Goal: Contribute content: Contribute content

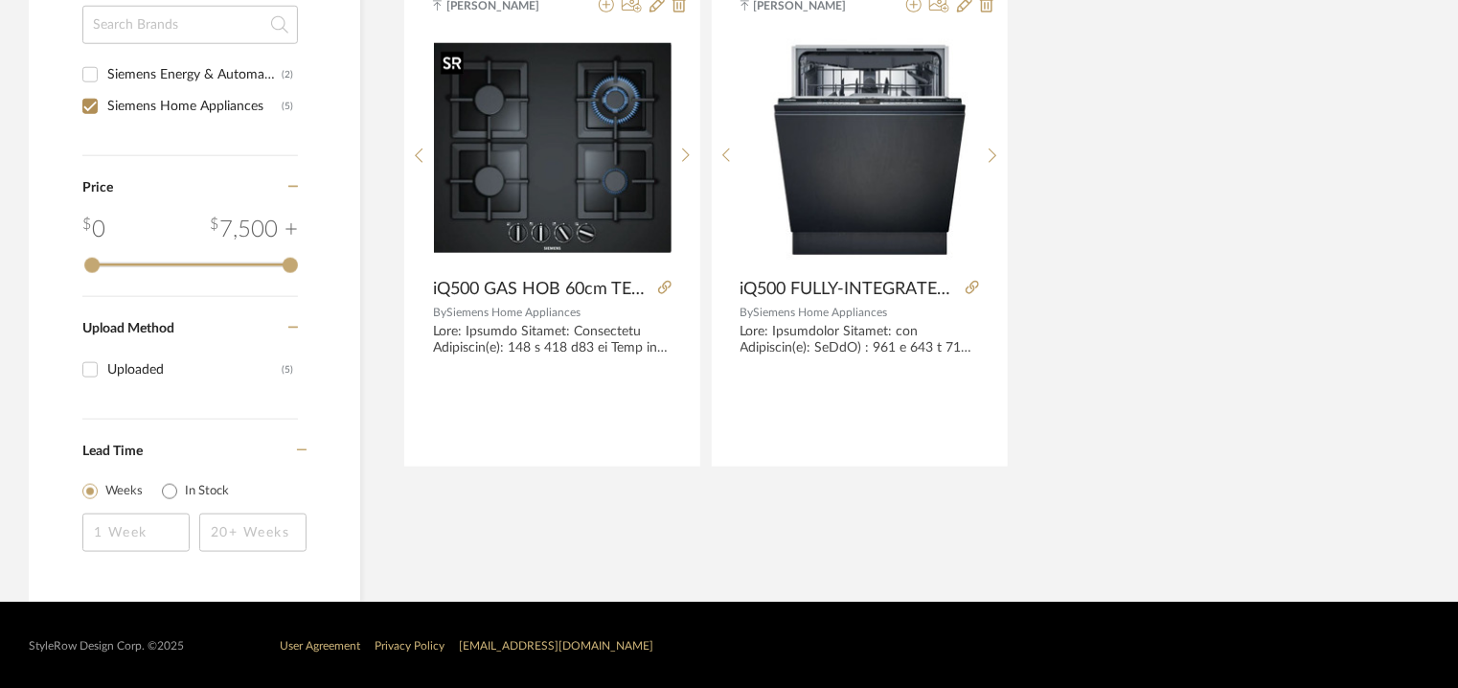
click at [540, 139] on img "0" at bounding box center [553, 148] width 238 height 210
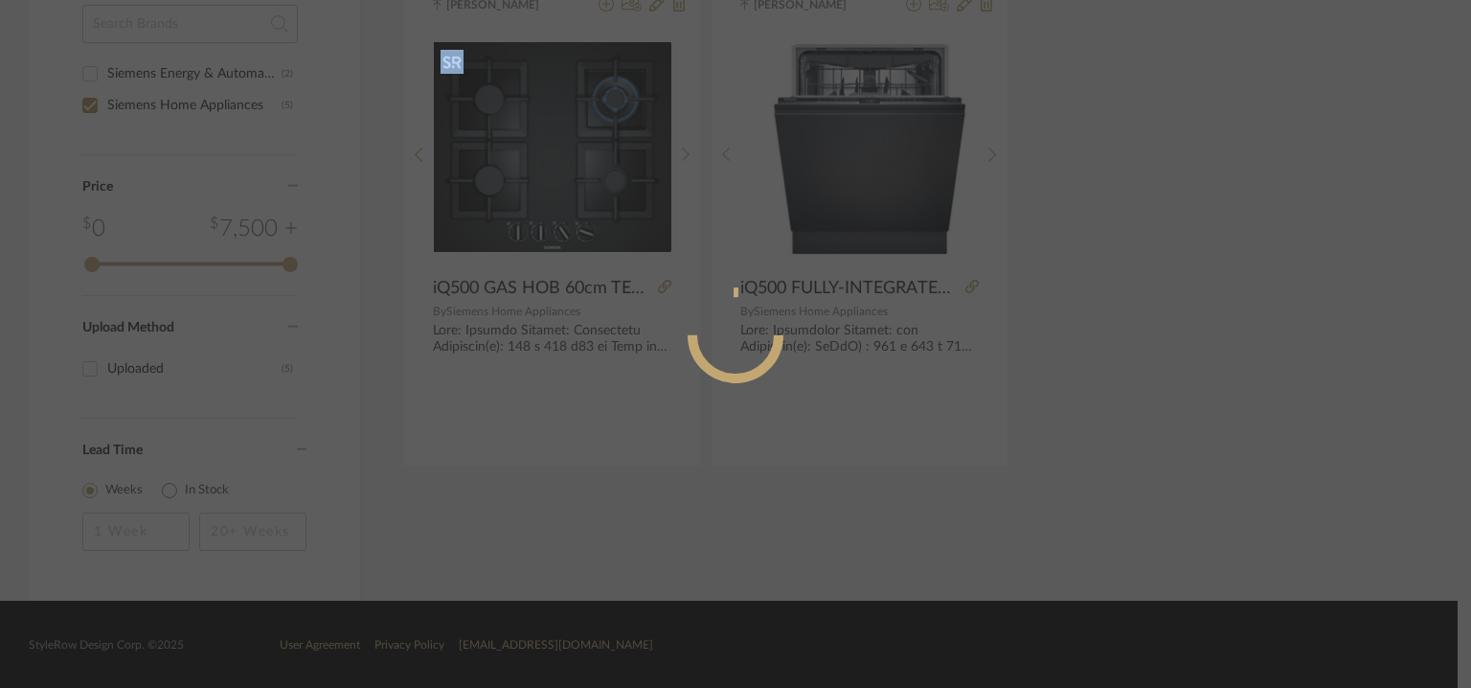
click at [540, 139] on mat-dialog-content at bounding box center [735, 412] width 467 height 825
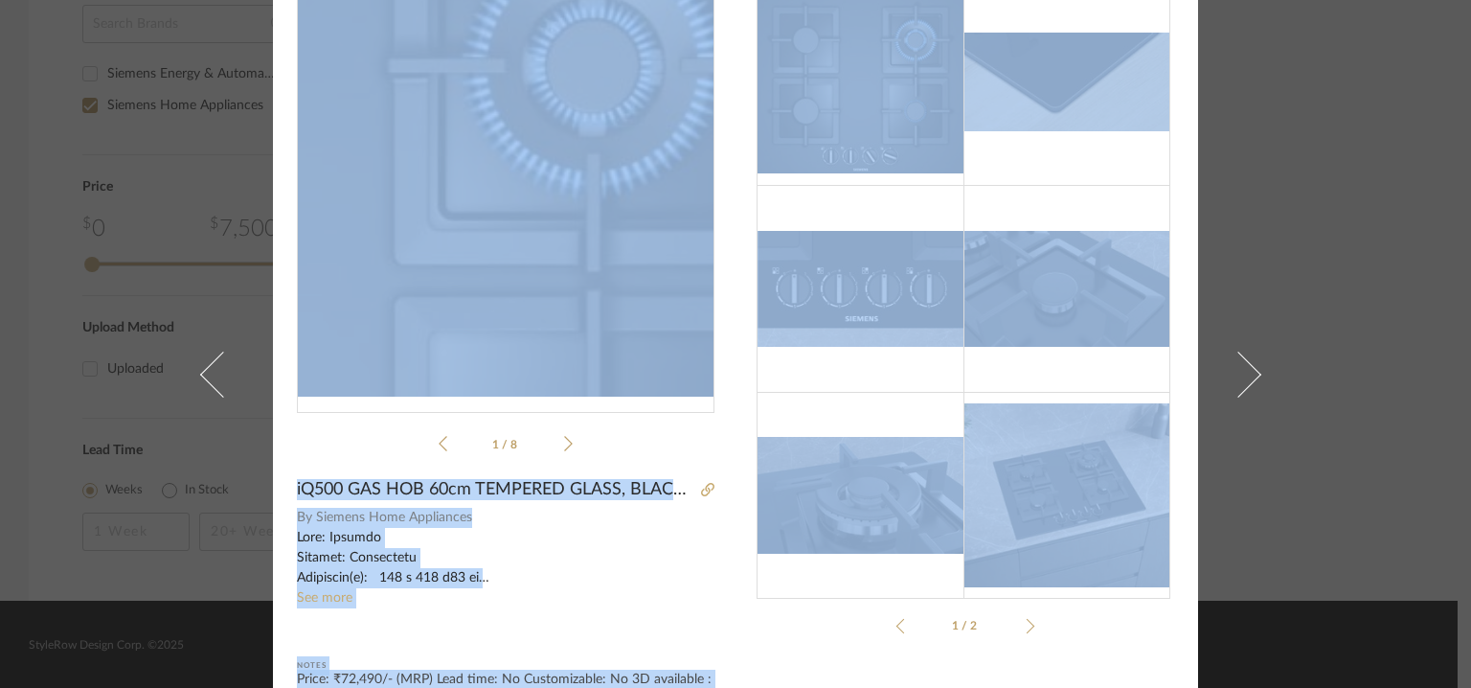
scroll to position [218, 0]
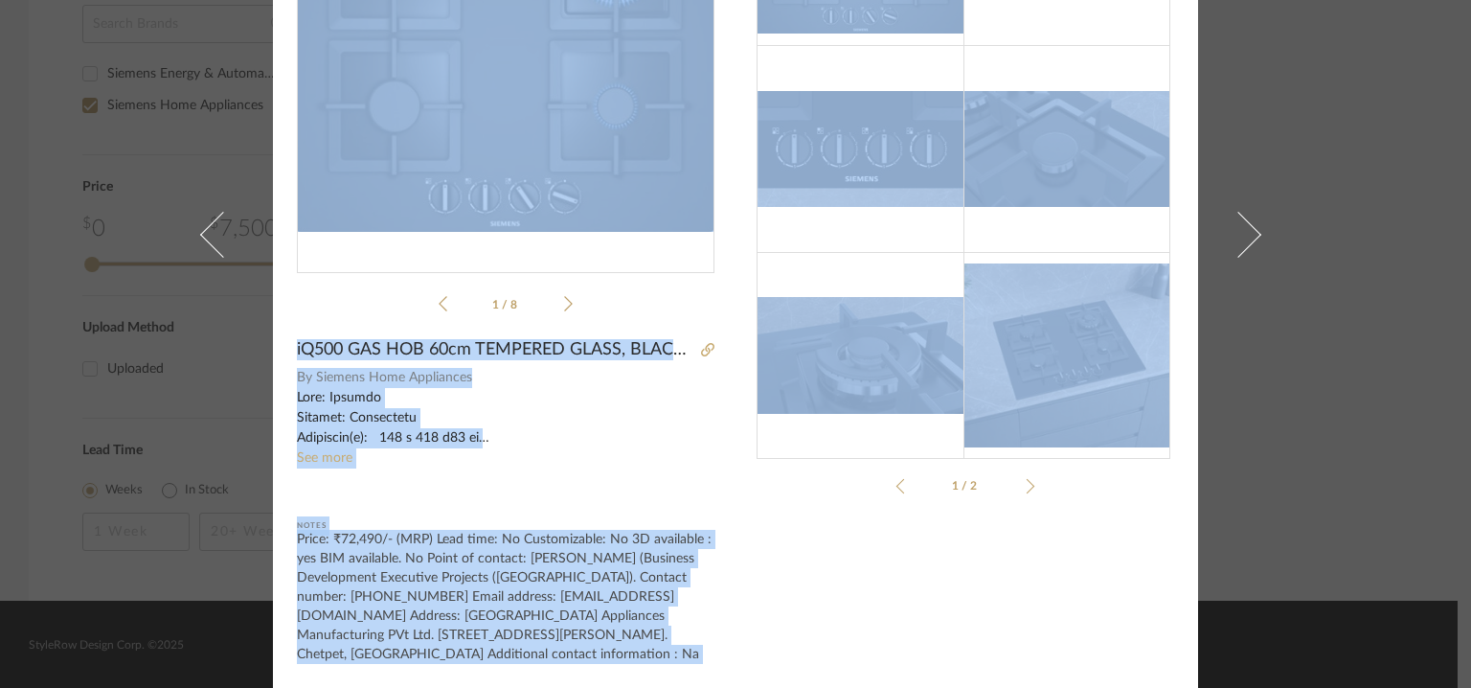
drag, startPoint x: 421, startPoint y: 553, endPoint x: 504, endPoint y: 659, distance: 134.5
click at [504, 659] on div "Price: ₹72,490/- (MRP) Lead time: No Customizable: No 3D available : yes BIM av…" at bounding box center [506, 597] width 418 height 134
copy div "Point of contact: Kannan S. (Business Development Executive Projects (Tamil Nad…"
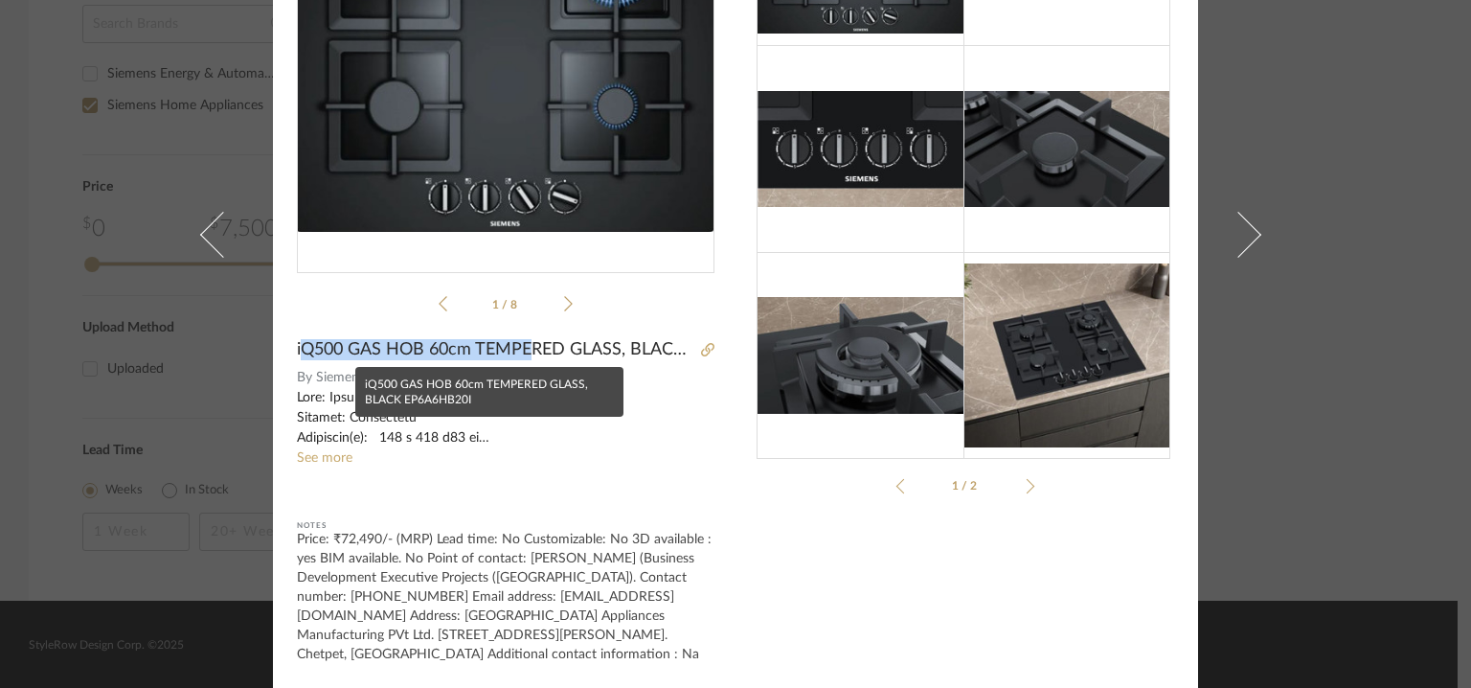
drag, startPoint x: 295, startPoint y: 342, endPoint x: 529, endPoint y: 344, distance: 233.7
click at [529, 344] on span "iQ500 GAS HOB 60cm TEMPERED GLASS, BLACK EP6A6HB20I" at bounding box center [496, 349] width 398 height 21
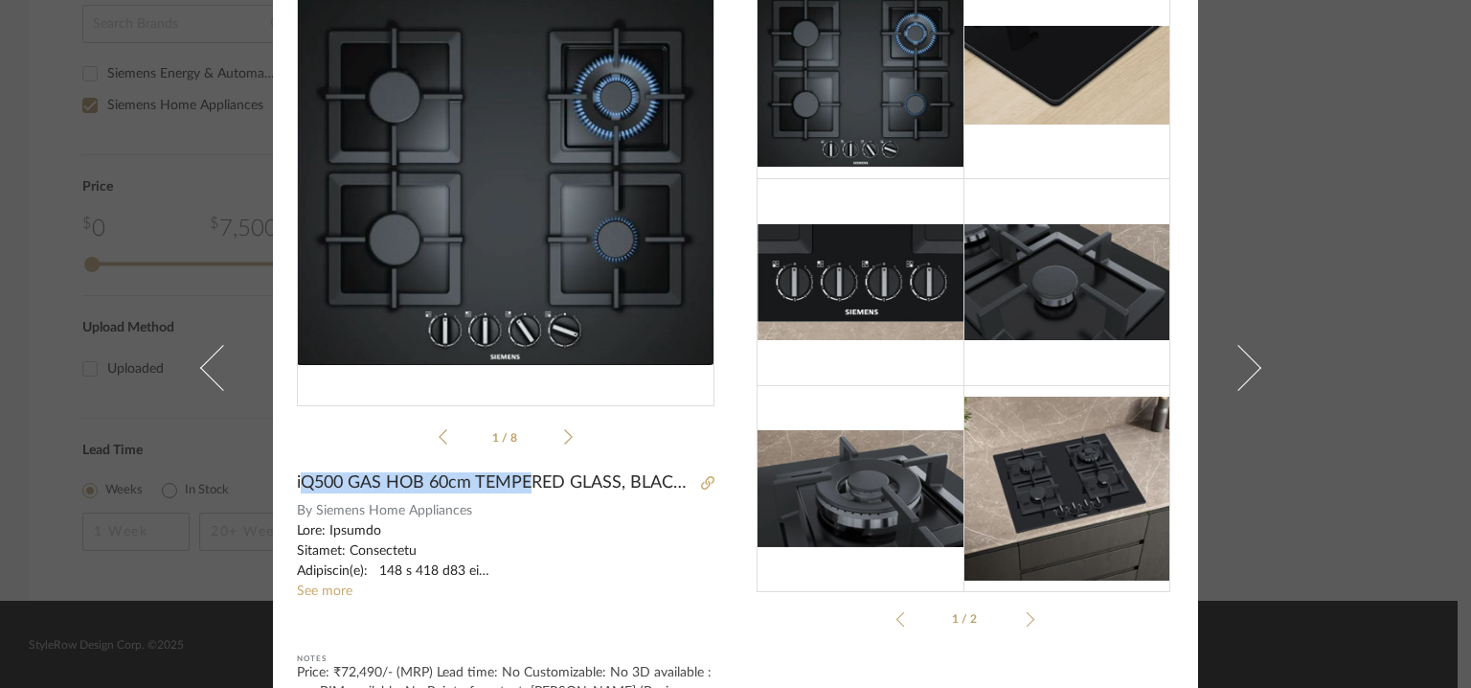
scroll to position [0, 0]
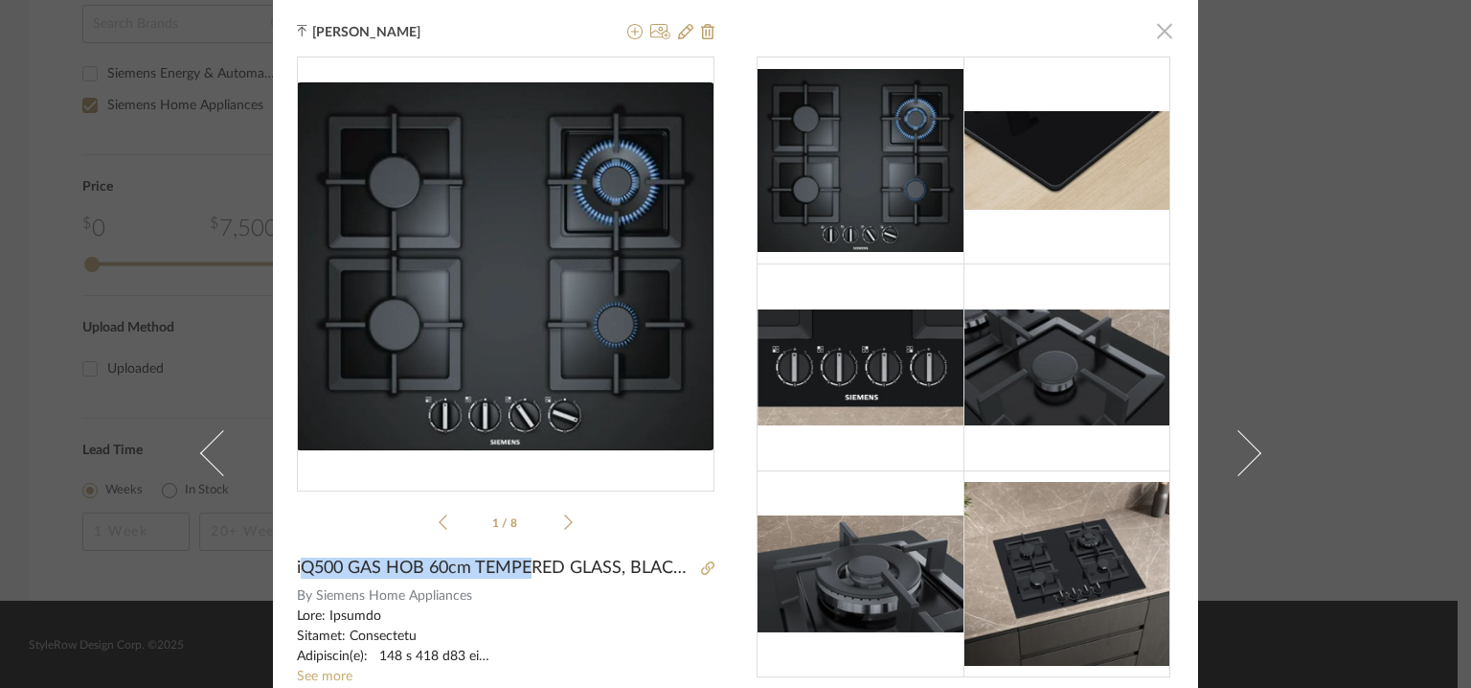
click at [1153, 30] on span "button" at bounding box center [1164, 30] width 38 height 38
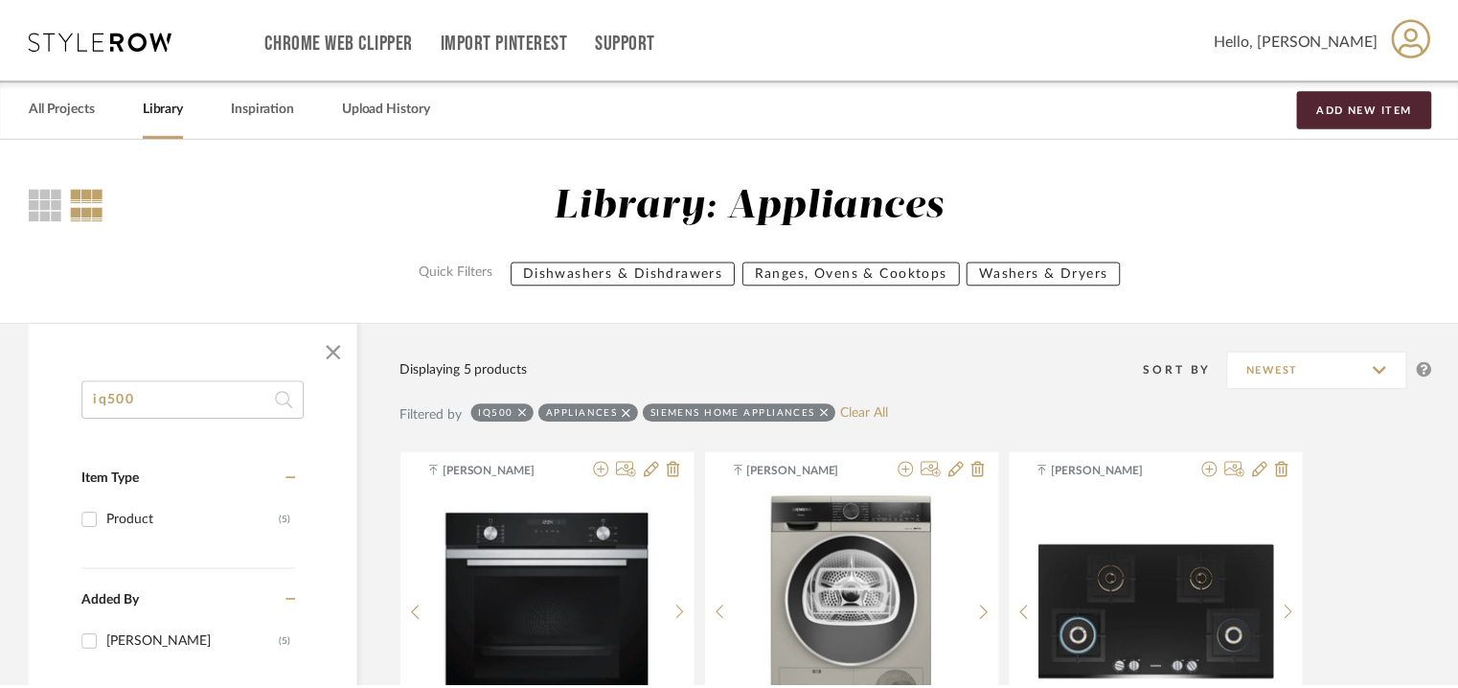
scroll to position [954, 0]
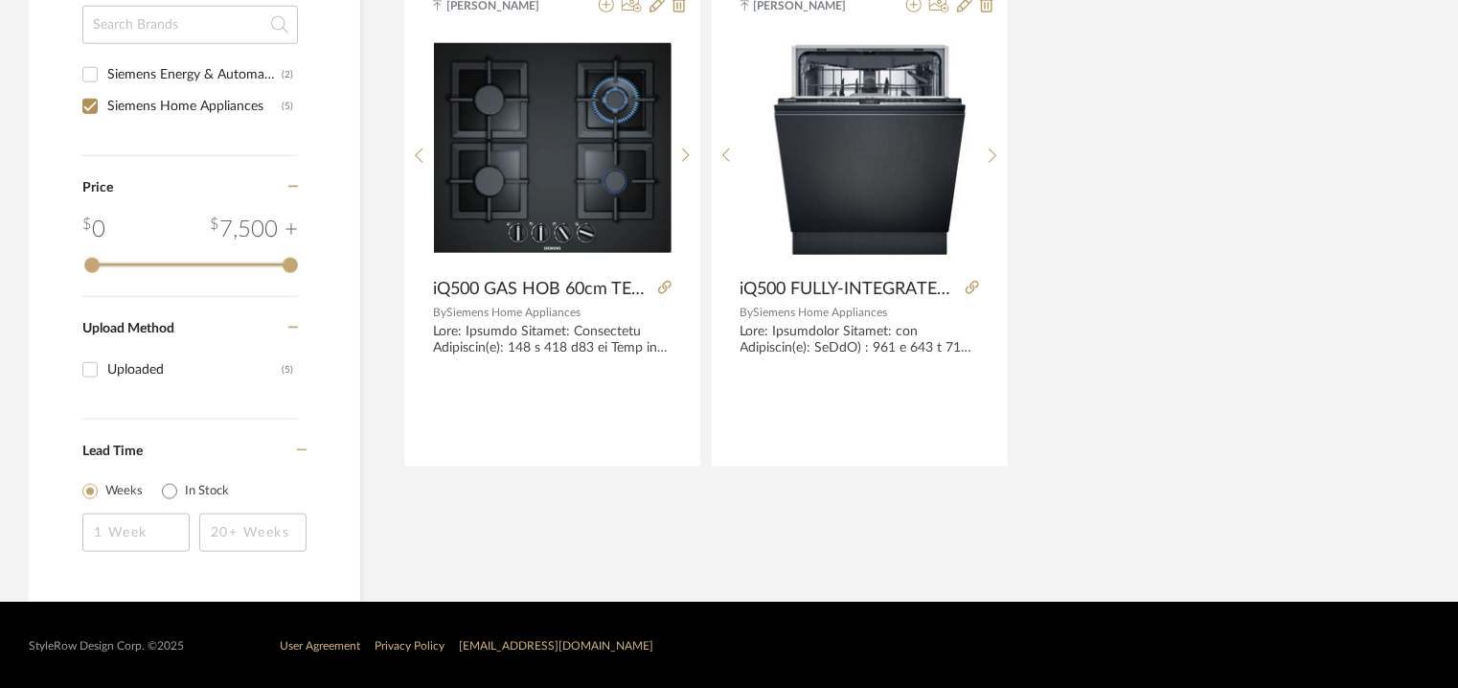
click at [88, 104] on input "Siemens Home Appliances (5)" at bounding box center [90, 106] width 31 height 31
checkbox input "false"
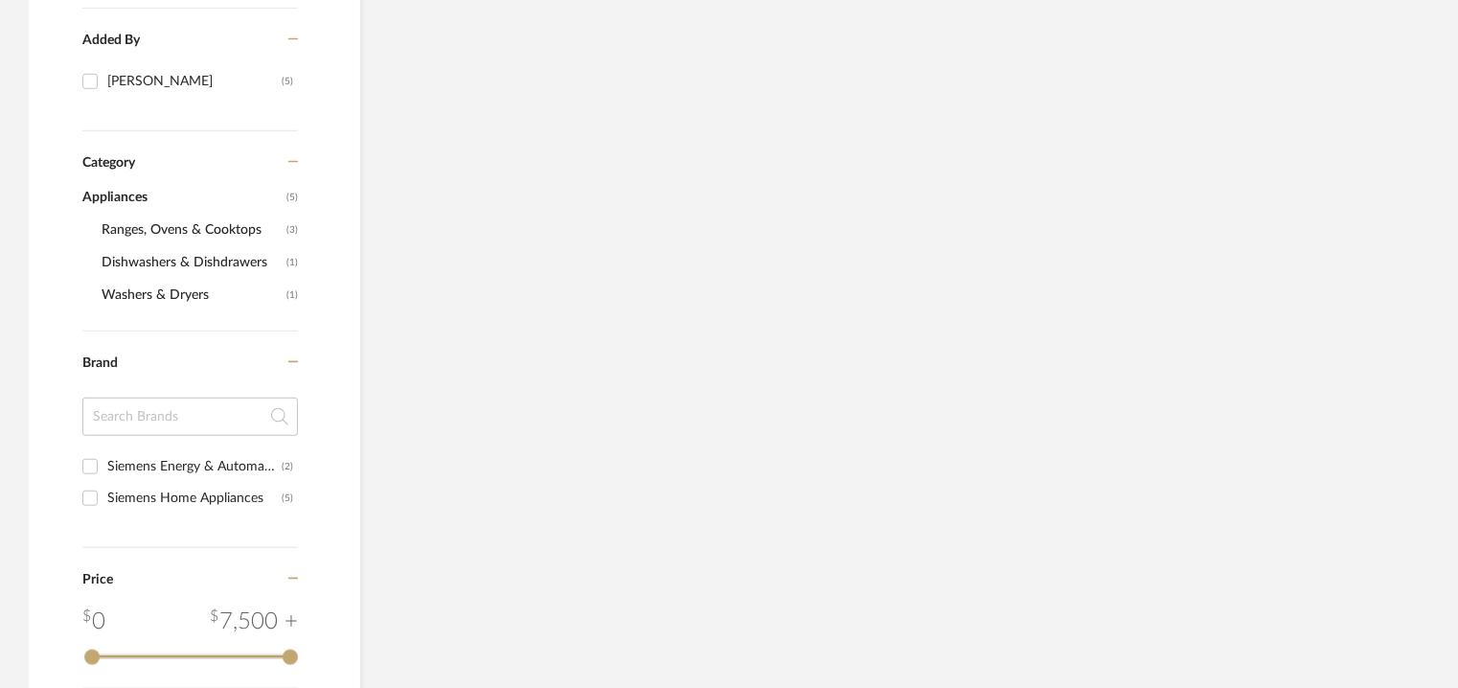
scroll to position [188, 0]
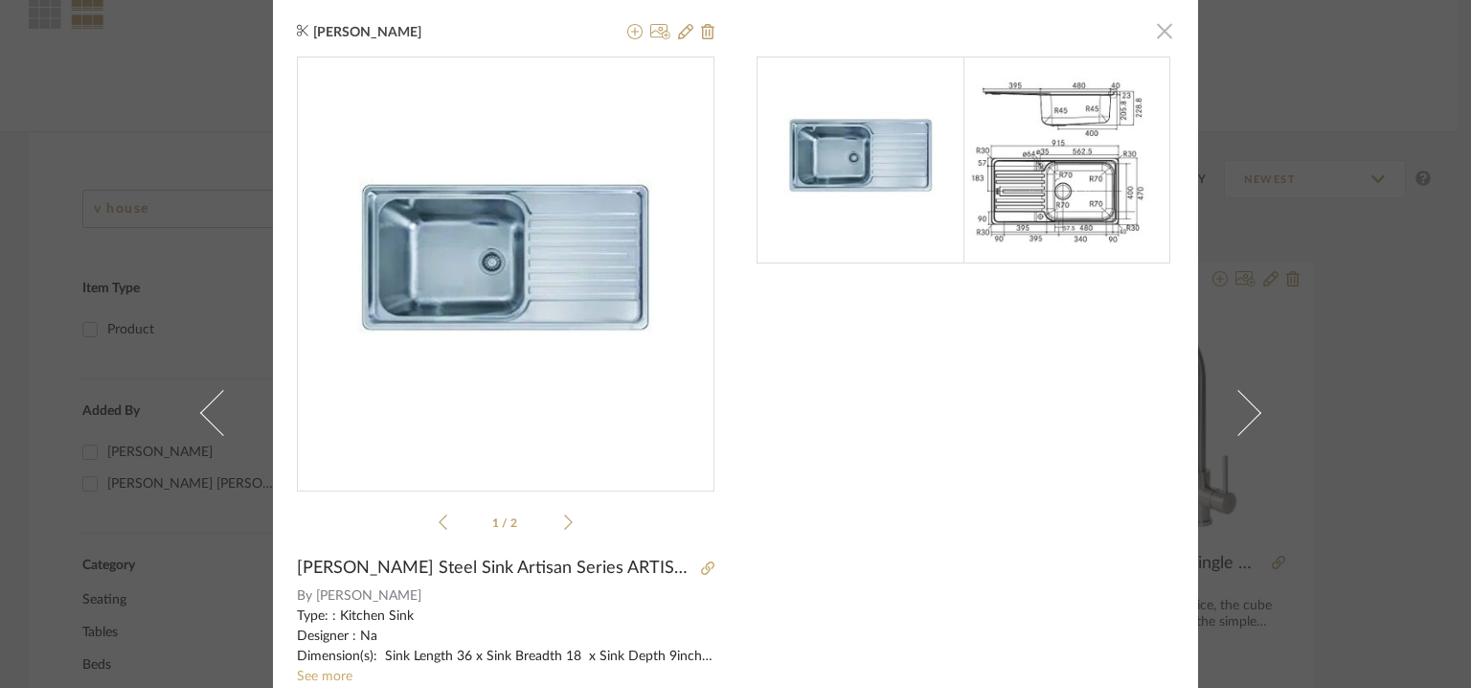
drag, startPoint x: 1149, startPoint y: 33, endPoint x: 1165, endPoint y: 40, distance: 18.0
click at [1148, 33] on span "button" at bounding box center [1164, 30] width 38 height 38
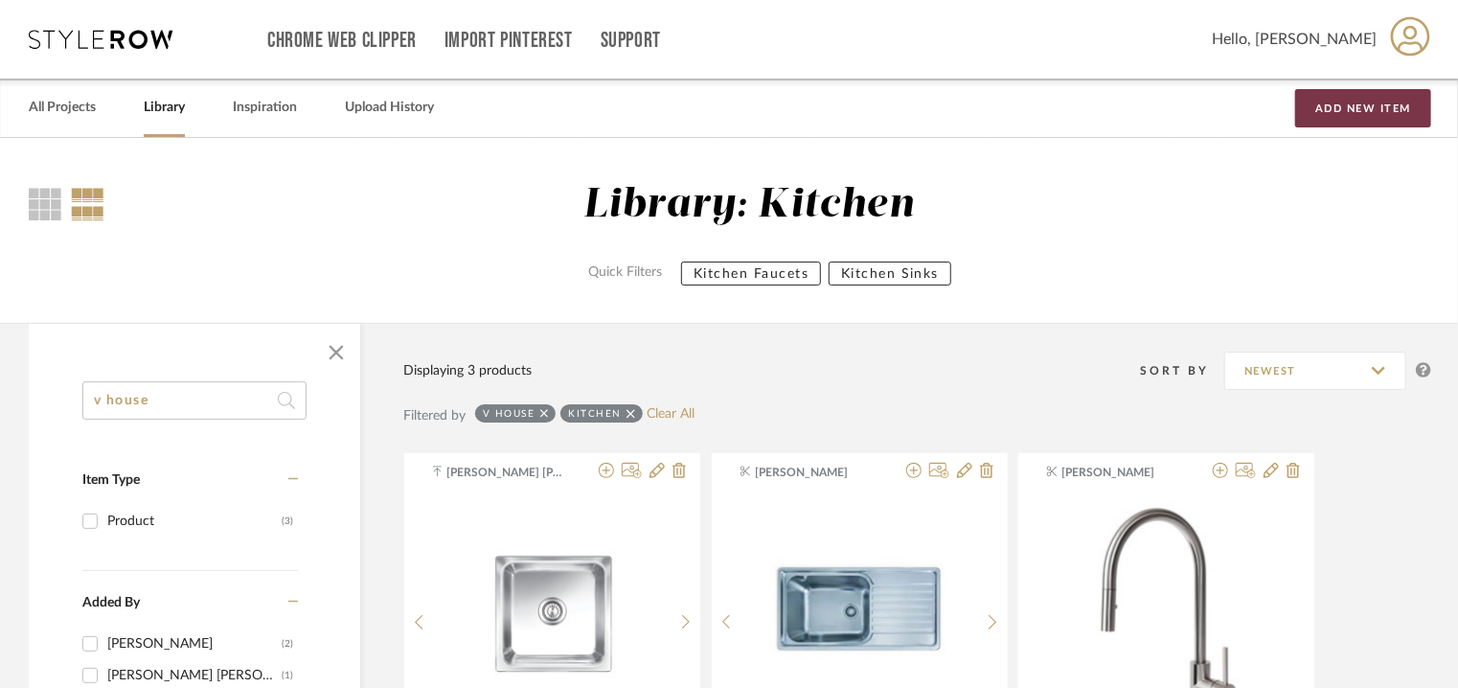
click at [1373, 109] on button "Add New Item" at bounding box center [1363, 108] width 136 height 38
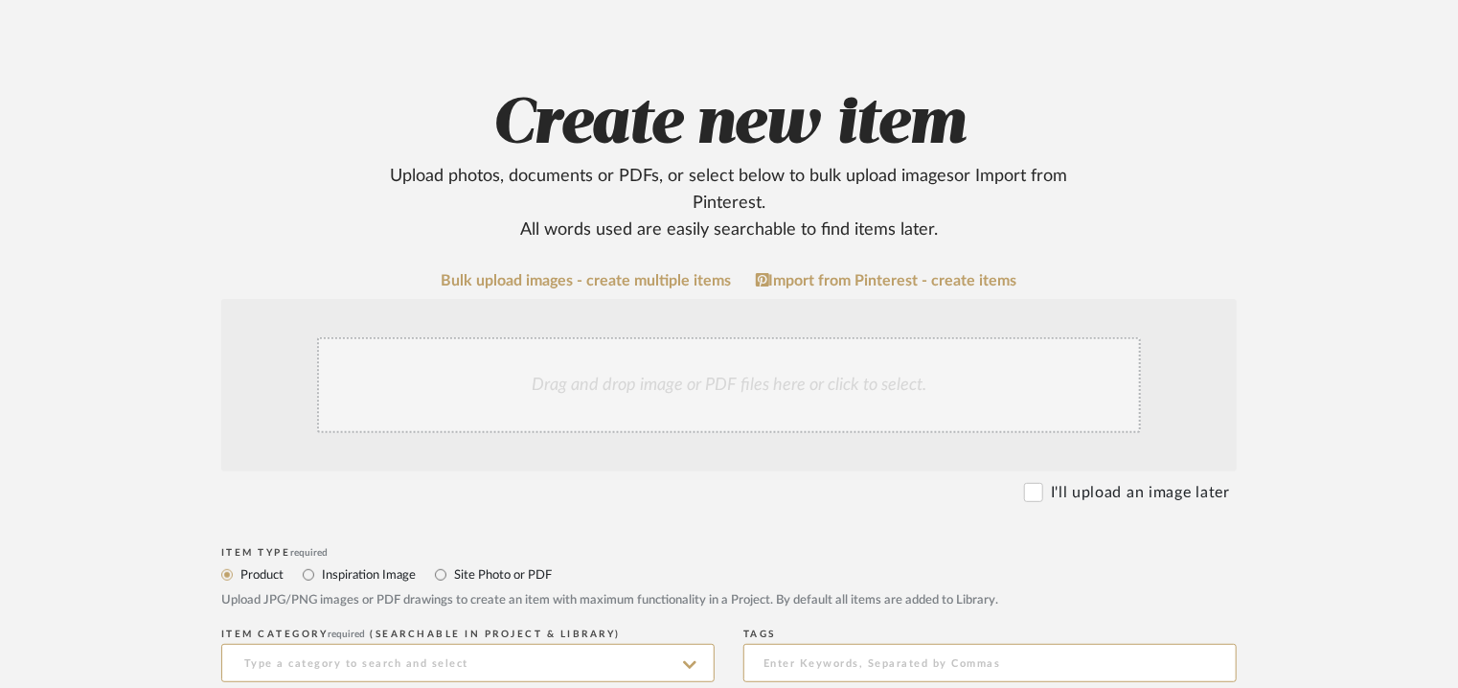
scroll to position [383, 0]
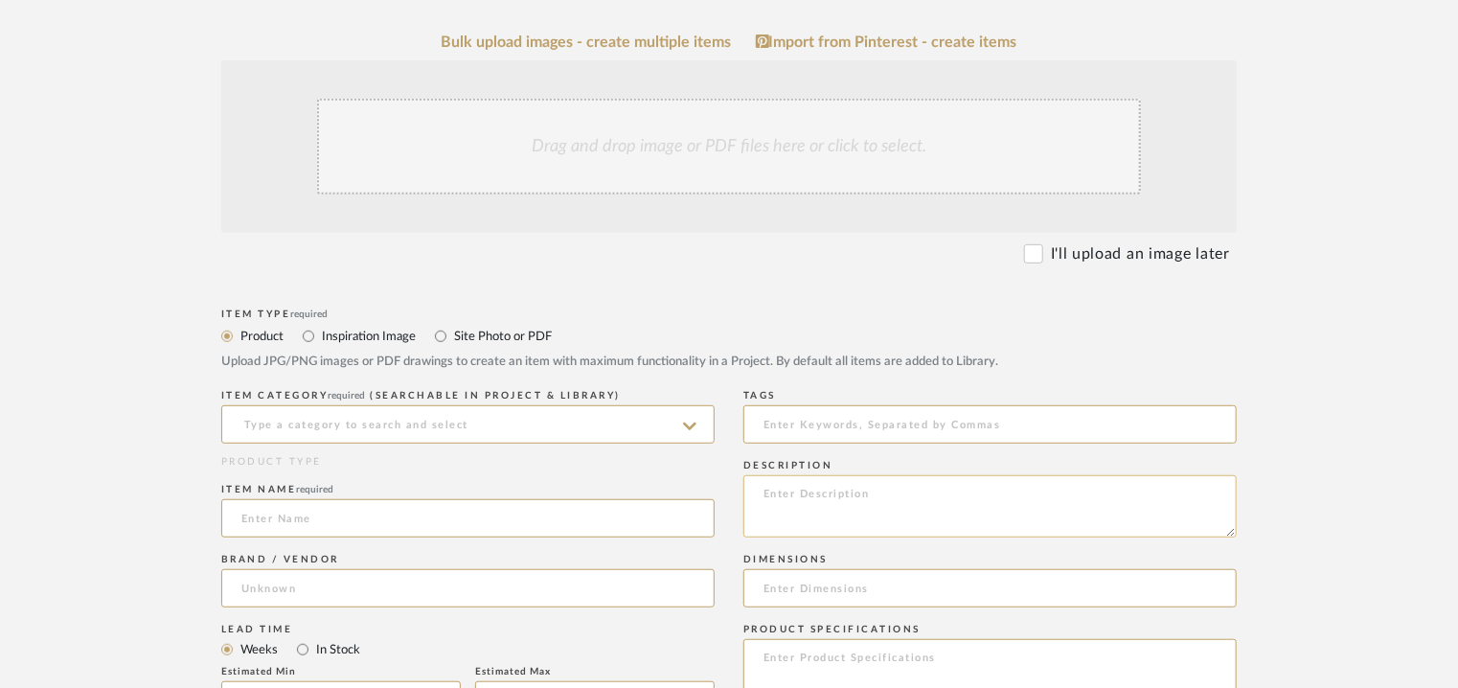
paste textarea "Point of contact: [PERSON_NAME] (Business Development Executive Projects ([GEOG…"
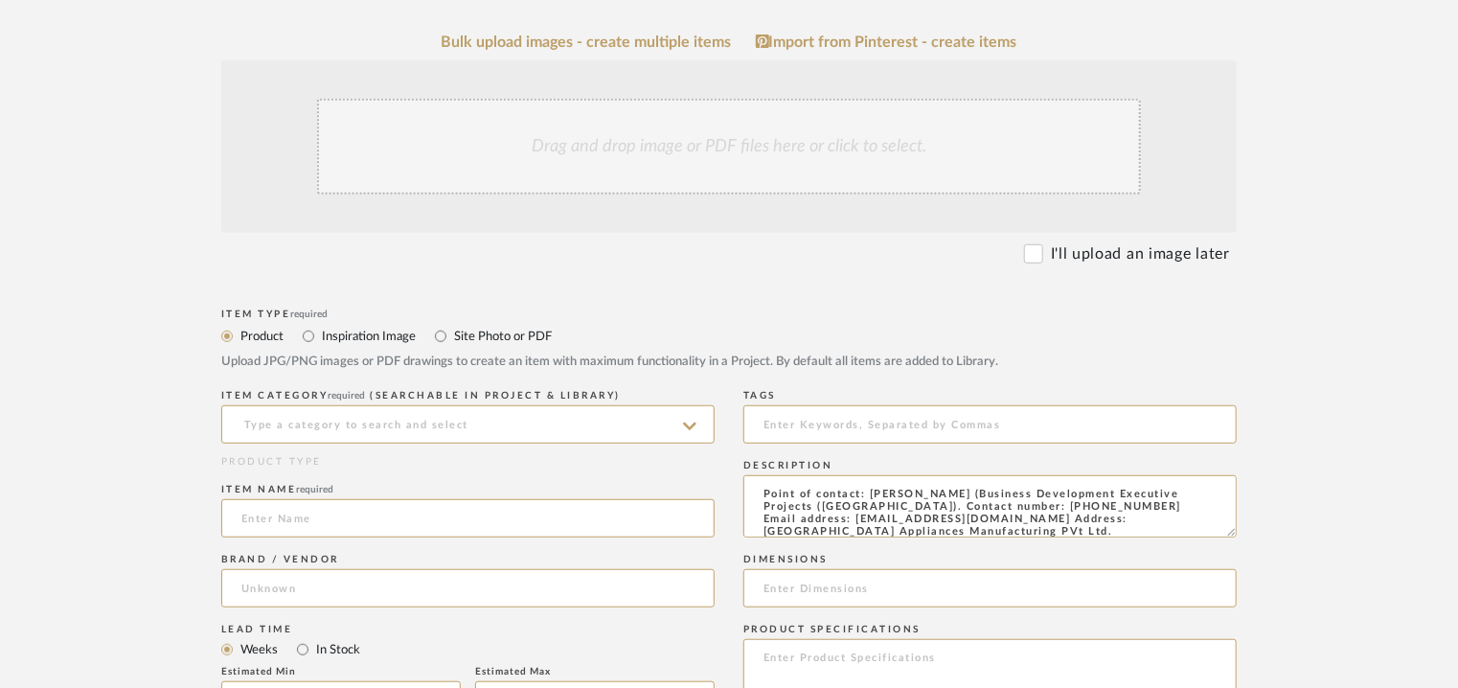
scroll to position [27, 0]
type textarea "Point of contact: [PERSON_NAME] (Business Development Executive Projects ([GEOG…"
click at [525, 422] on input at bounding box center [467, 424] width 493 height 38
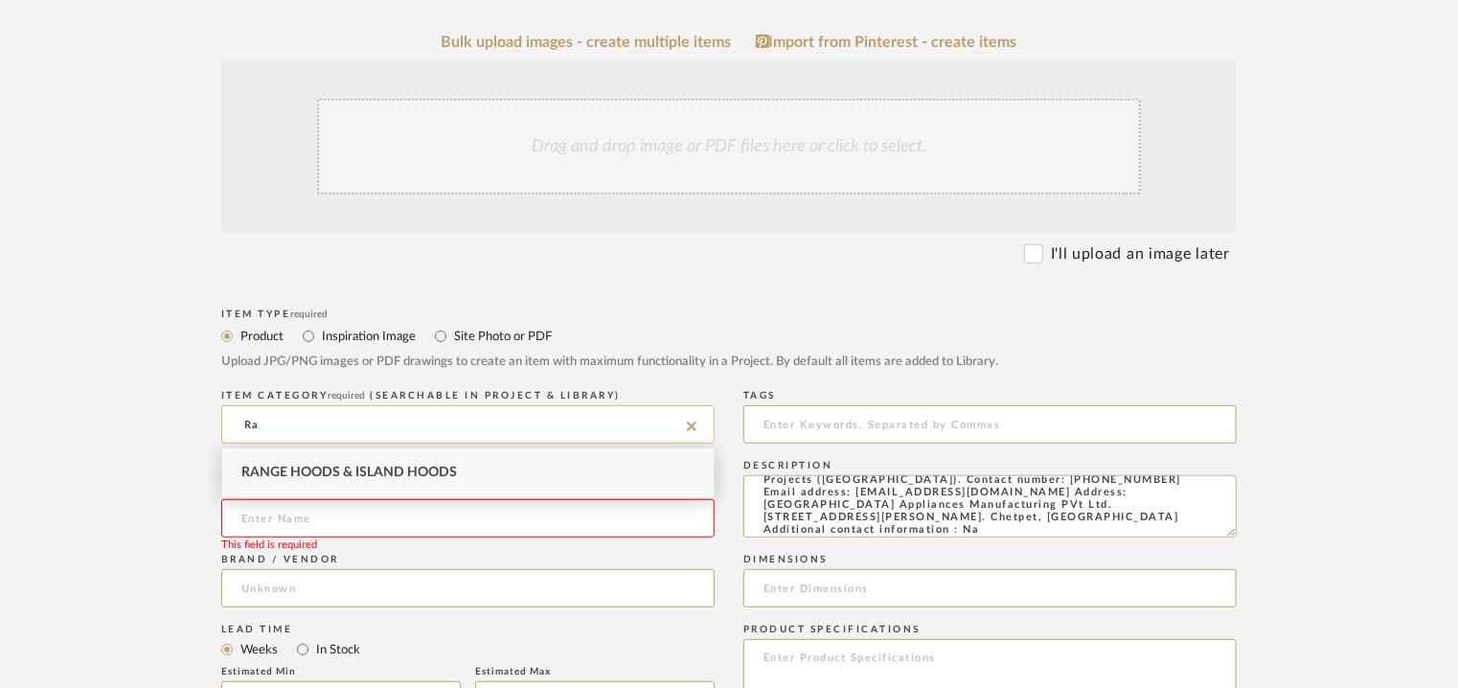
type input "R"
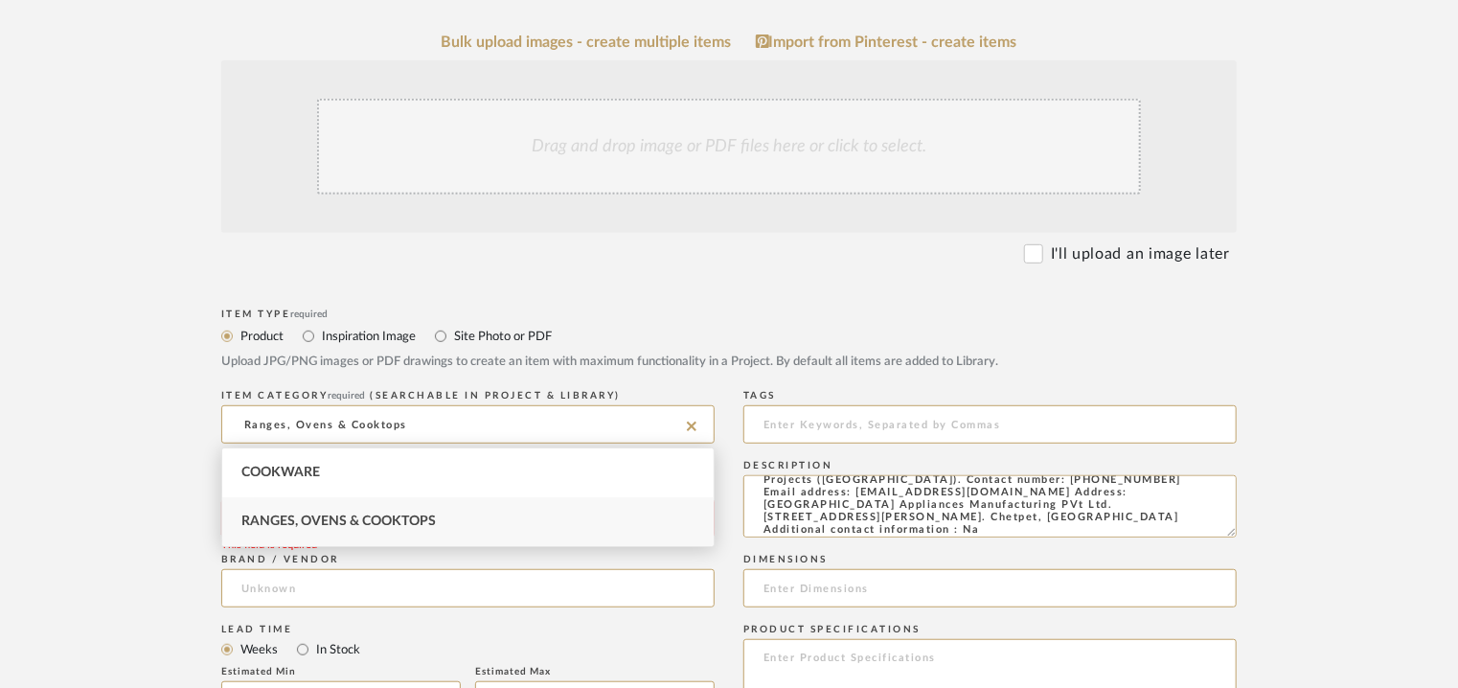
drag, startPoint x: 437, startPoint y: 419, endPoint x: 128, endPoint y: 427, distance: 308.5
click at [128, 427] on form "Bulk upload images - create multiple items Import from Pinterest - create items…" at bounding box center [729, 657] width 1220 height 1246
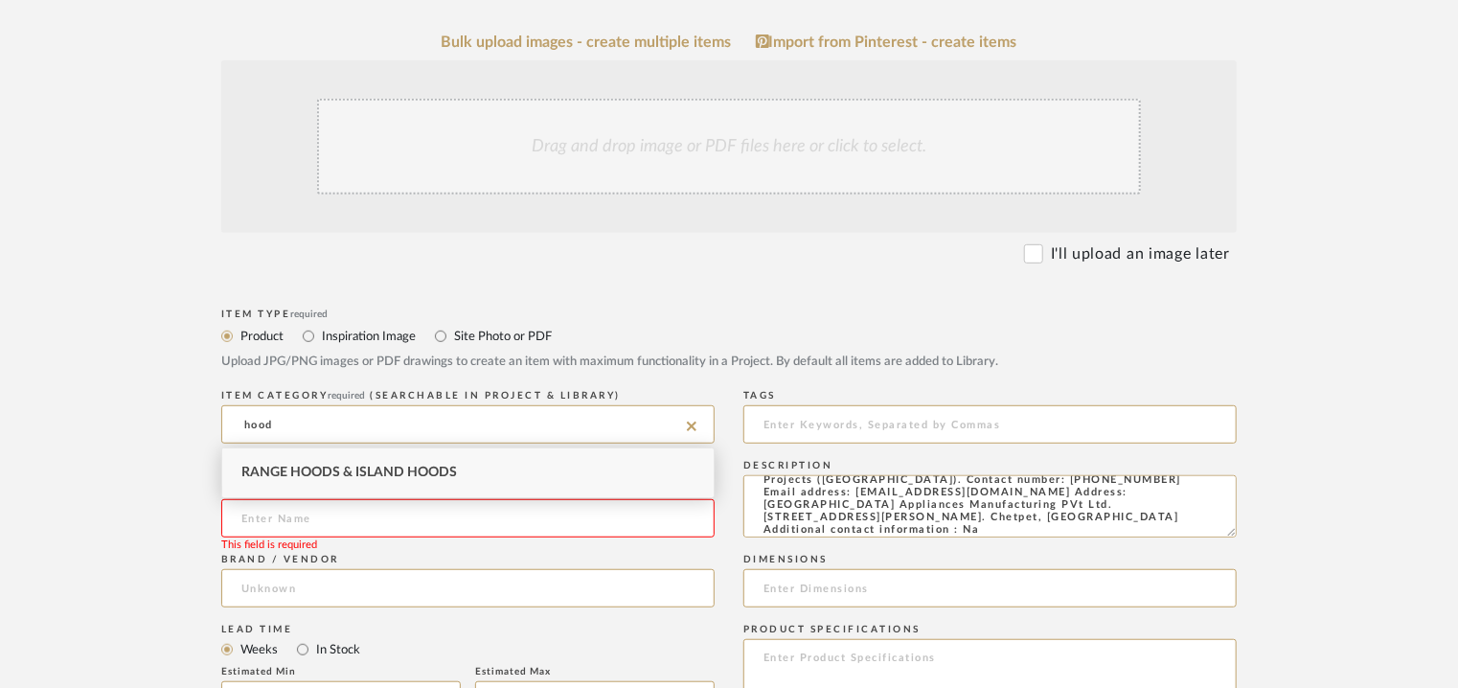
click at [365, 479] on div "Range Hoods & Island Hoods" at bounding box center [467, 472] width 491 height 49
type input "Range Hoods & Island Hoods"
paste input "iQ500 Wall-Mounted Cooker Hood 90 cm Stainless steel"
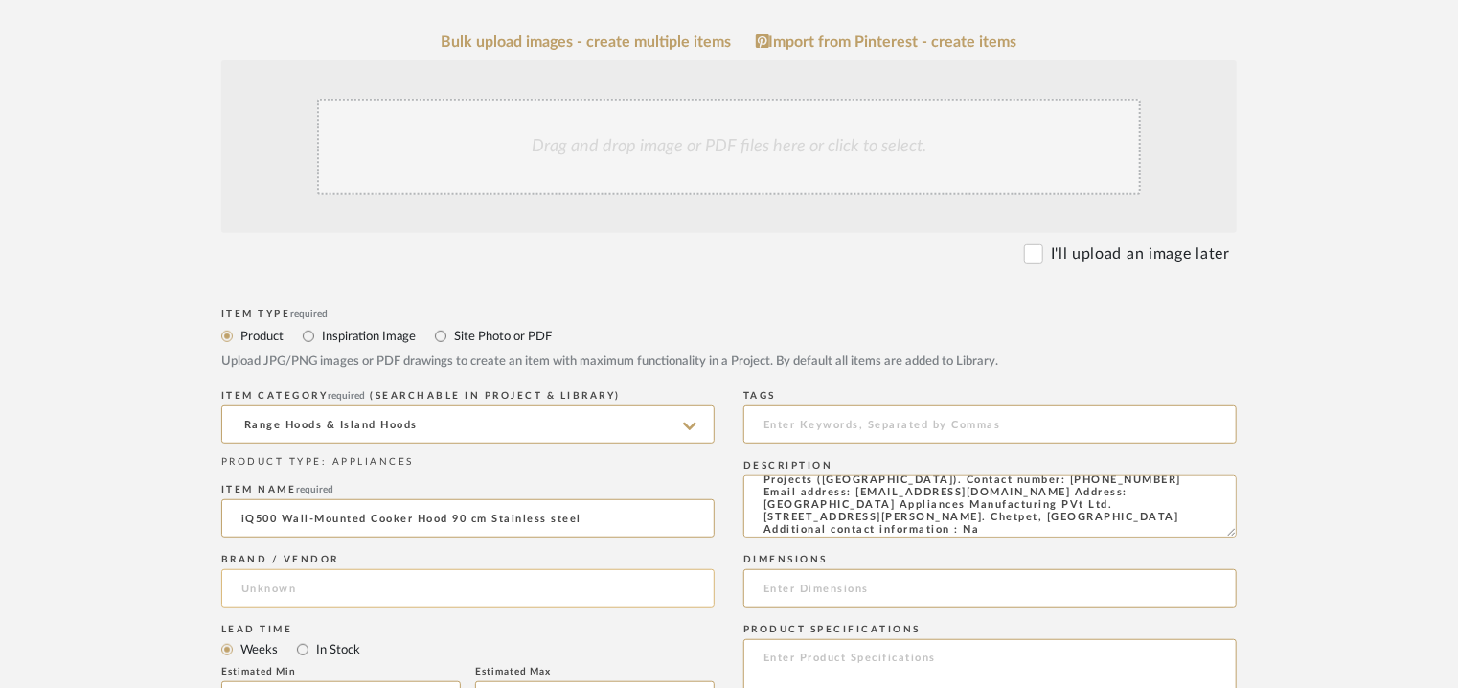
drag, startPoint x: 241, startPoint y: 512, endPoint x: 251, endPoint y: 571, distance: 59.2
click at [242, 517] on input "iQ500 Wall-Mounted Cooker Hood 90 cm Stainless steel" at bounding box center [467, 518] width 493 height 38
type input "IQ500 WALL-MOUNTED COOKER HOOD 90cm STAINLESS STEEL"
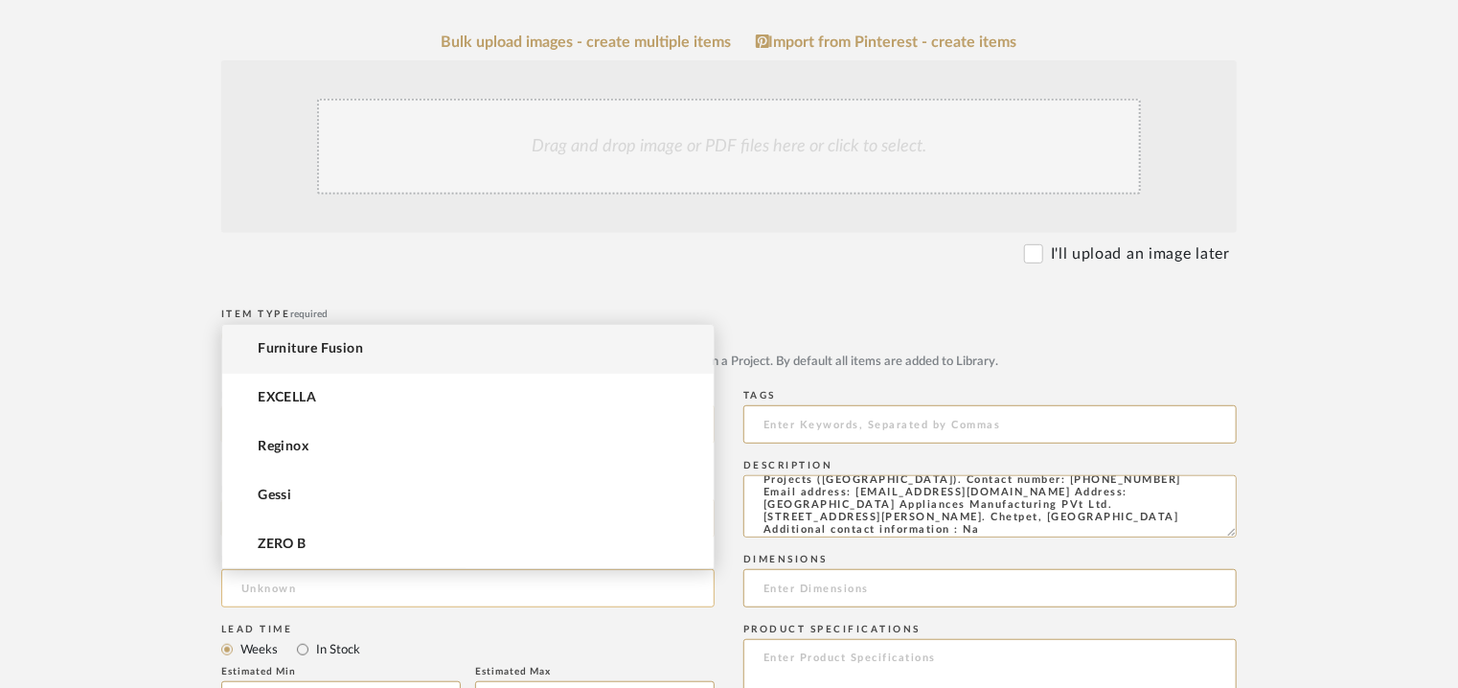
click at [287, 583] on input at bounding box center [467, 588] width 493 height 38
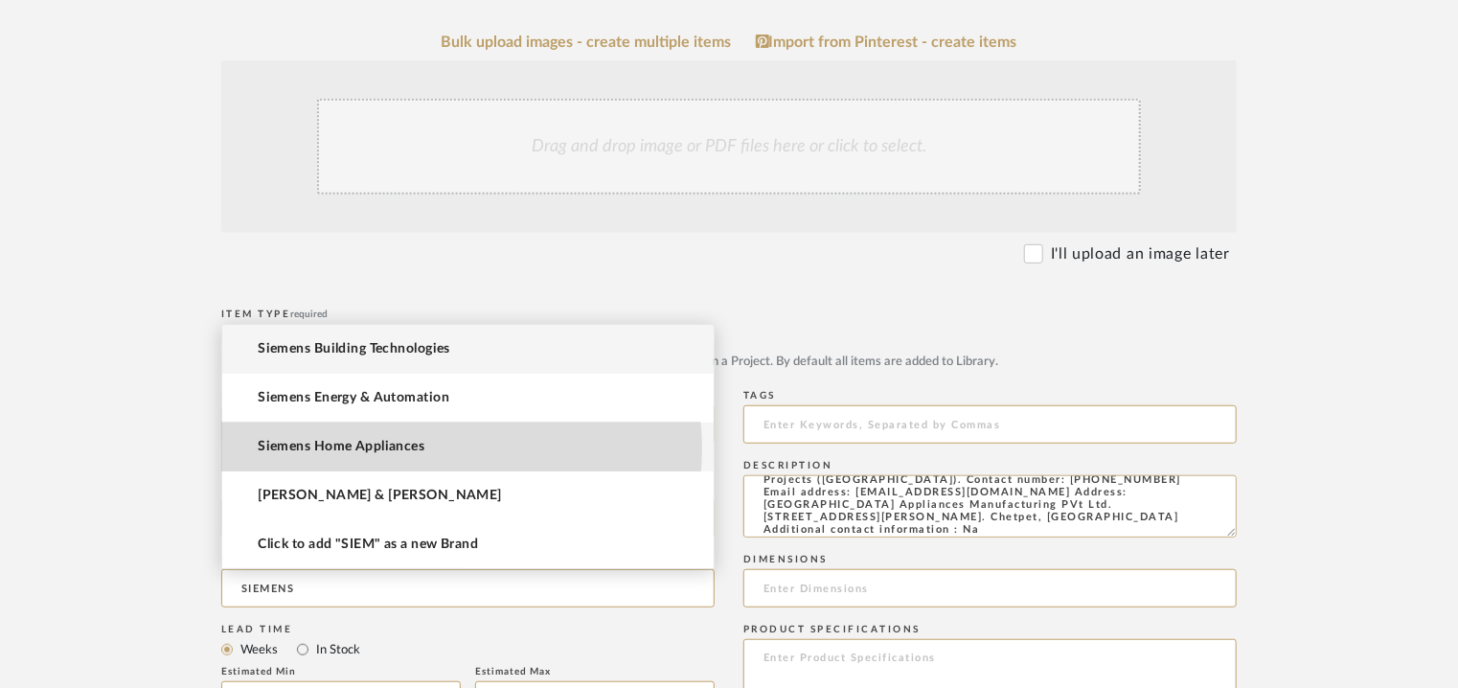
click at [445, 448] on mat-option "Siemens Home Appliances" at bounding box center [467, 446] width 491 height 49
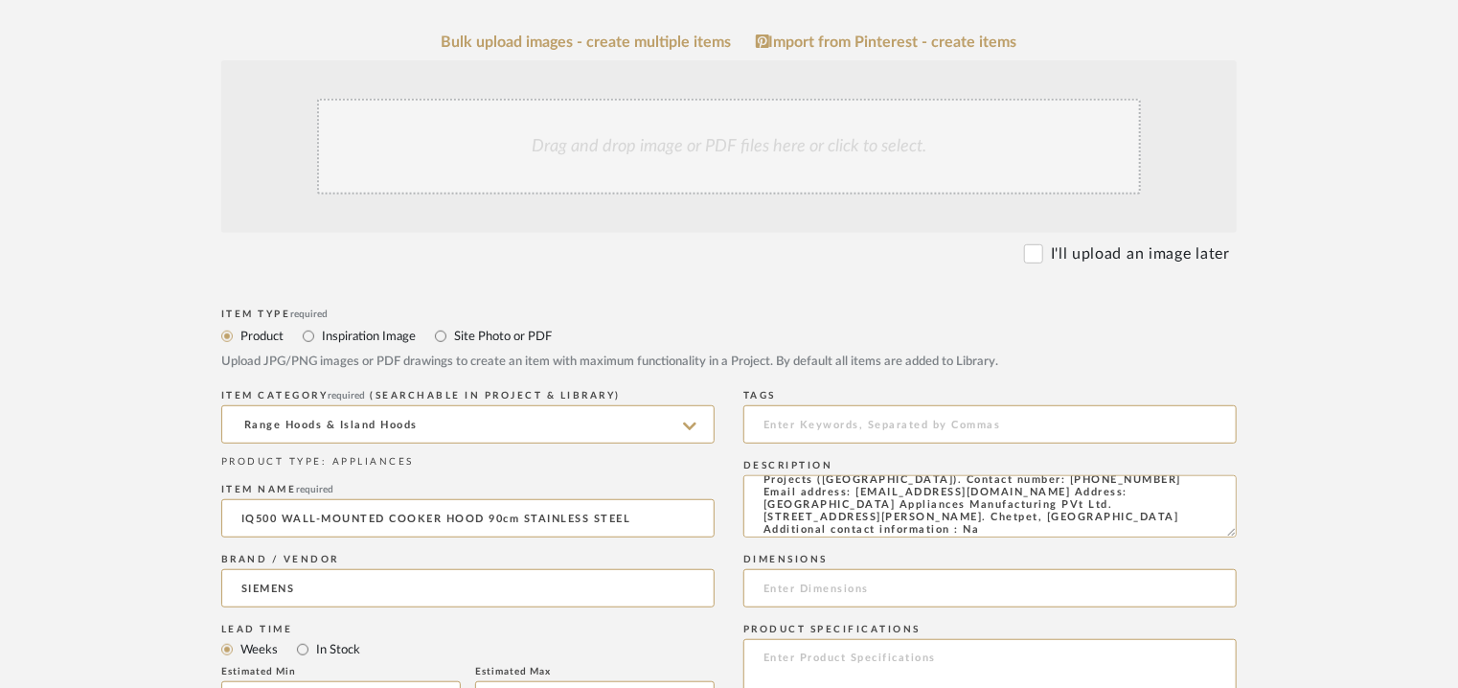
type input "Siemens Home Appliances"
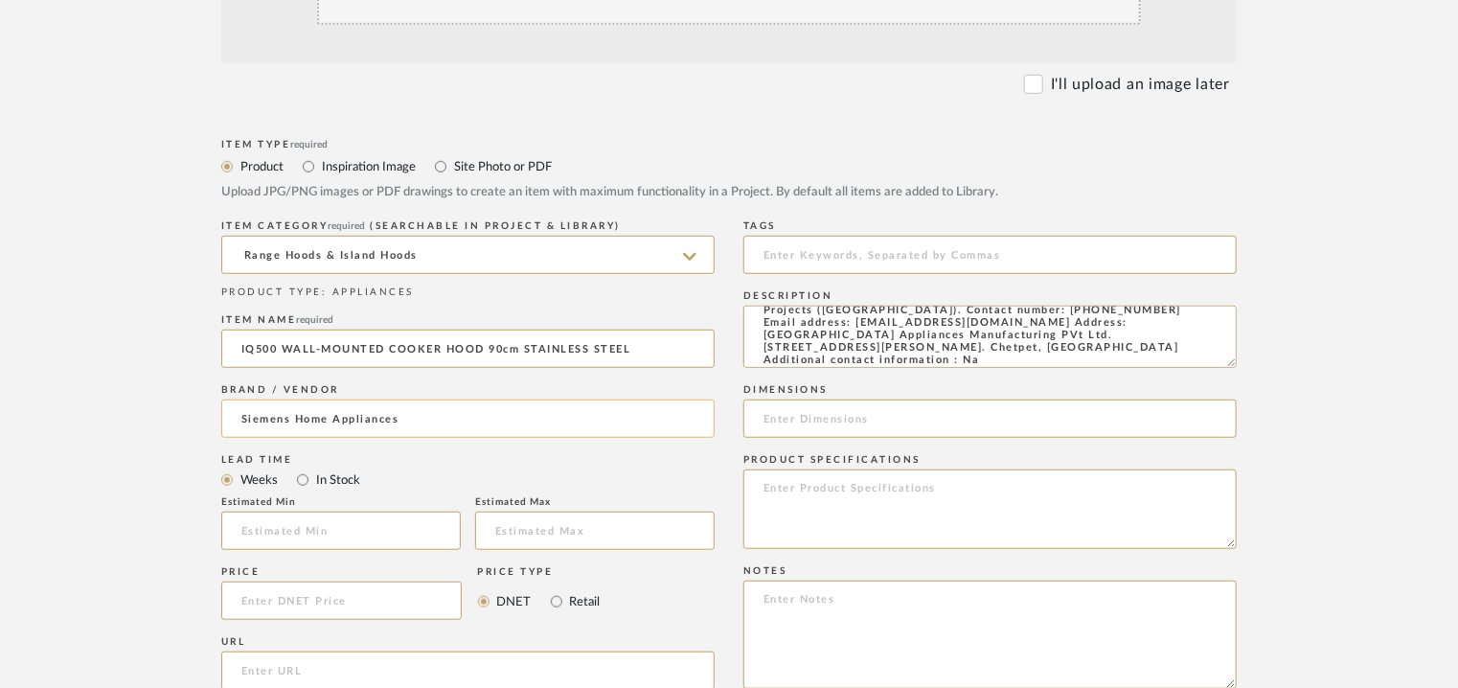
scroll to position [575, 0]
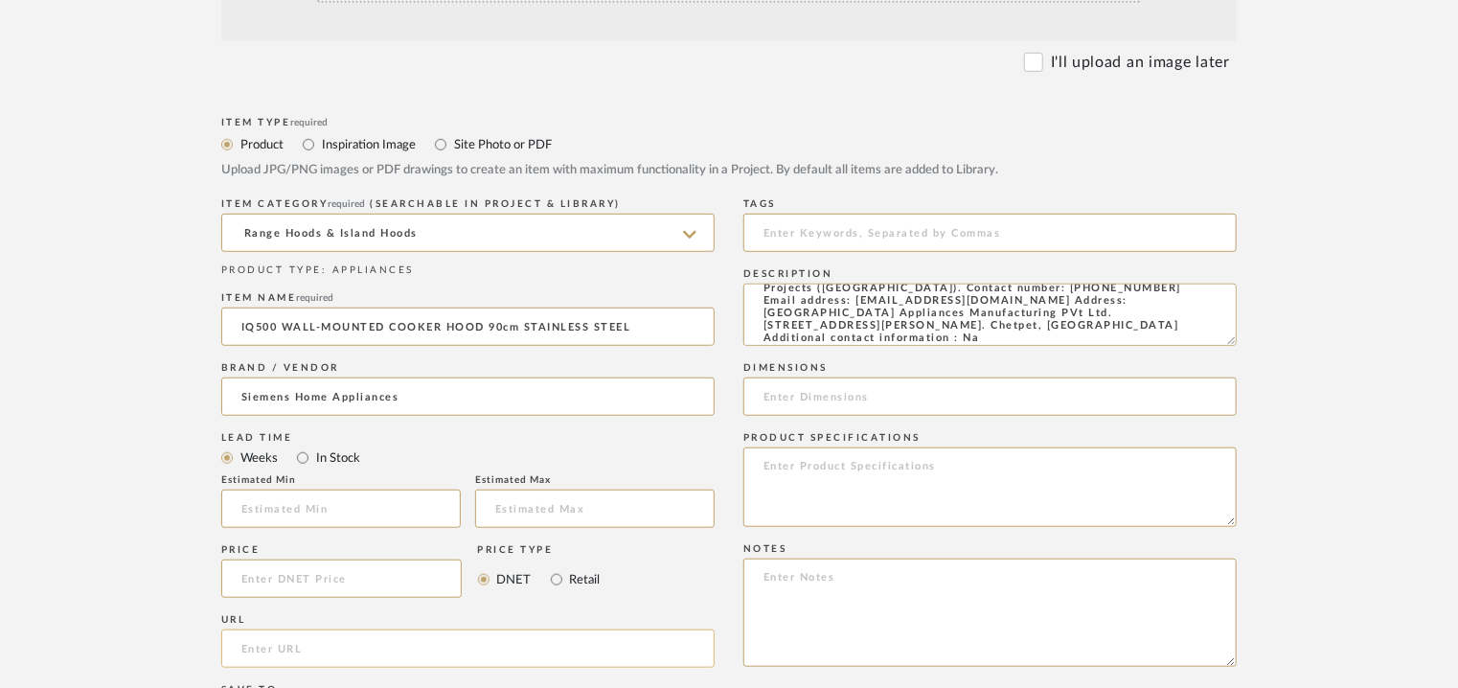
paste input "[URL][DOMAIN_NAME]"
type input "[URL][DOMAIN_NAME]"
click at [953, 226] on input at bounding box center [989, 233] width 493 height 38
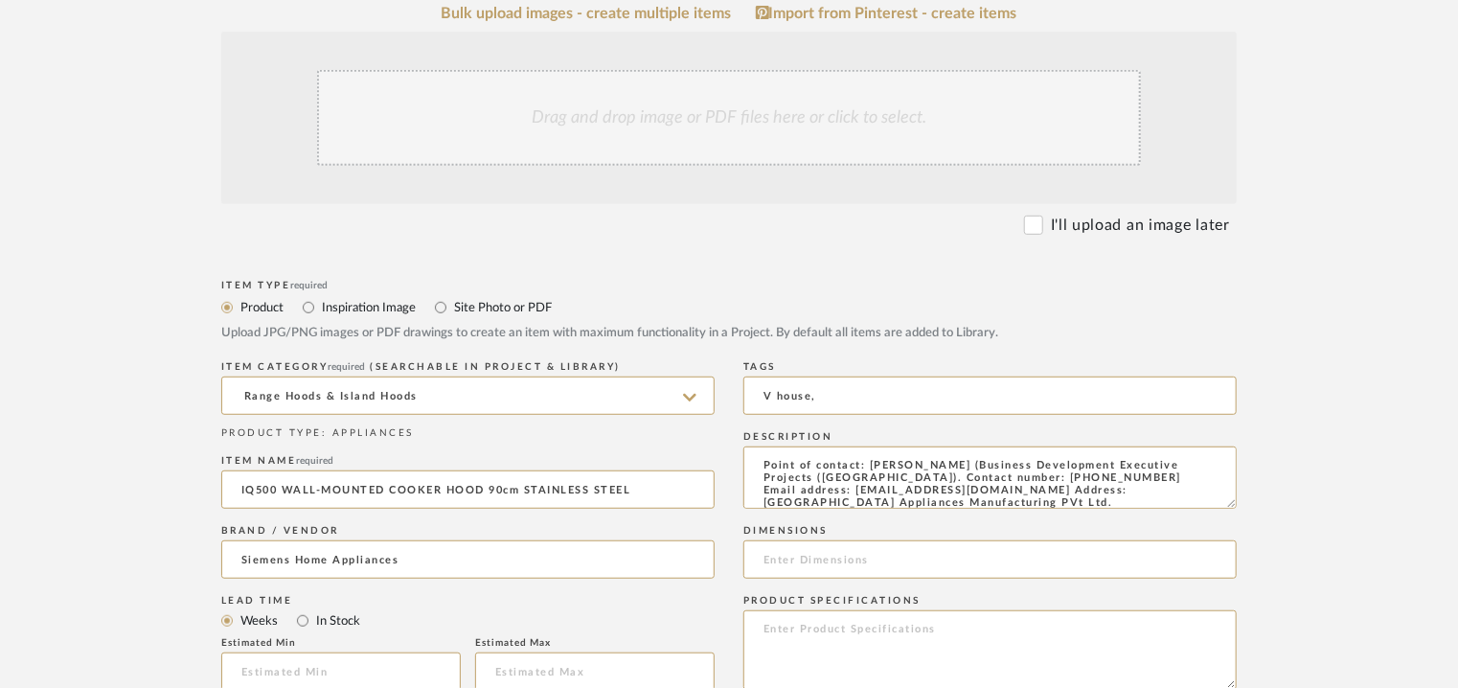
scroll to position [575, 0]
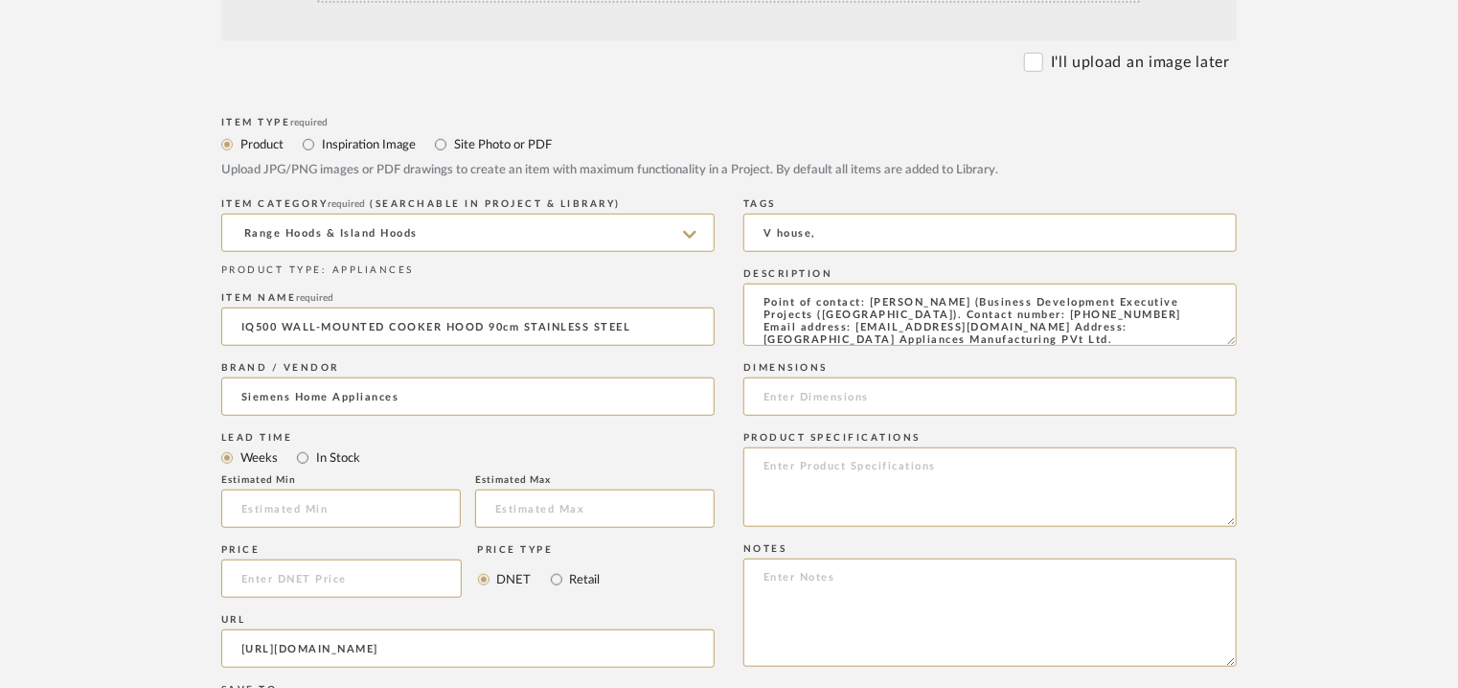
type input "V house,"
paste input "Height of the appliance 46 x Width of the appliance 898 x Depth 500mm"
type input "Height of the appliance 46 x Width of the appliance 898 x Depth 500mm"
click at [774, 305] on textarea "Point of contact: [PERSON_NAME] (Business Development Executive Projects ([GEOG…" at bounding box center [989, 314] width 493 height 62
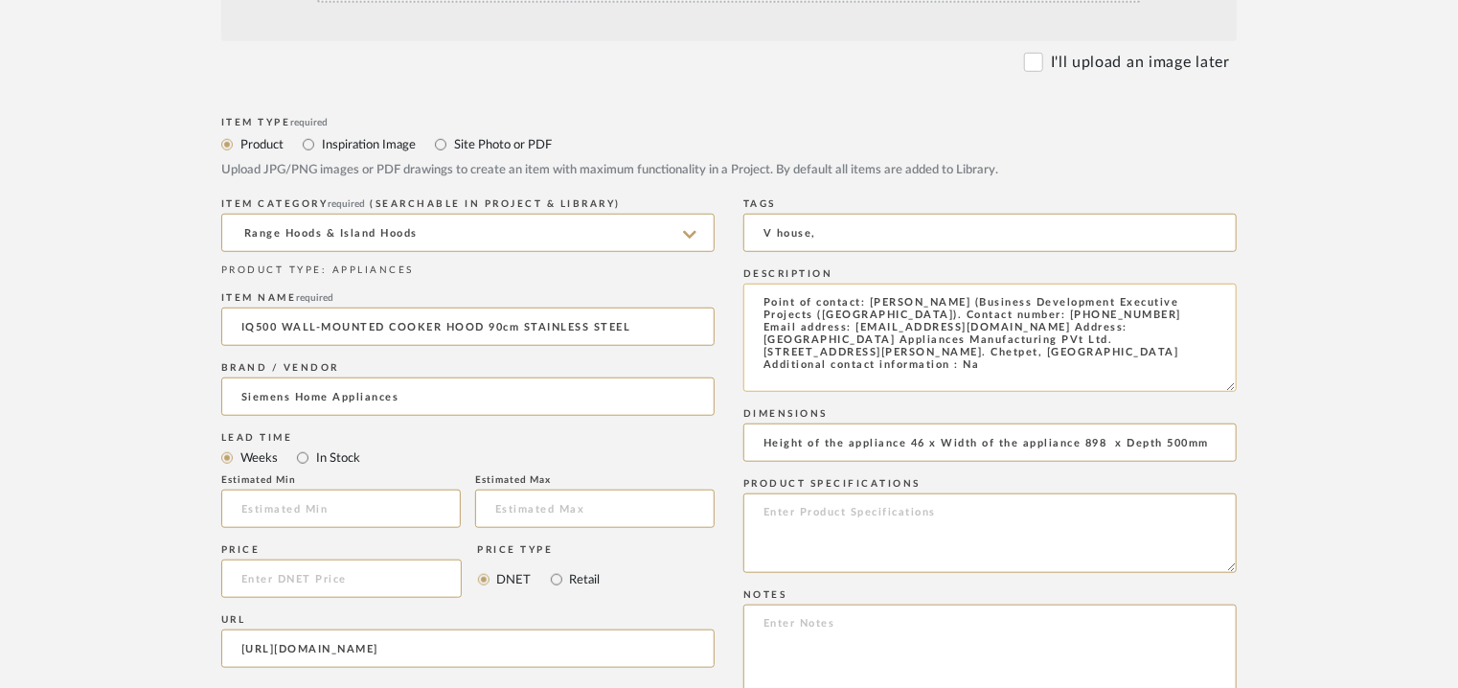
drag, startPoint x: 1229, startPoint y: 338, endPoint x: 1233, endPoint y: 450, distance: 112.2
click at [1233, 392] on textarea "Point of contact: [PERSON_NAME] (Business Development Executive Projects ([GEOG…" at bounding box center [989, 337] width 493 height 108
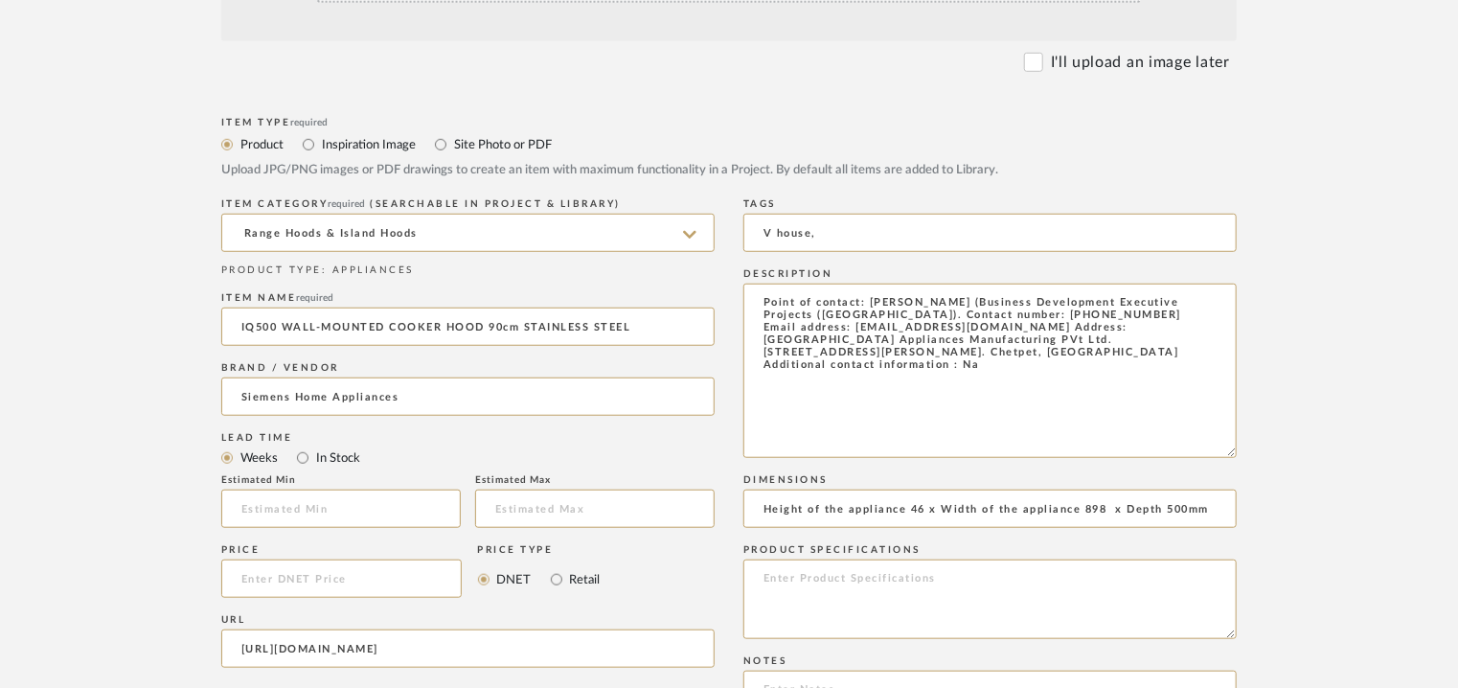
drag, startPoint x: 940, startPoint y: 398, endPoint x: 693, endPoint y: 261, distance: 282.5
click at [693, 261] on div "Item Type required Product Inspiration Image Site Photo or PDF Upload JPG/PNG i…" at bounding box center [728, 655] width 1015 height 1087
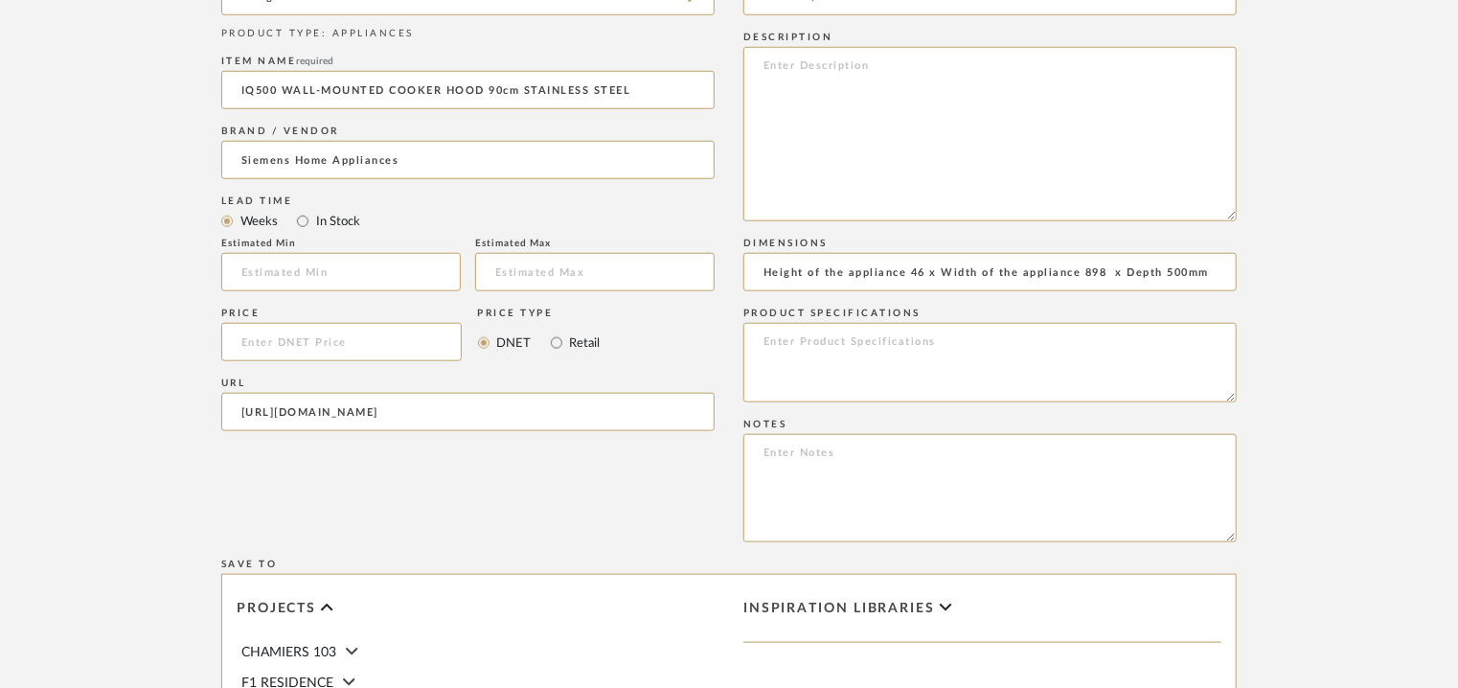
scroll to position [1149, 0]
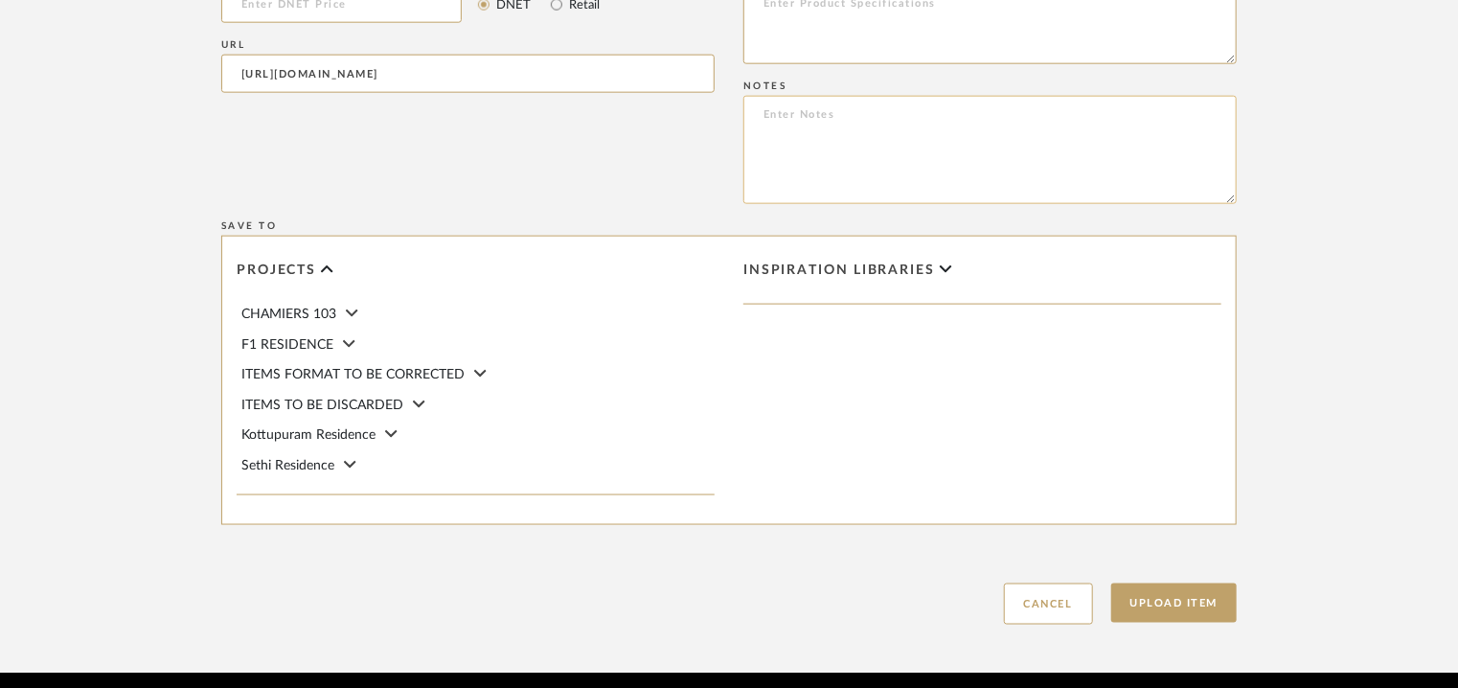
paste textarea "Point of contact: [PERSON_NAME] (Business Development Executive Projects ([GEOG…"
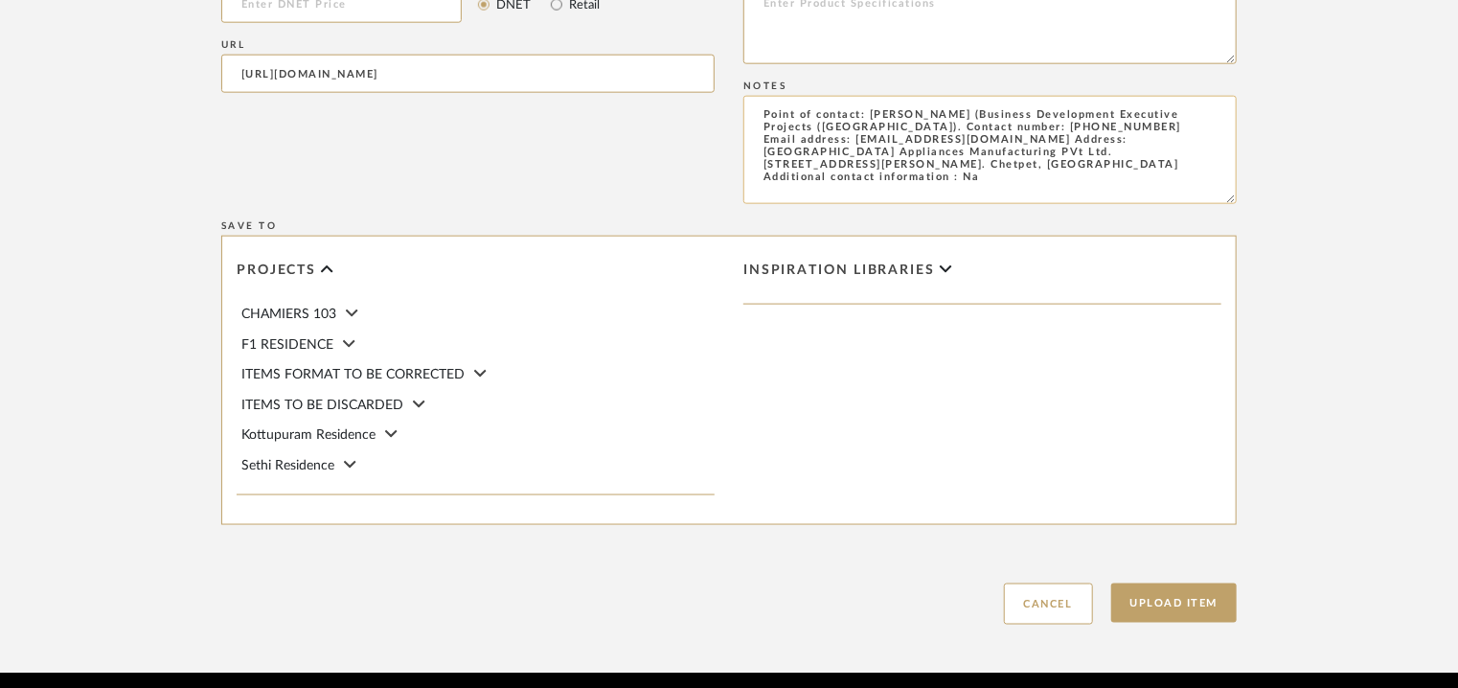
drag, startPoint x: 847, startPoint y: 124, endPoint x: 857, endPoint y: 124, distance: 10.6
click at [845, 126] on textarea "Point of contact: [PERSON_NAME] (Business Development Executive Projects ([GEOG…" at bounding box center [989, 150] width 493 height 108
click at [977, 144] on textarea "Point of contact: [PERSON_NAME] (Business Development Executive Projects ([GEOG…" at bounding box center [989, 150] width 493 height 108
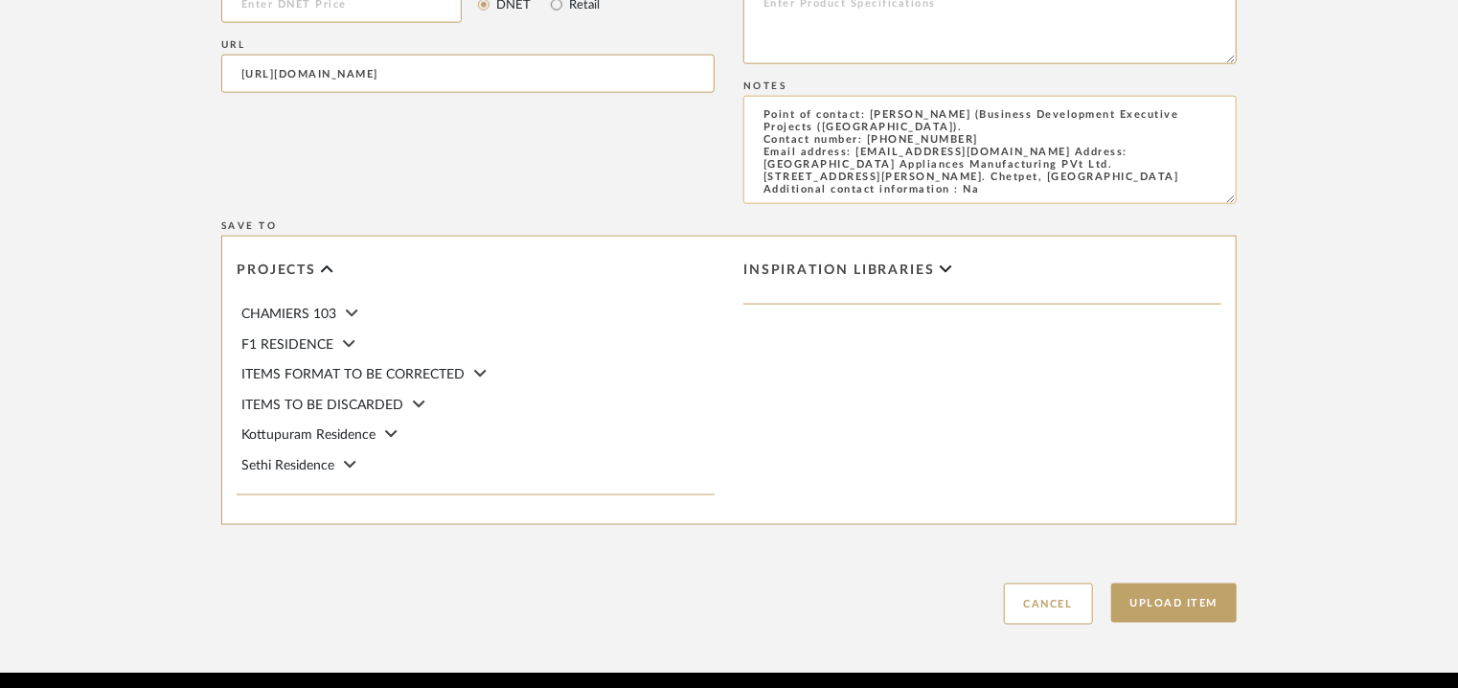
click at [1014, 149] on textarea "Point of contact: [PERSON_NAME] (Business Development Executive Projects ([GEOG…" at bounding box center [989, 150] width 493 height 108
drag, startPoint x: 861, startPoint y: 192, endPoint x: 873, endPoint y: 204, distance: 16.9
click at [862, 192] on textarea "Point of contact: [PERSON_NAME] (Business Development Executive Projects ([GEOG…" at bounding box center [989, 150] width 493 height 108
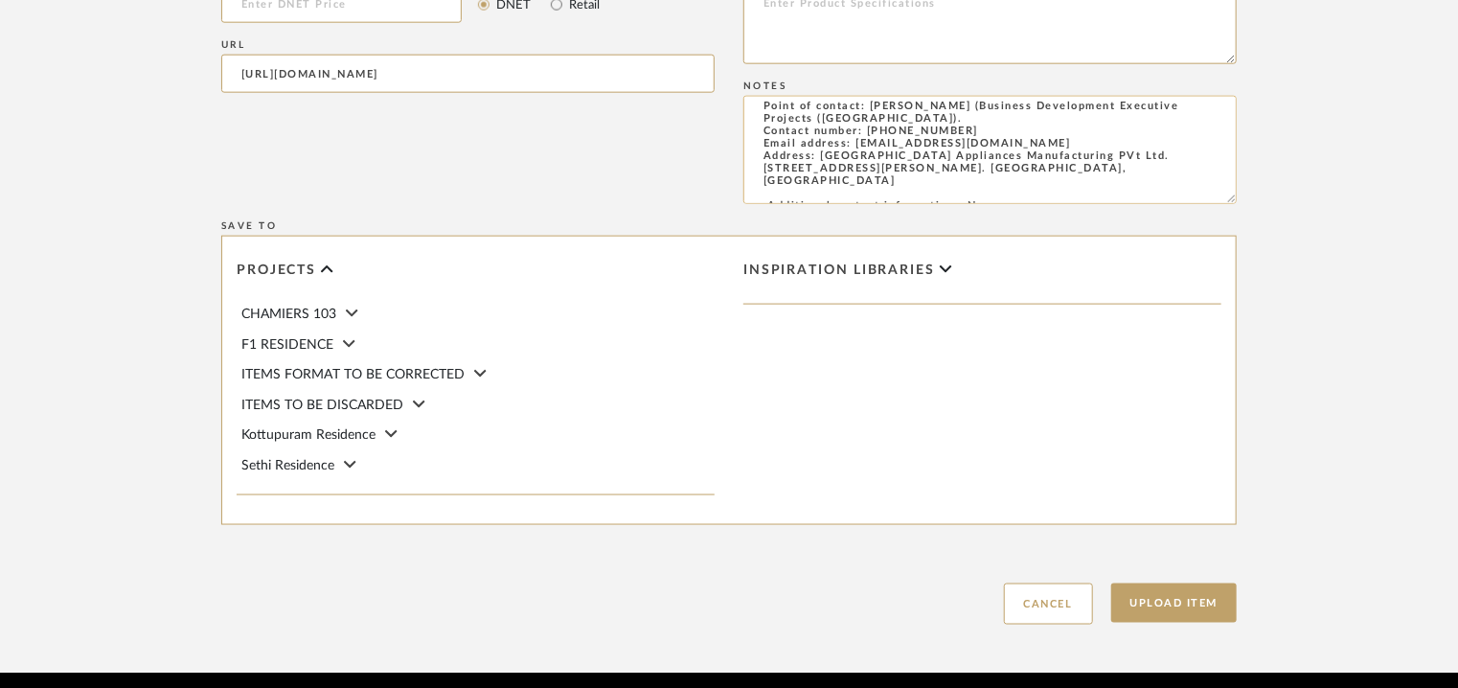
scroll to position [0, 0]
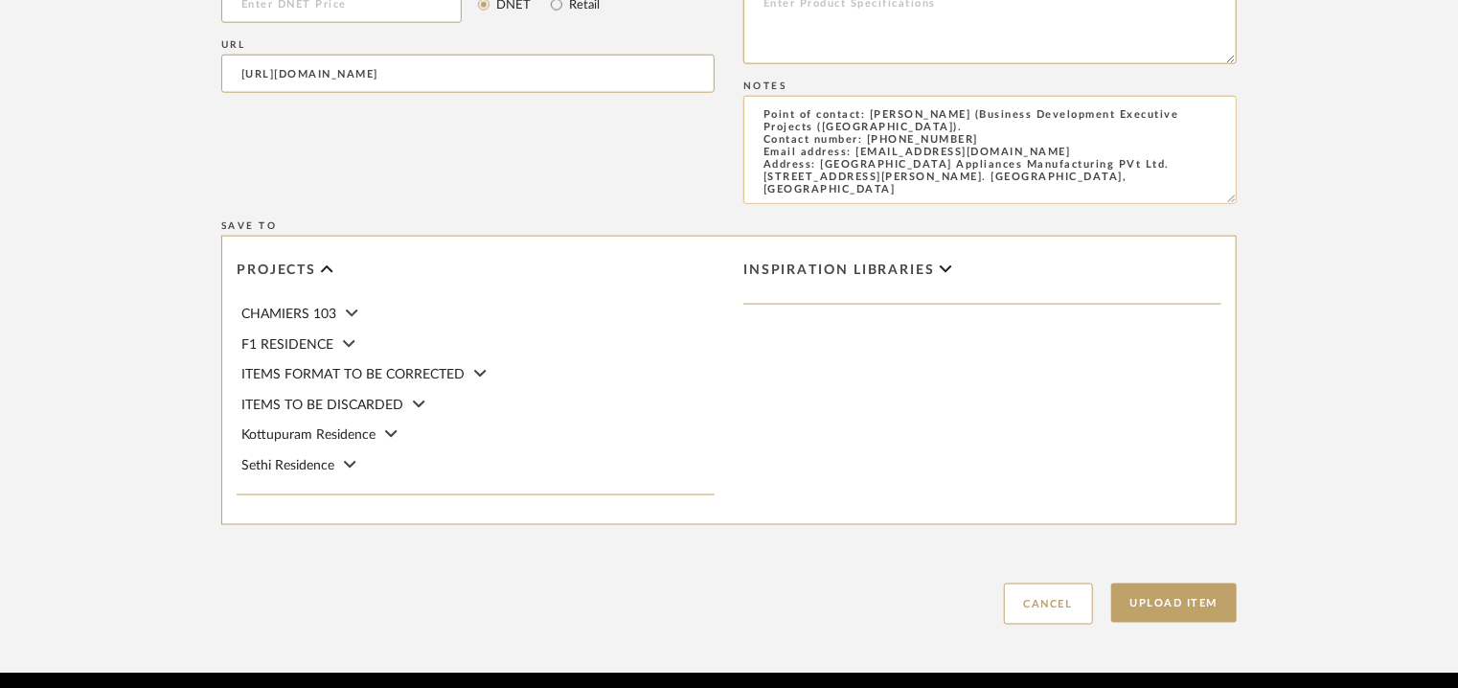
click at [762, 110] on textarea "Point of contact: [PERSON_NAME] (Business Development Executive Projects ([GEOG…" at bounding box center [989, 150] width 493 height 108
click at [763, 111] on textarea "Point of contact: [PERSON_NAME] (Business Development Executive Projects ([GEOG…" at bounding box center [989, 150] width 493 height 108
paste textarea "Price: Rs.1,12,490/- Lead time: Na Customizable: Na 3D available : No BIM avail…"
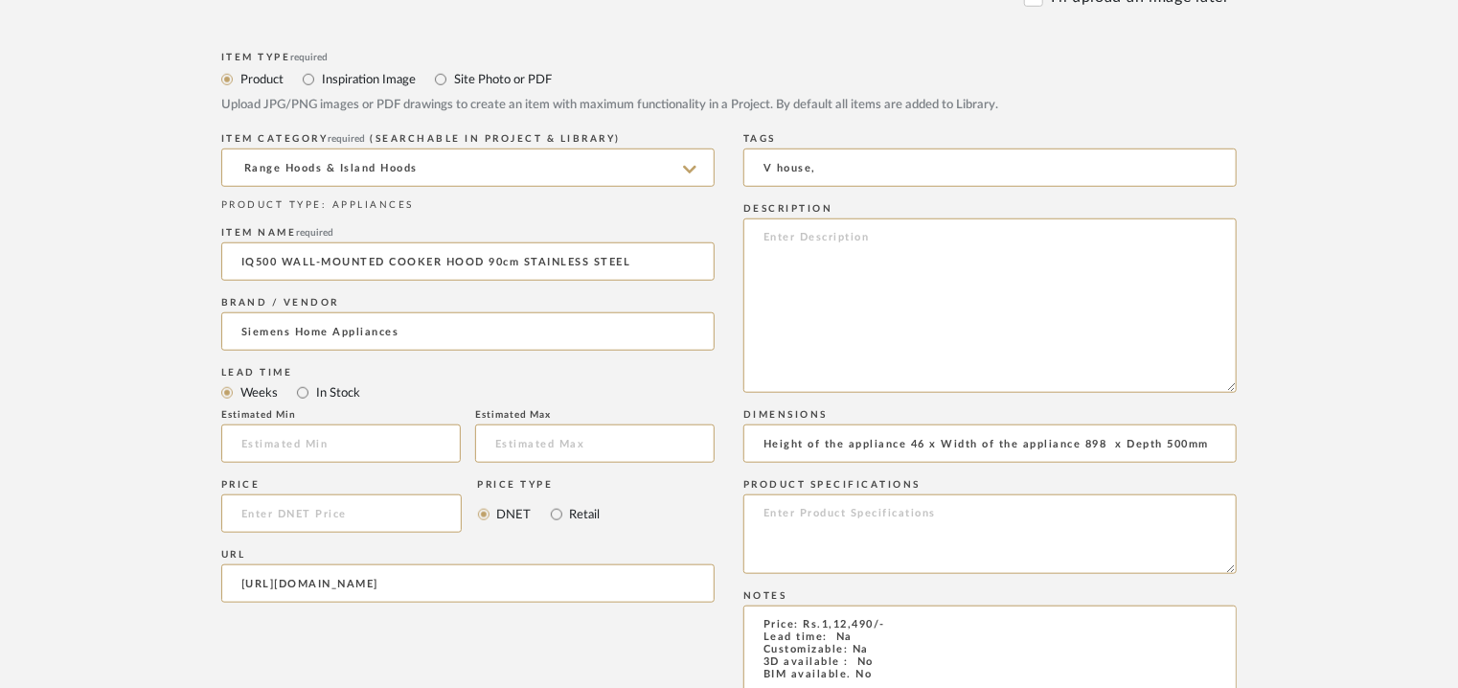
scroll to position [670, 0]
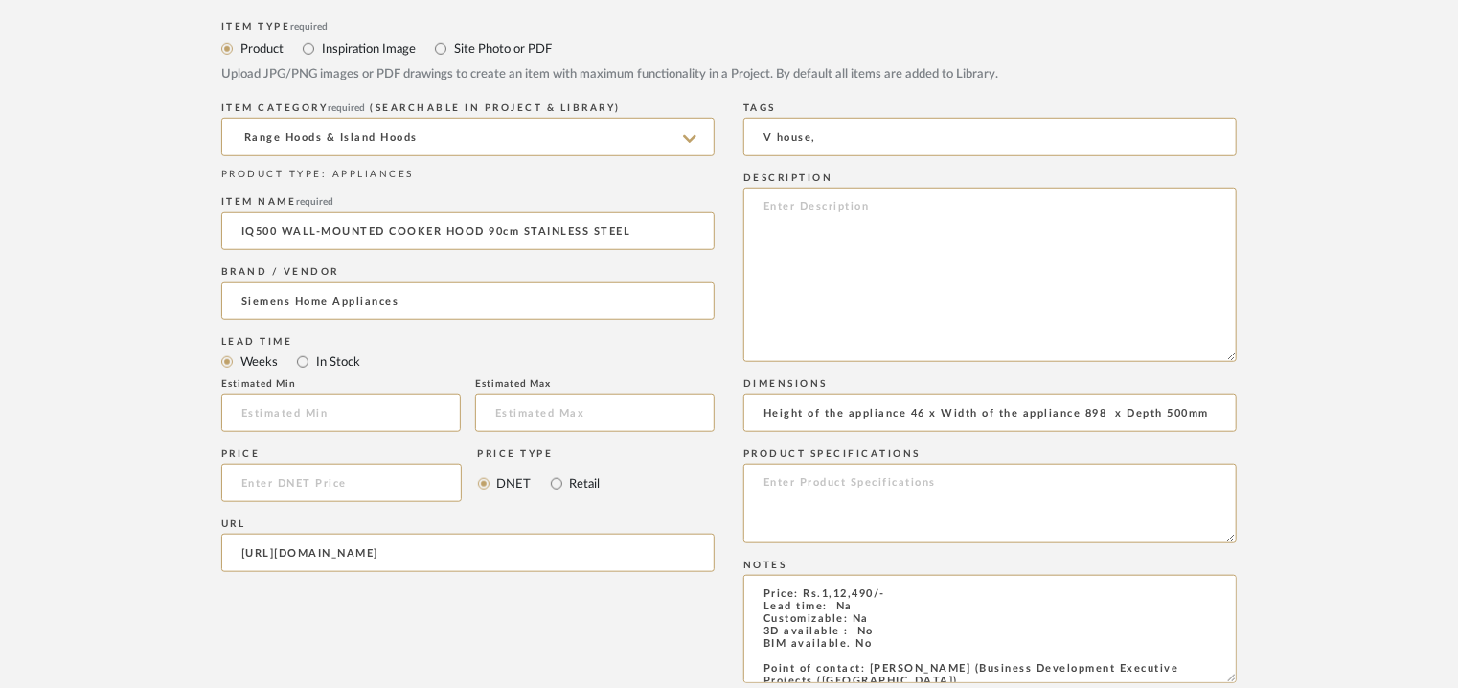
type textarea "Price: Rs.1,12,490/- Lead time: Na Customizable: Na 3D available : No BIM avail…"
paste textarea "Lore : ipsu dolo Sitamet: Co Adipiscin(e): Seddoe te inc utlaboree 24 d Magna a…"
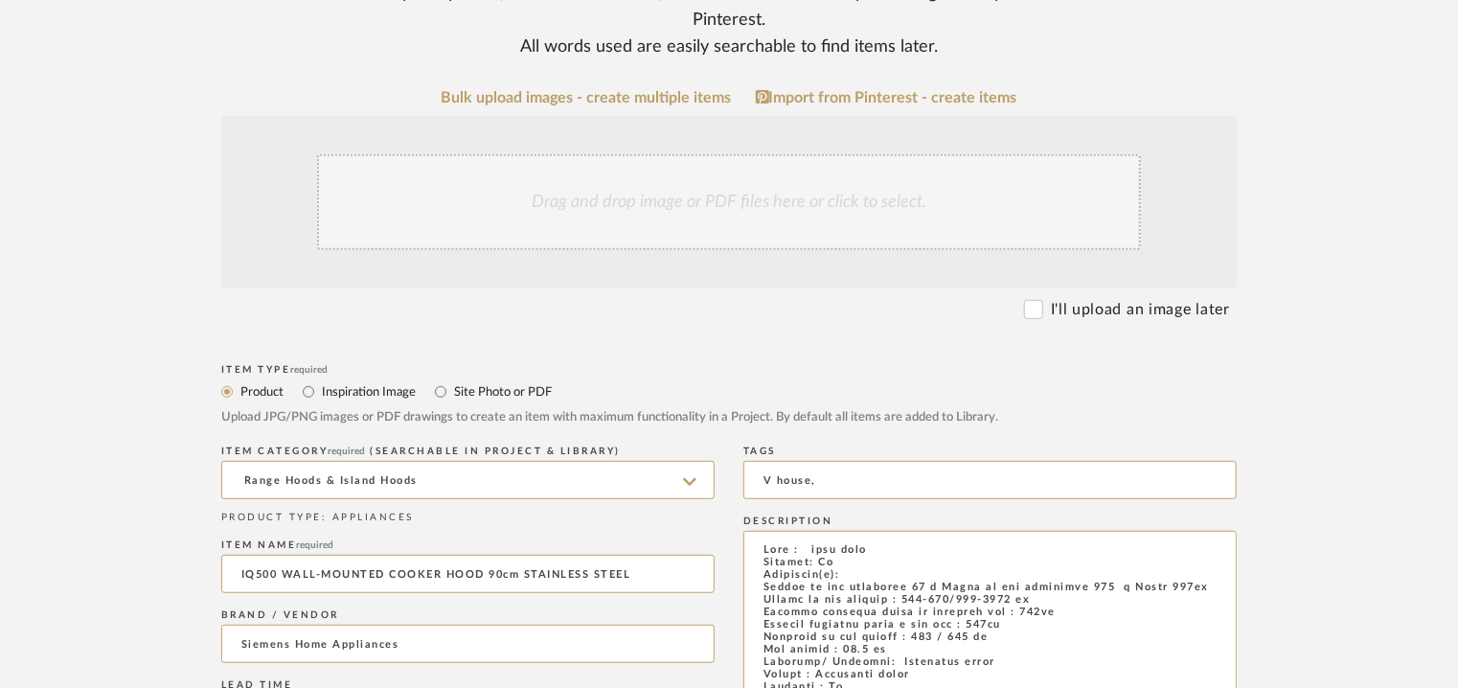
scroll to position [479, 0]
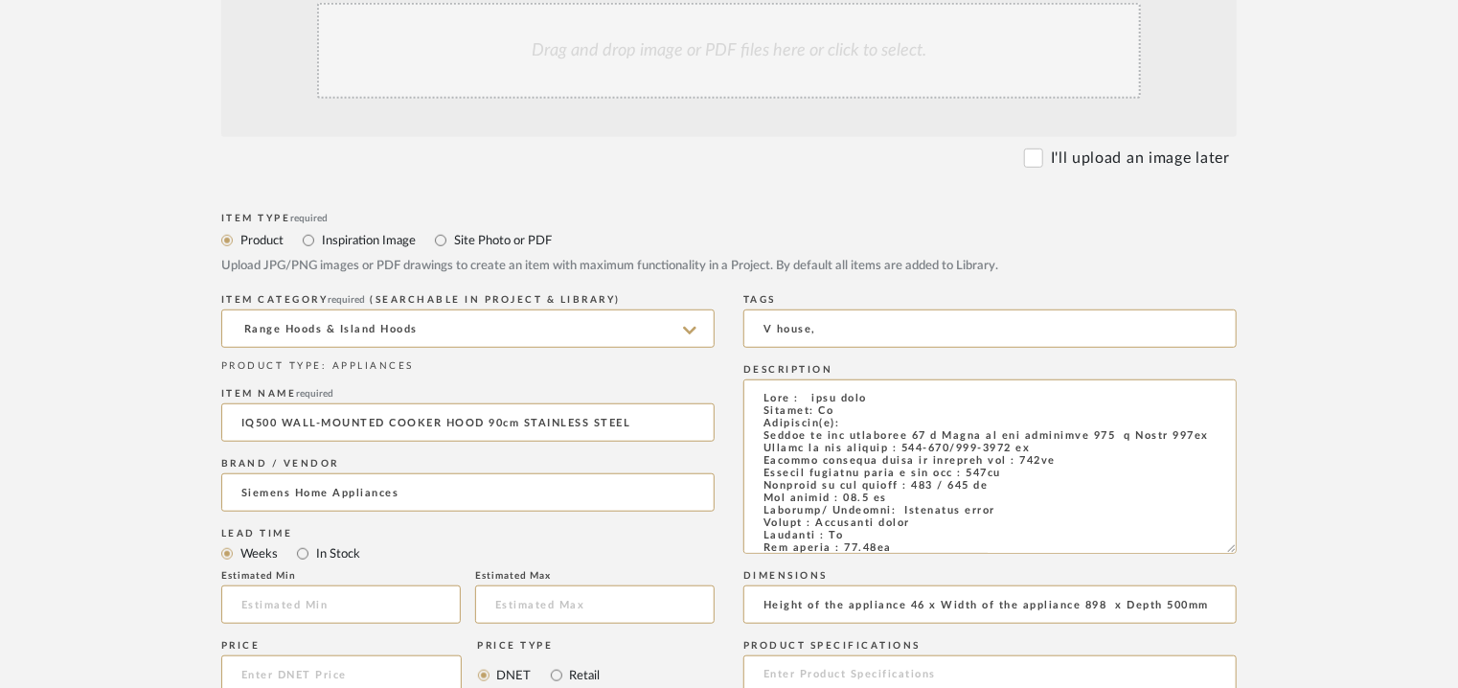
type textarea "Lore : ipsu dolo Sitamet: Co Adipiscin(e): Seddoe te inc utlaboree 24 d Magna a…"
click at [744, 31] on div "Drag and drop image or PDF files here or click to select." at bounding box center [729, 51] width 824 height 96
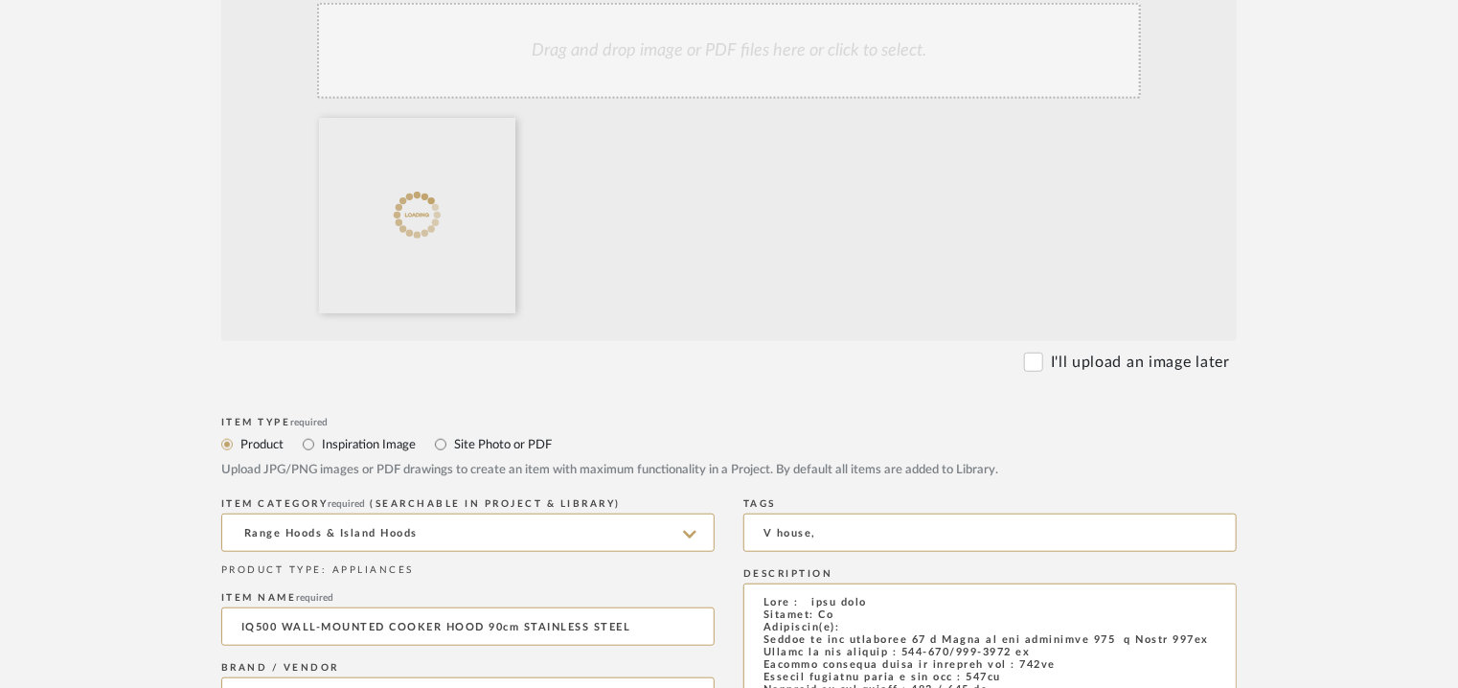
click at [754, 74] on div "Drag and drop image or PDF files here or click to select." at bounding box center [729, 51] width 824 height 96
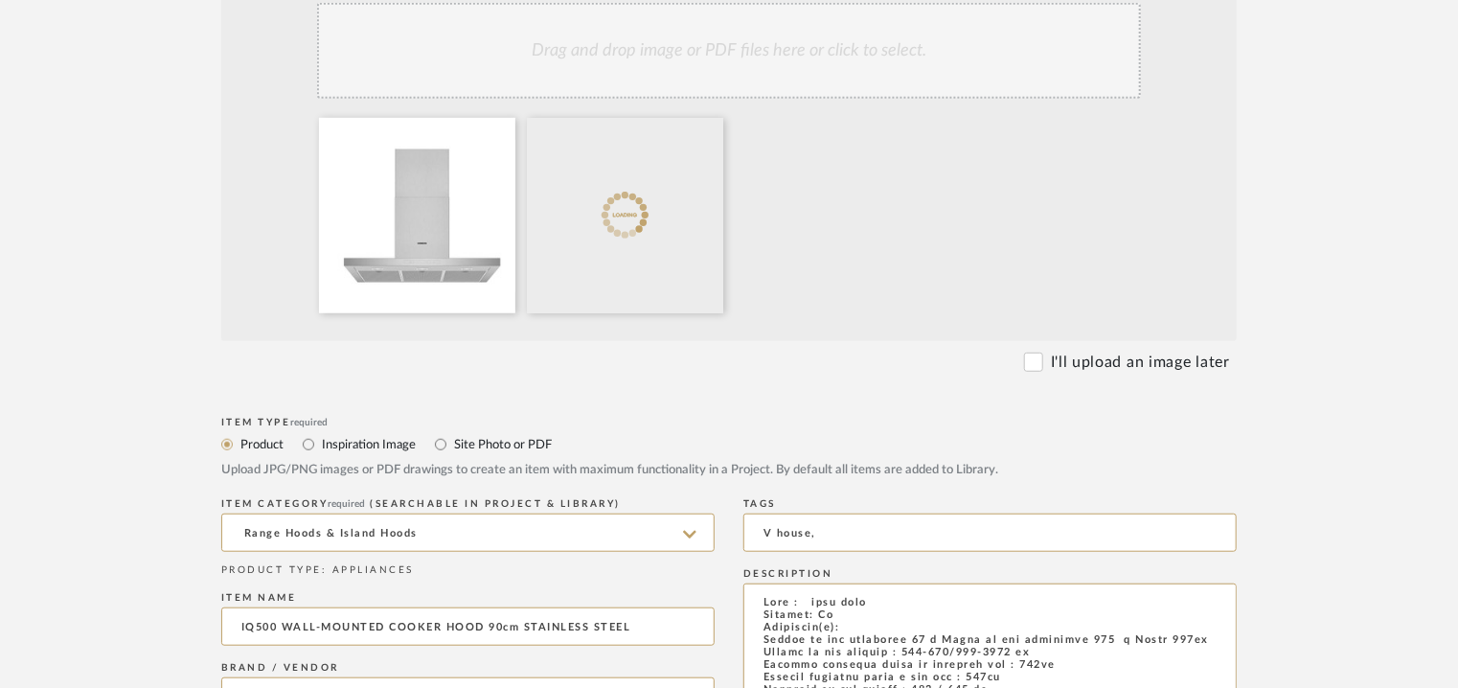
click at [873, 40] on div "Drag and drop image or PDF files here or click to select." at bounding box center [729, 51] width 824 height 96
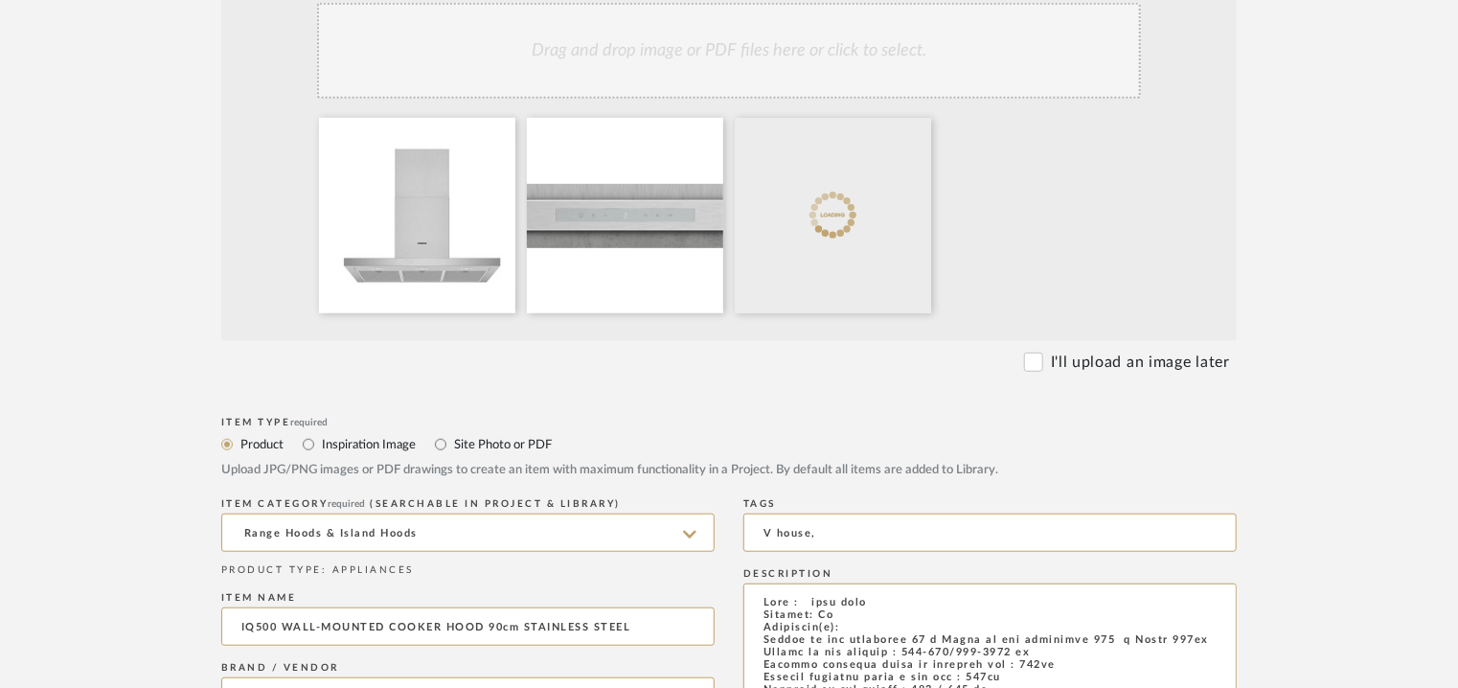
click at [807, 58] on div "Drag and drop image or PDF files here or click to select." at bounding box center [729, 51] width 824 height 96
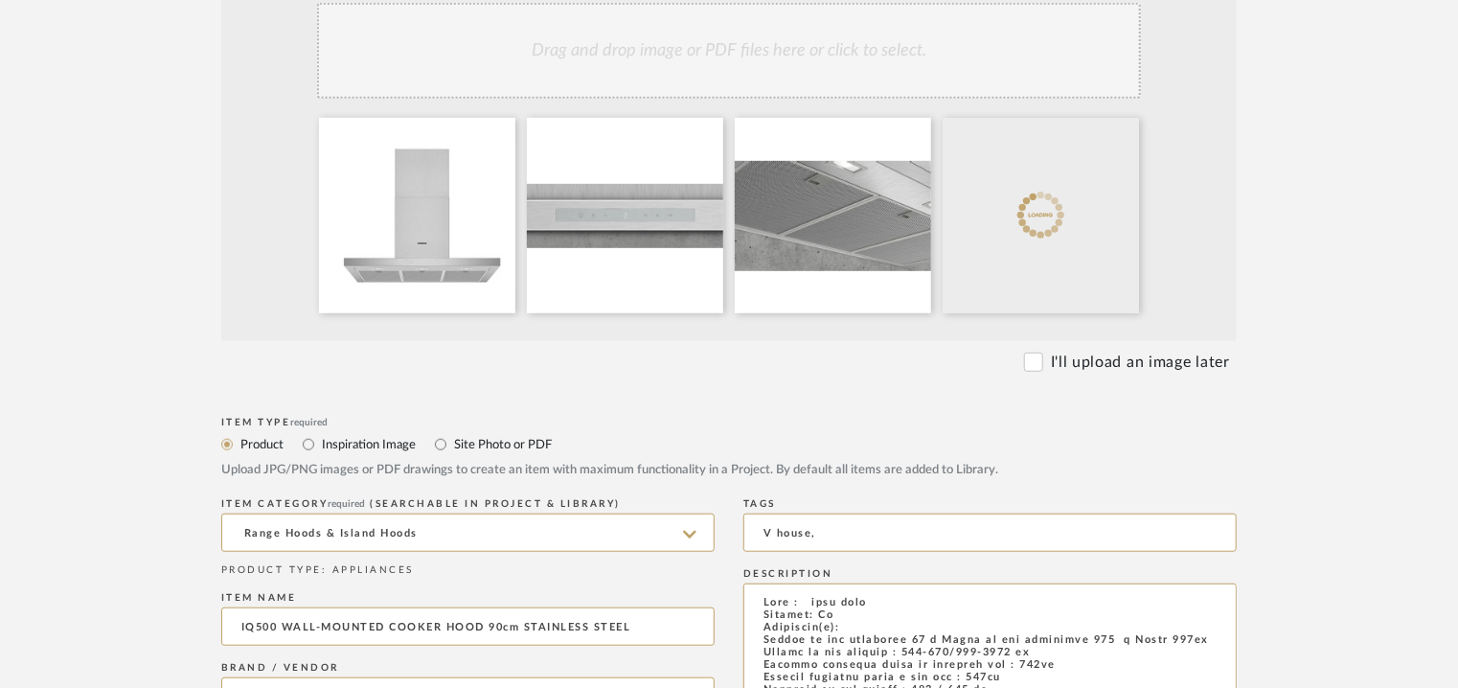
click at [774, 46] on div "Drag and drop image or PDF files here or click to select." at bounding box center [729, 51] width 824 height 96
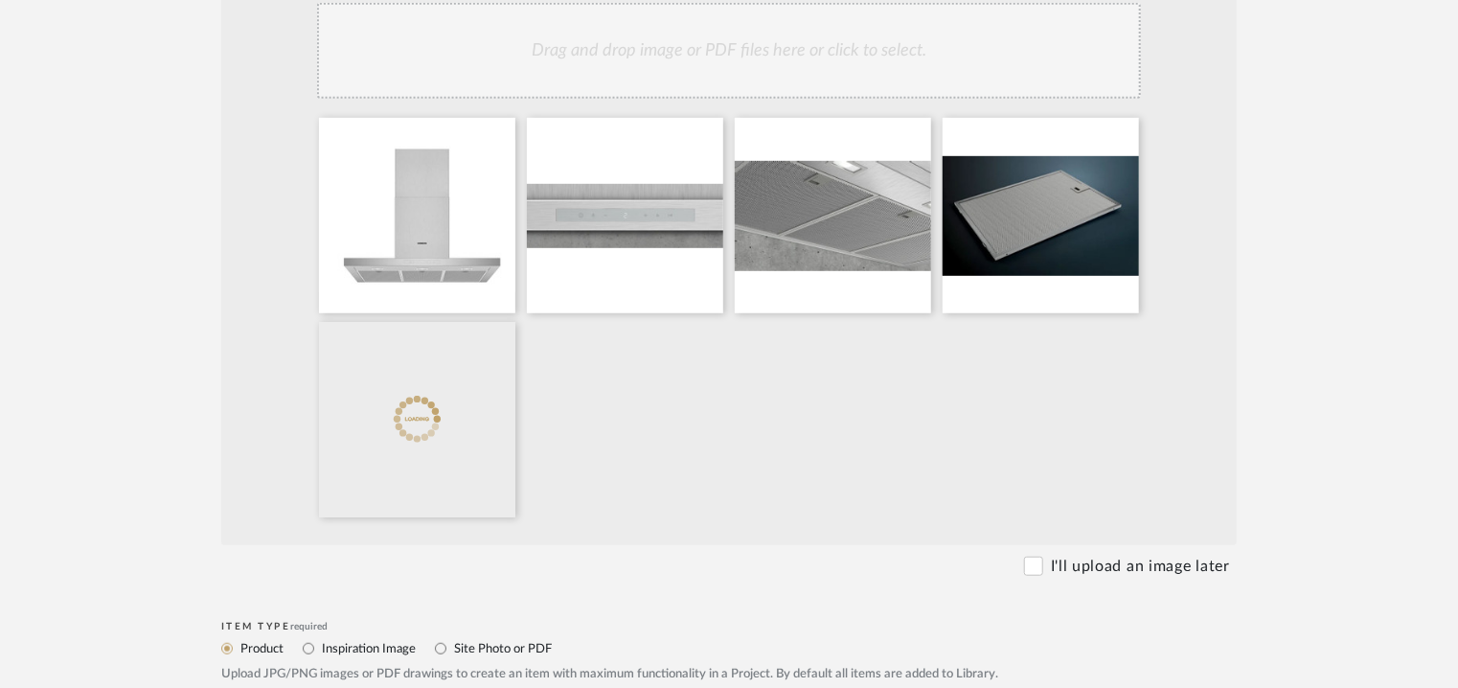
click at [776, 46] on div "Drag and drop image or PDF files here or click to select." at bounding box center [729, 51] width 824 height 96
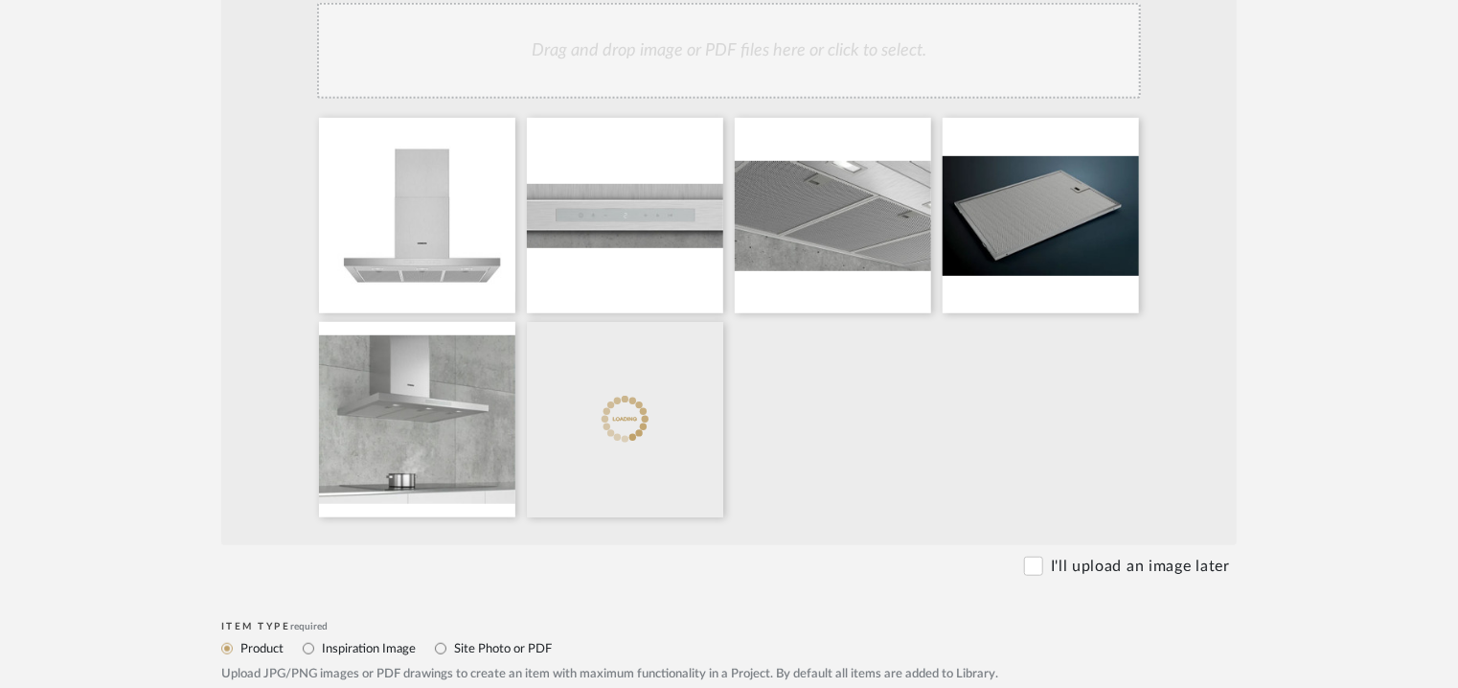
click at [747, 66] on div "Drag and drop image or PDF files here or click to select." at bounding box center [729, 51] width 824 height 96
click at [843, 63] on div "Drag and drop image or PDF files here or click to select." at bounding box center [729, 51] width 824 height 96
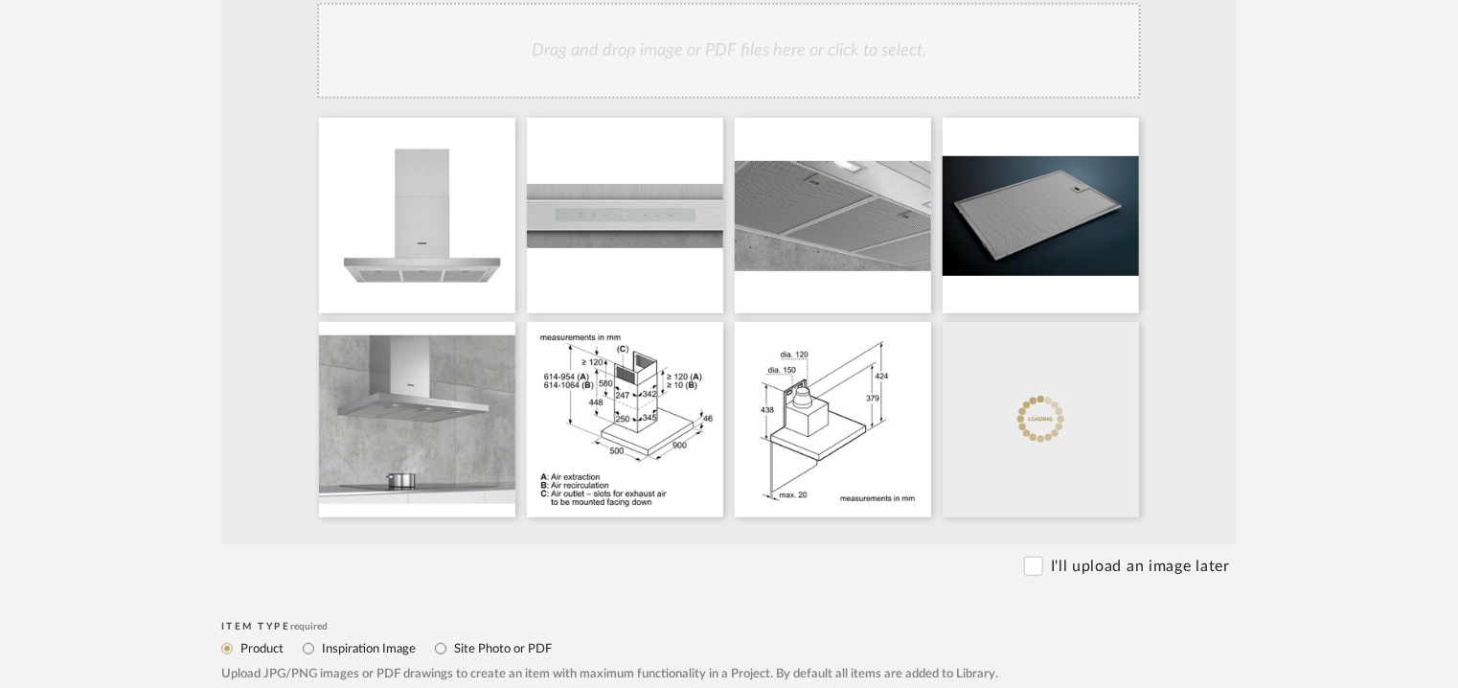
click at [850, 70] on div "Drag and drop image or PDF files here or click to select." at bounding box center [729, 51] width 824 height 96
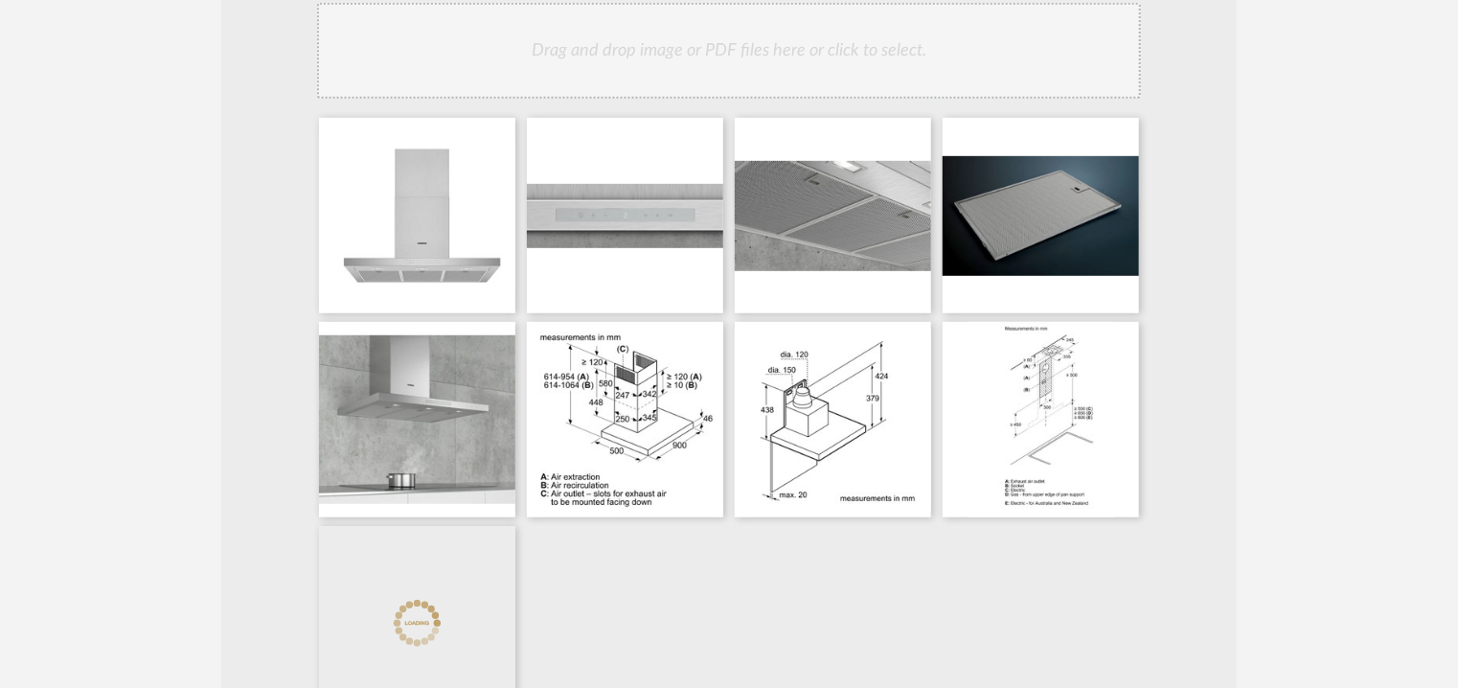
click at [818, 76] on div "Drag and drop image or PDF files here or click to select." at bounding box center [729, 51] width 824 height 96
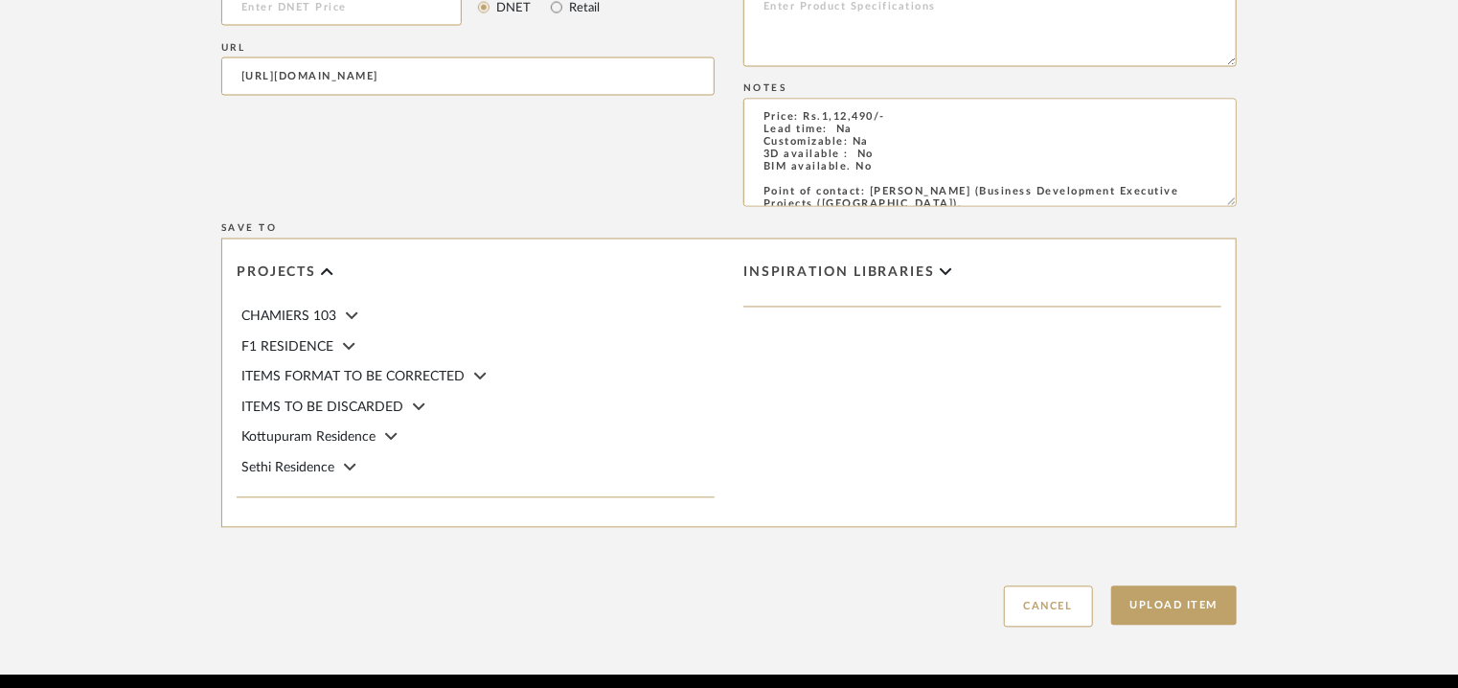
scroll to position [1834, 0]
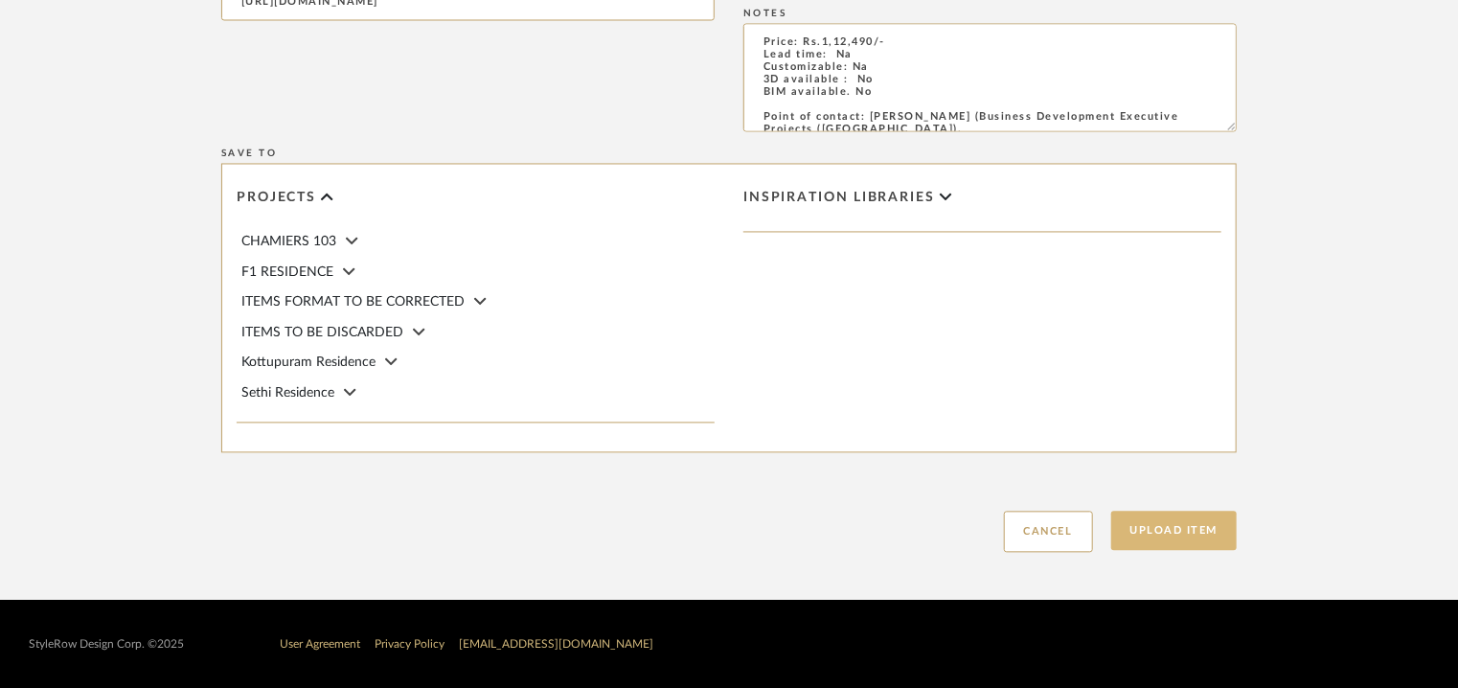
click at [1209, 519] on button "Upload Item" at bounding box center [1174, 529] width 126 height 39
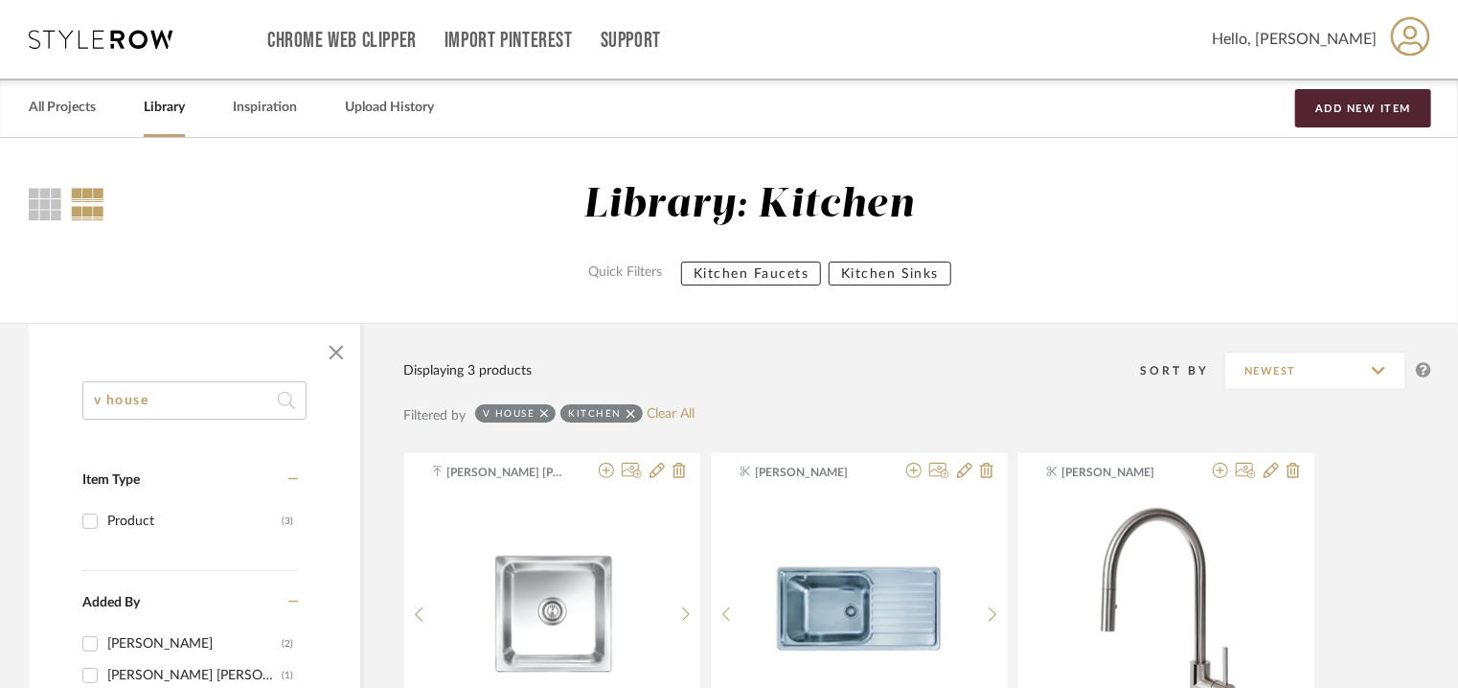
drag, startPoint x: 84, startPoint y: 391, endPoint x: 0, endPoint y: 388, distance: 84.3
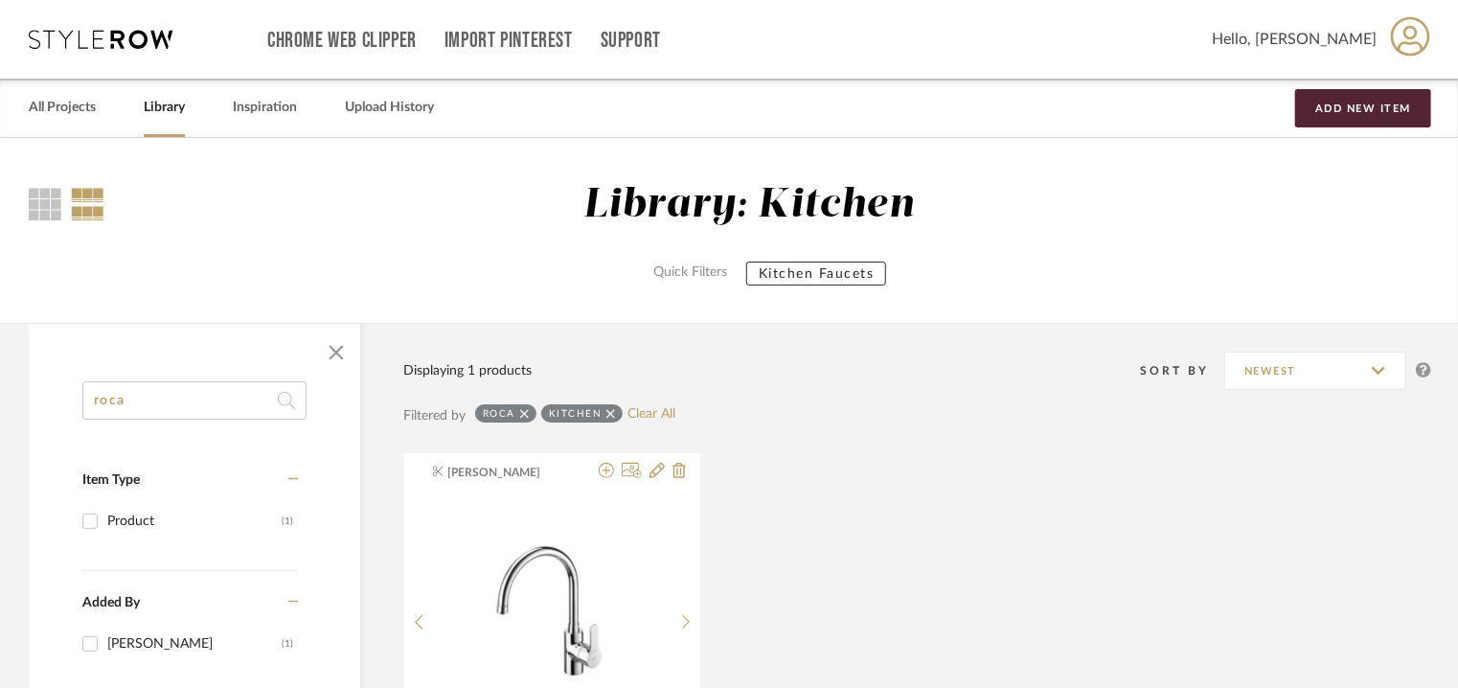
type input "roca"
click at [606, 415] on icon at bounding box center [610, 413] width 9 height 13
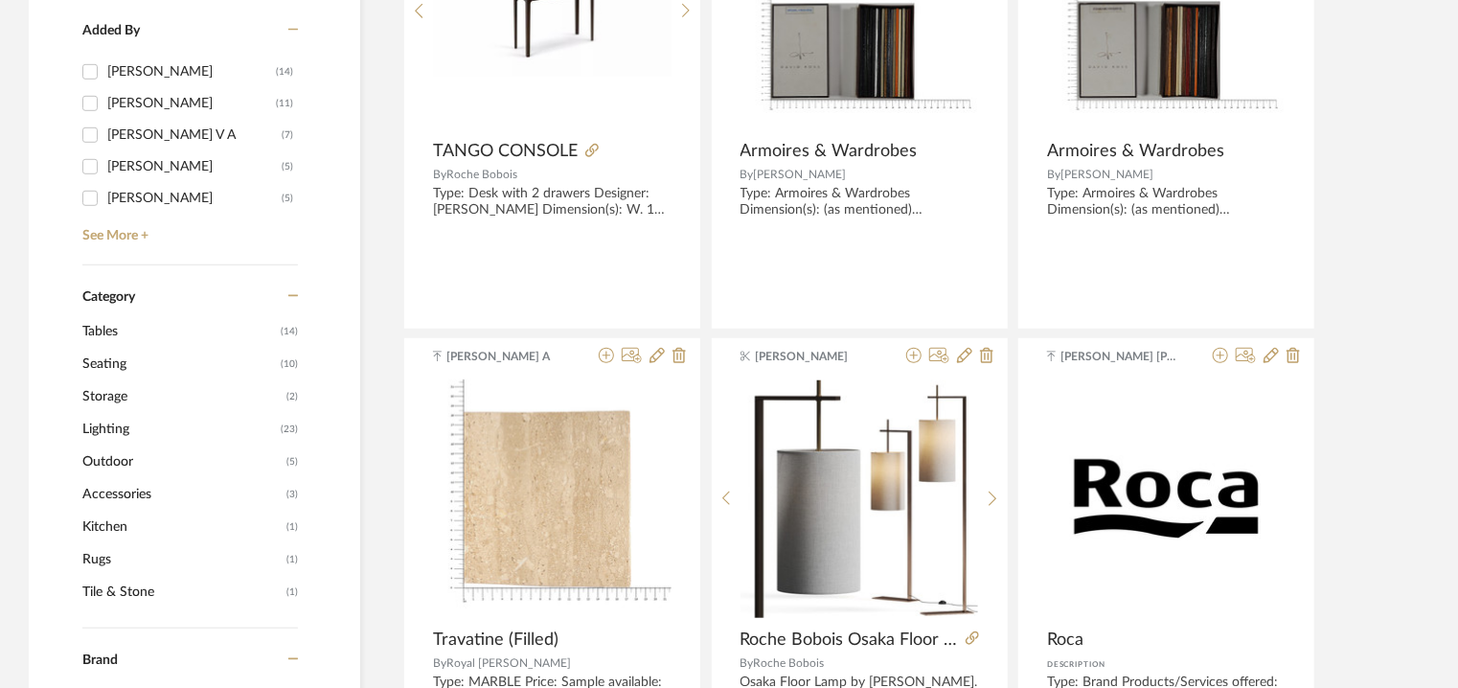
scroll to position [96, 0]
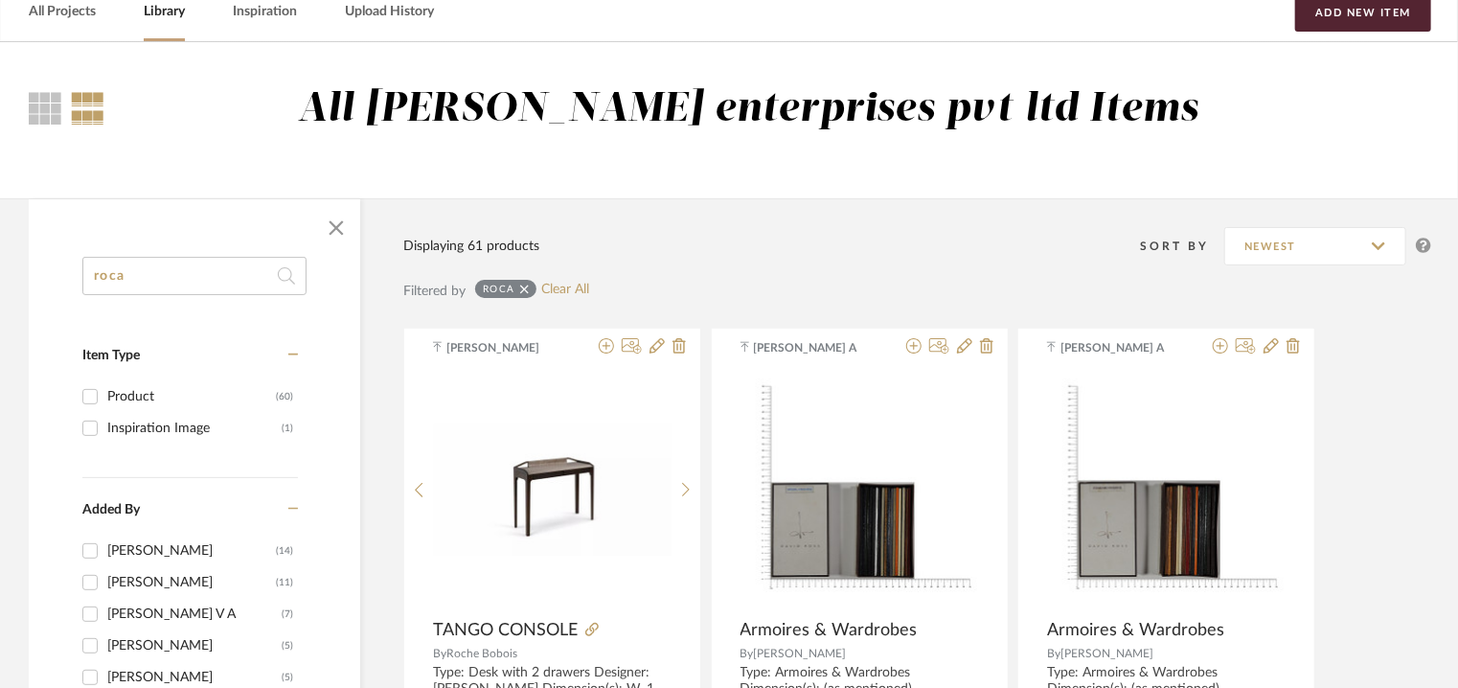
click at [128, 393] on div "Product" at bounding box center [191, 396] width 169 height 31
click at [105, 393] on input "Product (60)" at bounding box center [90, 396] width 31 height 31
click at [95, 396] on input "Product (60)" at bounding box center [90, 396] width 31 height 31
checkbox input "false"
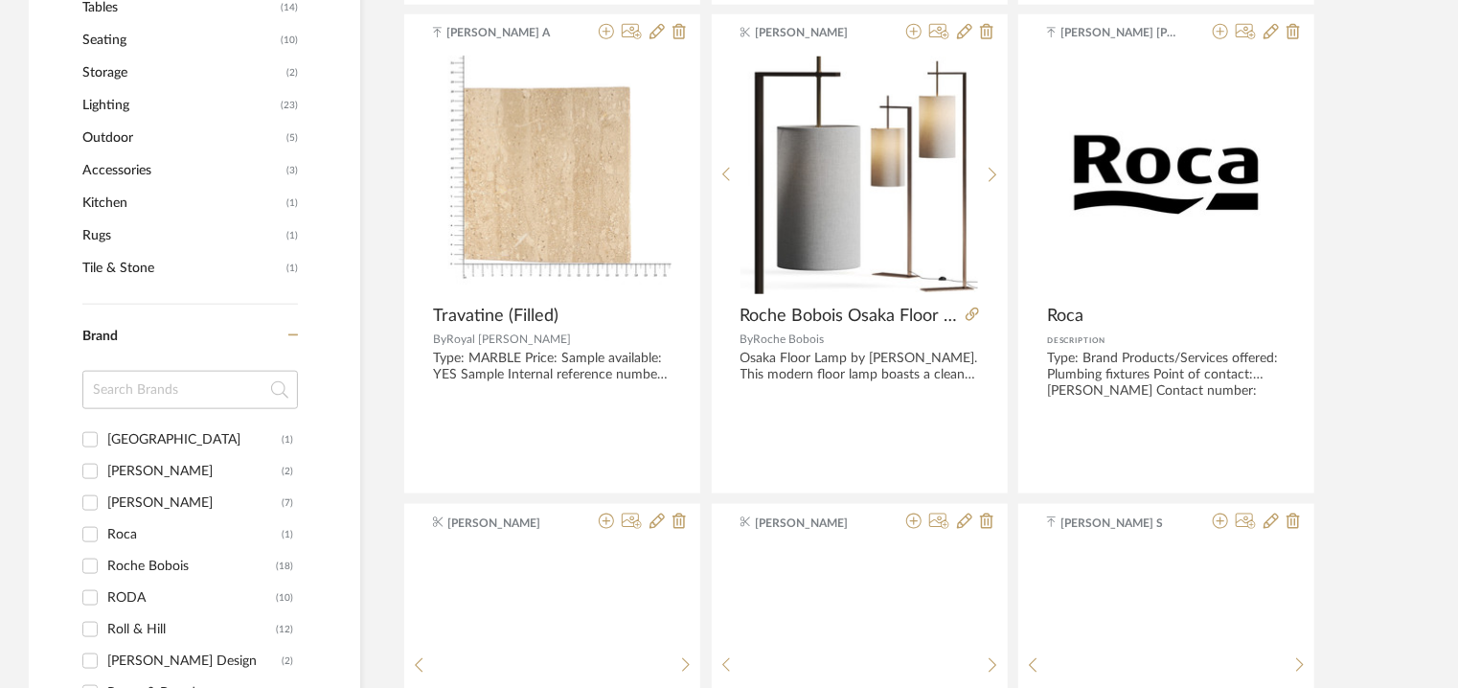
scroll to position [1053, 0]
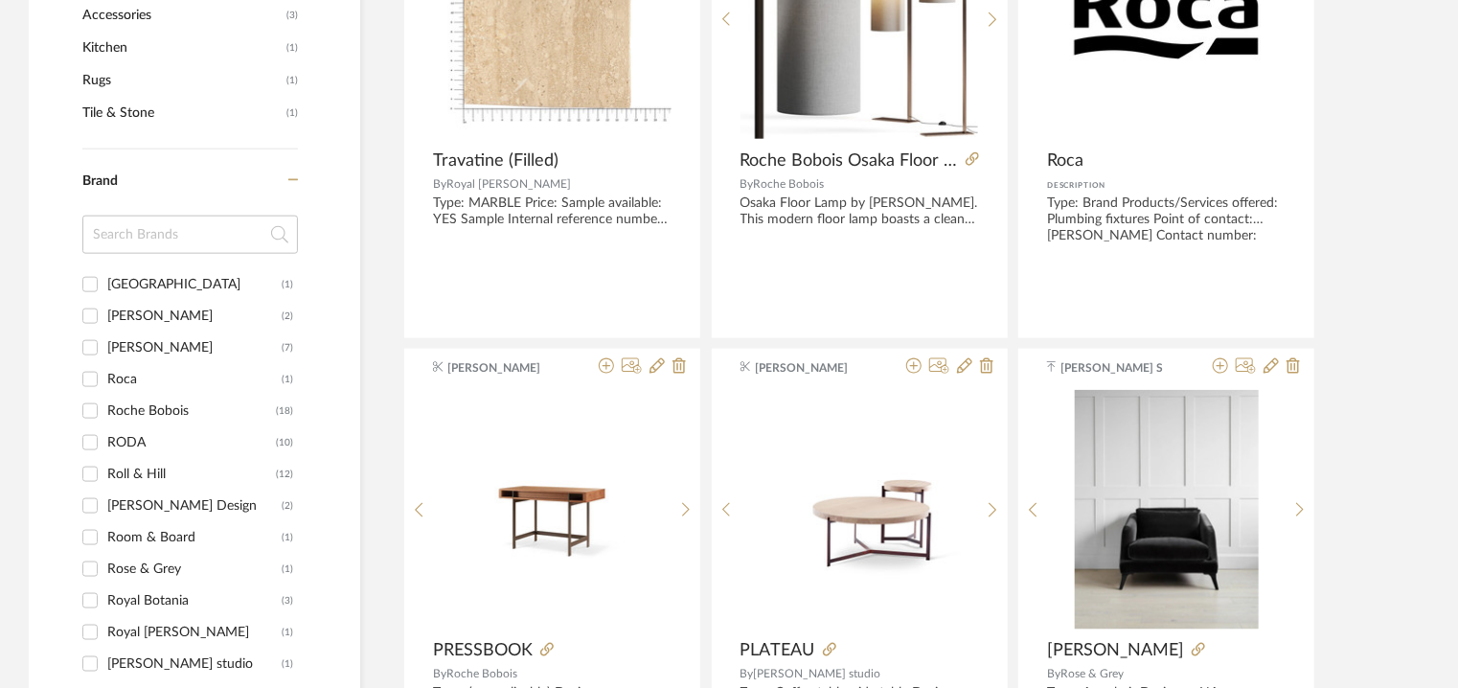
click at [118, 375] on div "Roca" at bounding box center [194, 379] width 174 height 31
click at [105, 375] on input "Roca (1)" at bounding box center [90, 379] width 31 height 31
checkbox input "true"
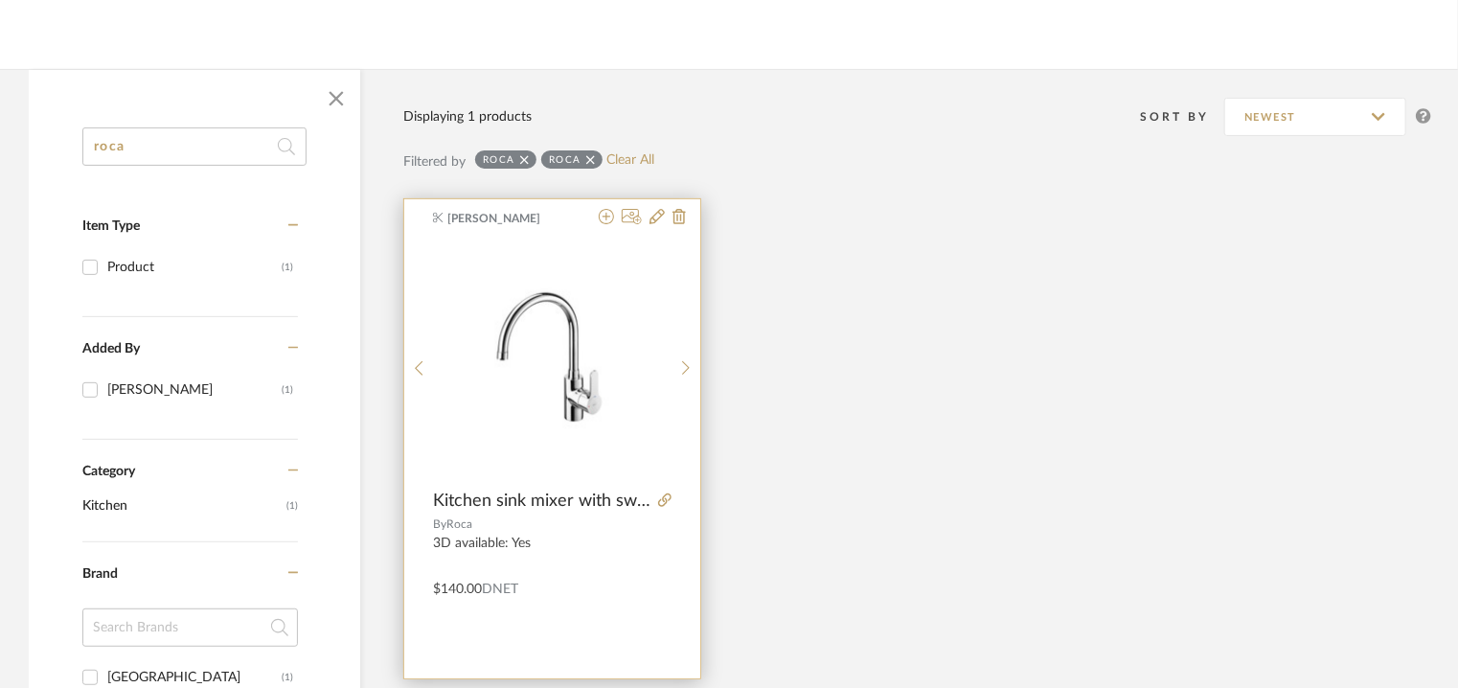
scroll to position [203, 0]
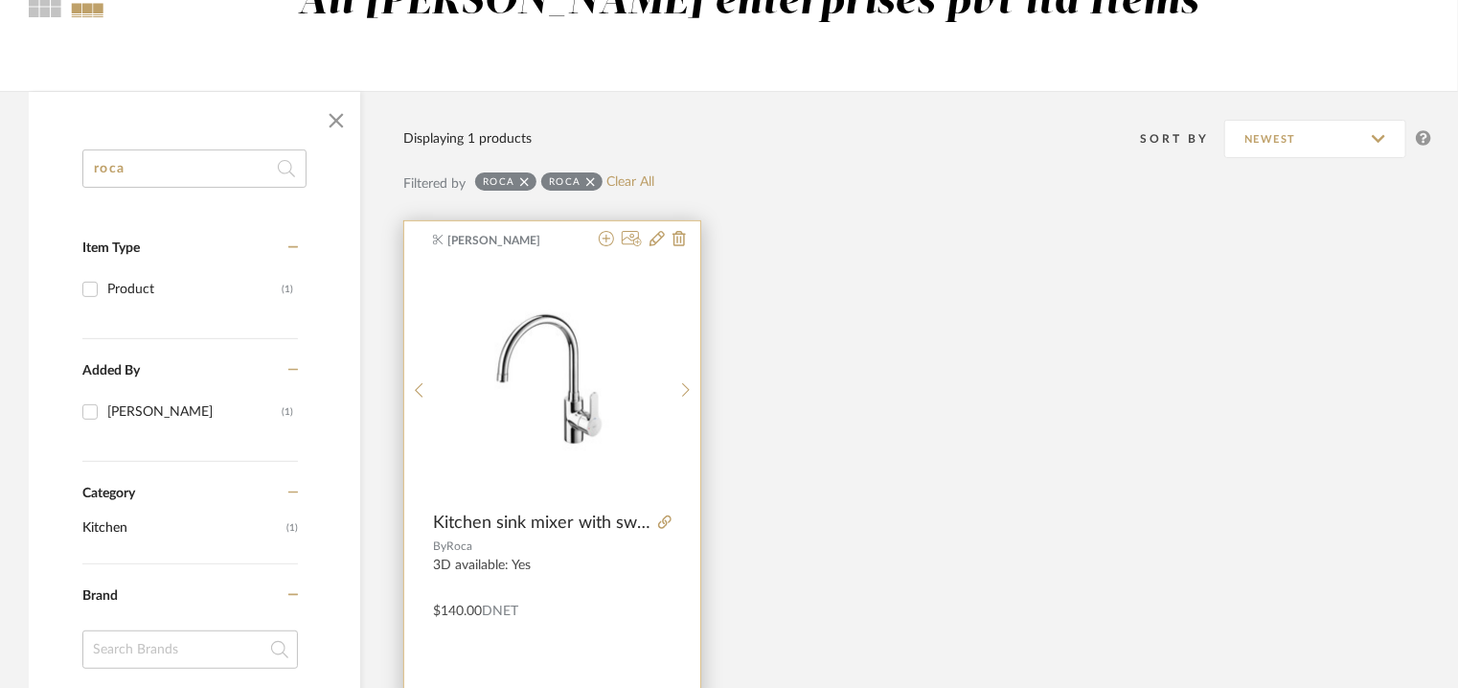
click at [506, 352] on img "0" at bounding box center [553, 382] width 238 height 169
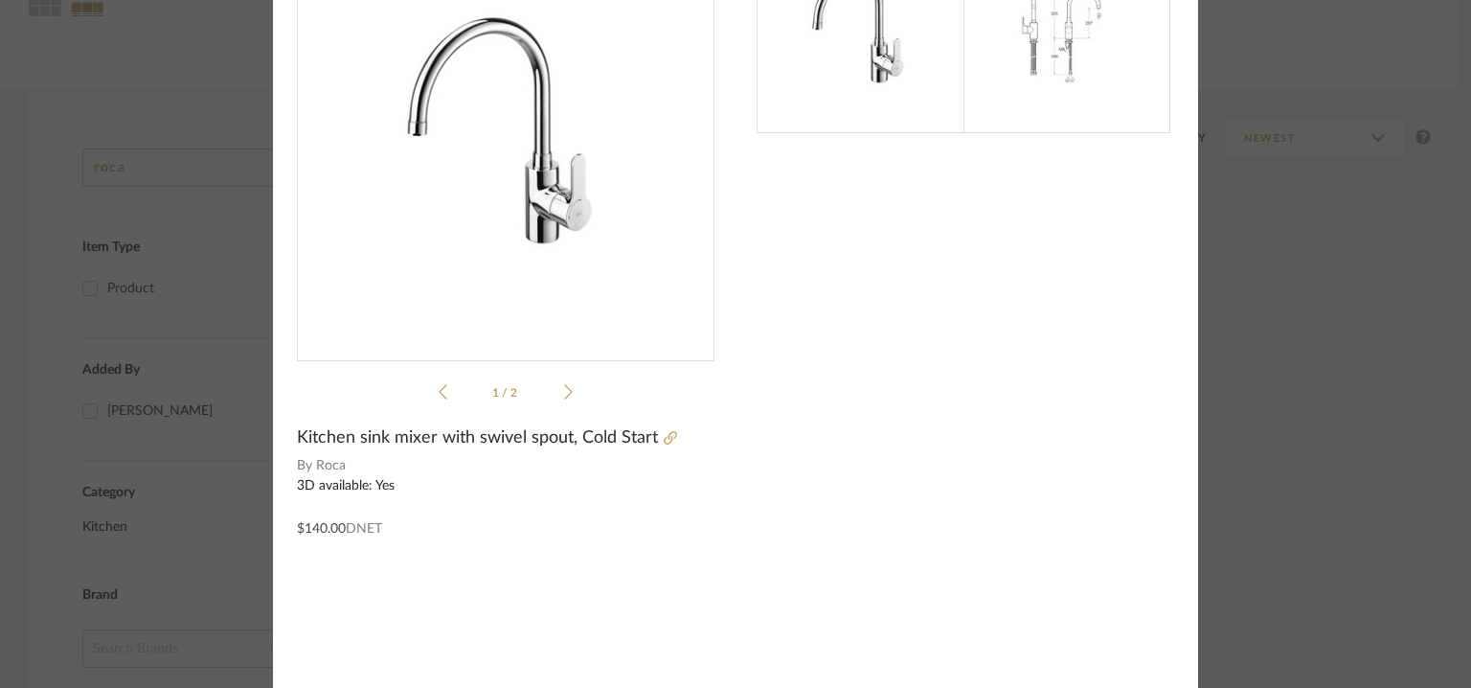
scroll to position [137, 0]
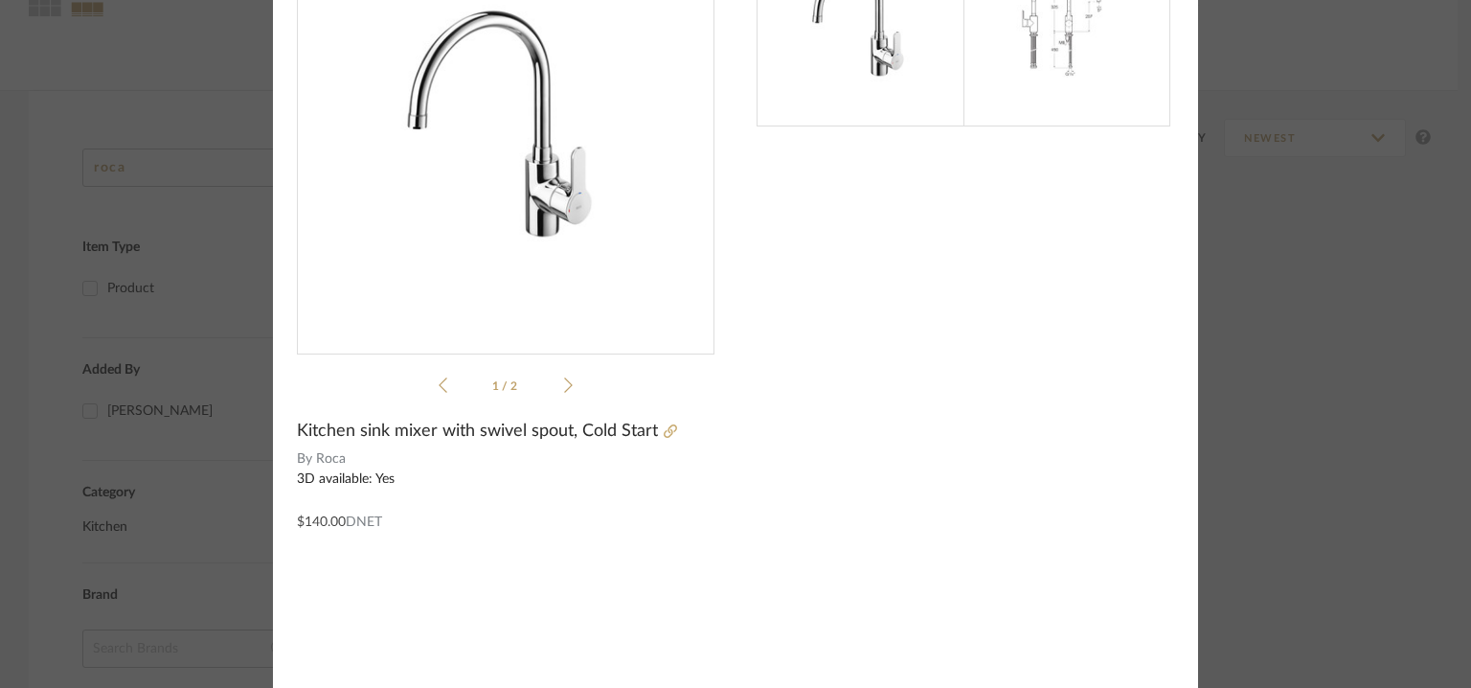
click at [668, 426] on div at bounding box center [686, 430] width 57 height 21
click at [658, 425] on link at bounding box center [667, 431] width 19 height 13
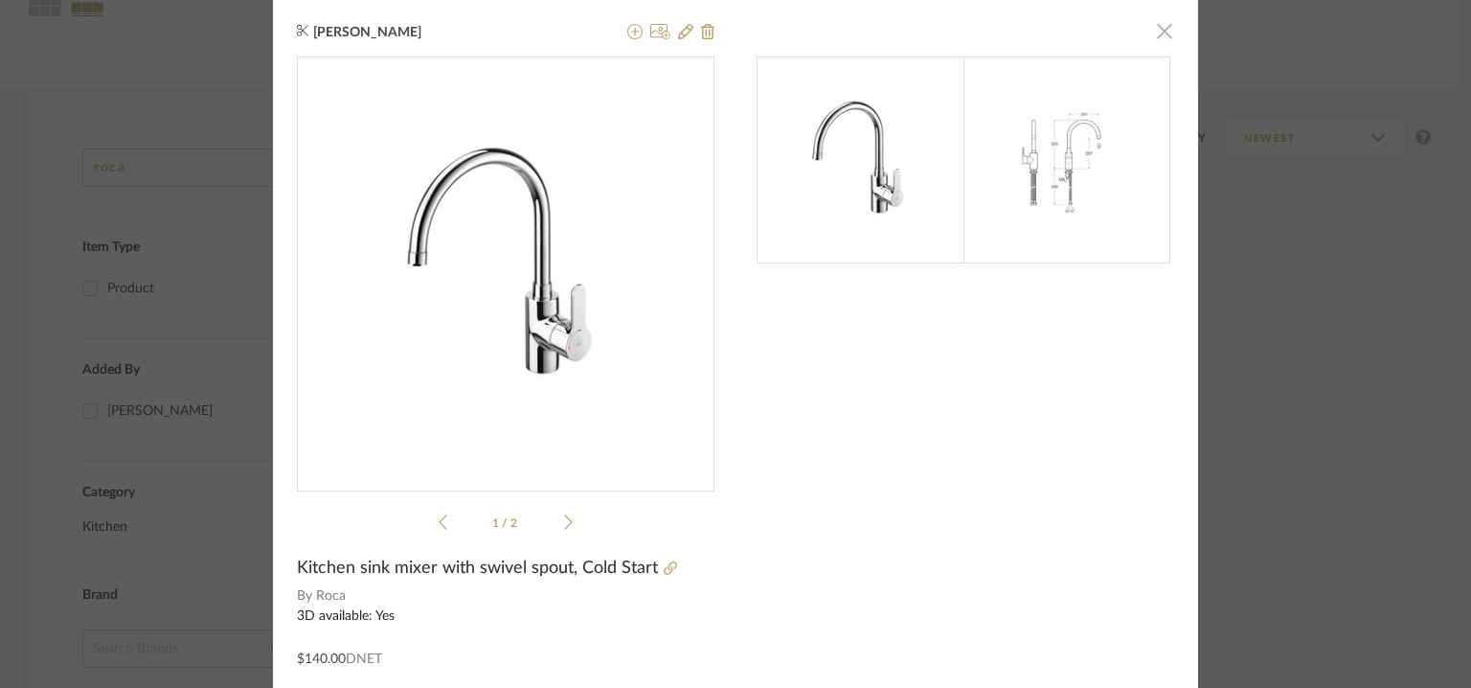
click at [1157, 30] on span "button" at bounding box center [1164, 30] width 38 height 38
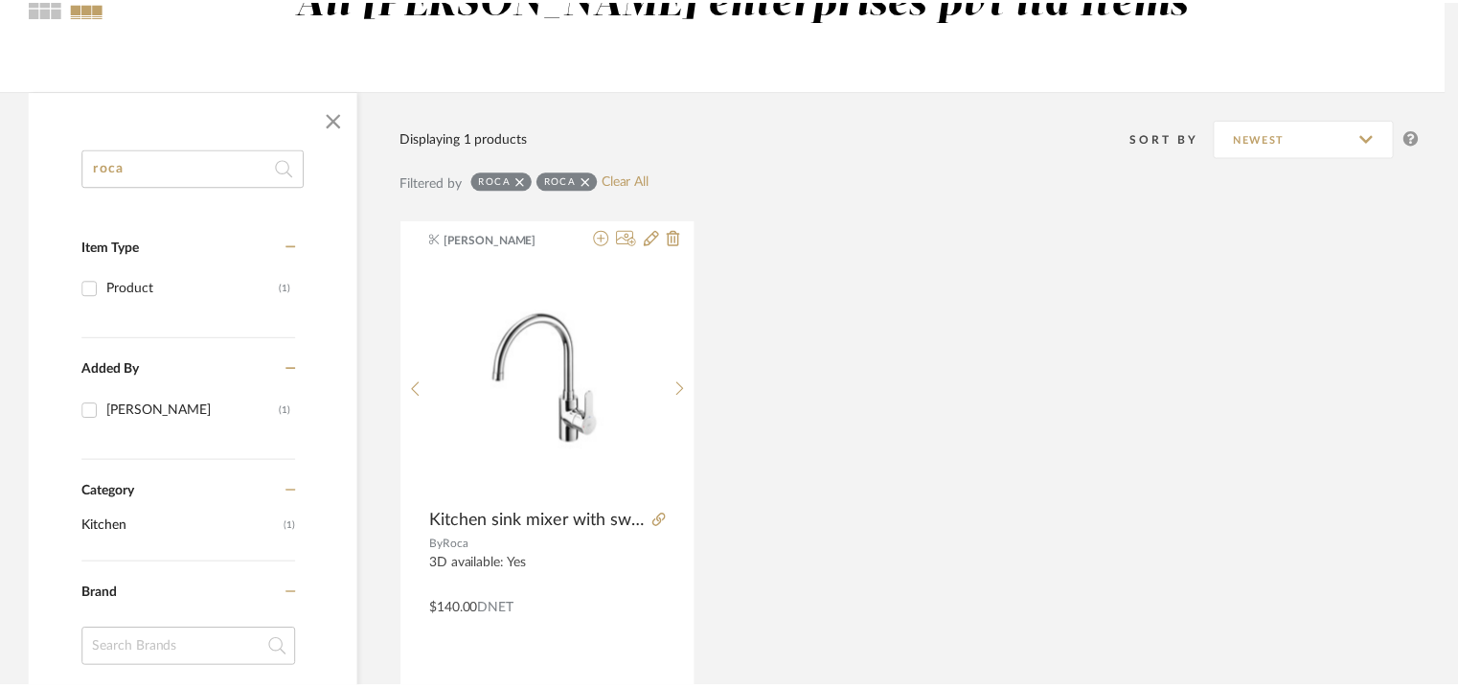
scroll to position [203, 0]
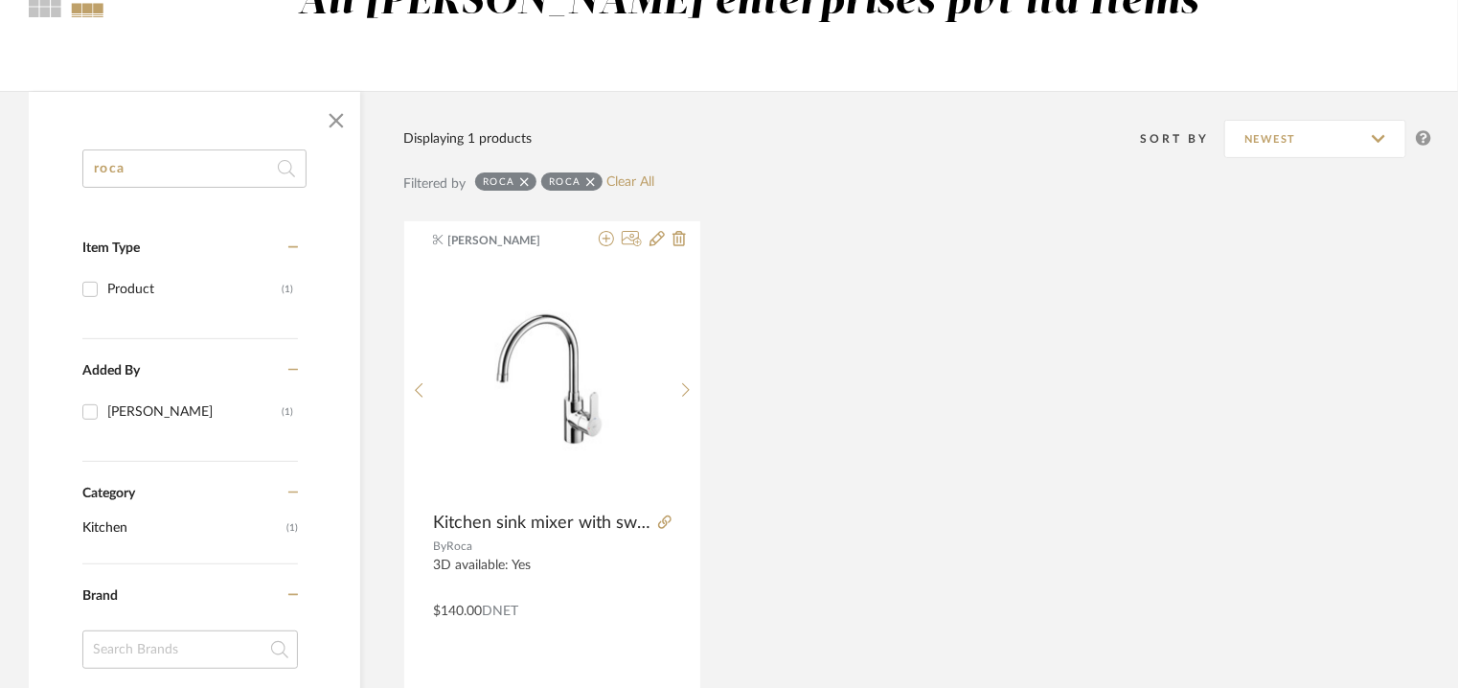
drag, startPoint x: 163, startPoint y: 167, endPoint x: 0, endPoint y: 161, distance: 162.9
click at [624, 178] on link "Clear All" at bounding box center [631, 182] width 48 height 16
checkbox input "false"
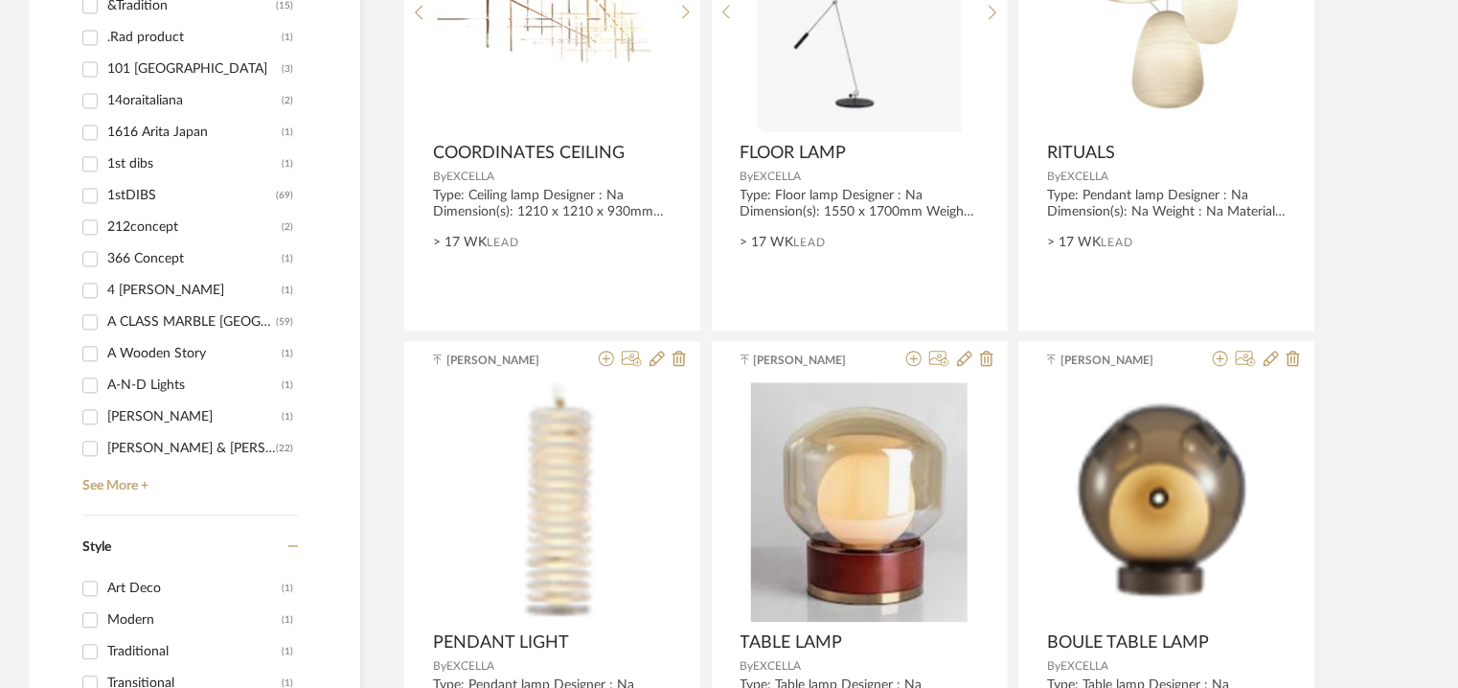
scroll to position [2118, 0]
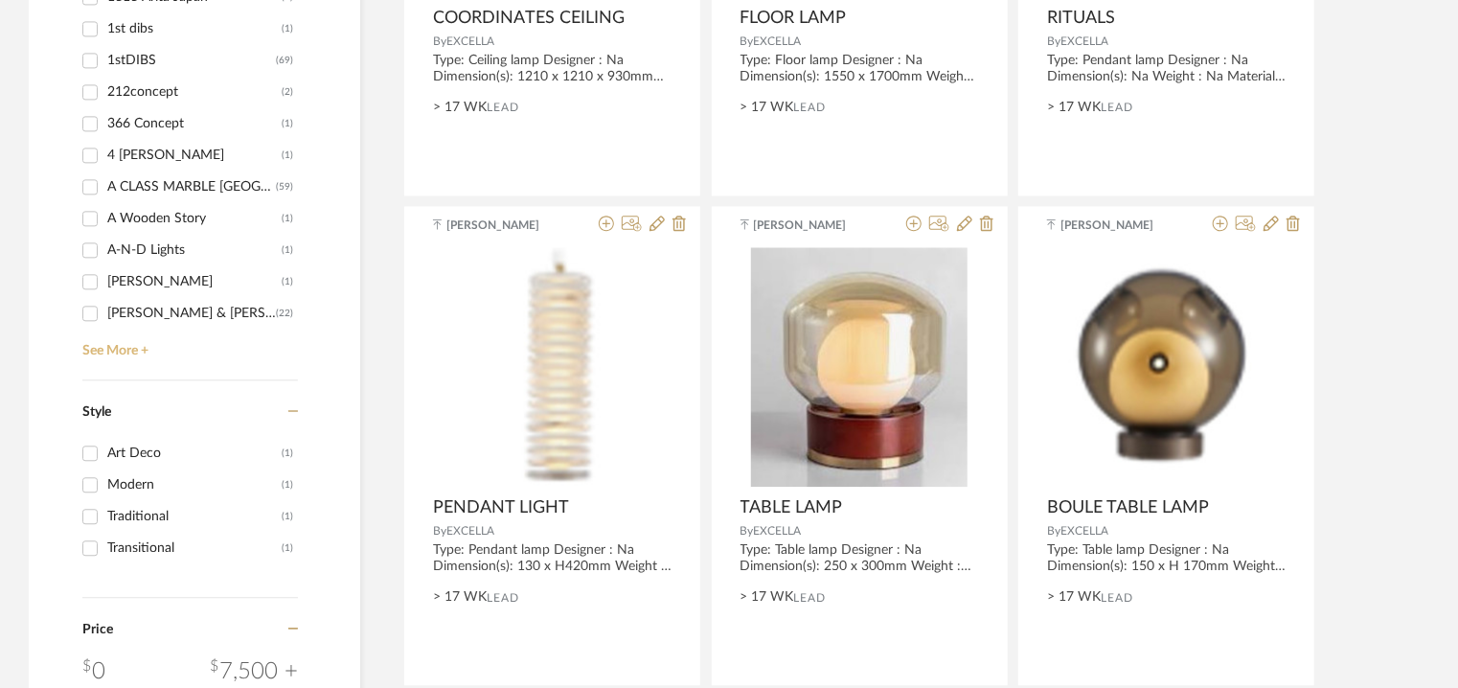
click at [107, 349] on link "See More +" at bounding box center [188, 343] width 220 height 31
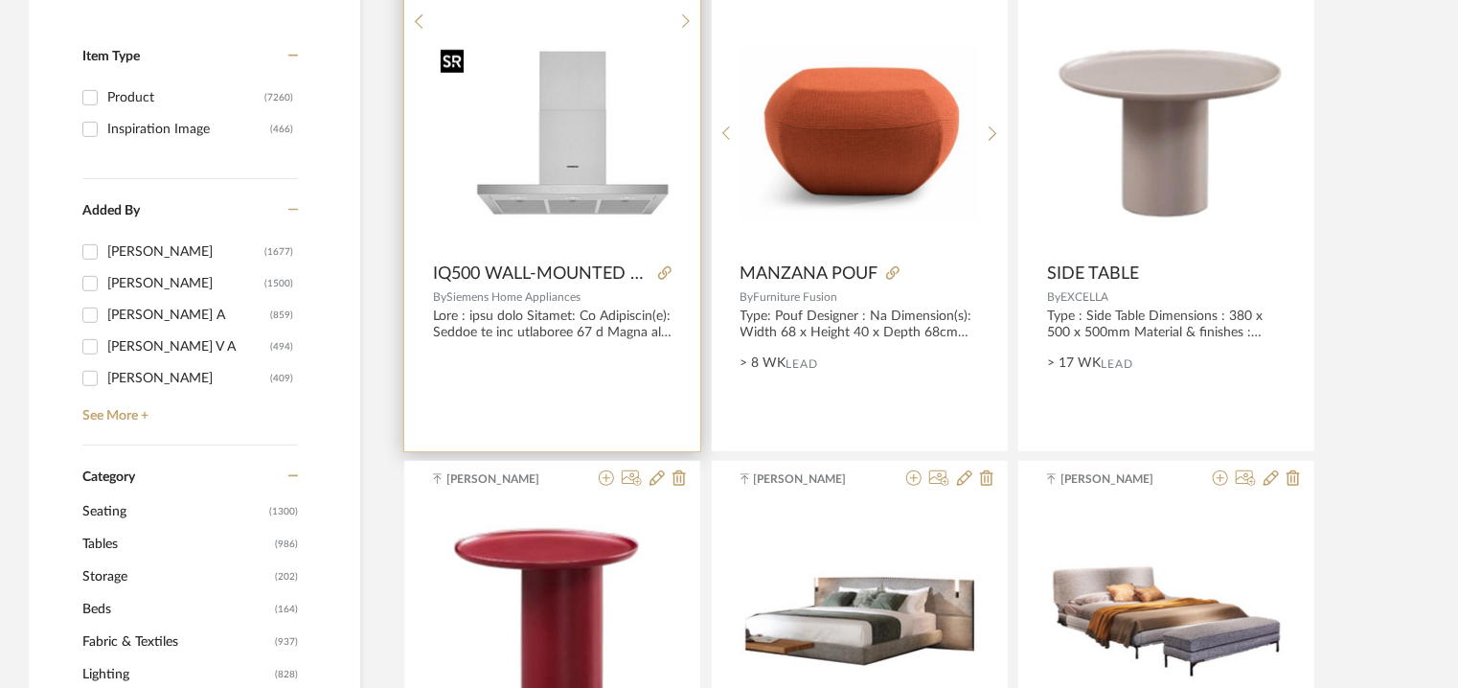
scroll to position [0, 0]
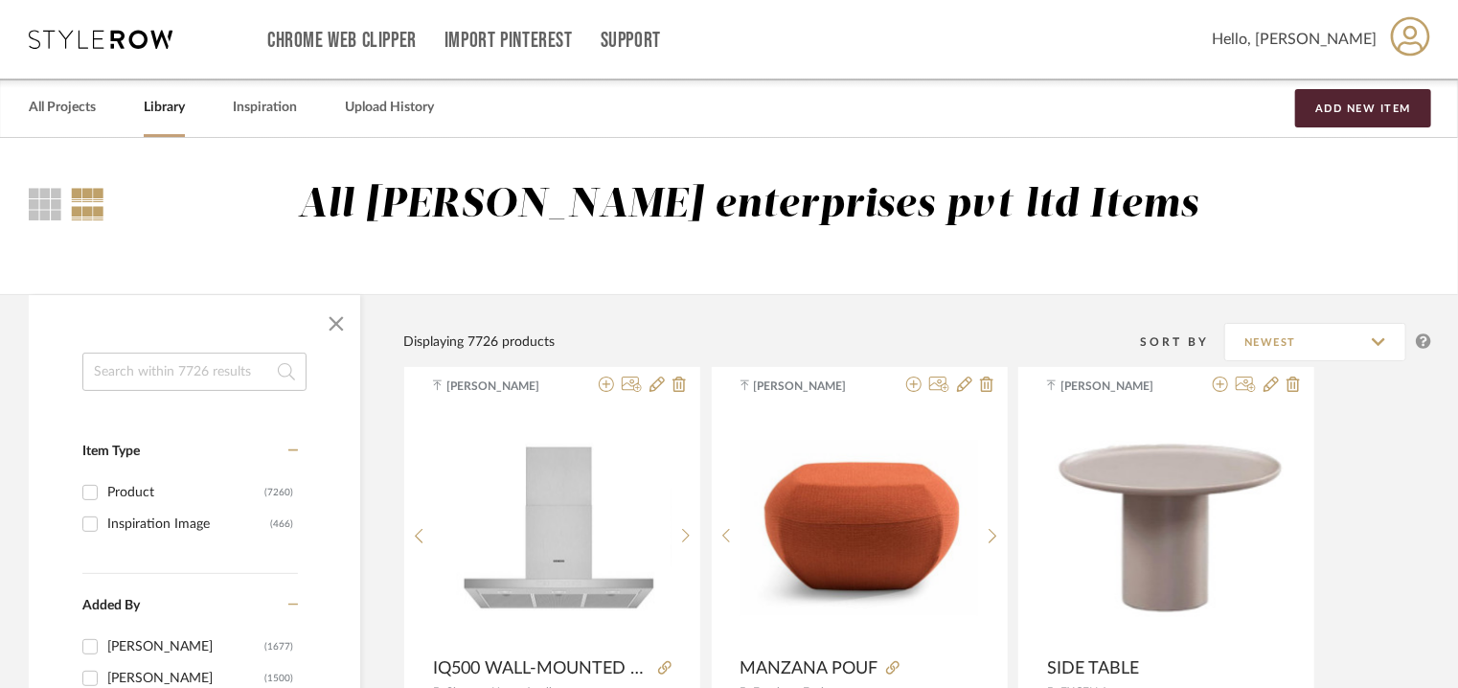
click at [709, 286] on div "All [PERSON_NAME] enterprises pvt ltd Items" at bounding box center [729, 216] width 1458 height 156
click at [1385, 105] on button "Add New Item" at bounding box center [1363, 108] width 136 height 38
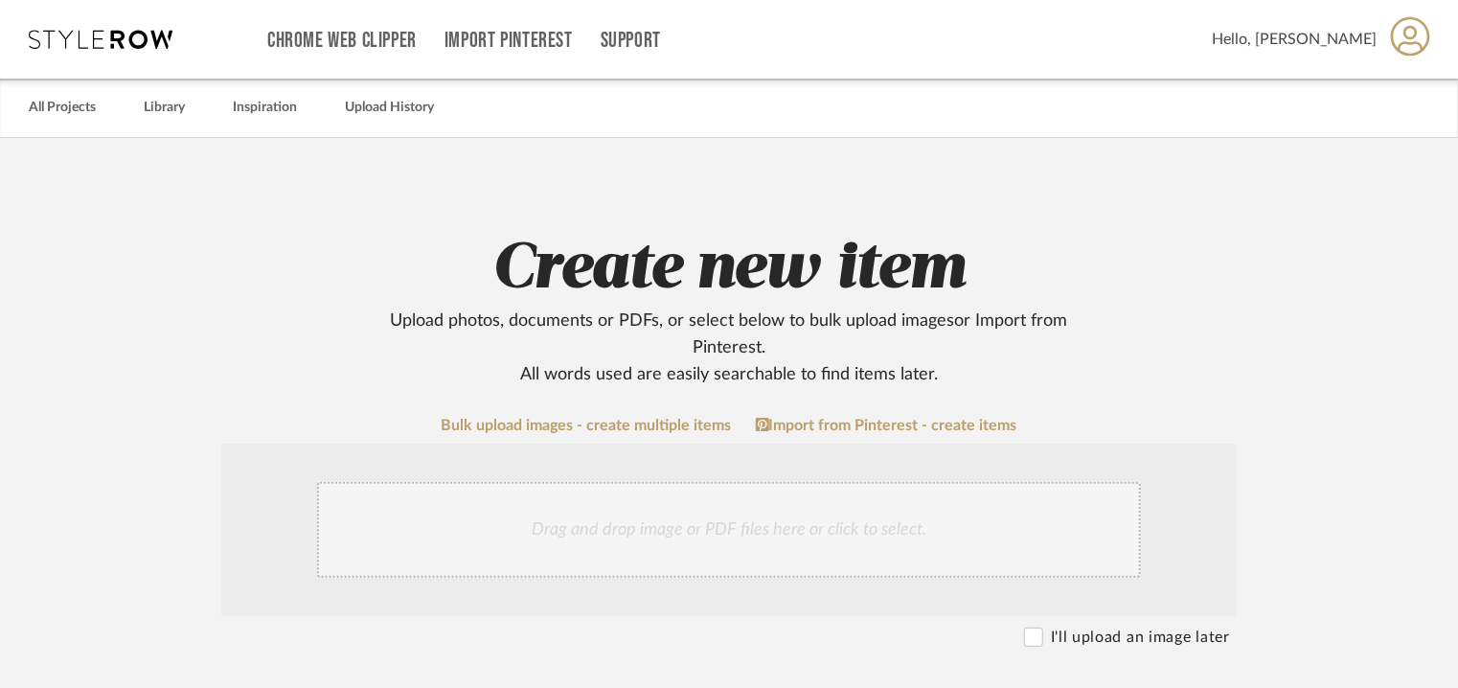
scroll to position [383, 0]
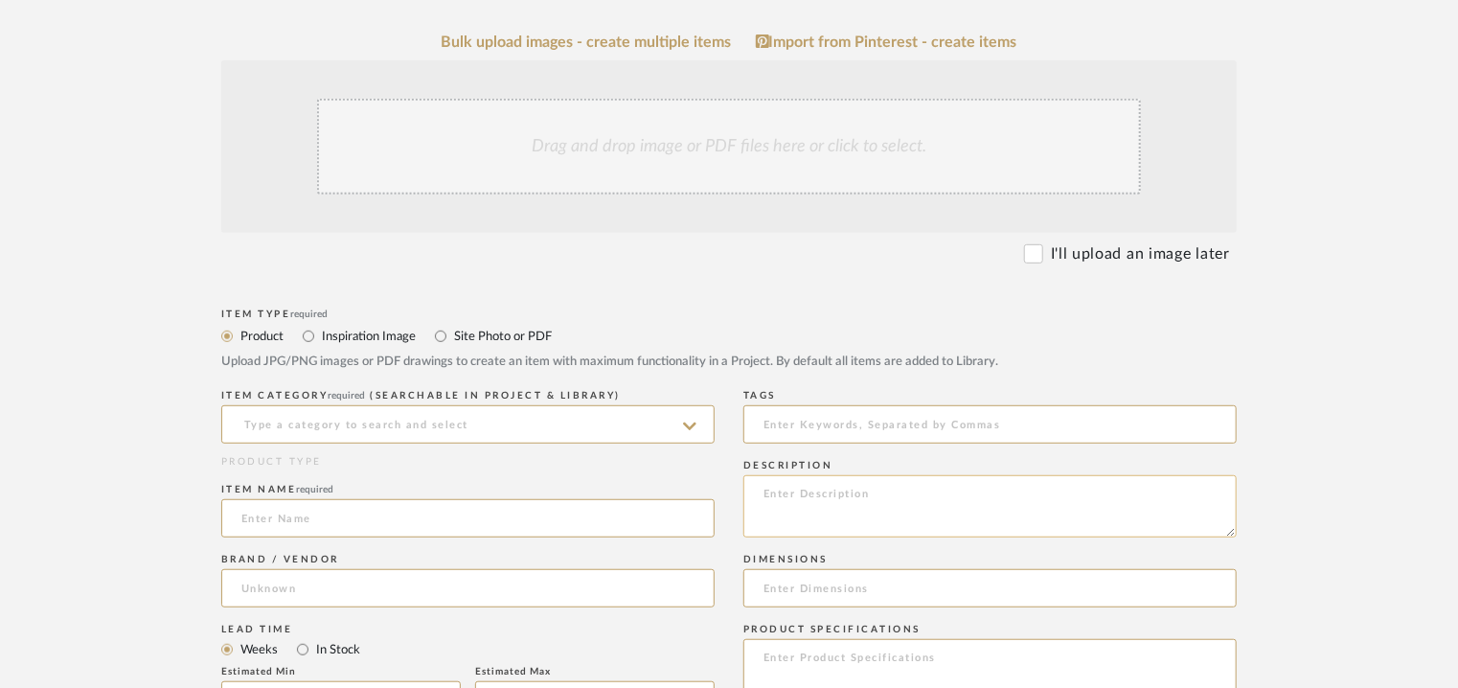
paste textarea "Lore : ipsu dolo Sitamet: Co Adipiscin(e): Seddoe te inc utlaboree 24 d Magna a…"
type textarea "Lore : ipsu dolo Sitamet: Co Adipiscin(e): Seddoe te inc utlaboree 24 d Magna a…"
click at [409, 420] on input at bounding box center [467, 424] width 493 height 38
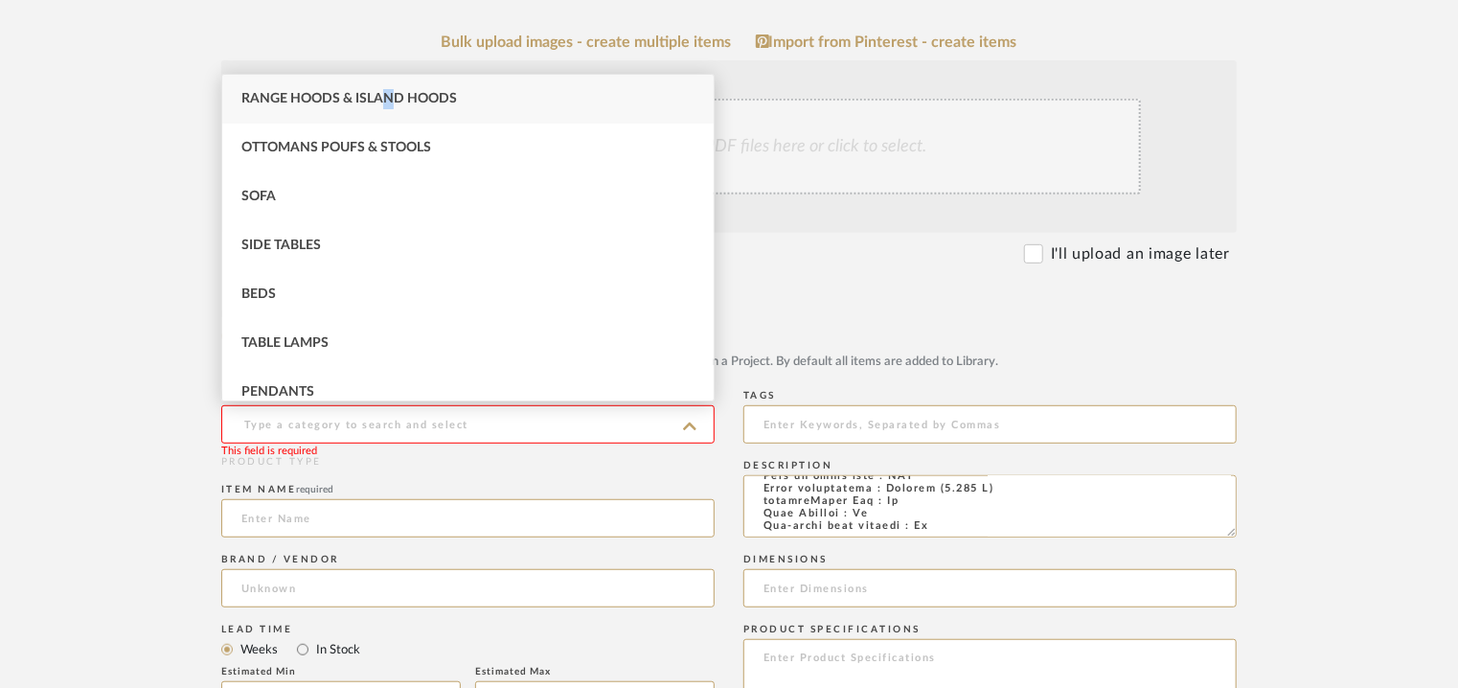
click at [389, 103] on span "Range Hoods & Island Hoods" at bounding box center [348, 98] width 215 height 13
type input "Range Hoods & Island Hoods"
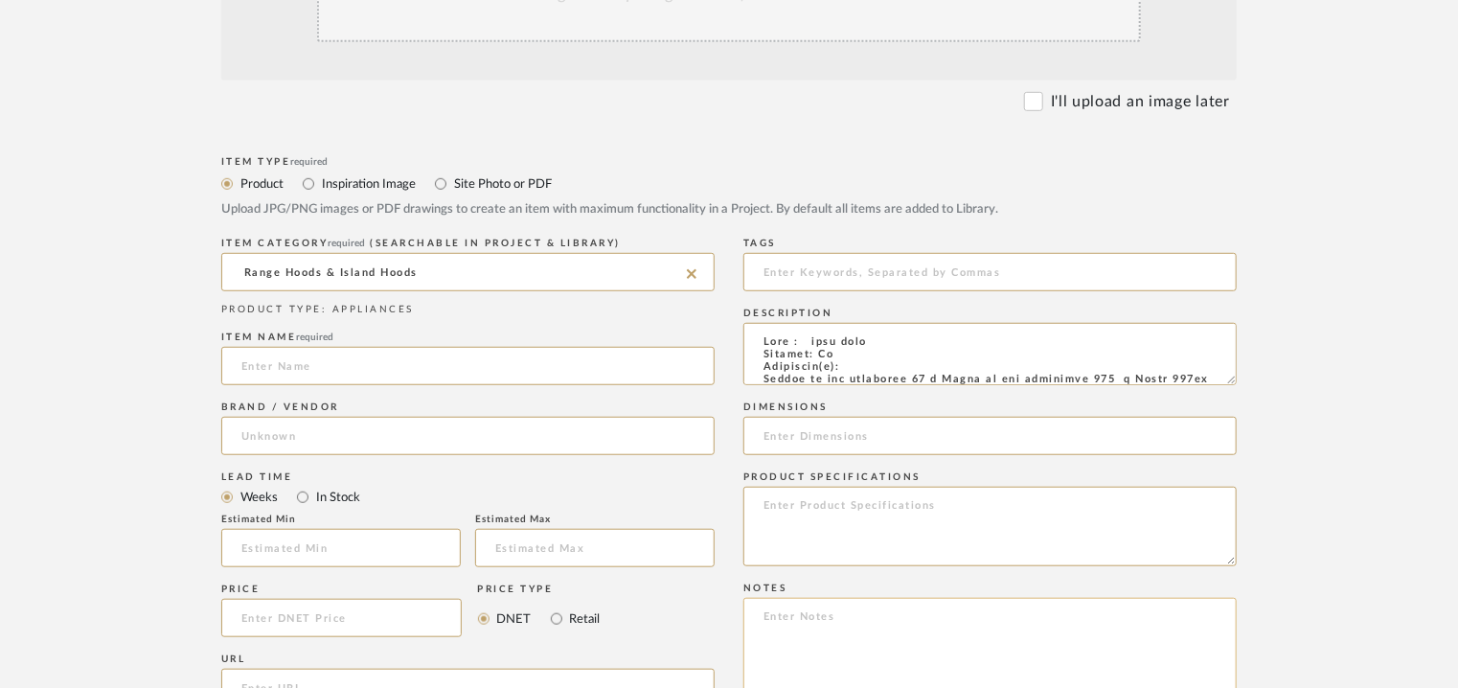
scroll to position [958, 0]
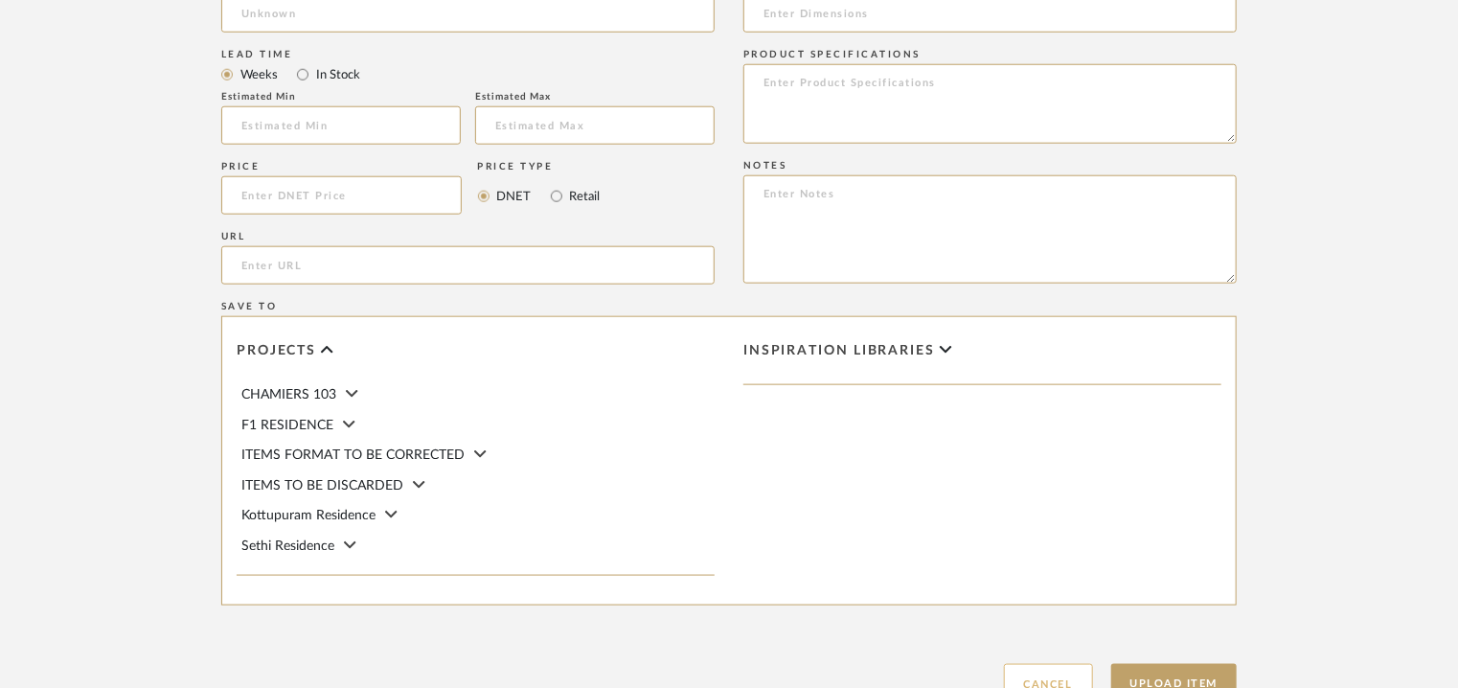
click at [1075, 675] on button "Cancel" at bounding box center [1048, 684] width 89 height 41
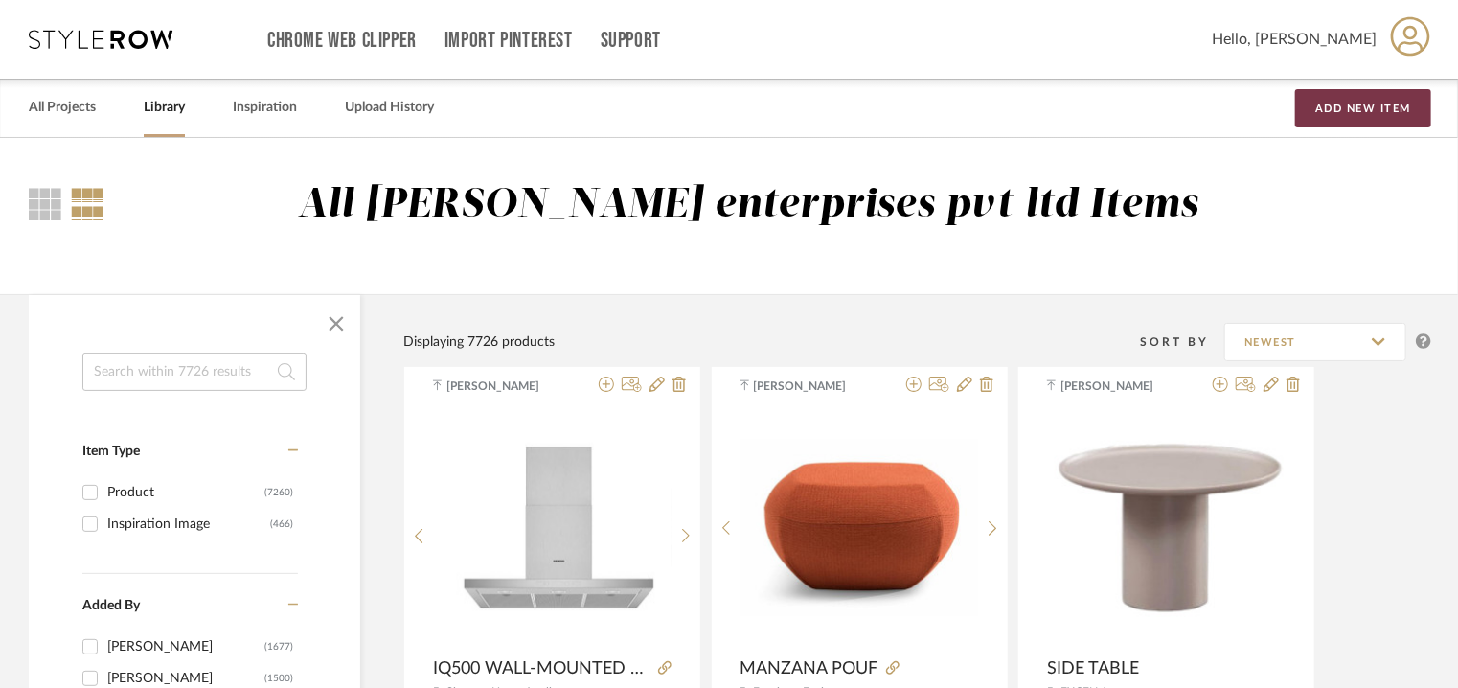
drag, startPoint x: 1361, startPoint y: 118, endPoint x: 1312, endPoint y: 158, distance: 63.3
click at [1360, 118] on button "Add New Item" at bounding box center [1363, 108] width 136 height 38
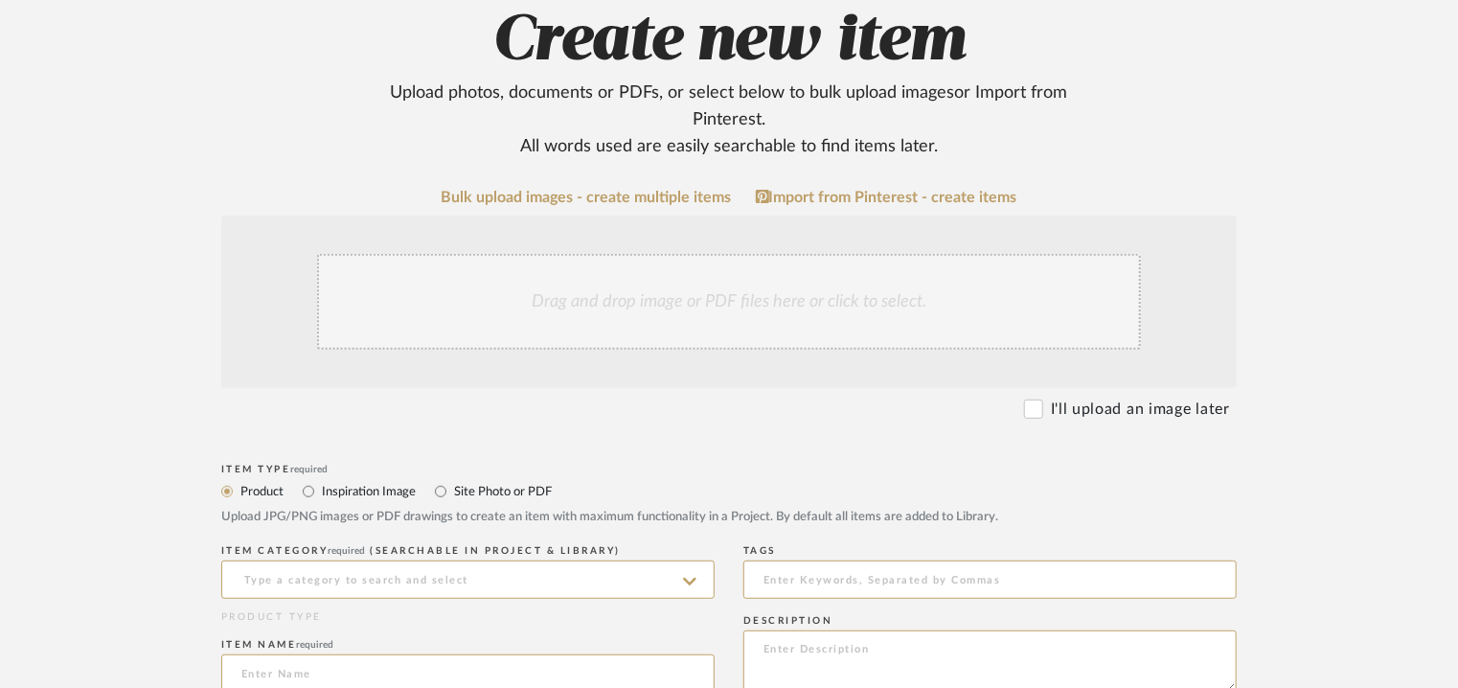
scroll to position [383, 0]
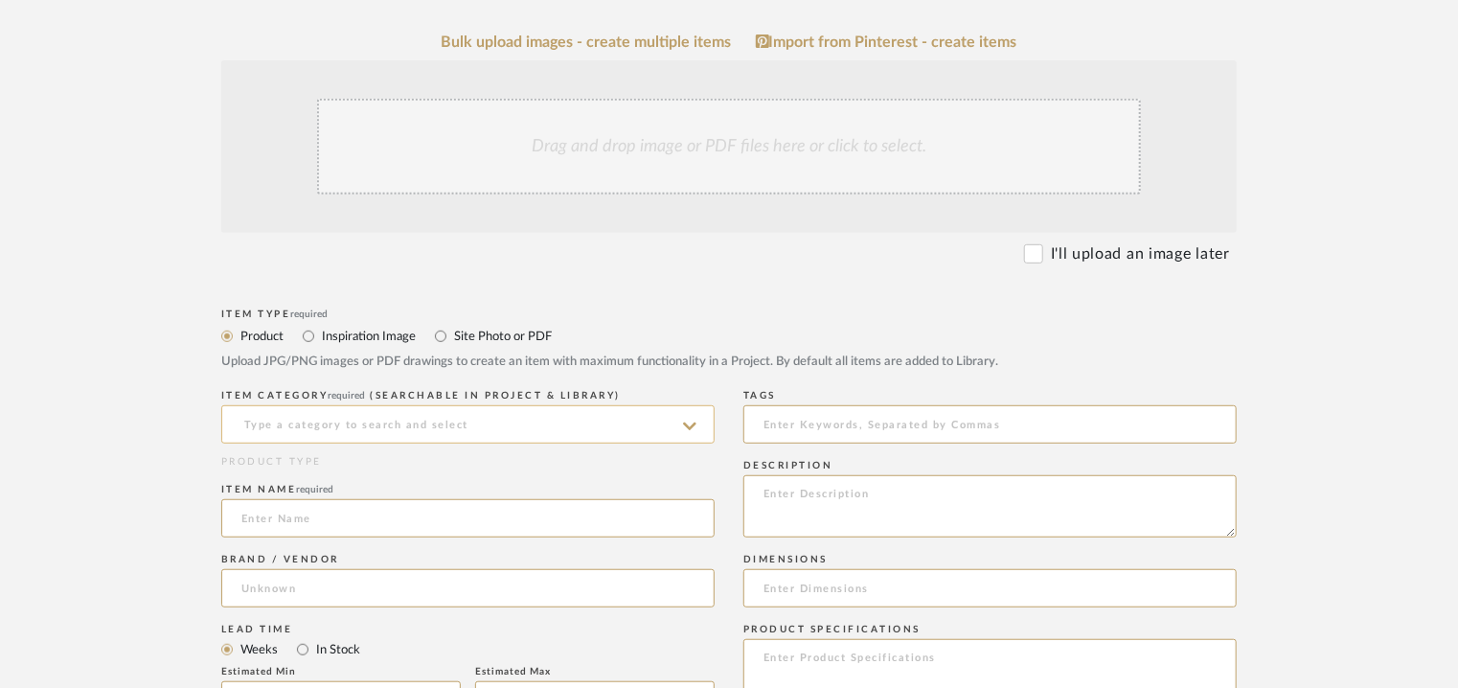
click at [509, 425] on input at bounding box center [467, 424] width 493 height 38
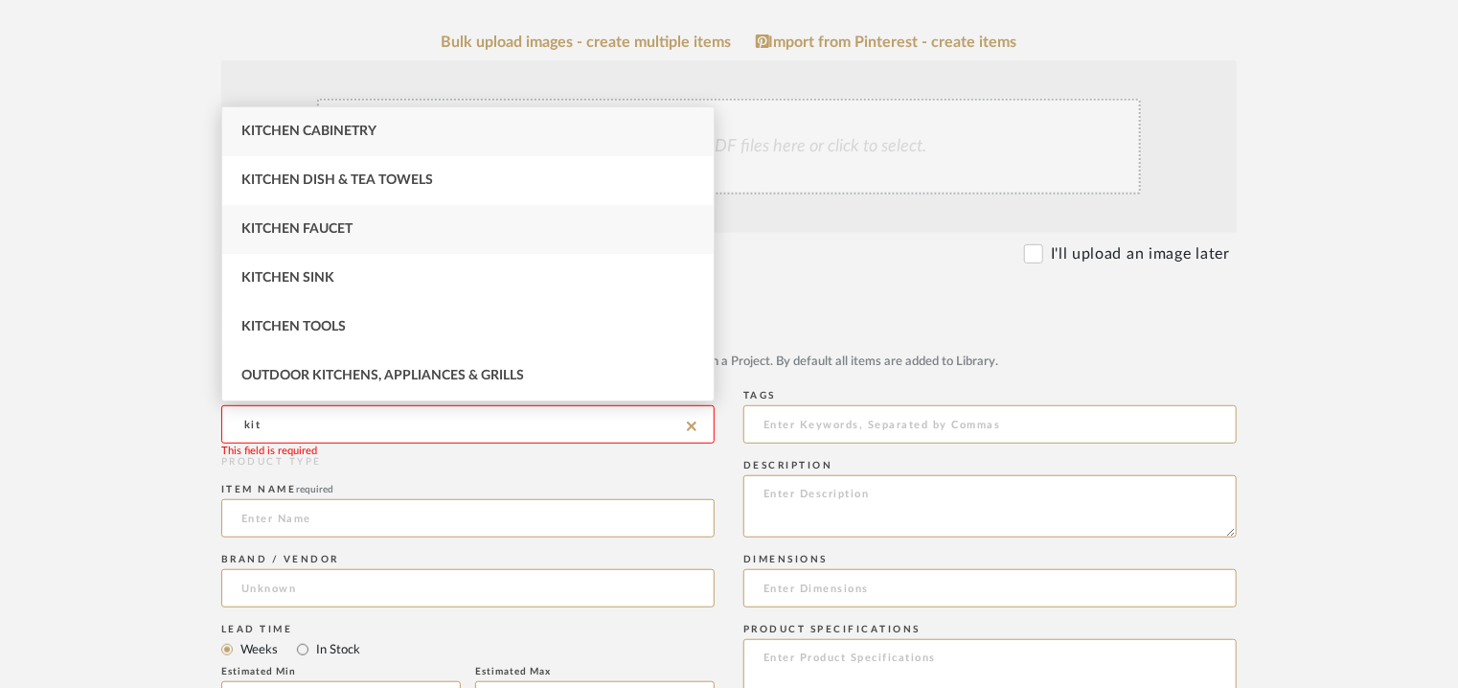
click at [313, 221] on div "Kitchen Faucet" at bounding box center [467, 229] width 491 height 49
type input "Kitchen Faucet"
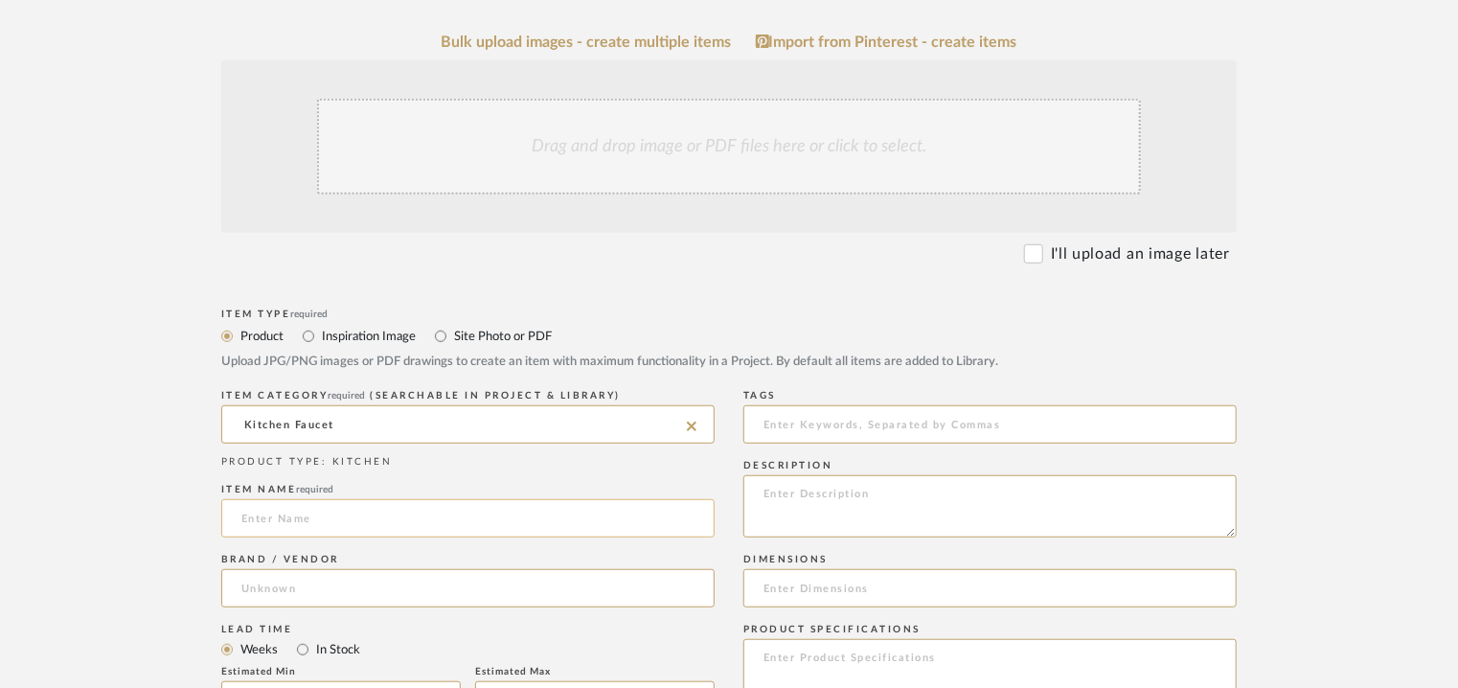
click at [301, 526] on input at bounding box center [467, 518] width 493 height 38
paste input "Kitchen sink mixer with swivel spout, Cold Start. Chrome"
type input "Kitchen sink mixer with swivel spout, Cold Start. Chrome"
click at [295, 584] on input at bounding box center [467, 588] width 493 height 38
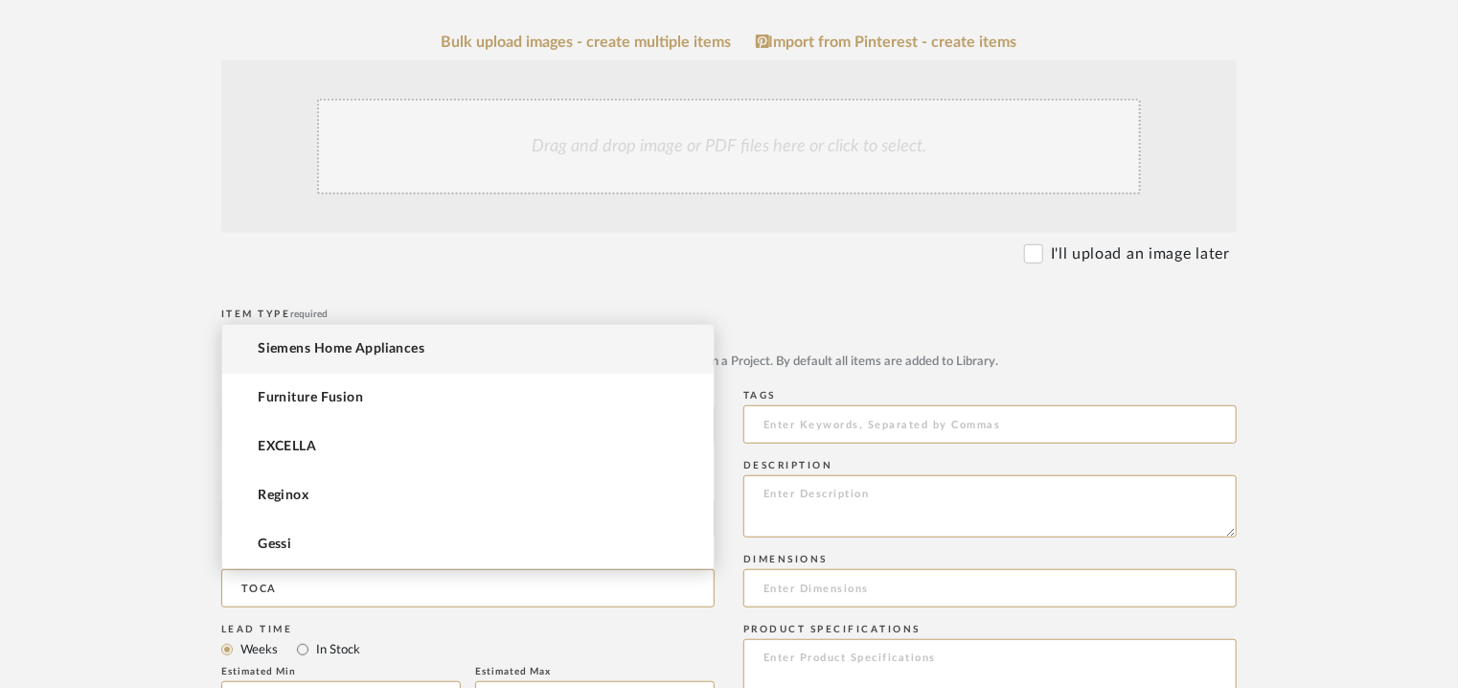
drag, startPoint x: 201, startPoint y: 586, endPoint x: 70, endPoint y: 587, distance: 131.2
click at [70, 587] on upload-items "Create new item Upload photos, documents or PDFs, or select below to bulk uploa…" at bounding box center [729, 541] width 1458 height 1573
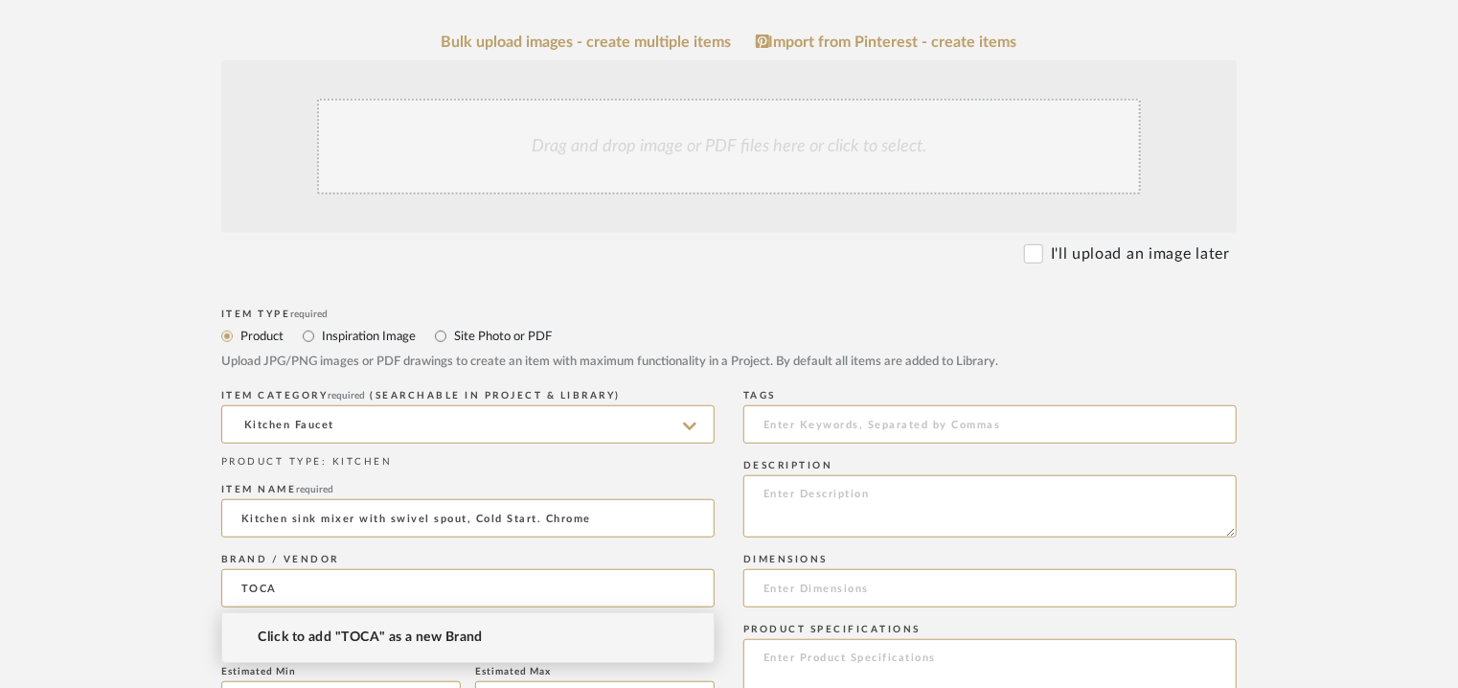
drag, startPoint x: 238, startPoint y: 577, endPoint x: 0, endPoint y: 522, distance: 243.9
click at [0, 524] on upload-items "Create new item Upload photos, documents or PDFs, or select below to bulk uploa…" at bounding box center [729, 541] width 1458 height 1573
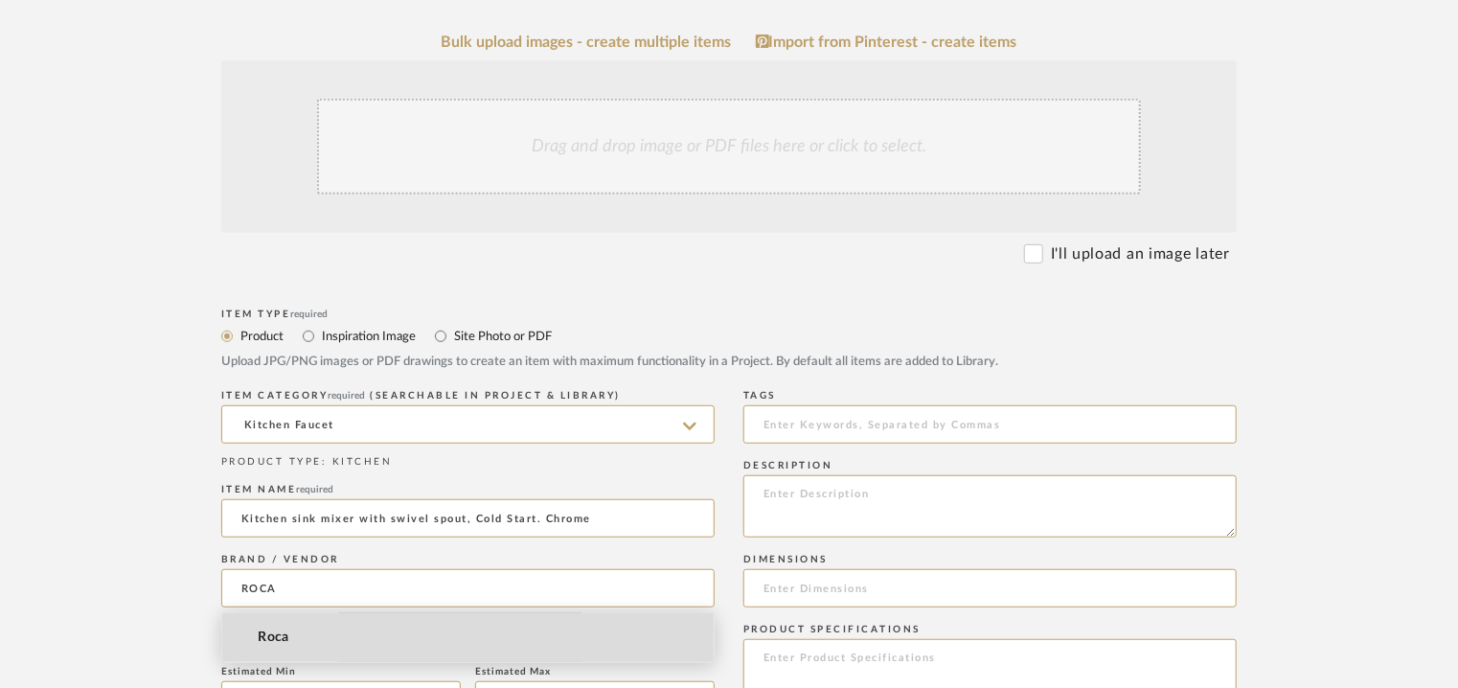
click at [283, 638] on span "Roca" at bounding box center [274, 637] width 32 height 16
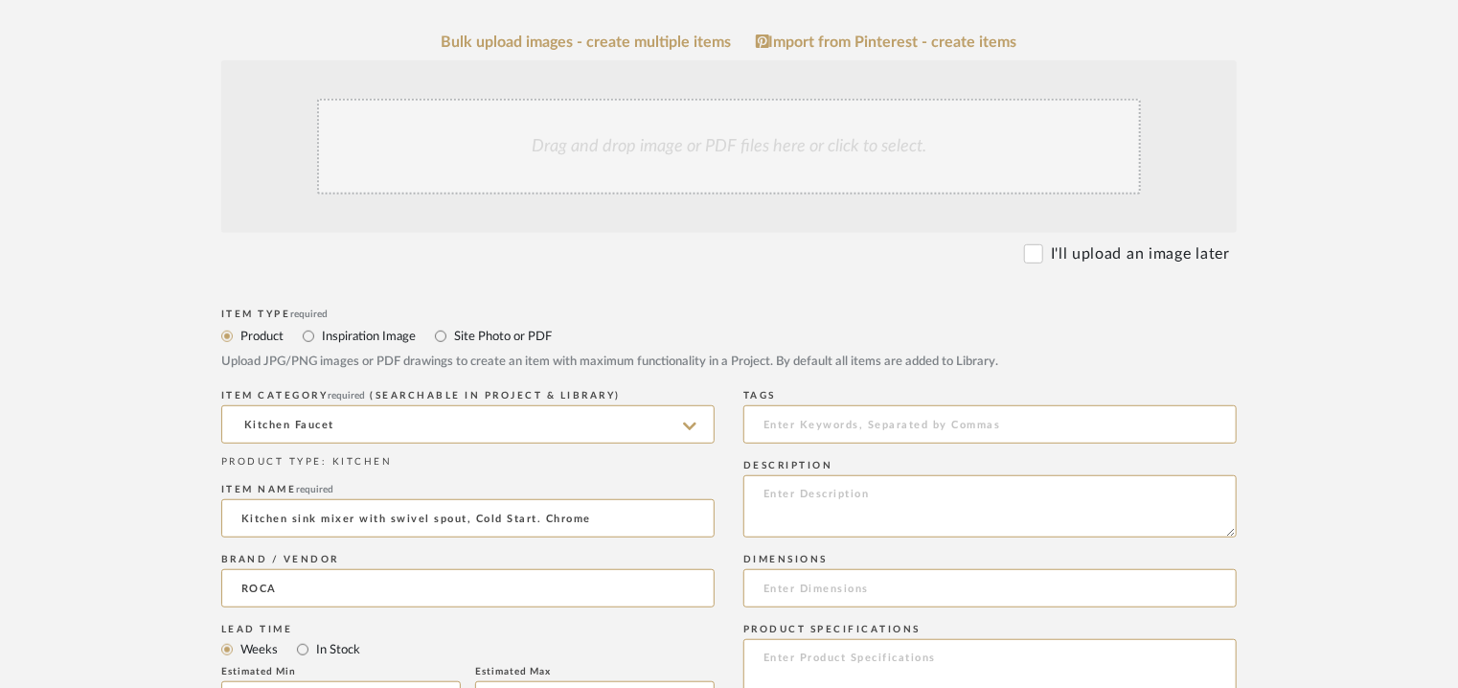
type input "Roca"
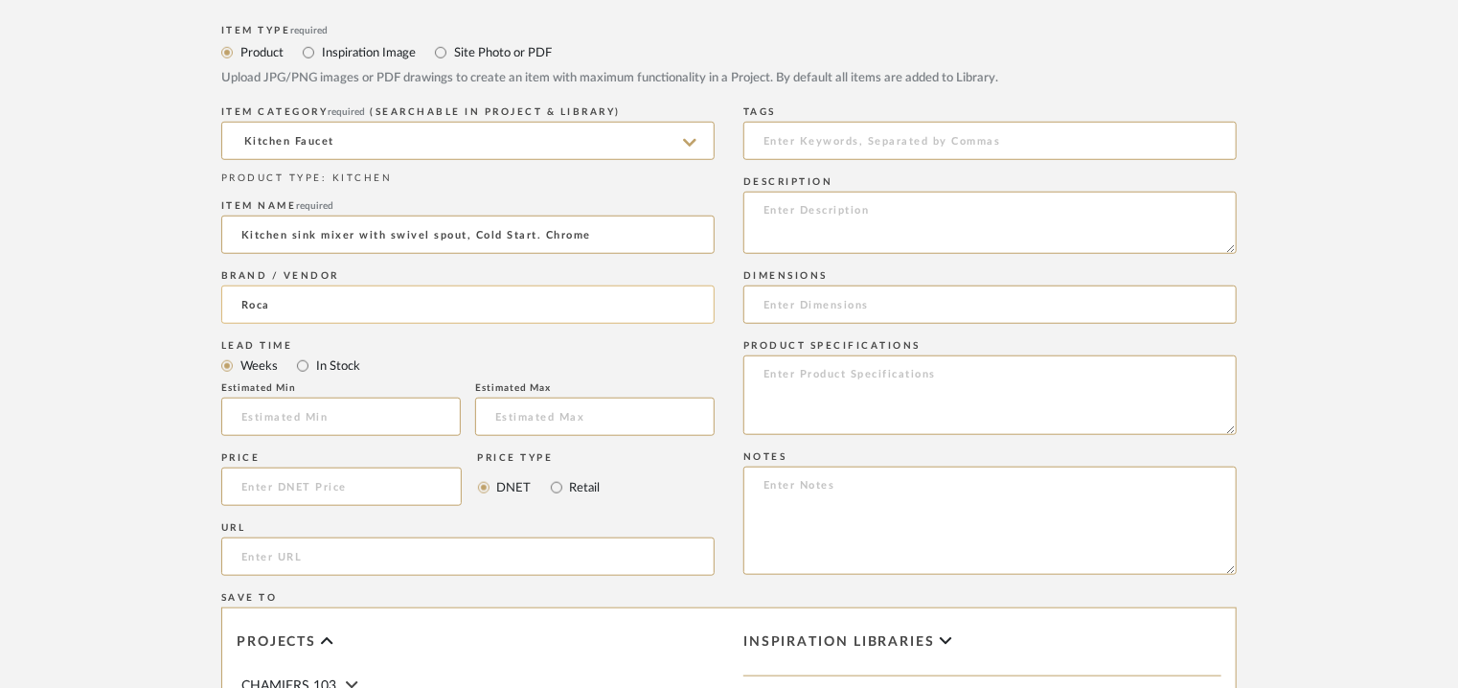
scroll to position [670, 0]
click at [360, 541] on input "url" at bounding box center [467, 552] width 493 height 38
paste input "[URL][DOMAIN_NAME]"
type input "[URL][DOMAIN_NAME]"
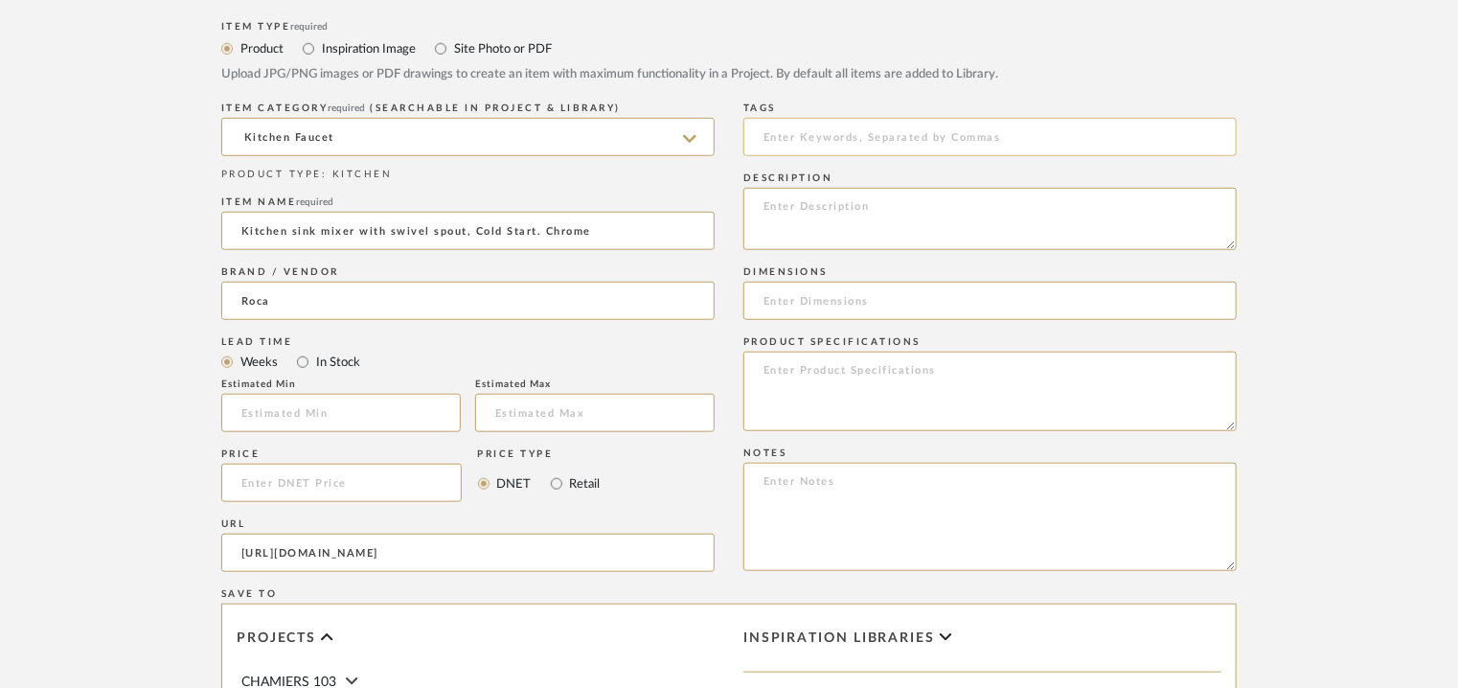
scroll to position [0, 0]
click at [867, 141] on input at bounding box center [989, 137] width 493 height 38
type input "K"
type input "V house,"
click at [1230, 236] on textarea at bounding box center [989, 219] width 493 height 62
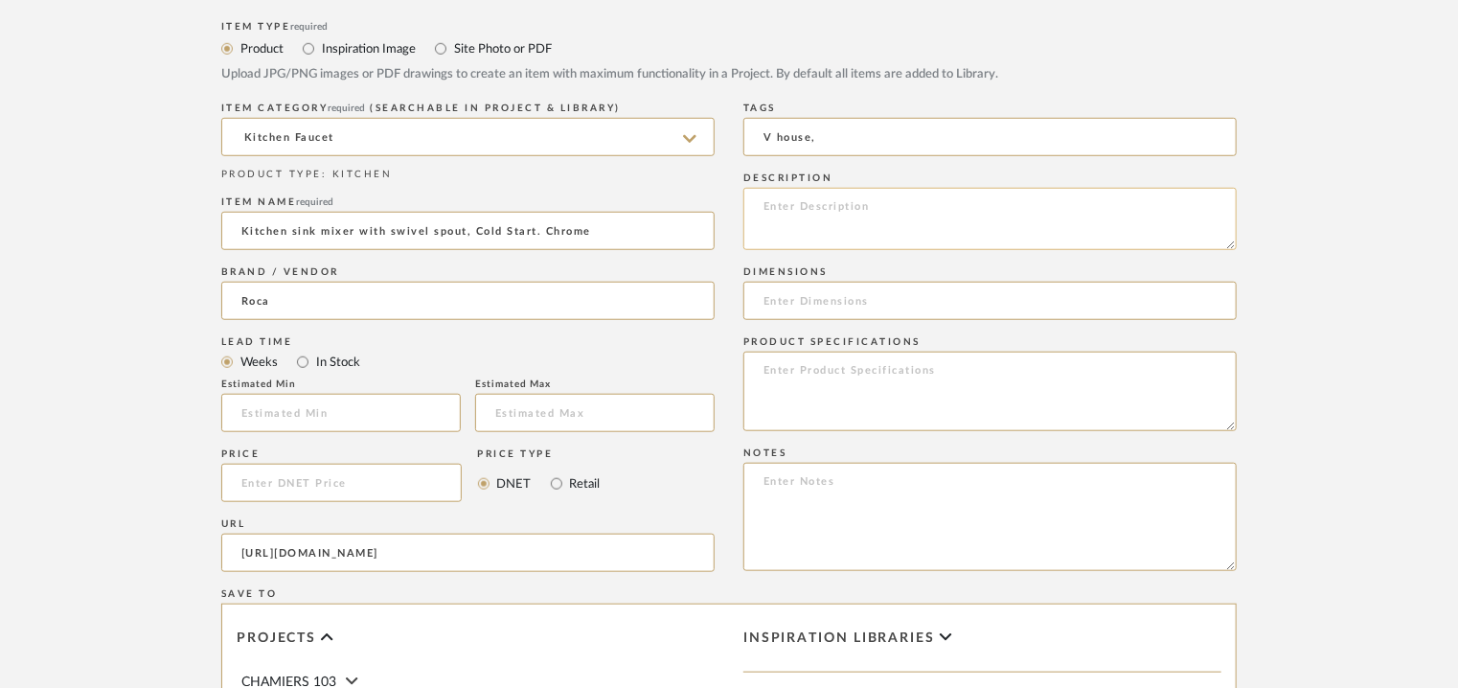
paste textarea "Type: : Kitchen faucet Designer : Na Dimension(s): W 237 x H 394mm Water outlet…"
drag, startPoint x: 847, startPoint y: 231, endPoint x: 962, endPoint y: 231, distance: 115.9
click at [962, 231] on textarea "Type: : Kitchen faucet Designer : Na Dimension(s): W 237 x H 394mm Water outlet…" at bounding box center [989, 219] width 493 height 62
type textarea "Type: : Kitchen faucet Designer : Na Dimension(s): W 237 x H 394mm Water outlet…"
paste input "W 237 x H 394mm"
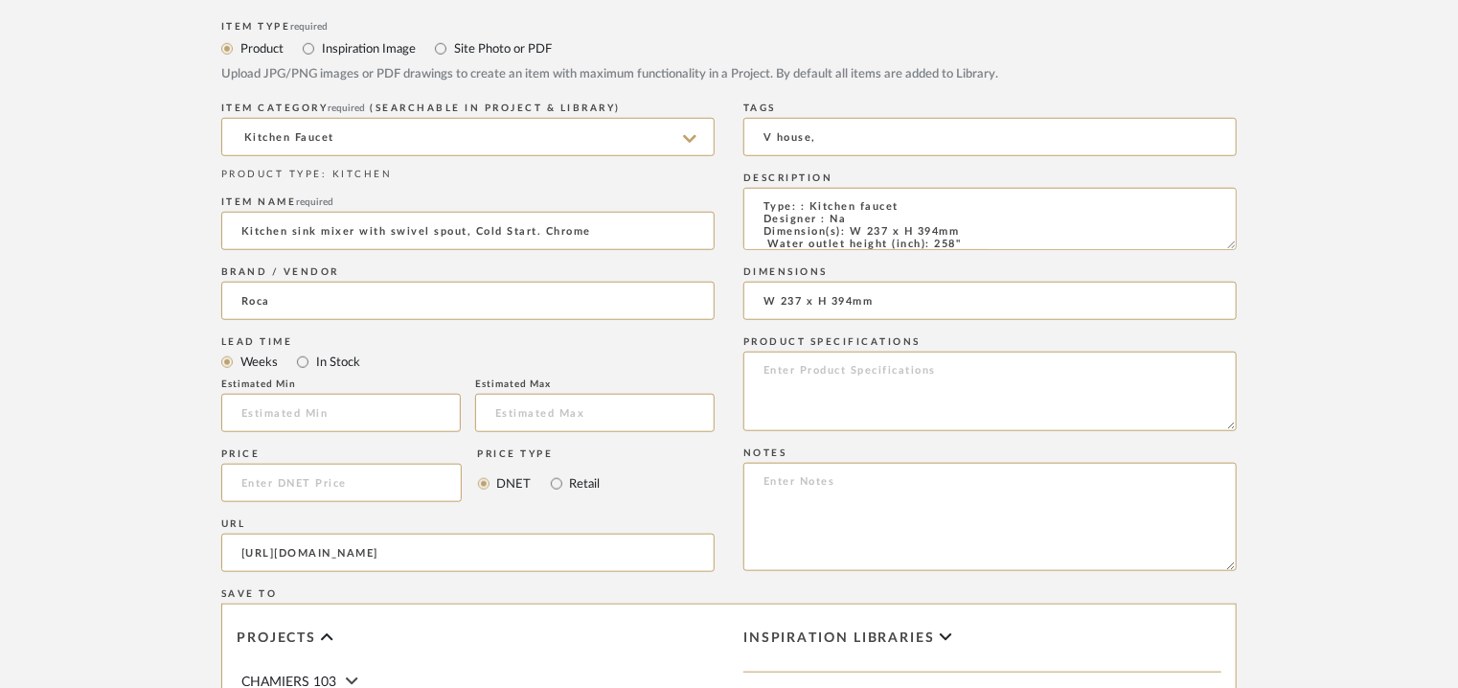
type input "W 237 x H 394mm"
paste textarea "Price: INR.19,190./- Lead time : Na Customizable: No 3D available : No BIM avai…"
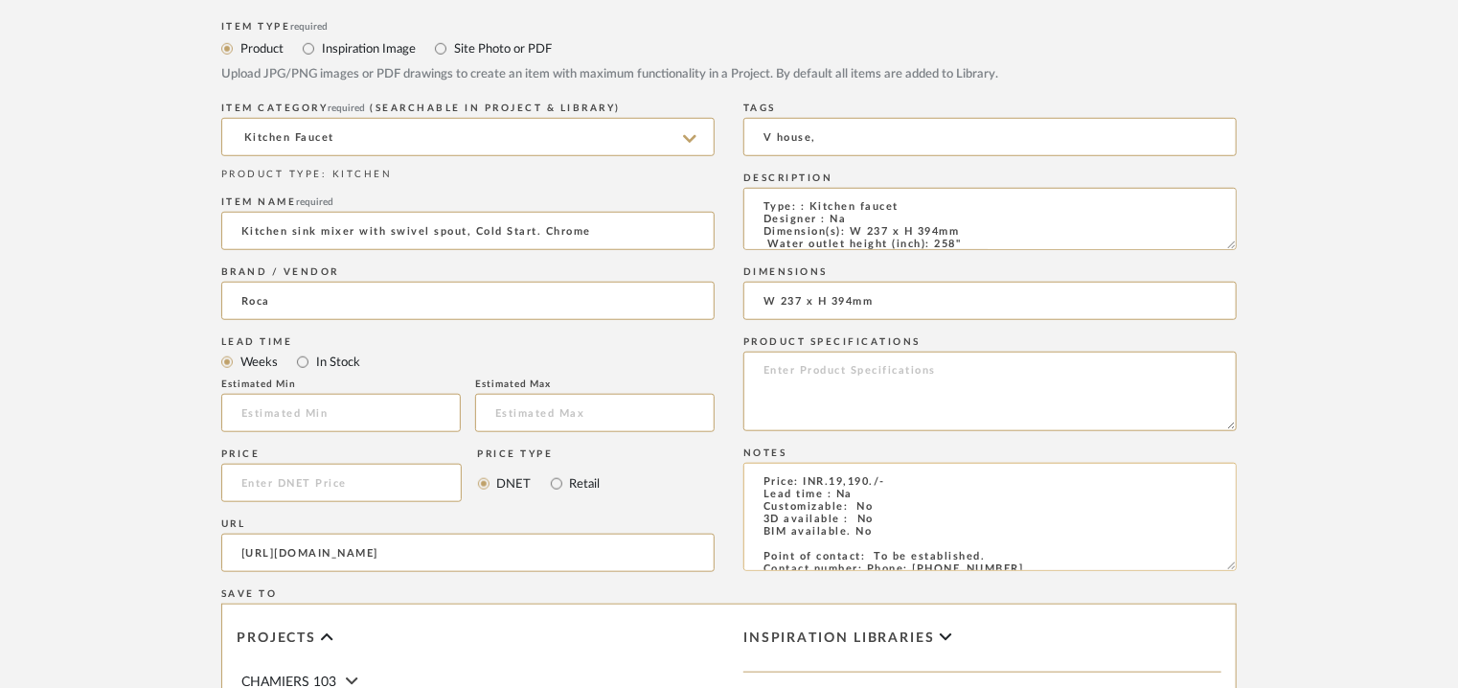
drag, startPoint x: 837, startPoint y: 480, endPoint x: 871, endPoint y: 484, distance: 33.7
click at [870, 484] on textarea "Price: INR.19,190./- Lead time : Na Customizable: No 3D available : No BIM avai…" at bounding box center [989, 517] width 493 height 108
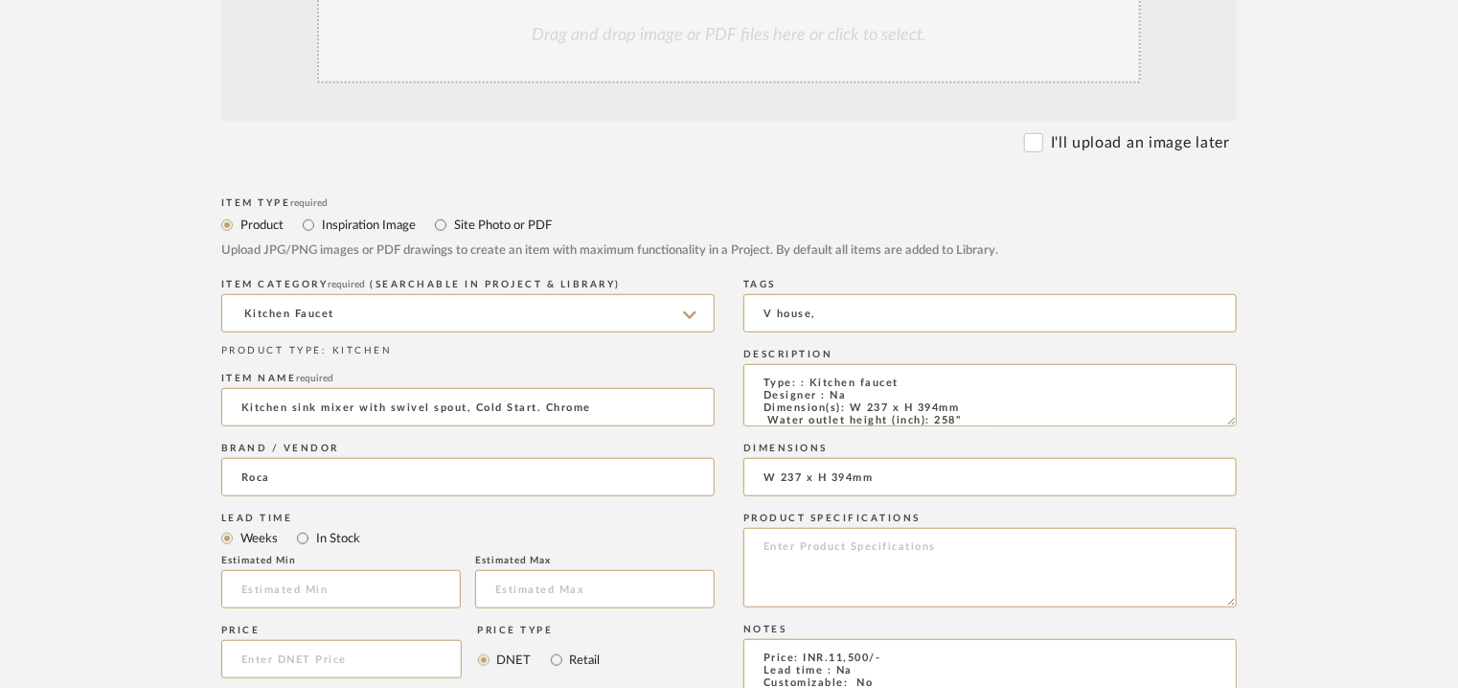
scroll to position [192, 0]
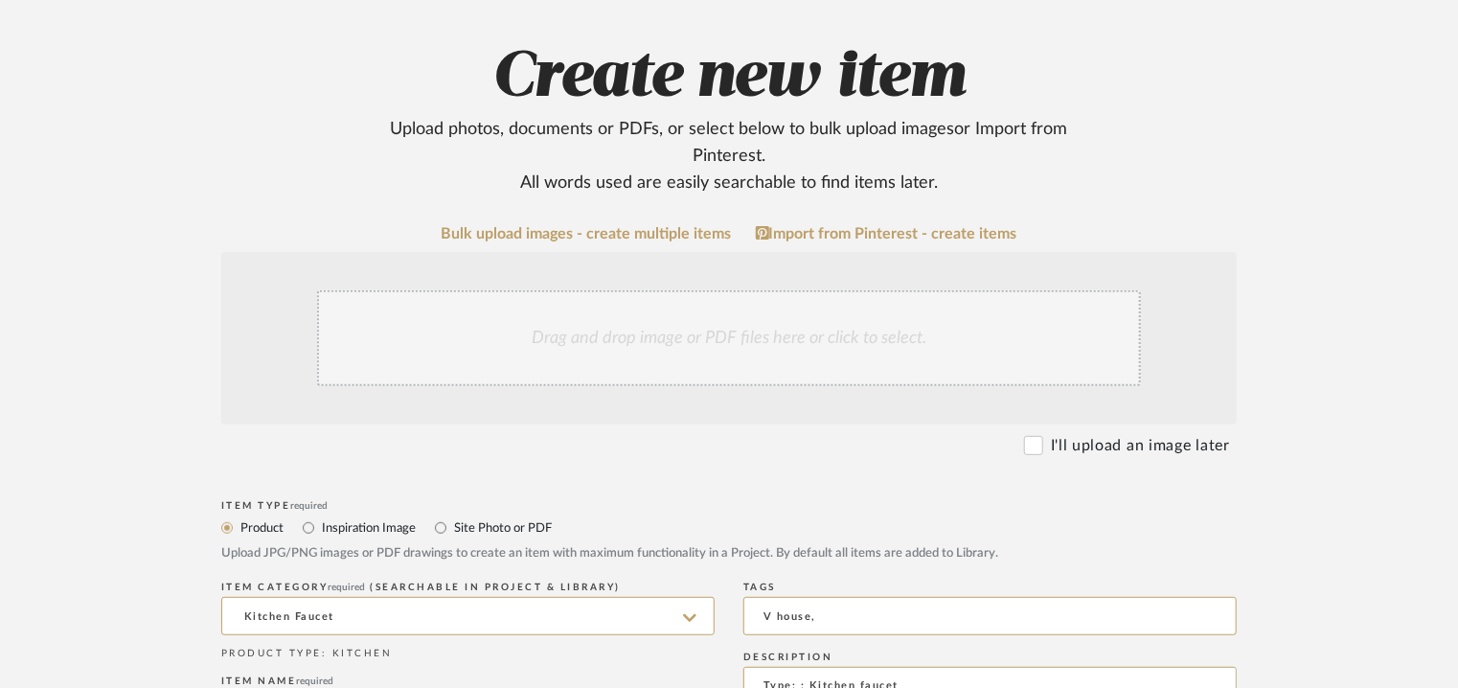
type textarea "Price: INR.11,500/- Lead time : Na Customizable: No 3D available : No BIM avail…"
click at [552, 338] on div "Drag and drop image or PDF files here or click to select." at bounding box center [729, 338] width 824 height 96
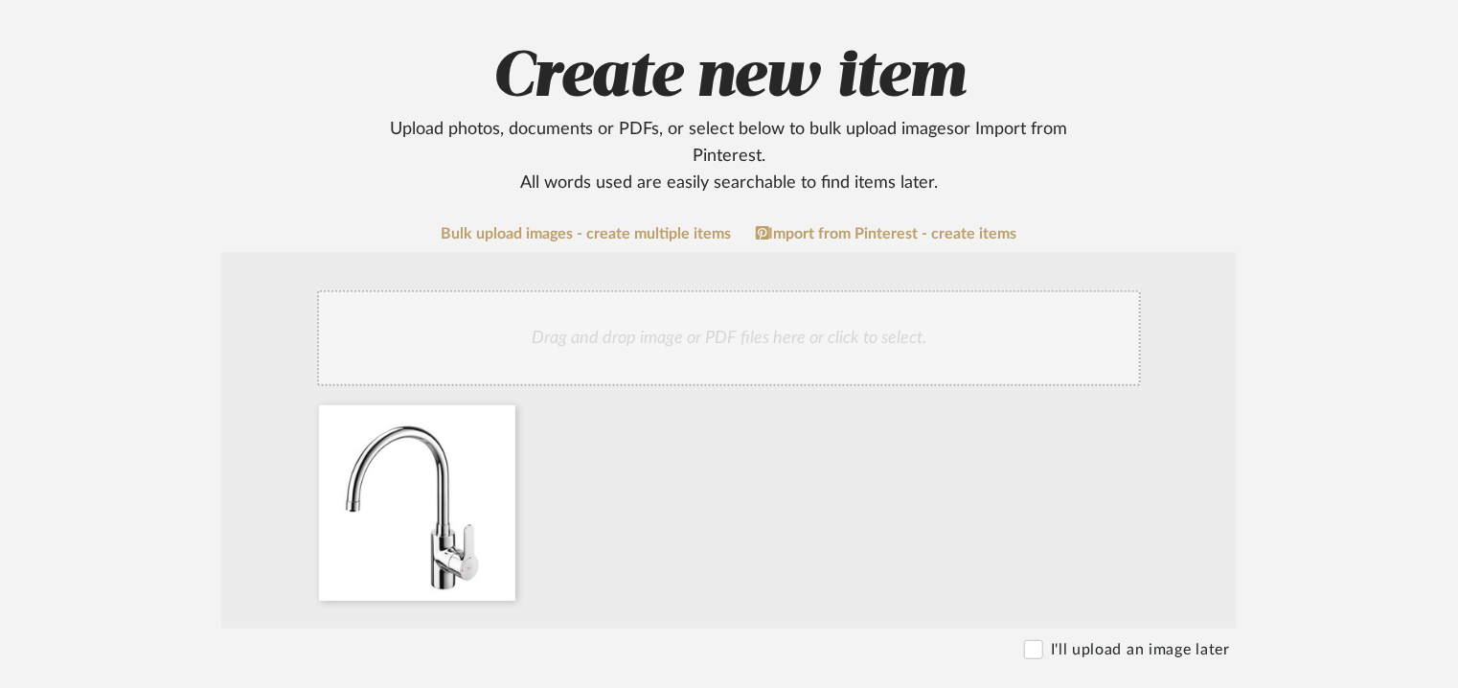
click at [636, 366] on div "Drag and drop image or PDF files here or click to select." at bounding box center [729, 338] width 824 height 96
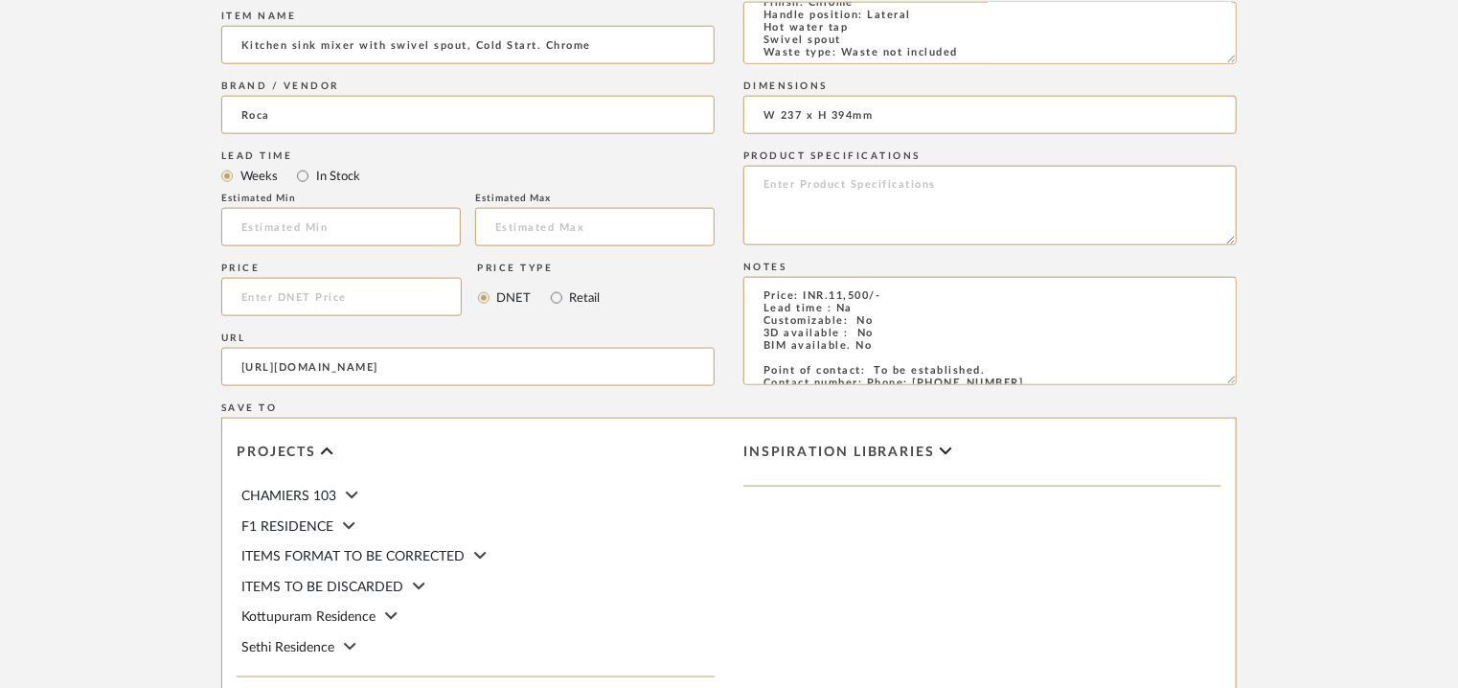
scroll to position [1314, 0]
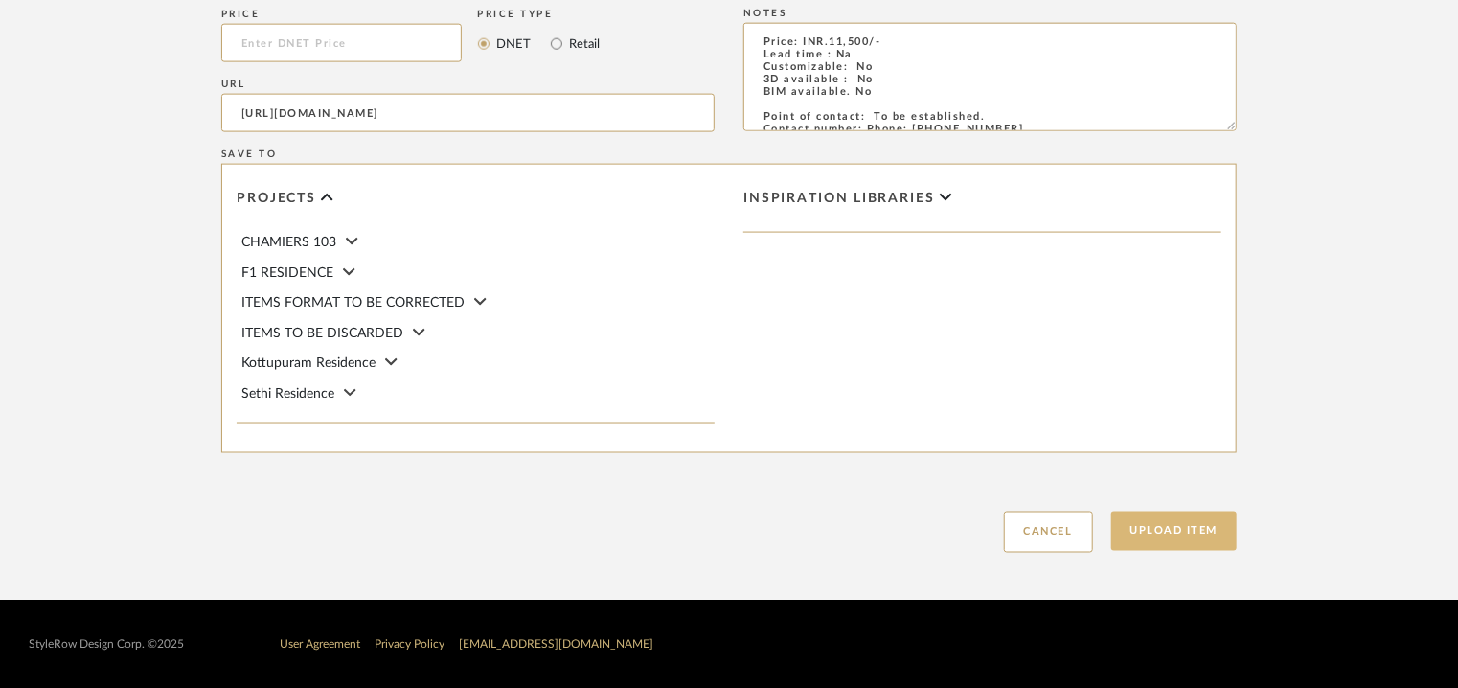
click at [1192, 534] on button "Upload Item" at bounding box center [1174, 530] width 126 height 39
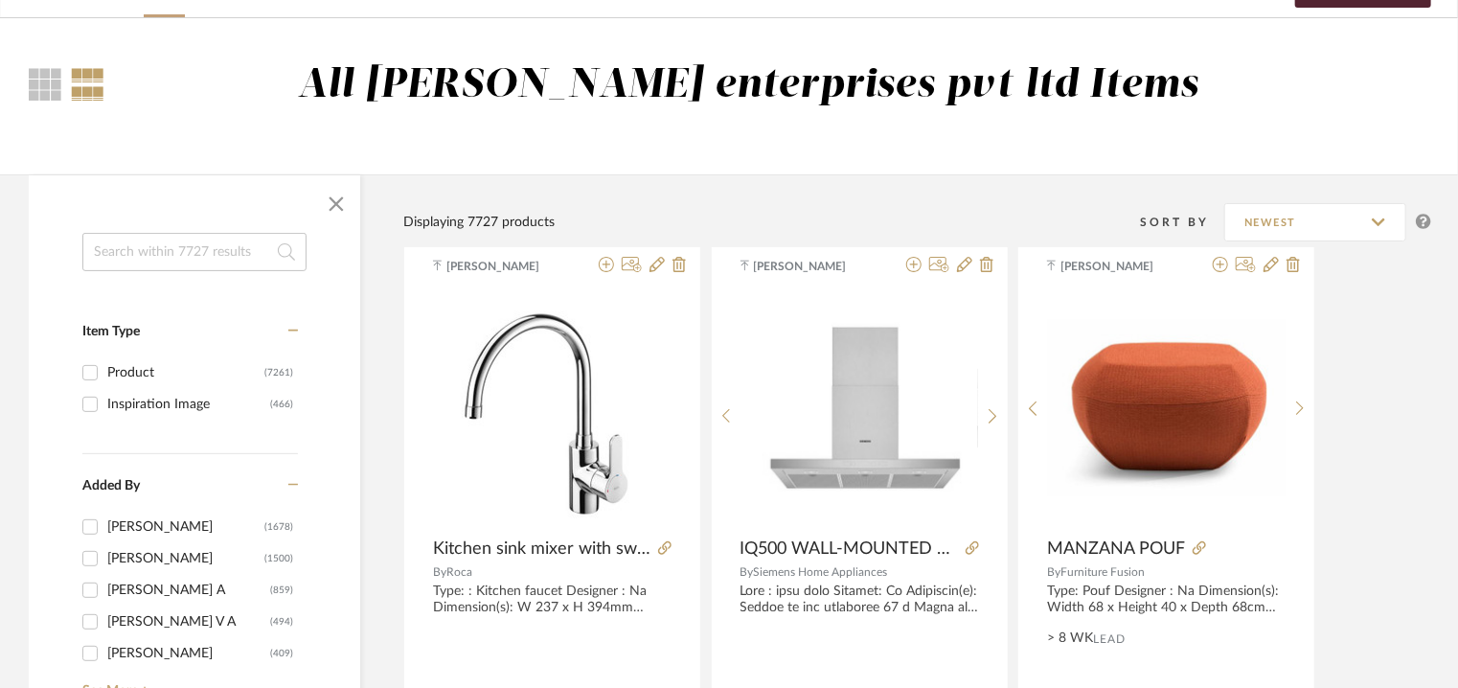
scroll to position [383, 0]
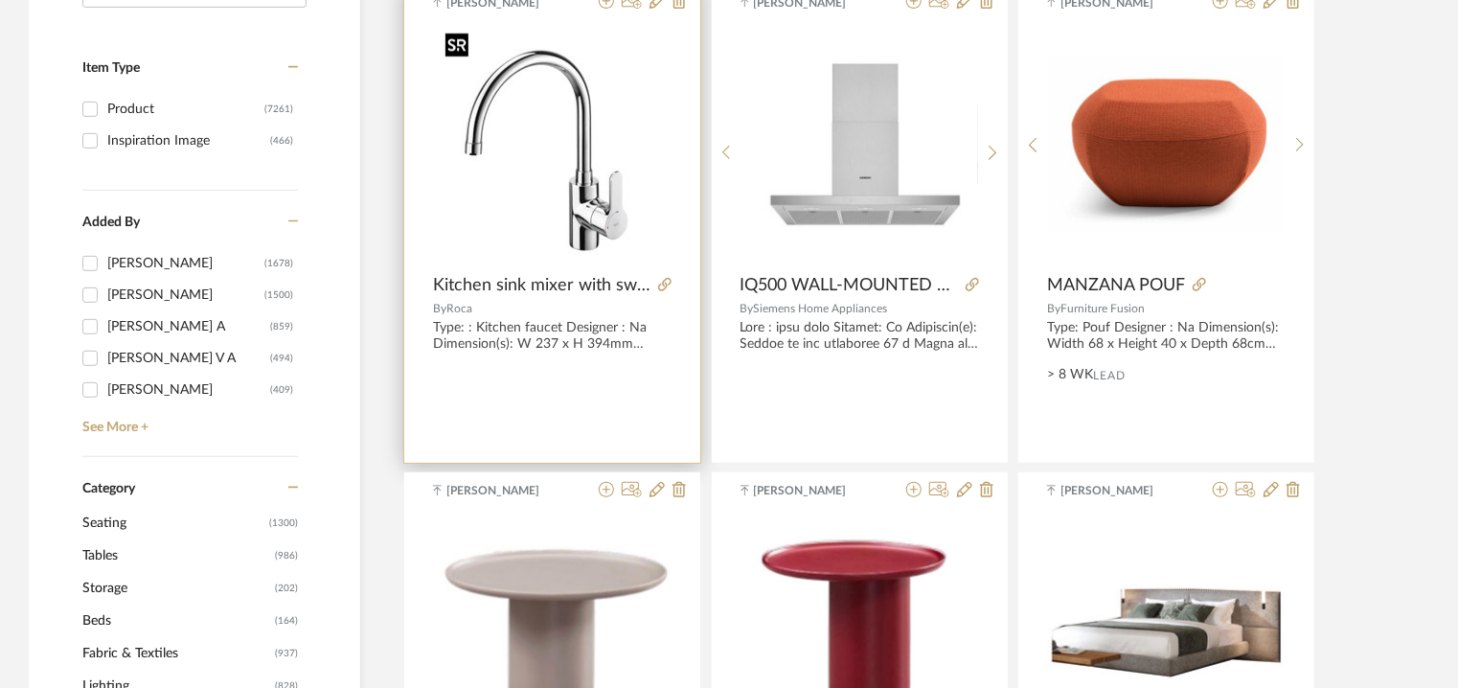
click at [594, 177] on img "0" at bounding box center [552, 144] width 229 height 239
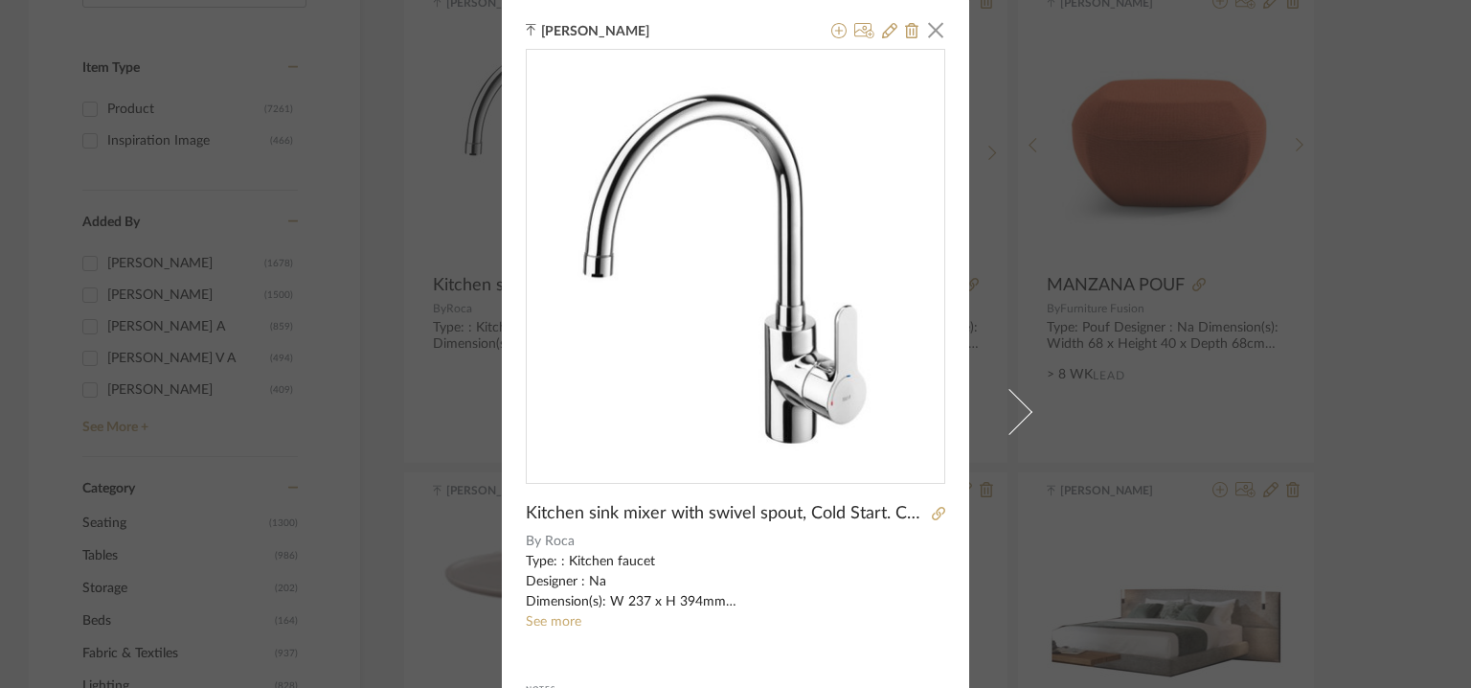
scroll to position [0, 0]
click at [938, 31] on span "button" at bounding box center [935, 30] width 38 height 38
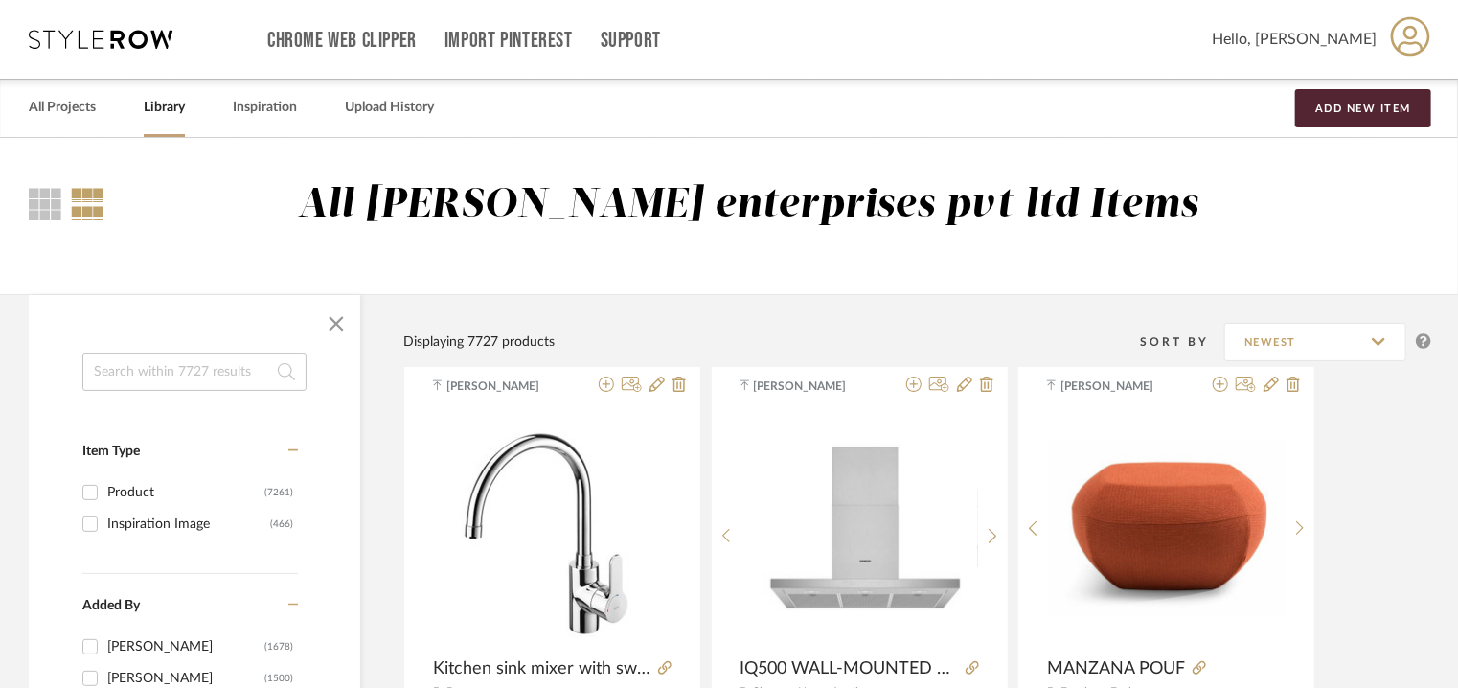
click at [209, 376] on input at bounding box center [194, 371] width 224 height 38
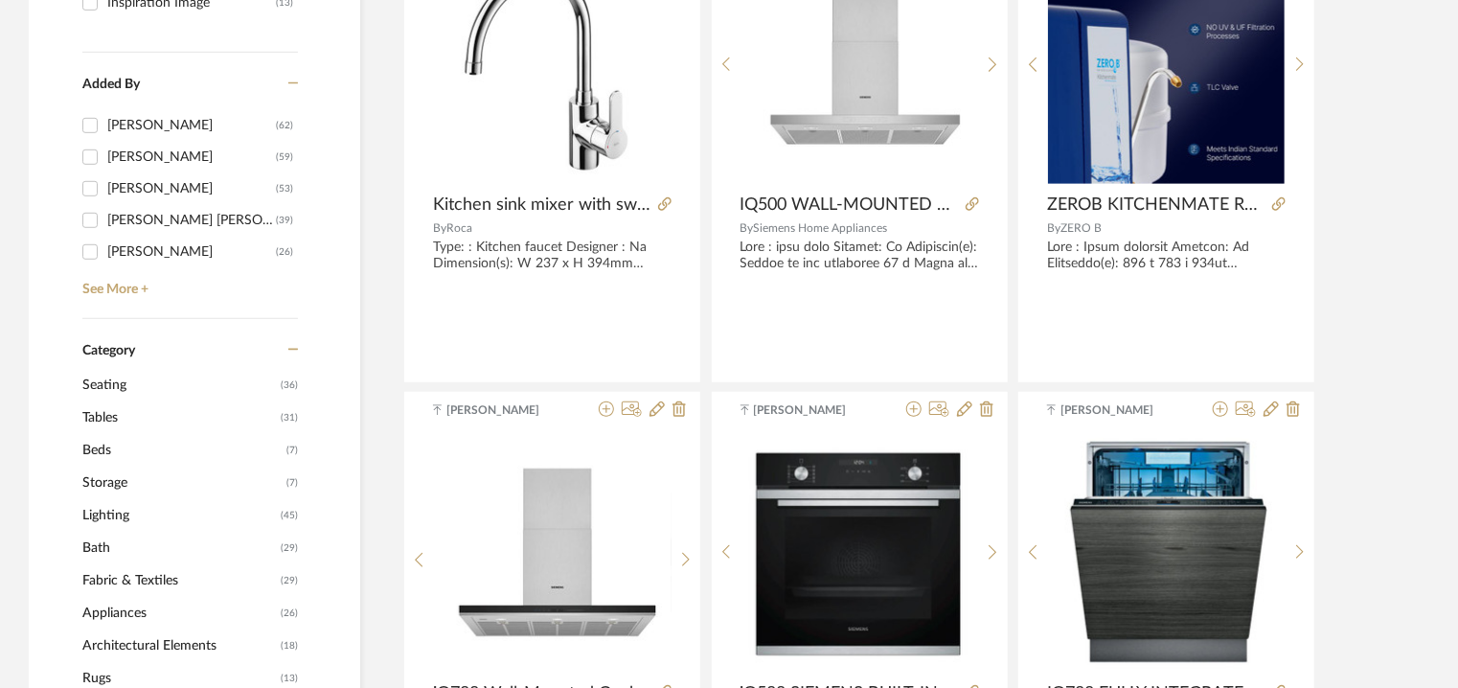
scroll to position [287, 0]
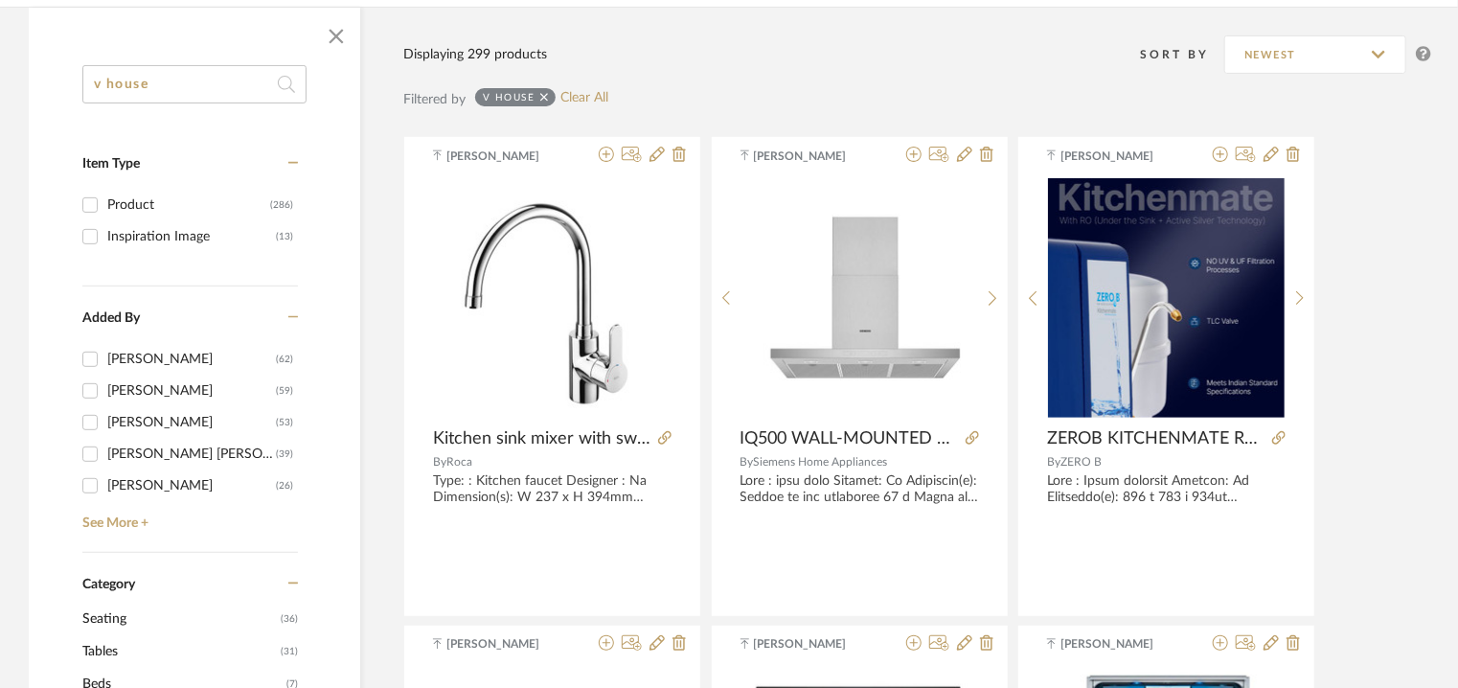
drag, startPoint x: 188, startPoint y: 78, endPoint x: 50, endPoint y: 78, distance: 137.9
paste input "– IQ500 GAS HOB"
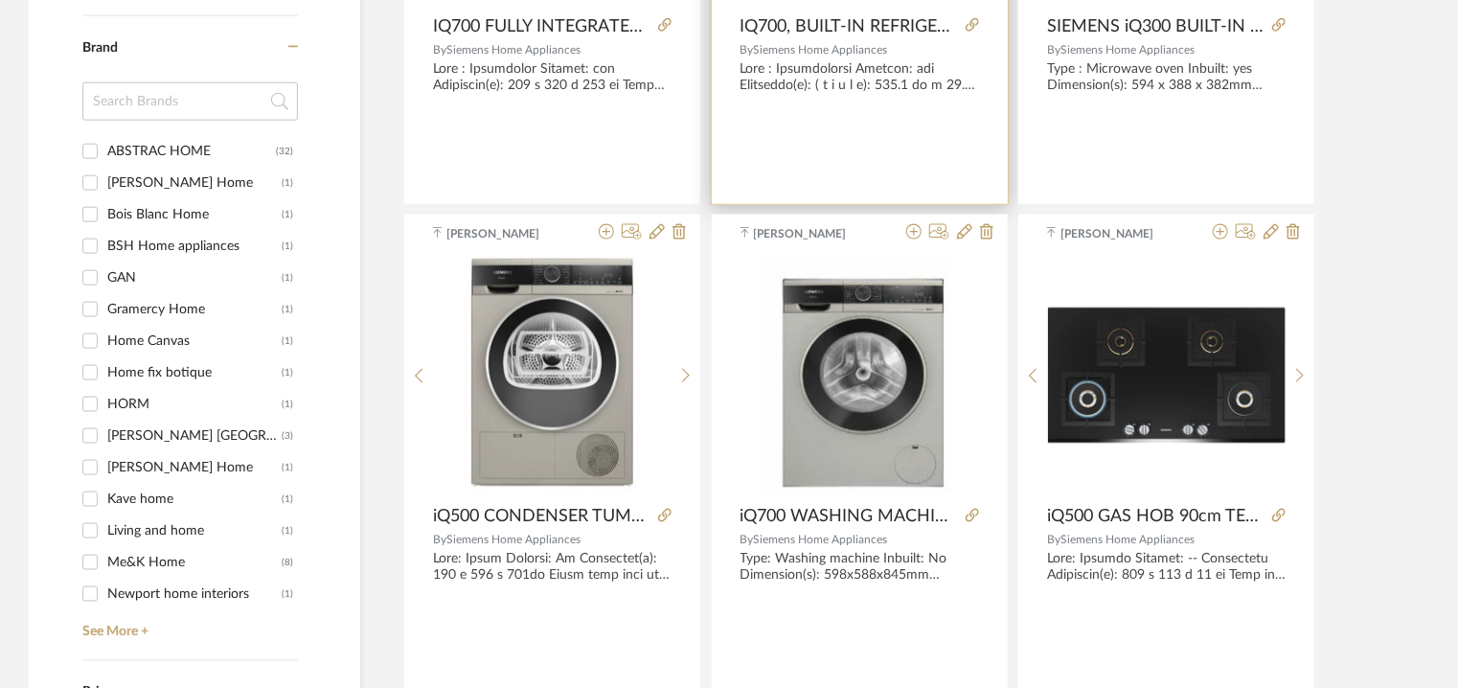
scroll to position [1245, 0]
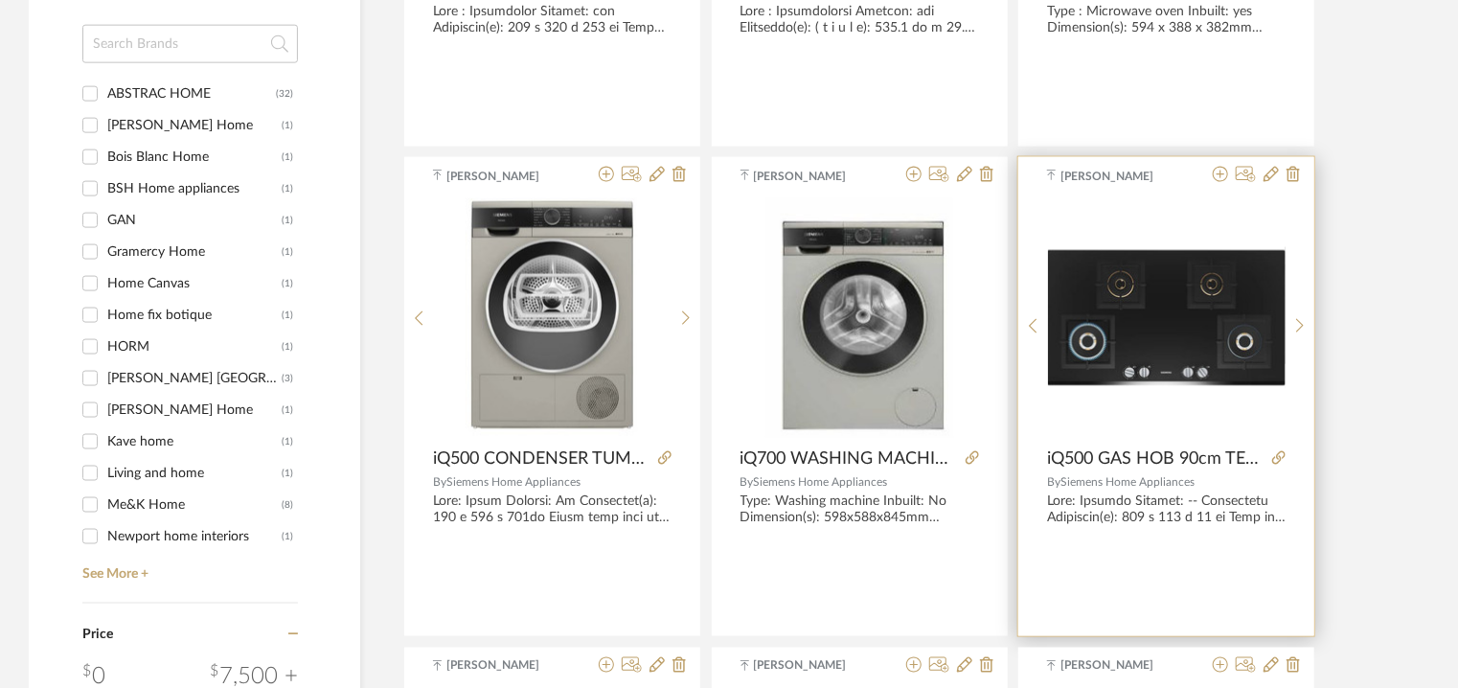
type input "– IQ500 GAS HOB"
click at [1261, 369] on img "0" at bounding box center [1167, 318] width 238 height 137
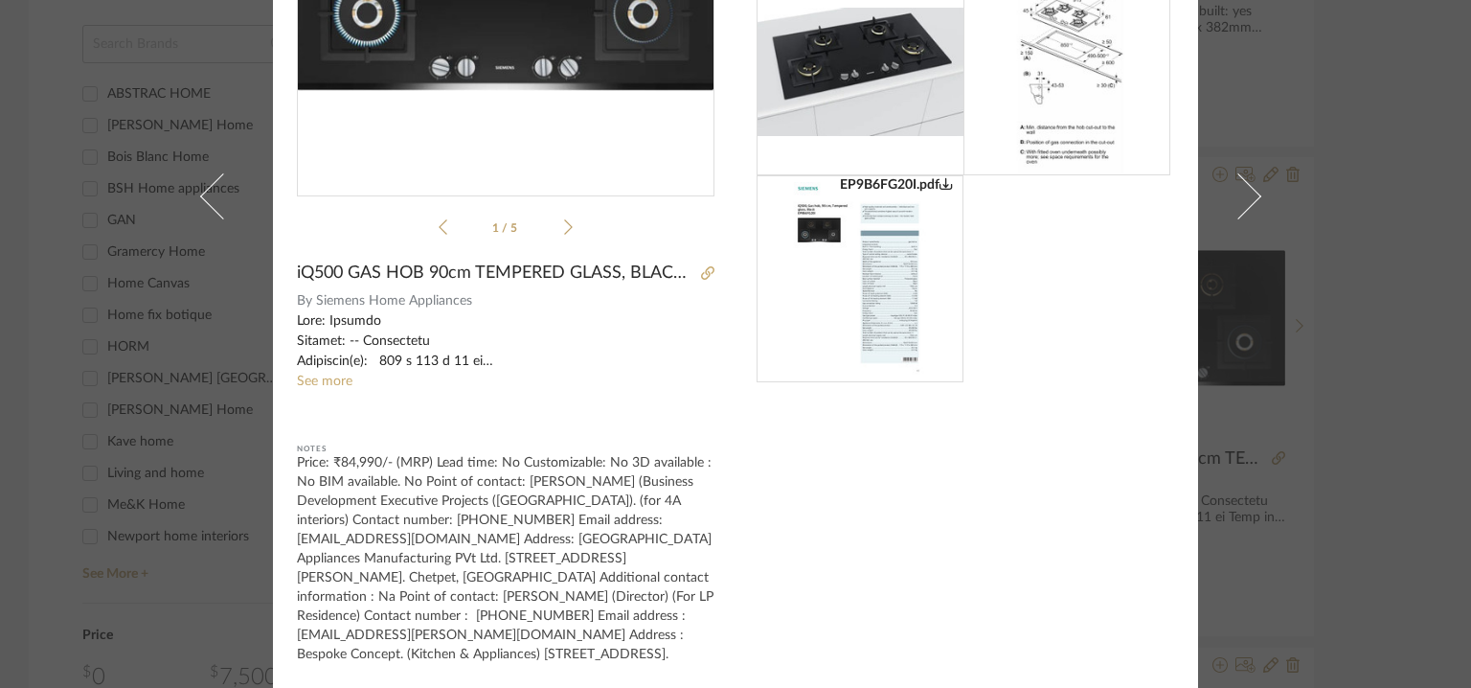
scroll to position [0, 0]
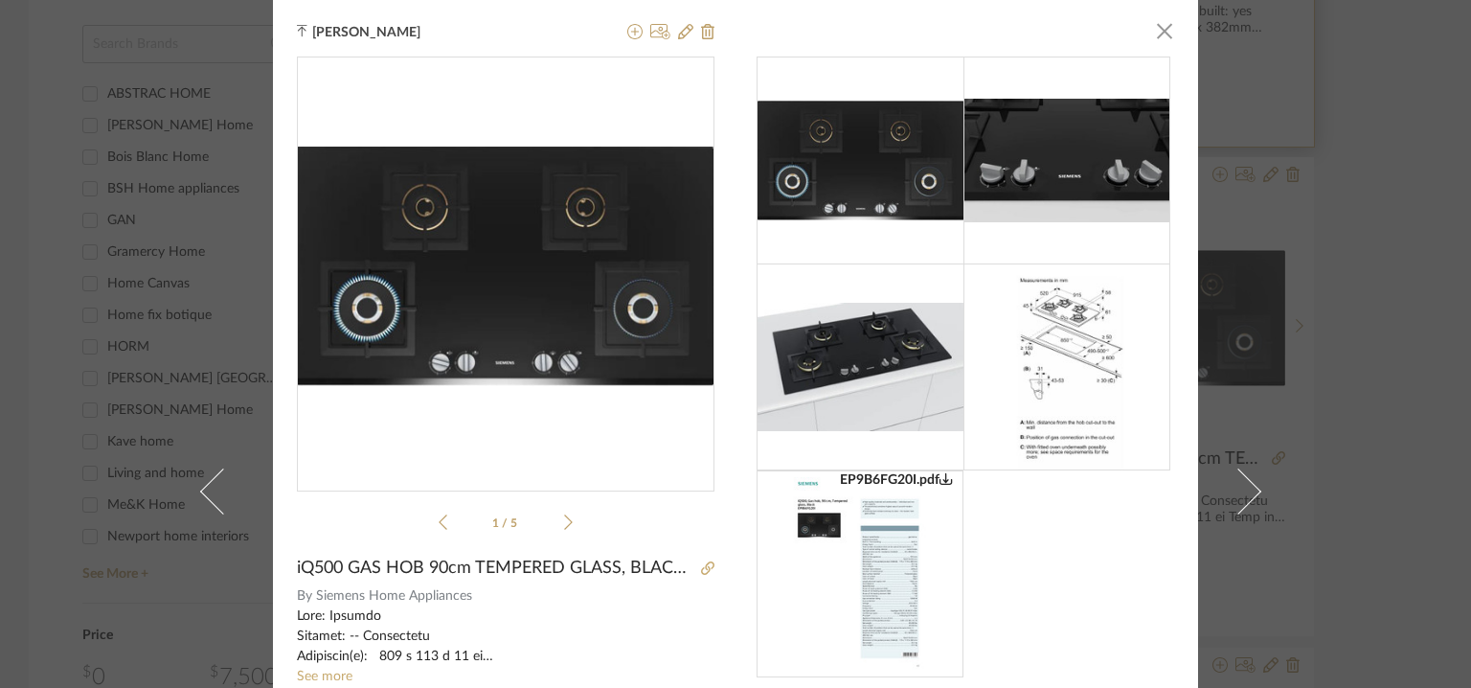
drag, startPoint x: 1160, startPoint y: 24, endPoint x: 1117, endPoint y: 55, distance: 52.9
click at [1159, 24] on span "button" at bounding box center [1164, 30] width 38 height 38
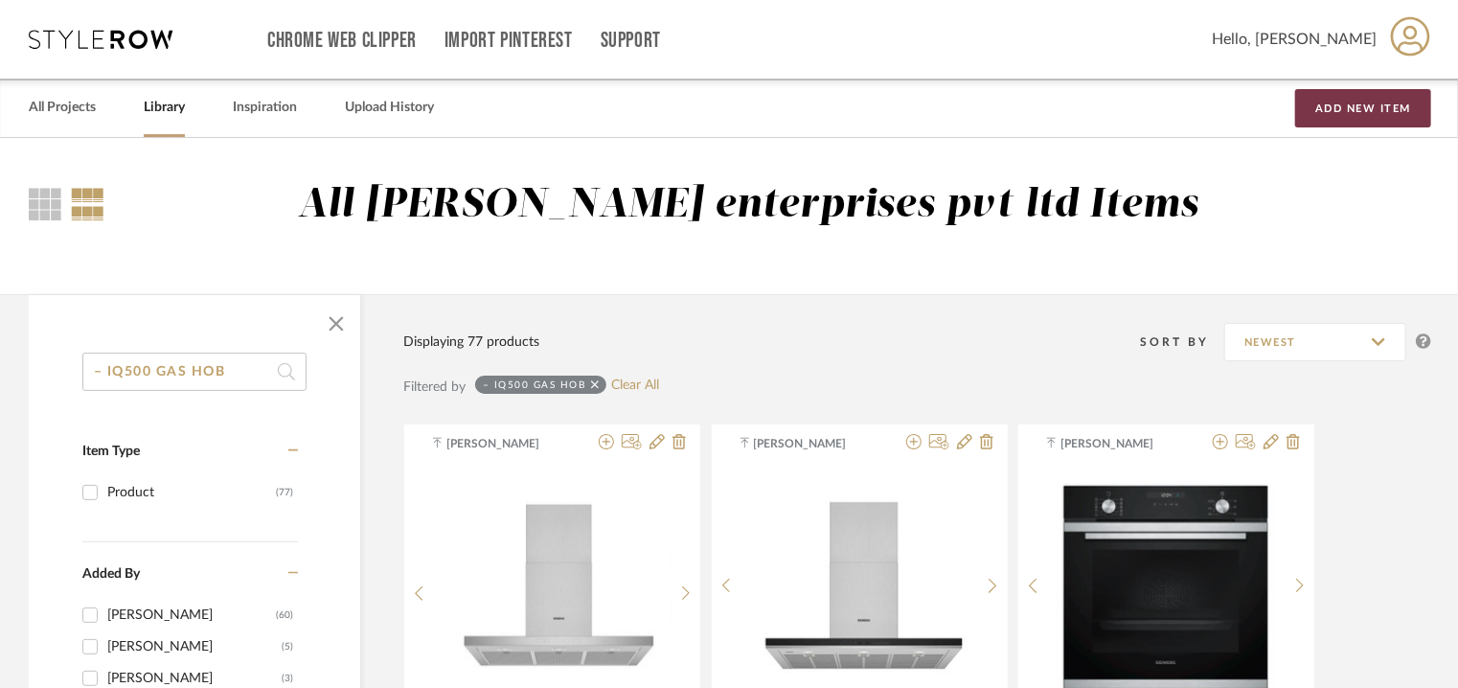
click at [1353, 104] on button "Add New Item" at bounding box center [1363, 108] width 136 height 38
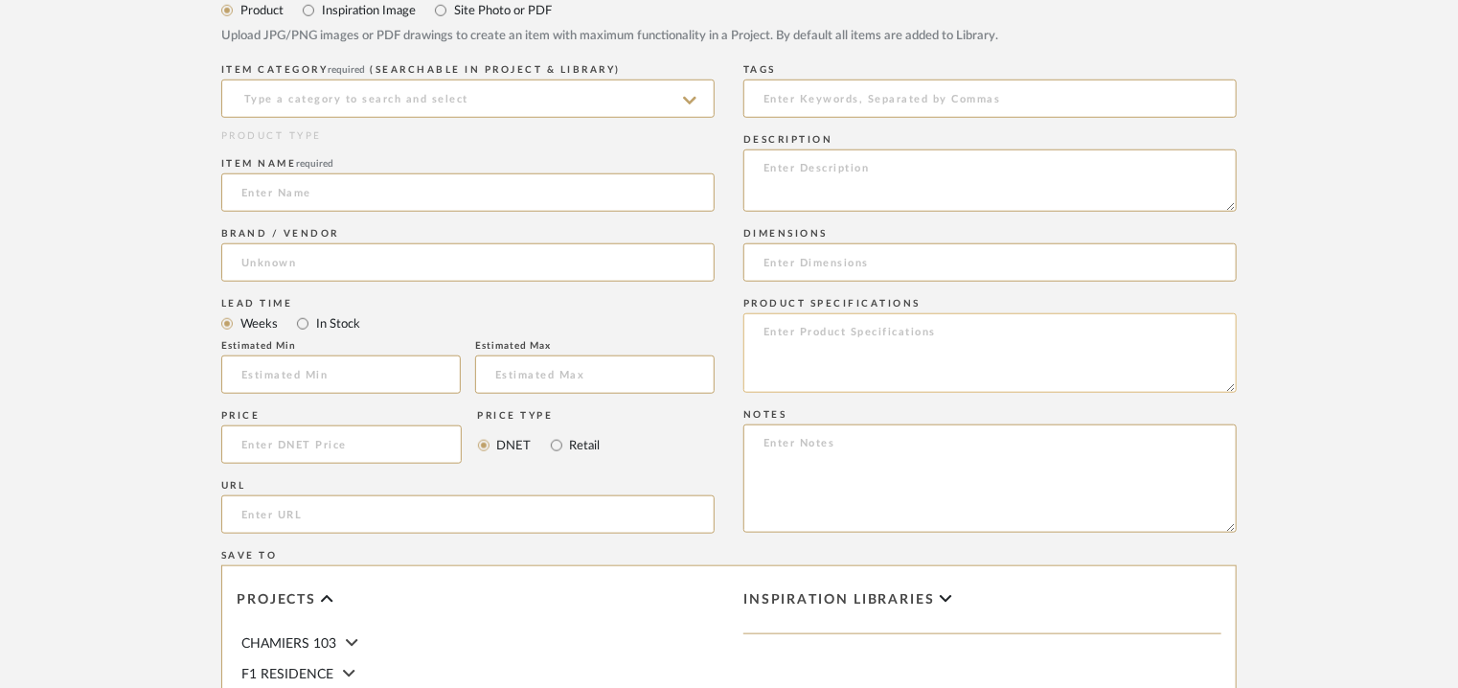
scroll to position [862, 0]
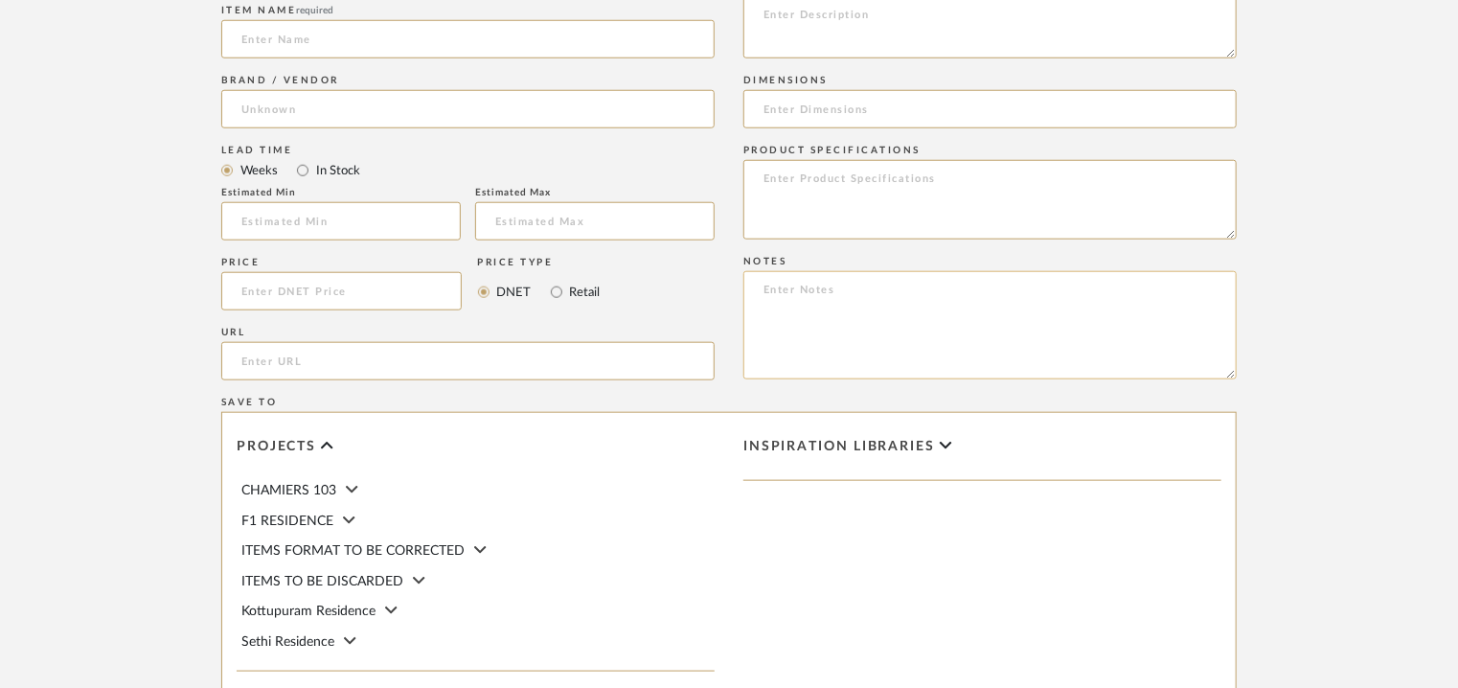
paste textarea "Price: Rs.23,290/- Lead time: Na Customizable: Na 3D available : No BIM availab…"
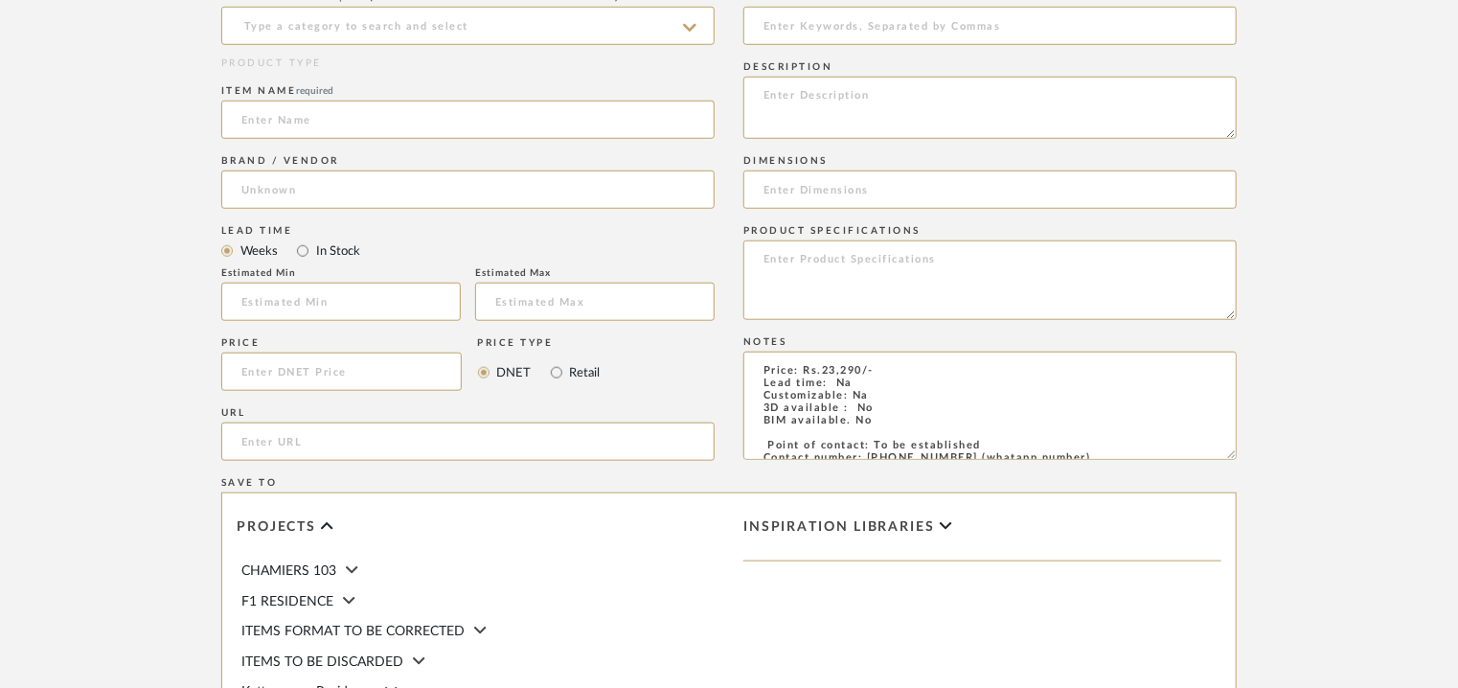
scroll to position [287, 0]
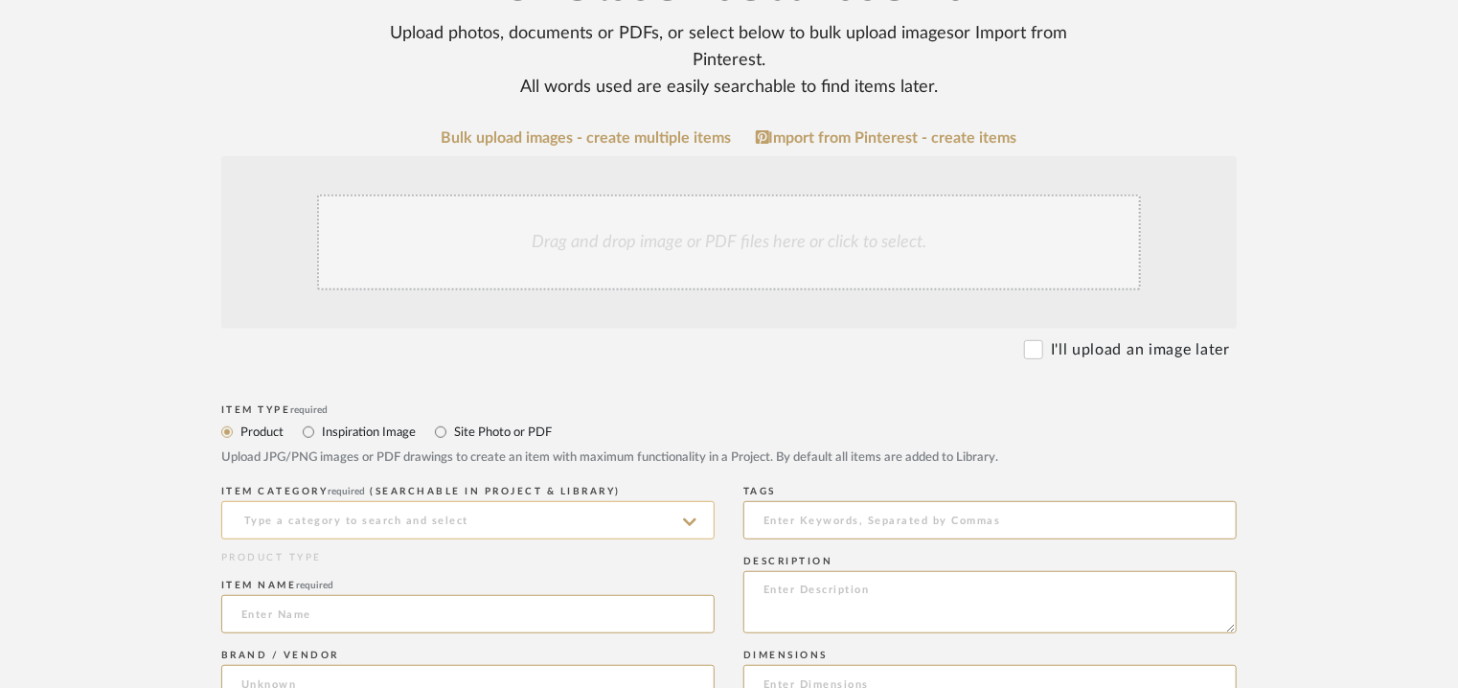
type textarea "Price: Rs.23,290/- Lead time: Na Customizable: Na 3D available : No BIM availab…"
click at [299, 520] on input at bounding box center [467, 520] width 493 height 38
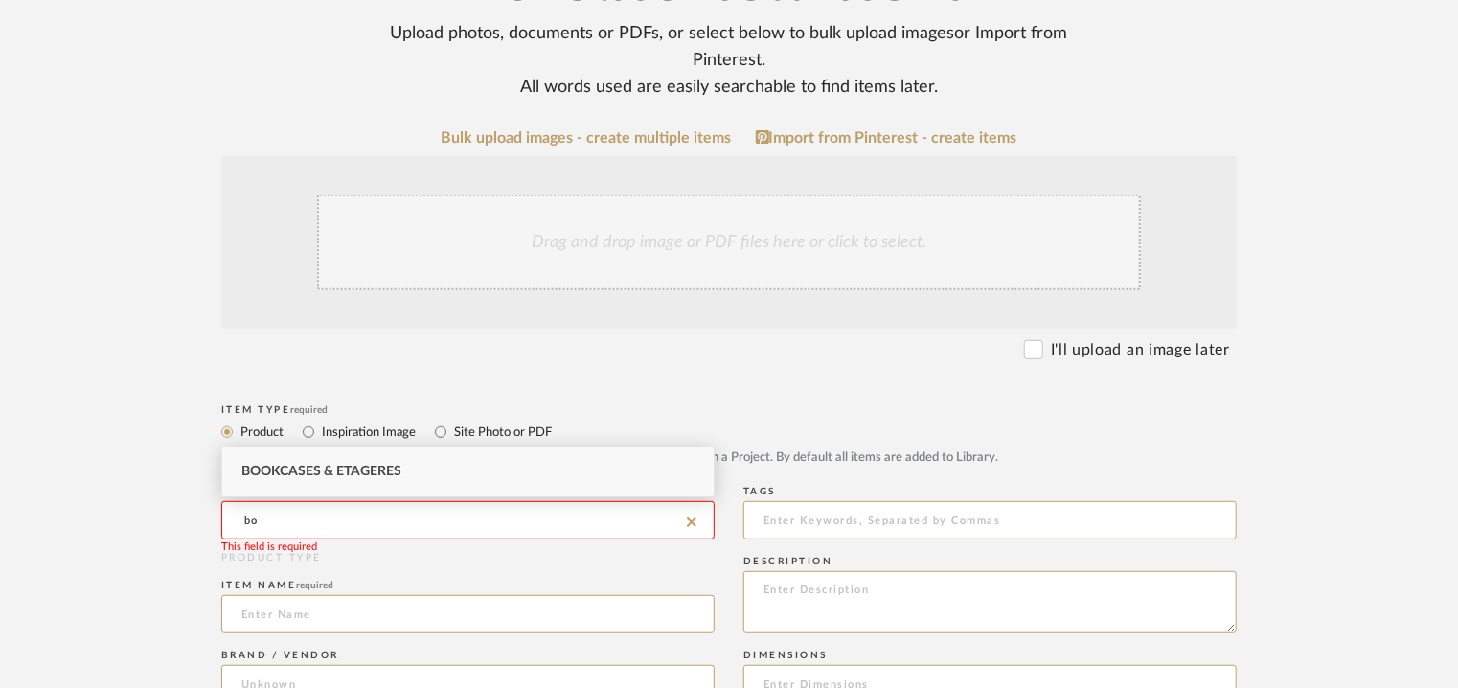
type input "b"
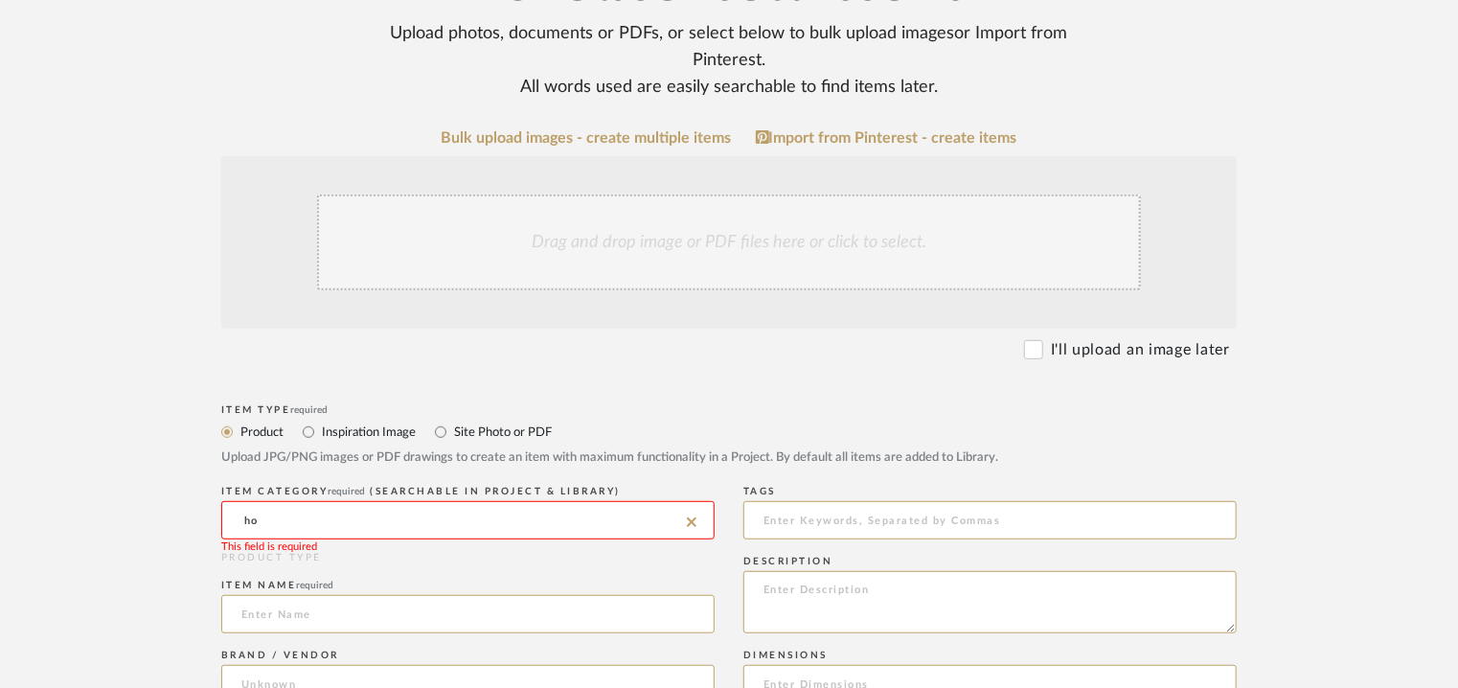
type input "h"
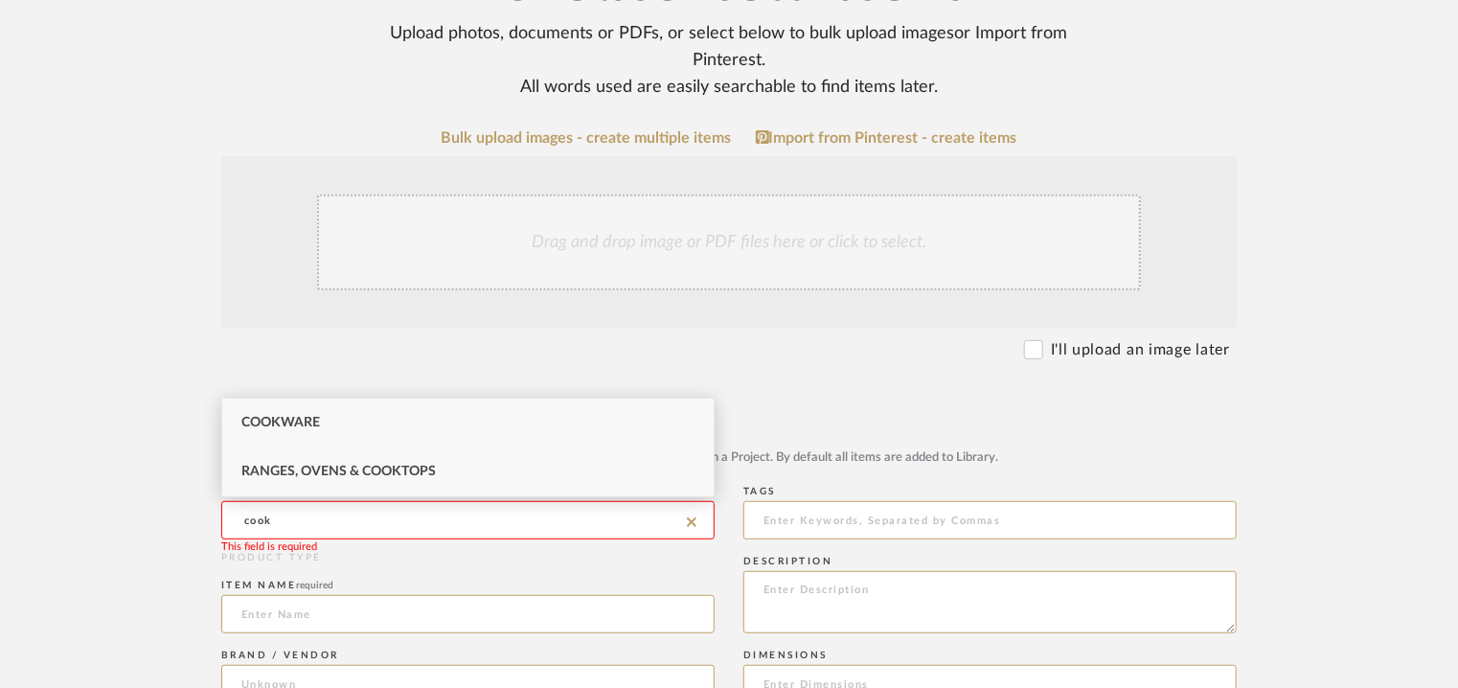
click at [379, 459] on div "Ranges, Ovens & Cooktops" at bounding box center [467, 471] width 491 height 49
type input "Ranges, Ovens & Cooktops"
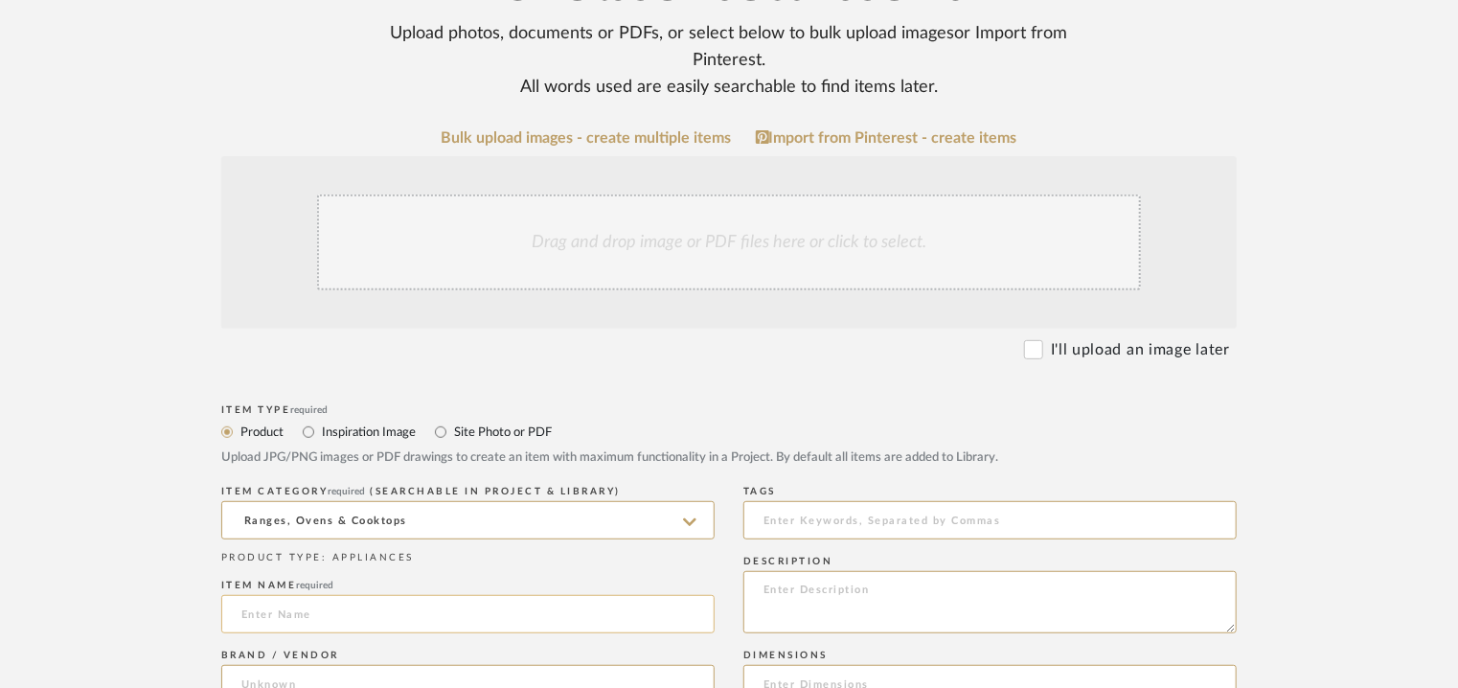
paste input "Maxus HT904 CRS BR CI AI FINISH – BLACK TOUGHENED GLASS"
click at [257, 610] on input "Maxus HT904 CRS BR CI AI FINISH – BLACK TOUGHENED GLASS" at bounding box center [467, 614] width 493 height 38
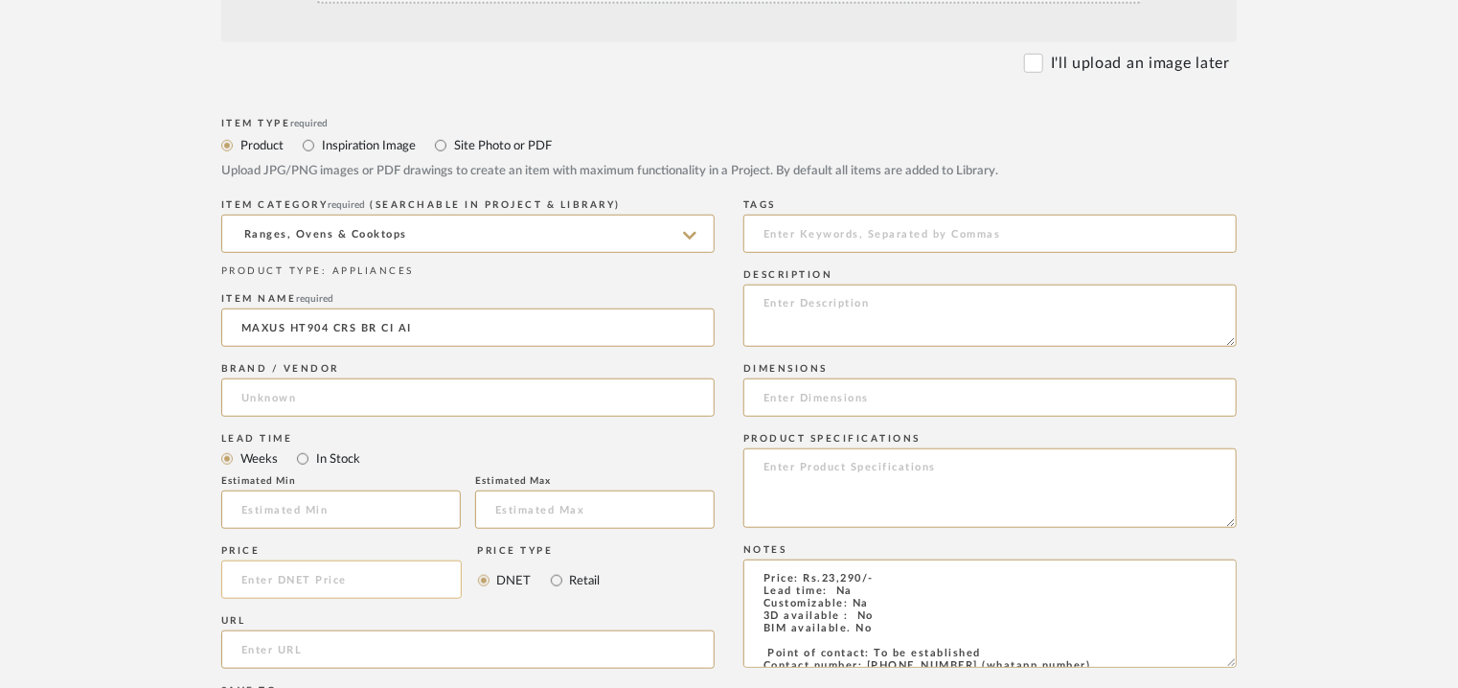
scroll to position [575, 0]
type input "MAXUS HT904 CRS BR CI AI"
click at [258, 395] on input at bounding box center [467, 396] width 493 height 38
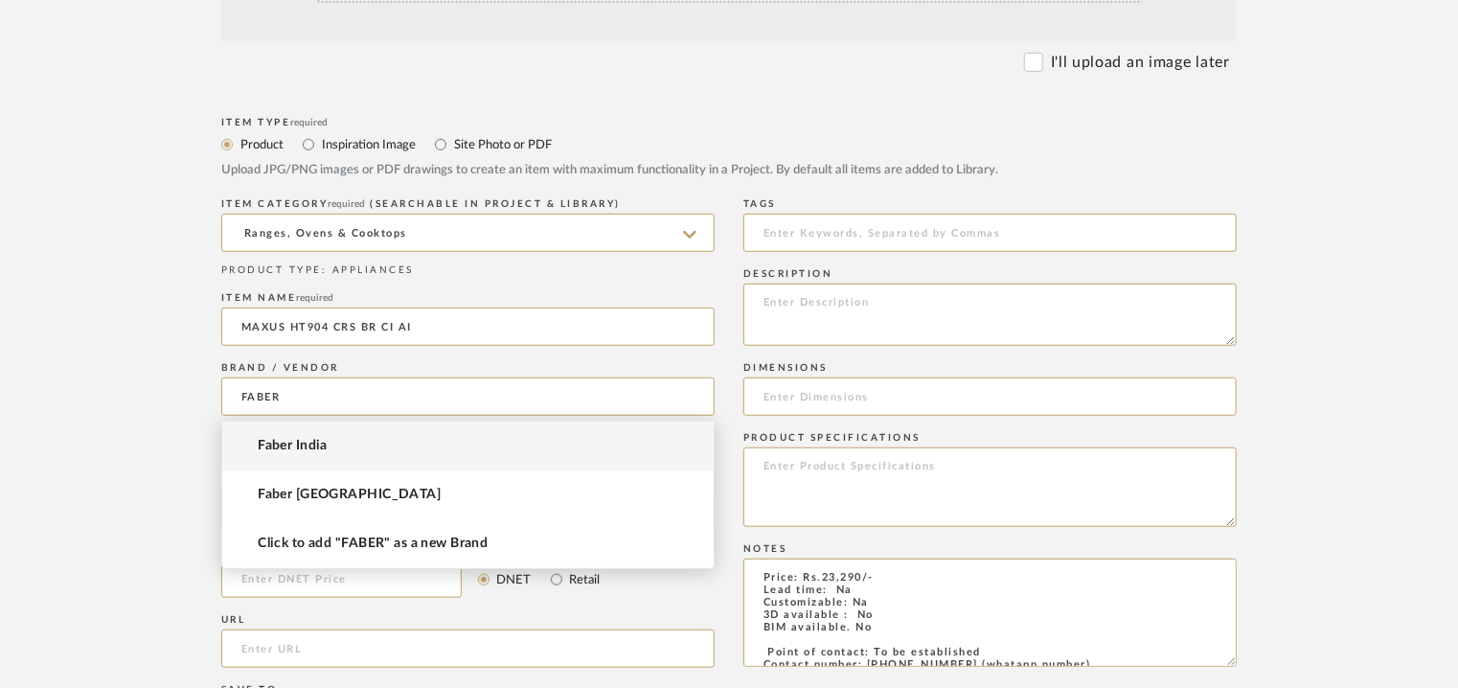
click at [350, 454] on mat-option "Faber India" at bounding box center [467, 445] width 491 height 49
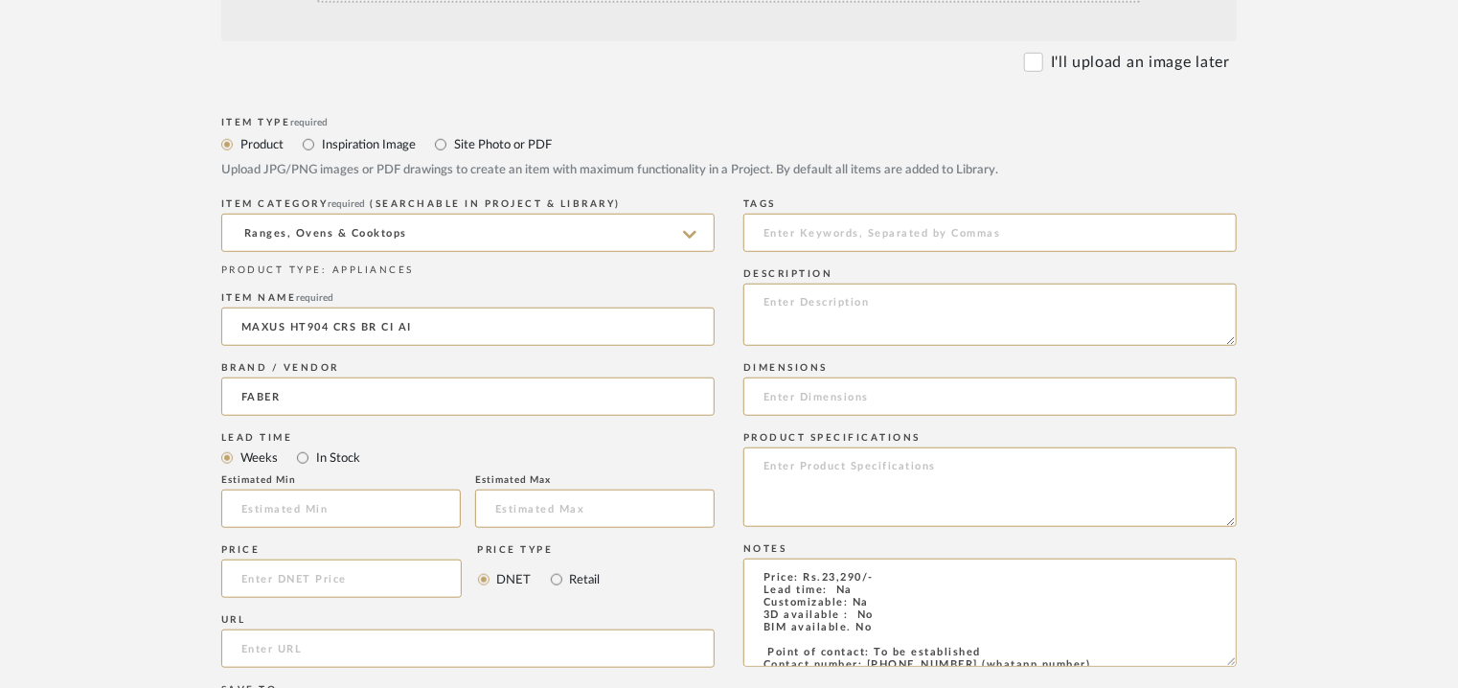
type input "Faber India"
paste input "[URL][DOMAIN_NAME]"
type input "[URL][DOMAIN_NAME]"
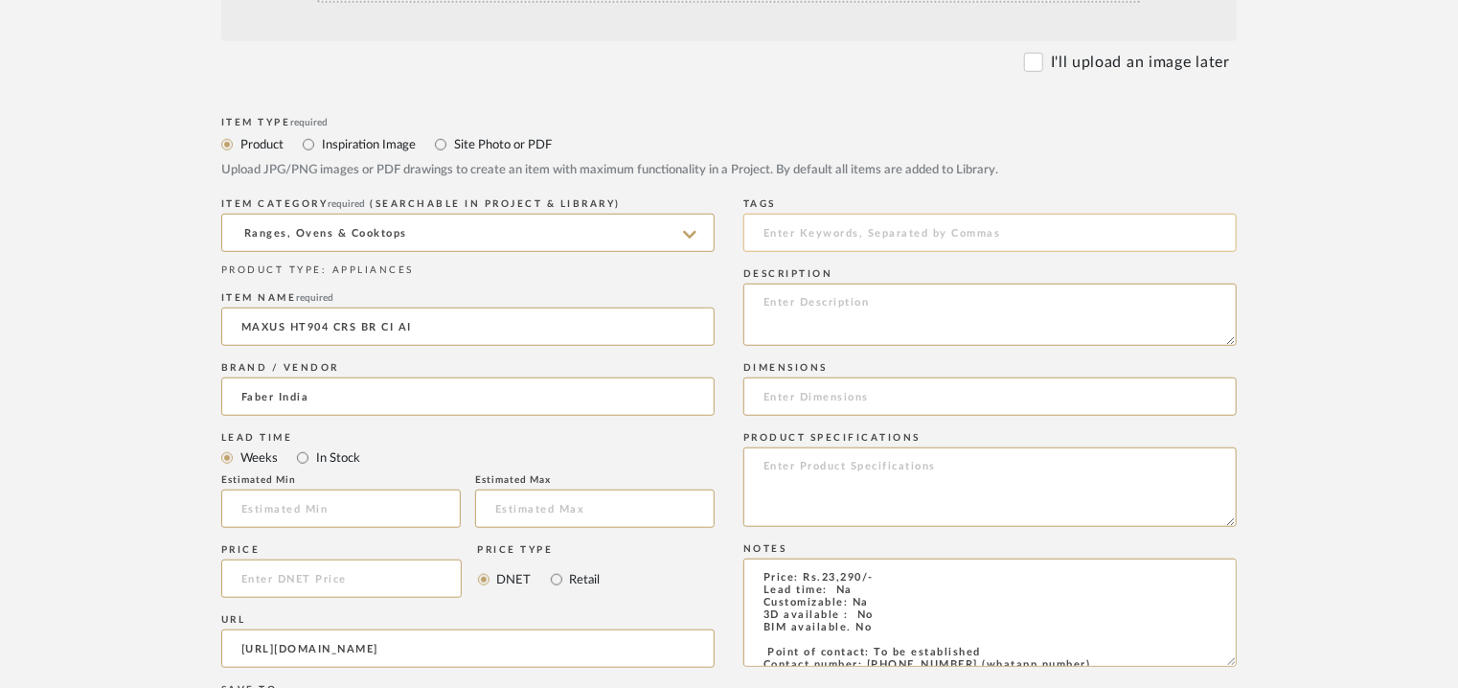
click at [860, 231] on input at bounding box center [989, 233] width 493 height 38
type input "v"
type input "V house,"
paste textarea "Type : cook hob Inbuilt: No Dimension(s): – 900 x 525 x 145mm Granite Cut (W*D)…"
drag, startPoint x: 868, startPoint y: 327, endPoint x: 992, endPoint y: 328, distance: 124.5
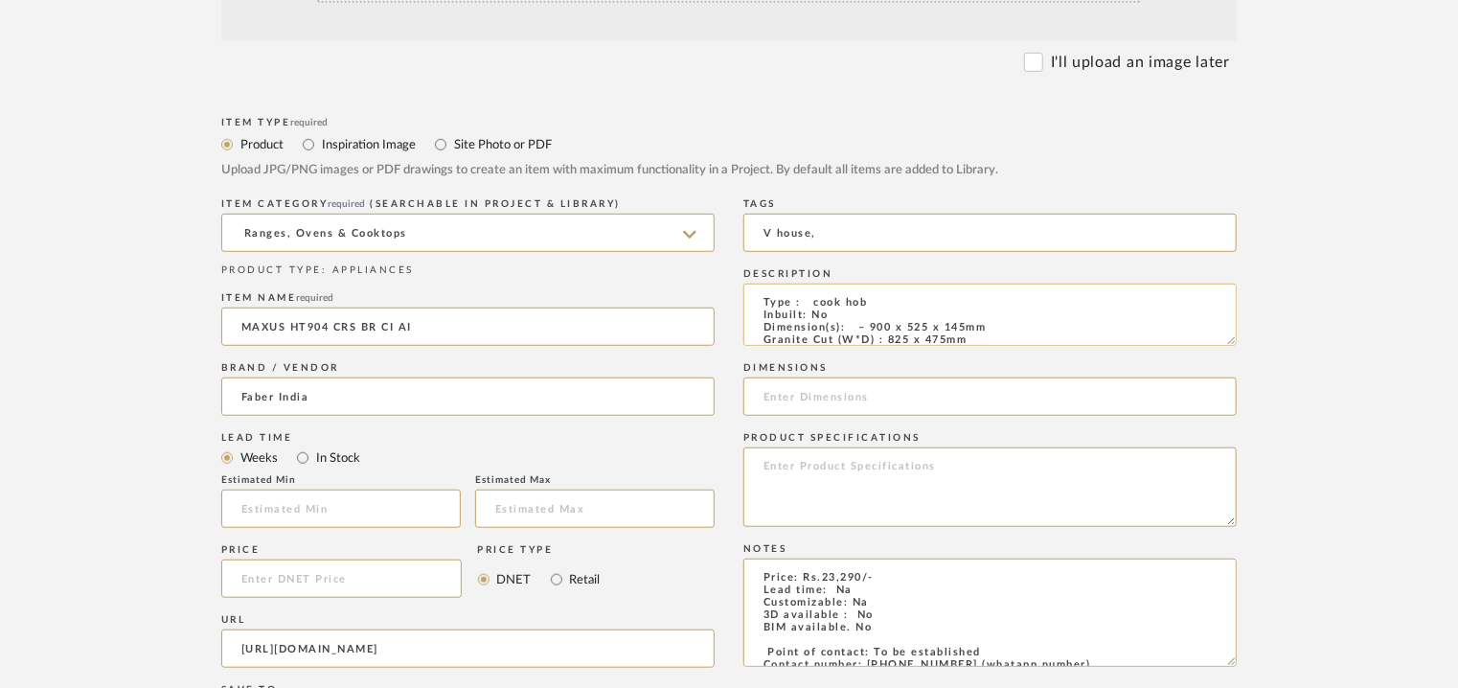
click at [992, 328] on textarea "Type : cook hob Inbuilt: No Dimension(s): – 900 x 525 x 145mm Granite Cut (W*D)…" at bounding box center [989, 314] width 493 height 62
type textarea "Type : cook hob Inbuilt: No Dimension(s): – 900 x 525 x 145mm Granite Cut (W*D)…"
paste input "900 x 525 x 145mm"
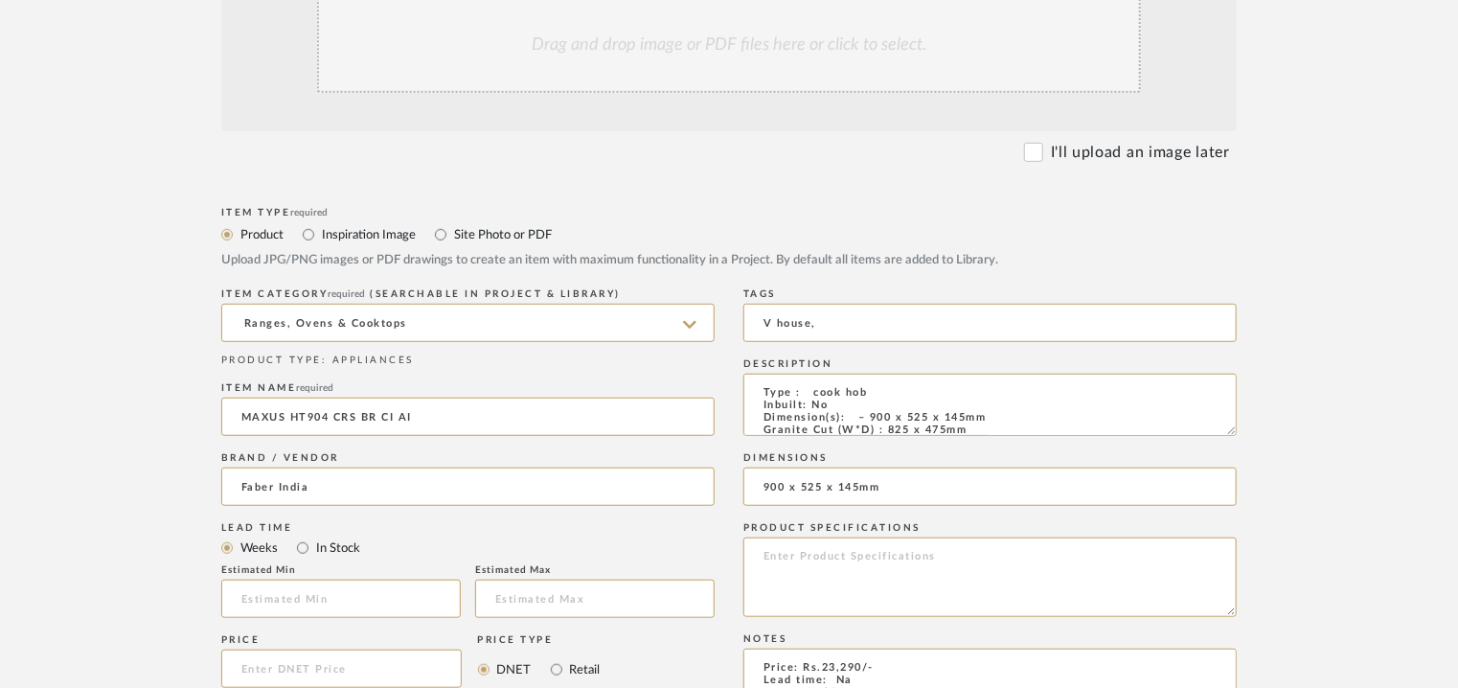
scroll to position [383, 0]
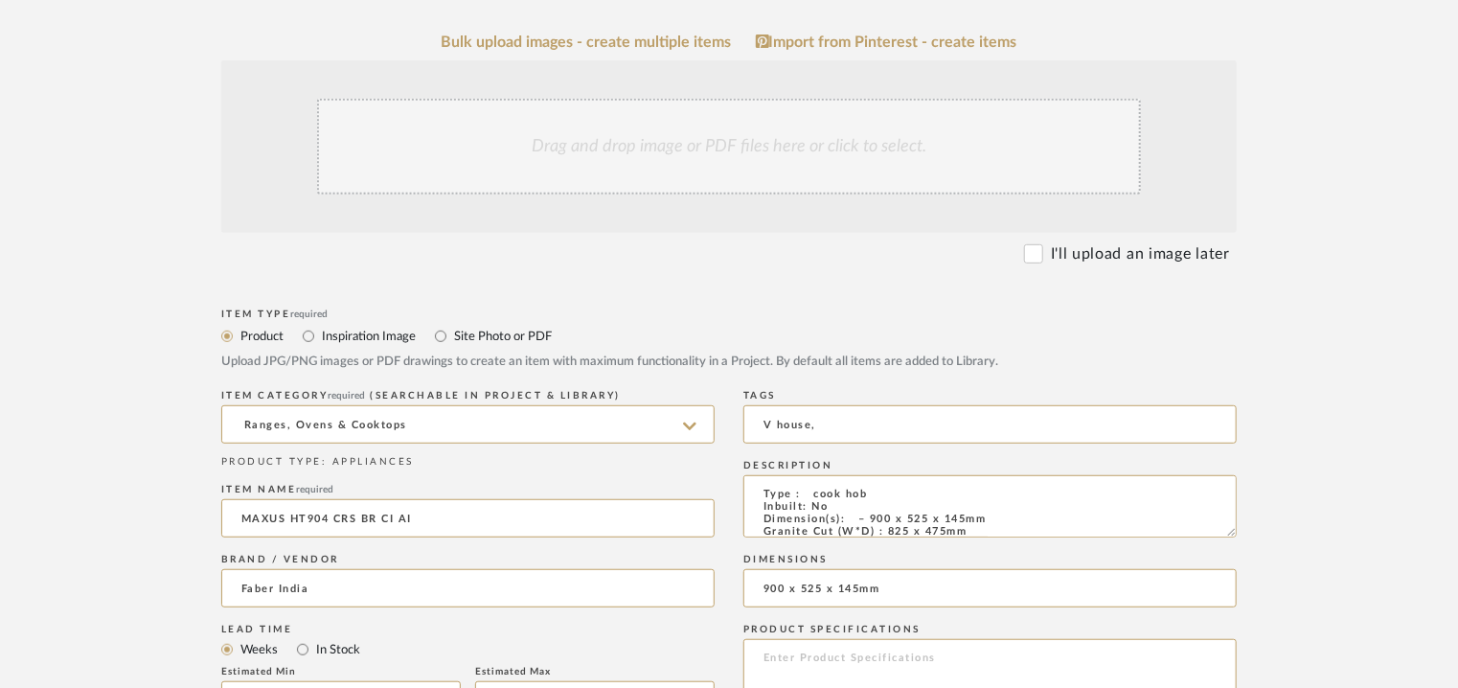
type input "900 x 525 x 145mm"
click at [498, 127] on div "Drag and drop image or PDF files here or click to select." at bounding box center [729, 147] width 824 height 96
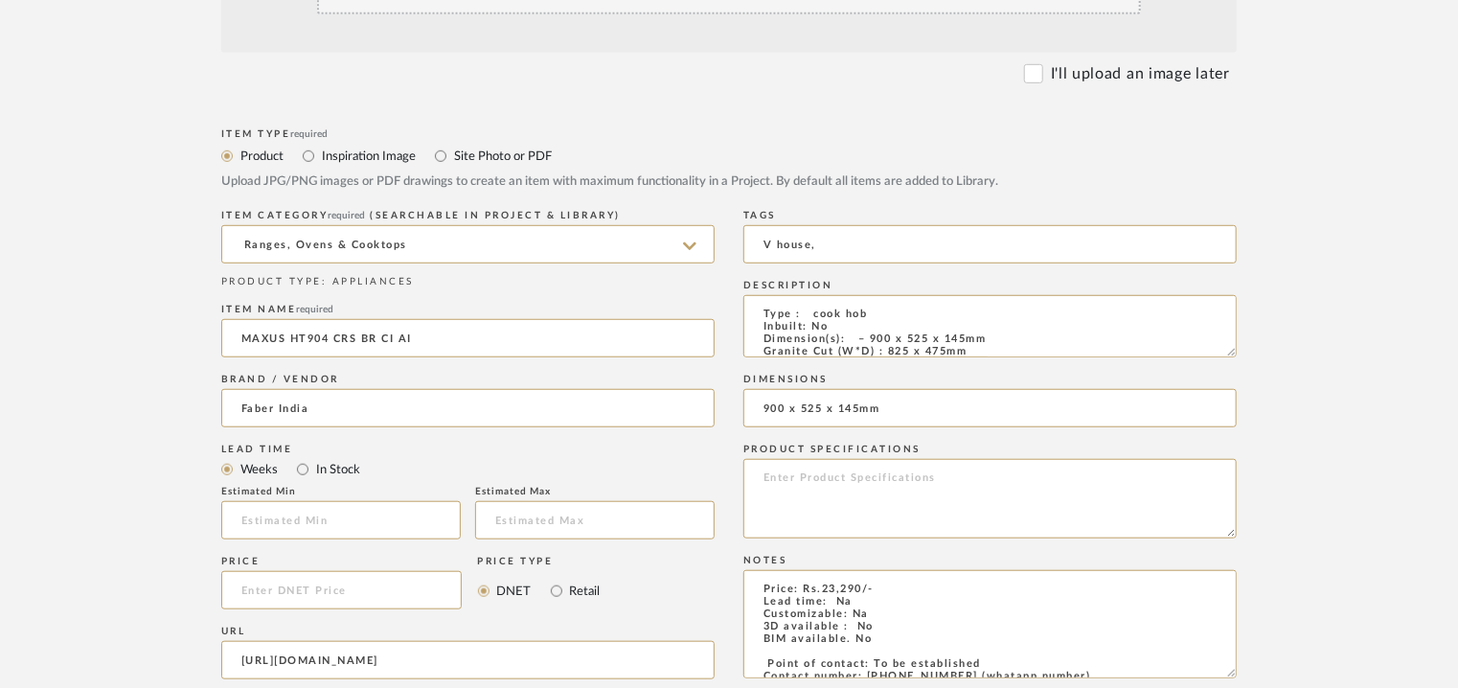
scroll to position [575, 0]
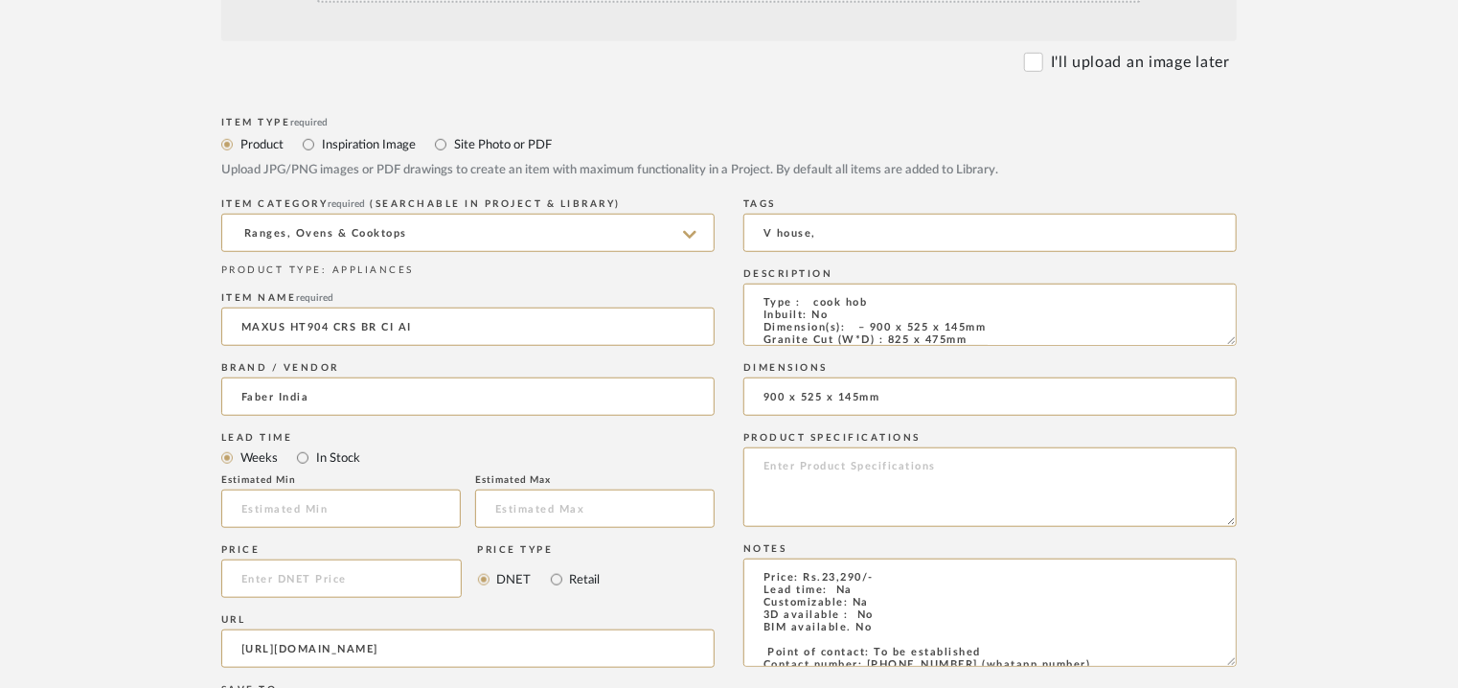
drag, startPoint x: 1224, startPoint y: 343, endPoint x: 1299, endPoint y: 743, distance: 407.2
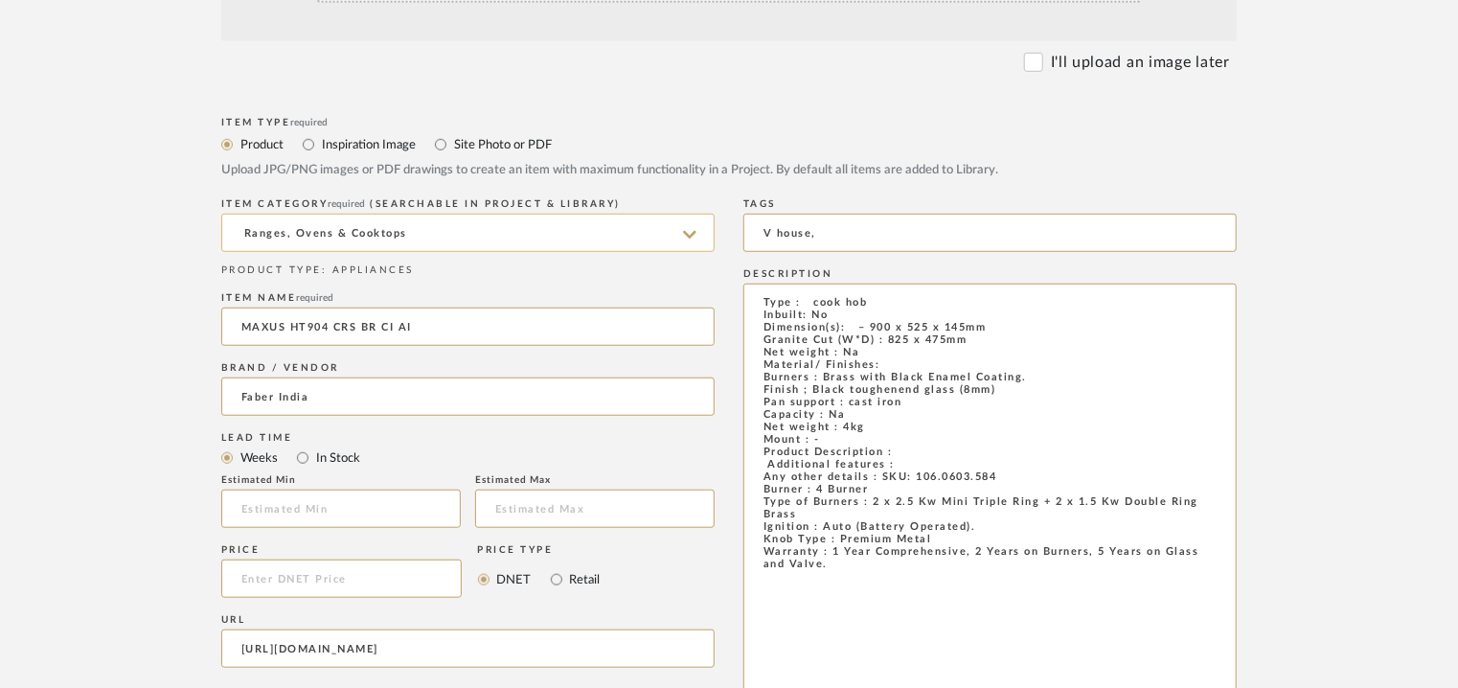
drag, startPoint x: 871, startPoint y: 645, endPoint x: 748, endPoint y: 279, distance: 385.8
paste textarea
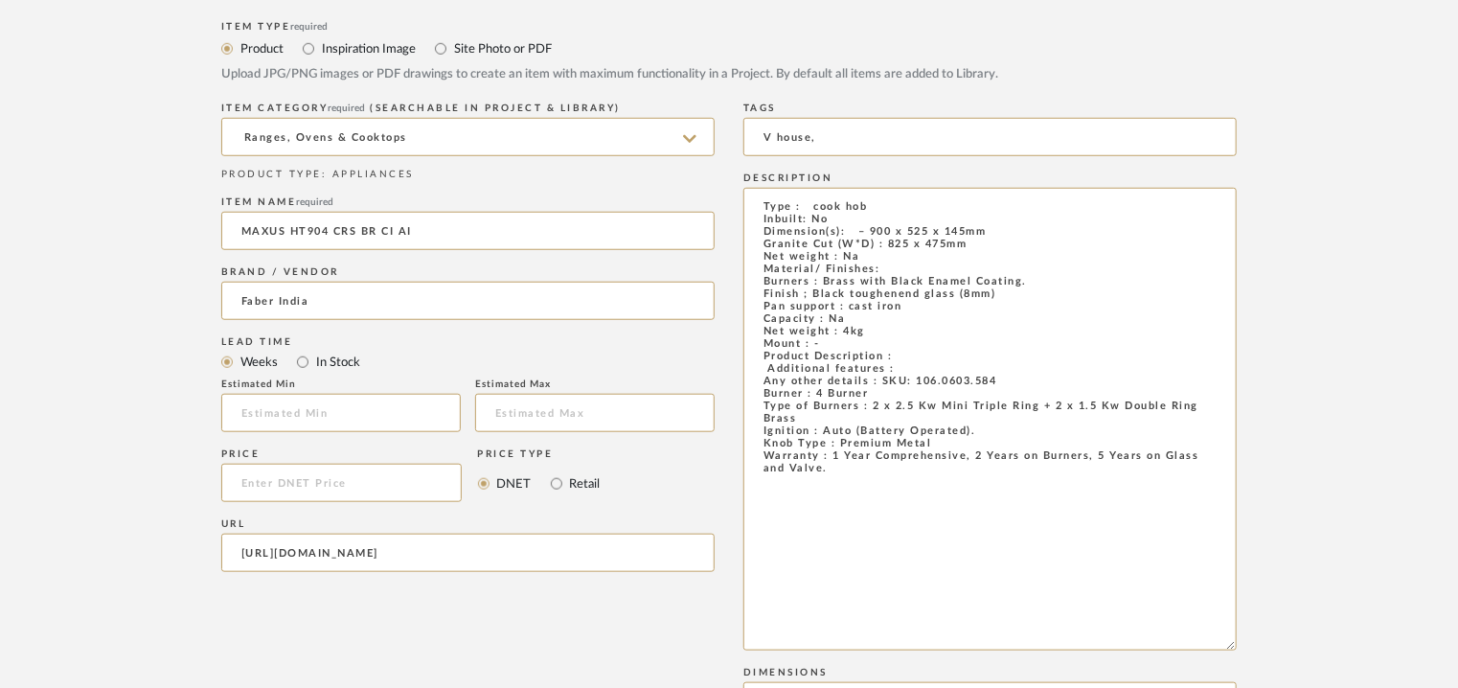
scroll to position [0, 0]
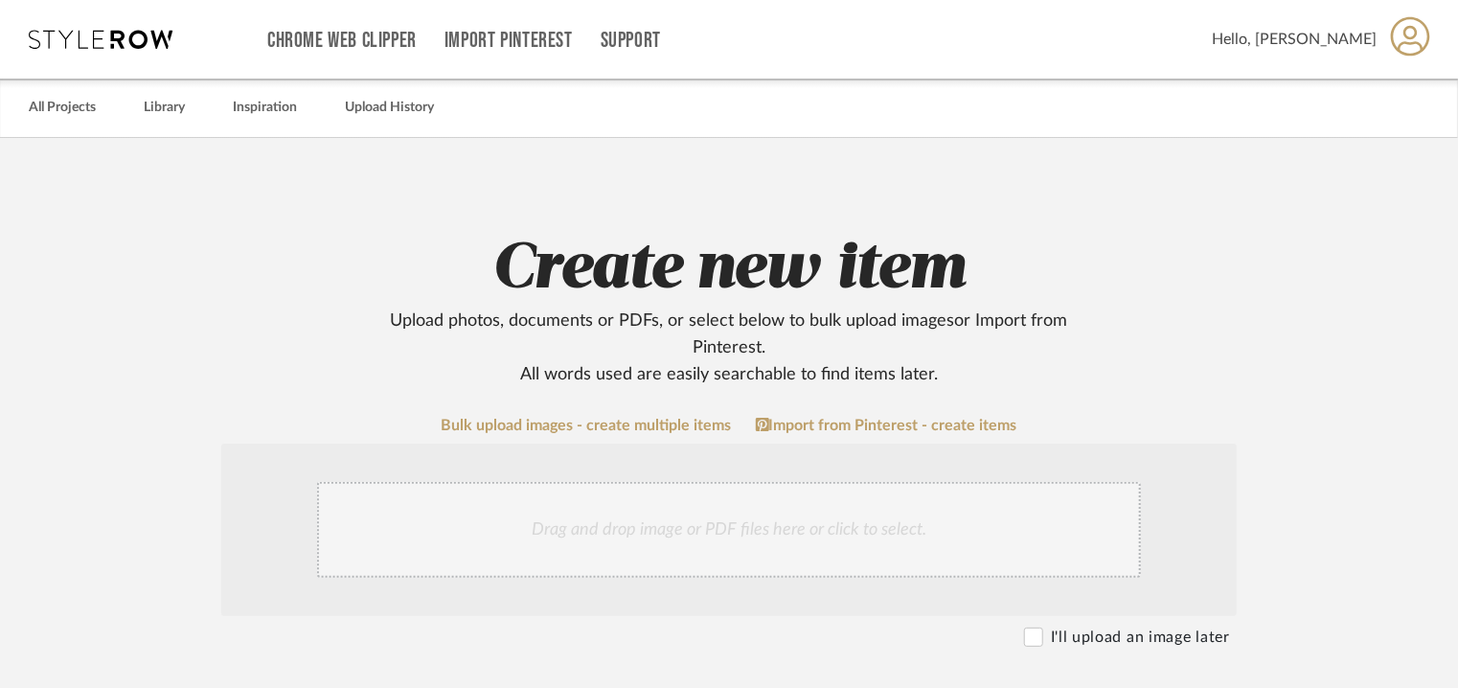
type textarea "Type : cook hob Inbuilt: No Dimension(s): – 900 x 525 x 145mm Granite Cut (W*D)…"
click at [663, 515] on div "Drag and drop image or PDF files here or click to select." at bounding box center [729, 530] width 824 height 96
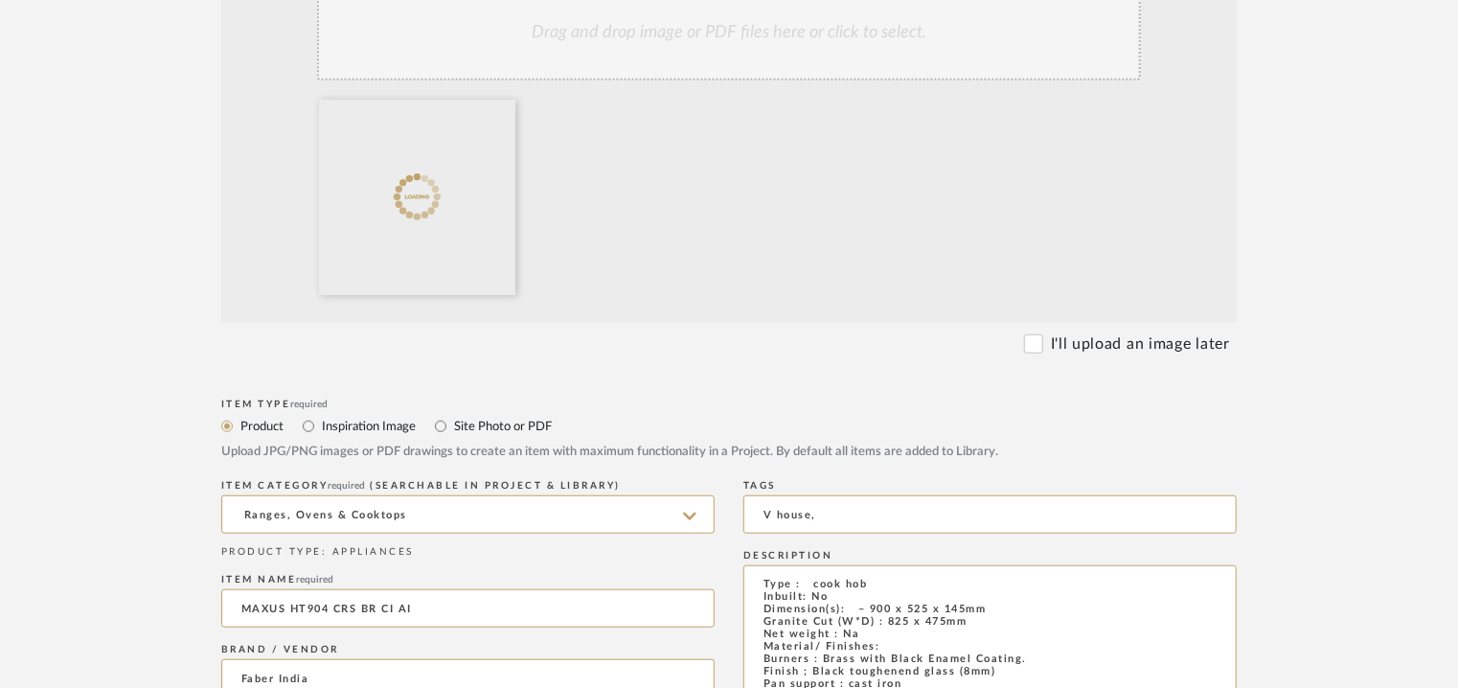
scroll to position [383, 0]
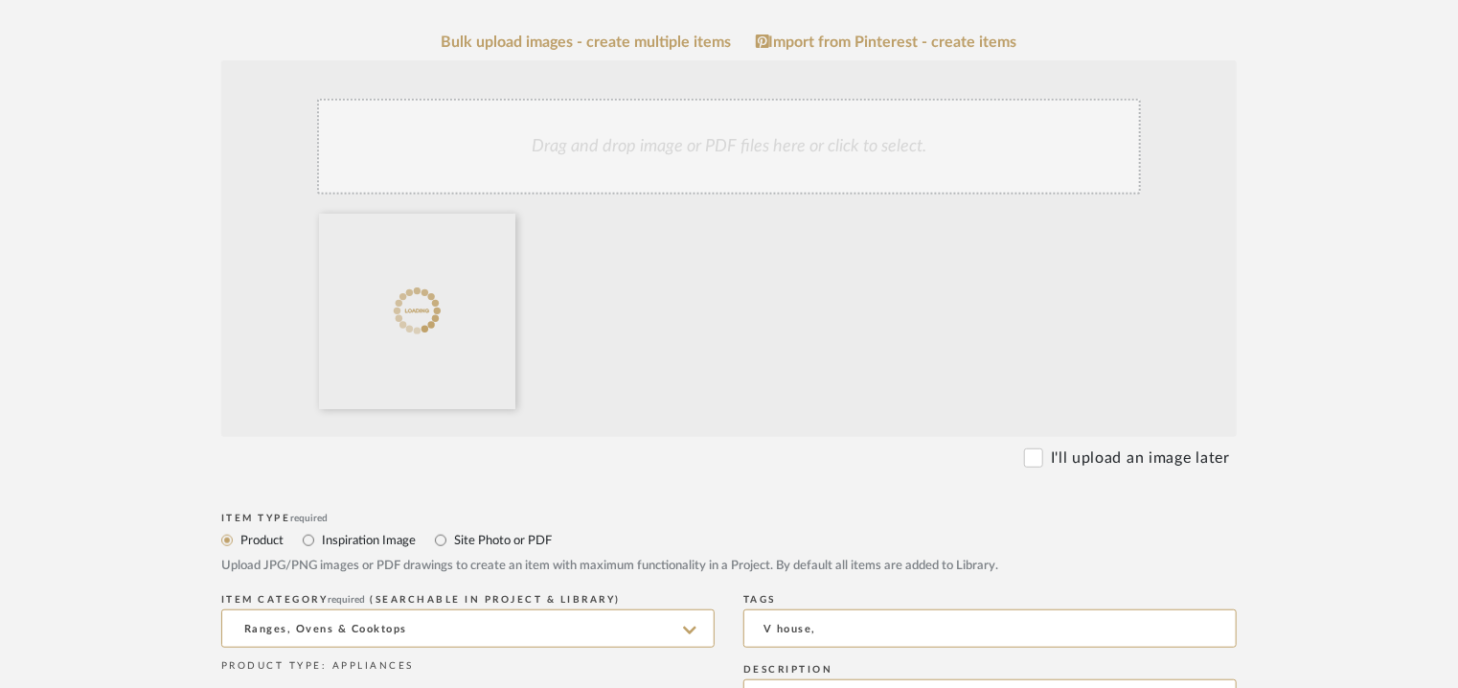
click at [705, 159] on div "Drag and drop image or PDF files here or click to select." at bounding box center [729, 147] width 824 height 96
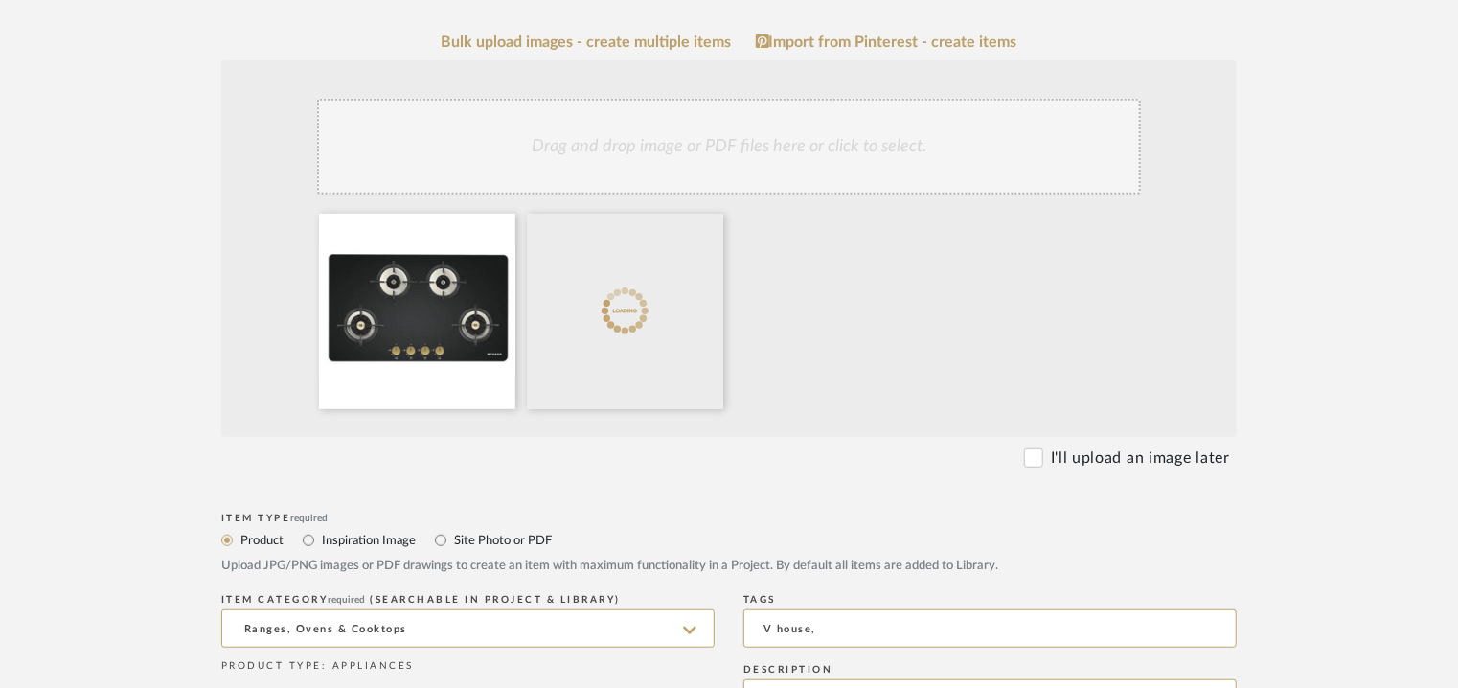
click at [838, 160] on div "Drag and drop image or PDF files here or click to select." at bounding box center [729, 147] width 824 height 96
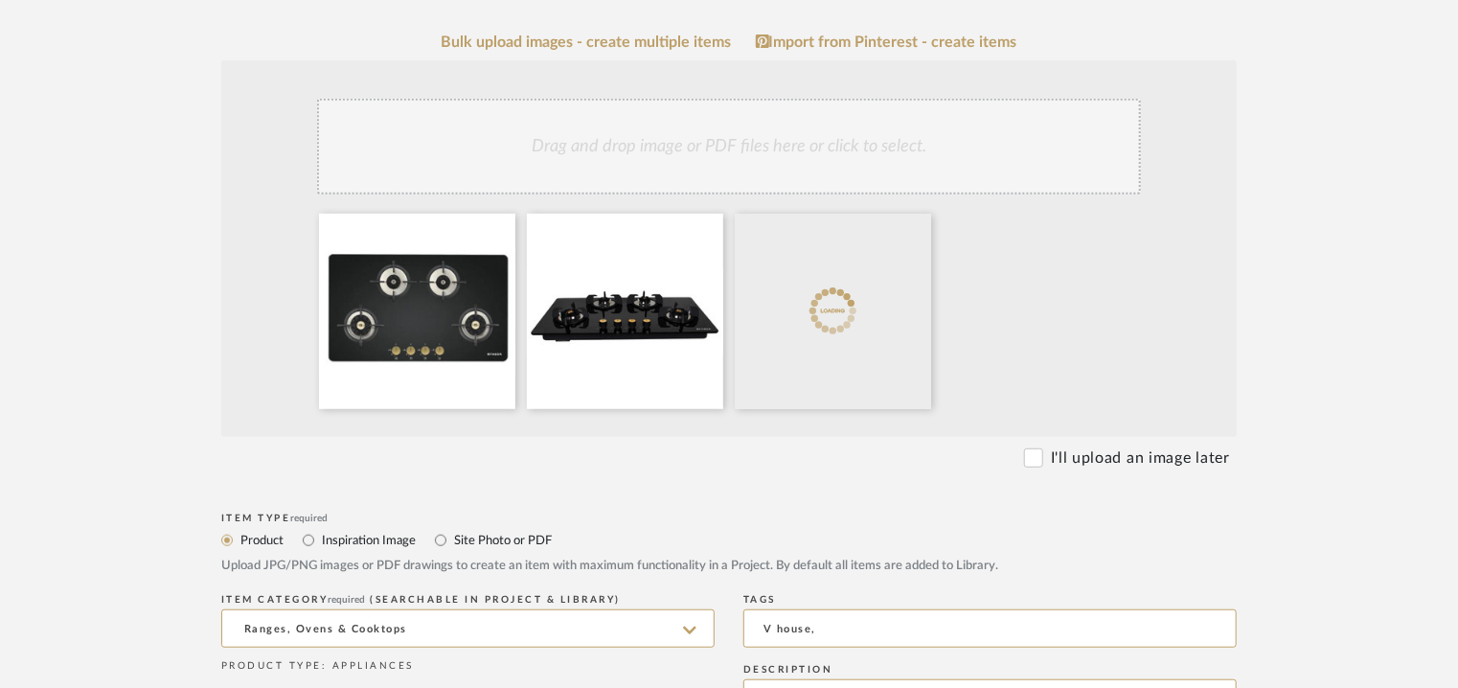
click at [835, 154] on div "Drag and drop image or PDF files here or click to select." at bounding box center [729, 147] width 824 height 96
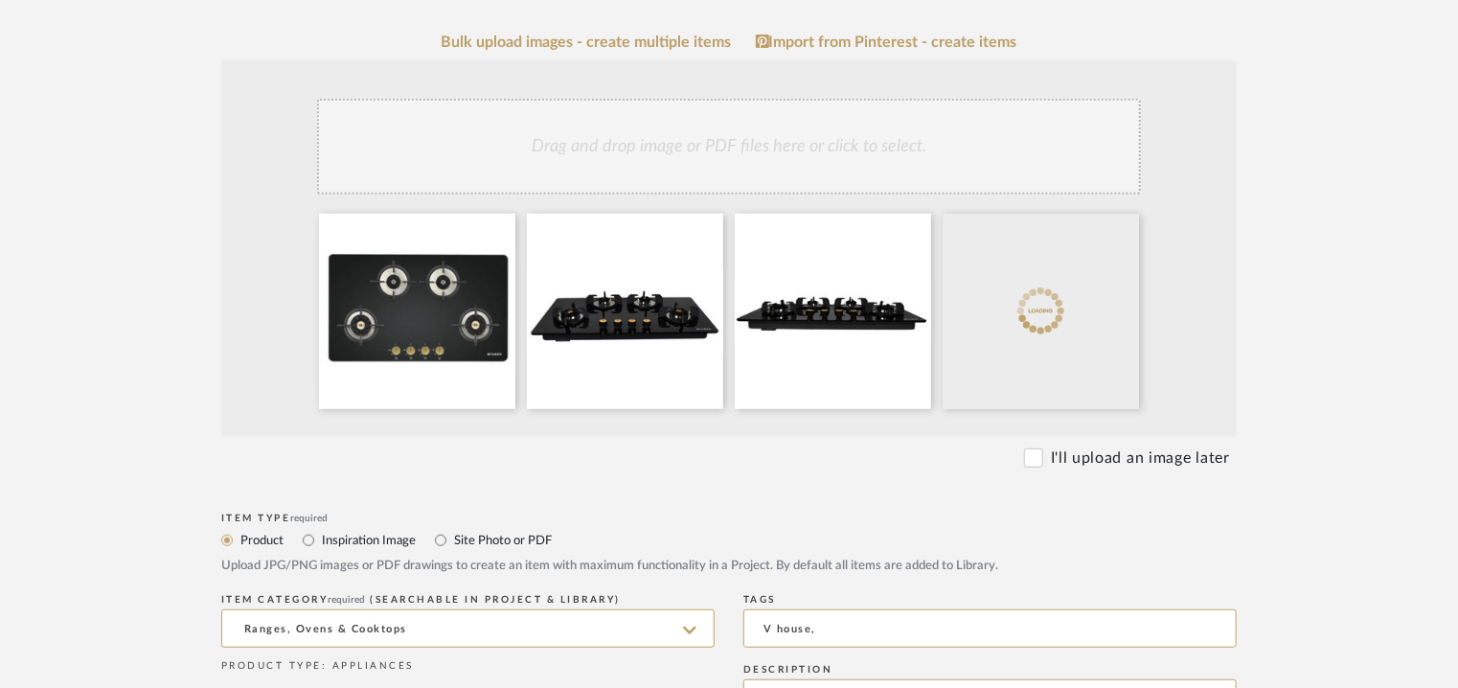
click at [939, 159] on div "Drag and drop image or PDF files here or click to select." at bounding box center [729, 147] width 824 height 96
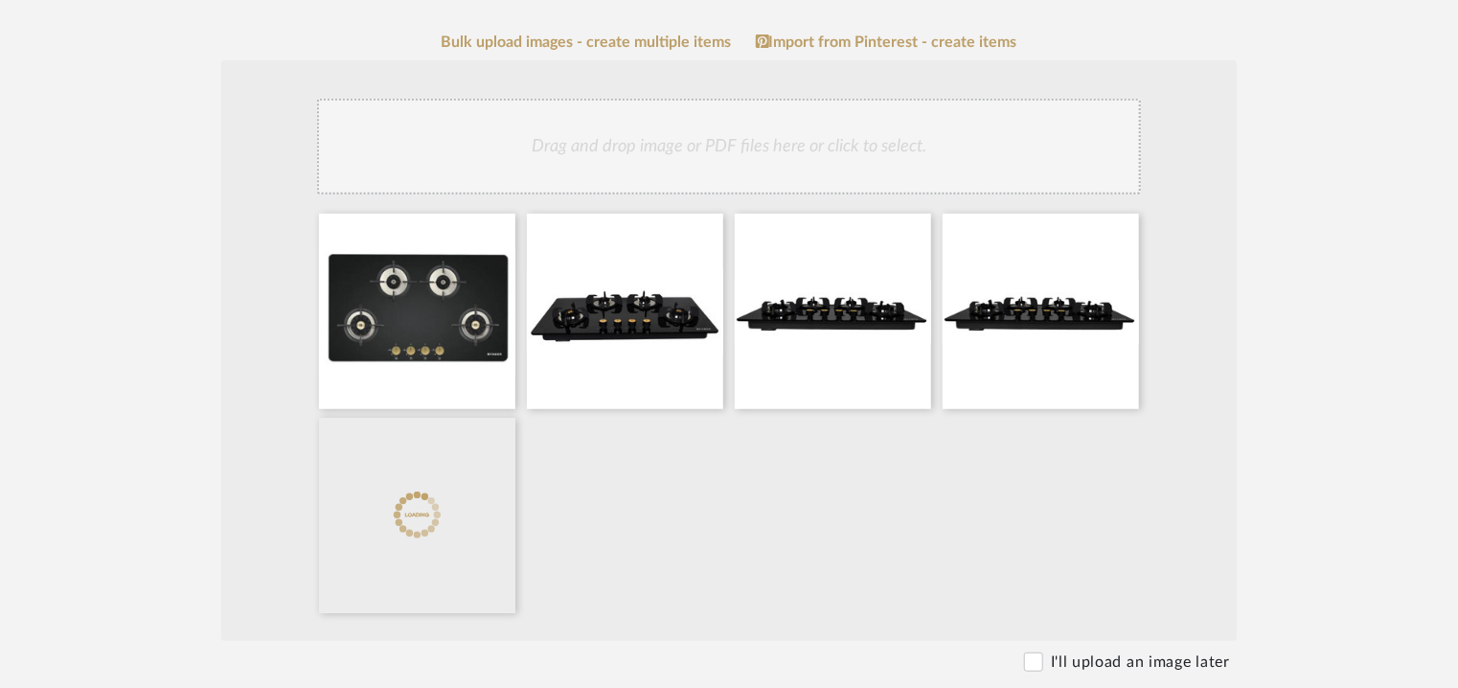
click at [800, 136] on div "Drag and drop image or PDF files here or click to select." at bounding box center [729, 147] width 824 height 96
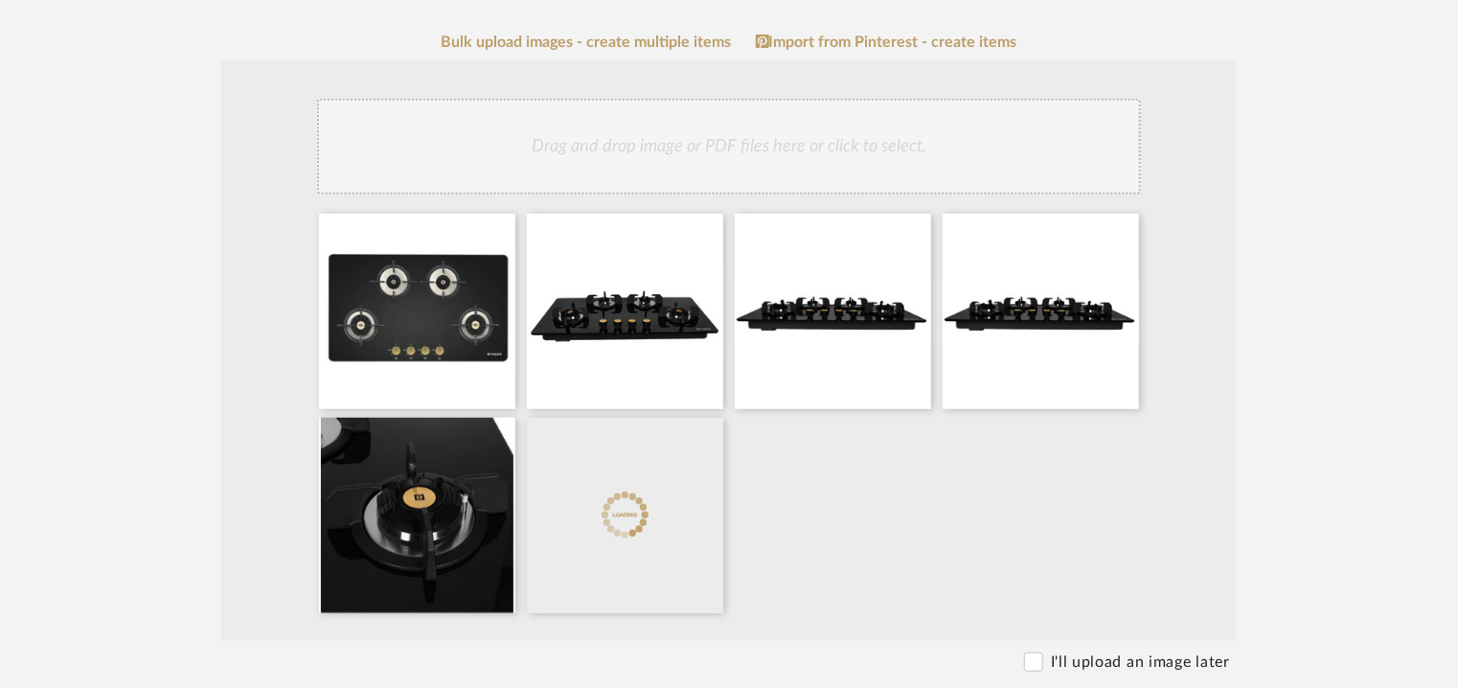
click at [762, 162] on div "Drag and drop image or PDF files here or click to select." at bounding box center [729, 147] width 824 height 96
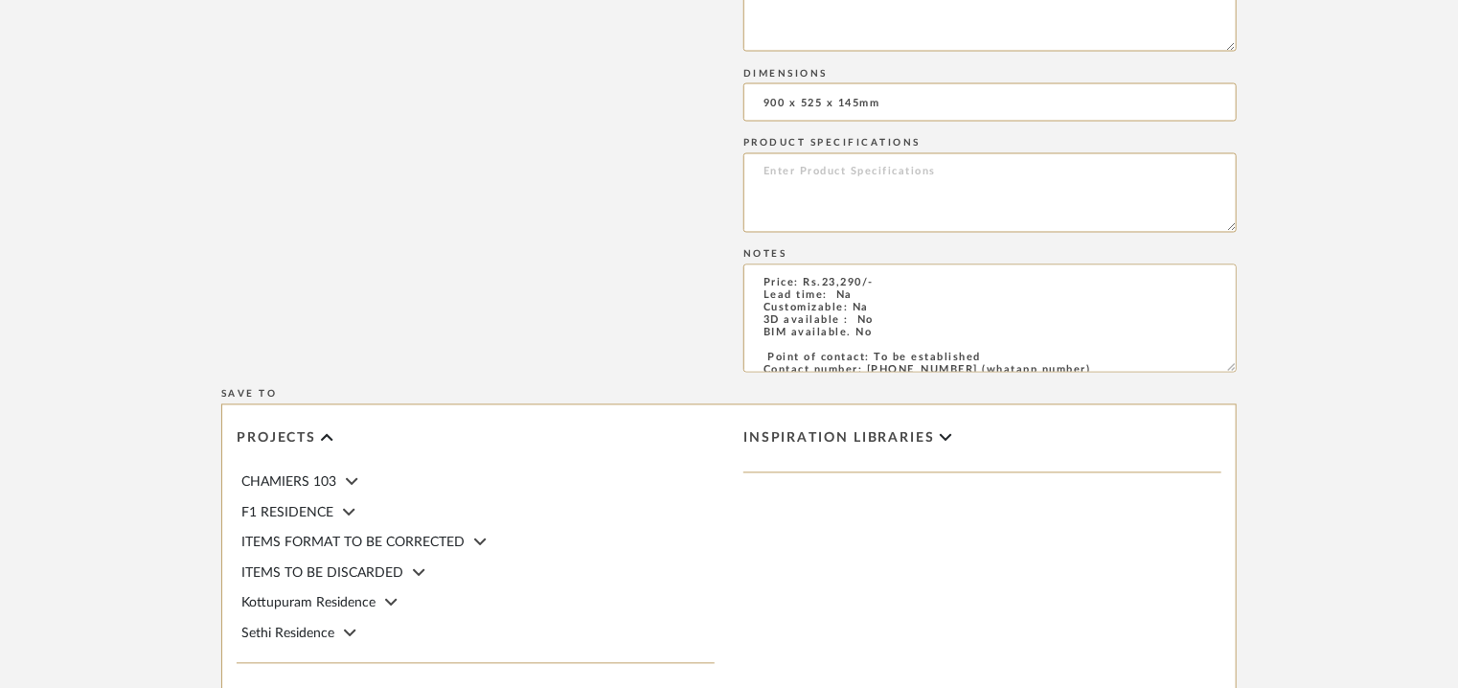
scroll to position [1915, 0]
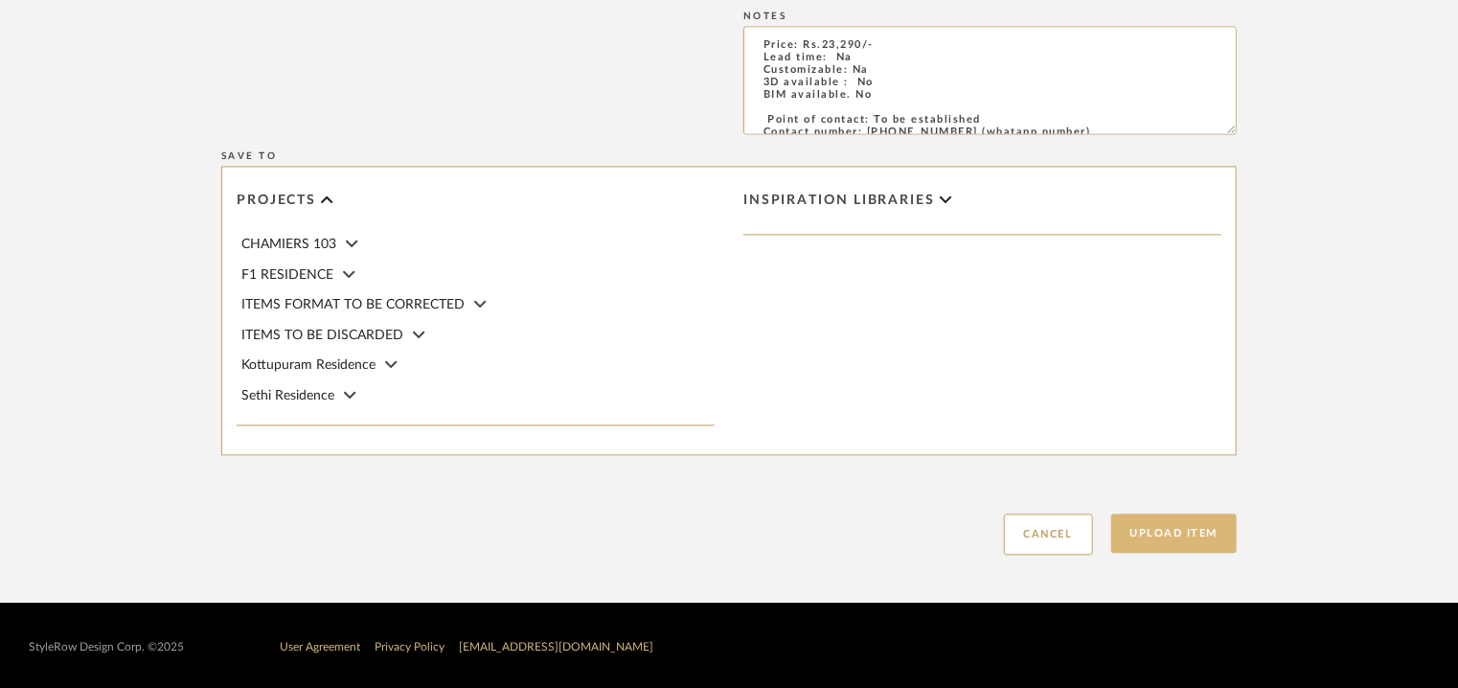
click at [1161, 549] on button "Upload Item" at bounding box center [1174, 532] width 126 height 39
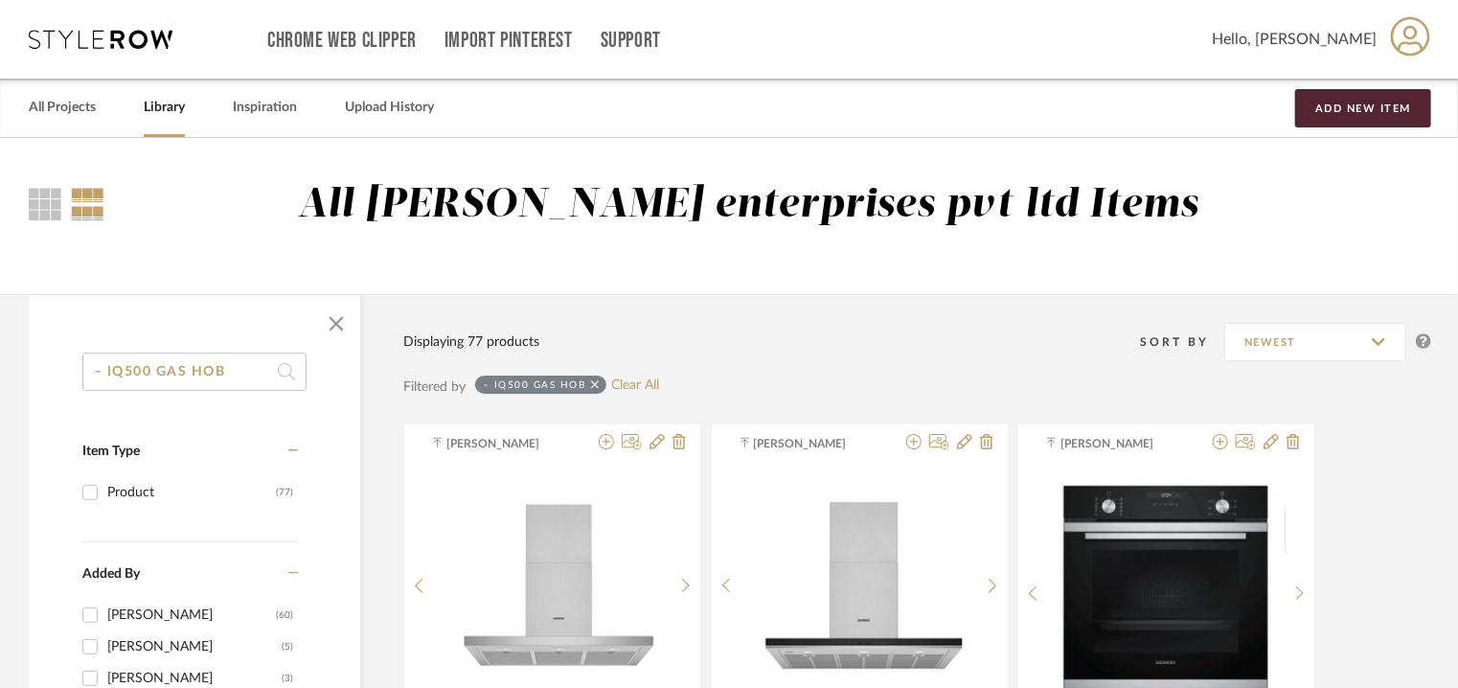
drag, startPoint x: 187, startPoint y: 359, endPoint x: 0, endPoint y: 312, distance: 192.6
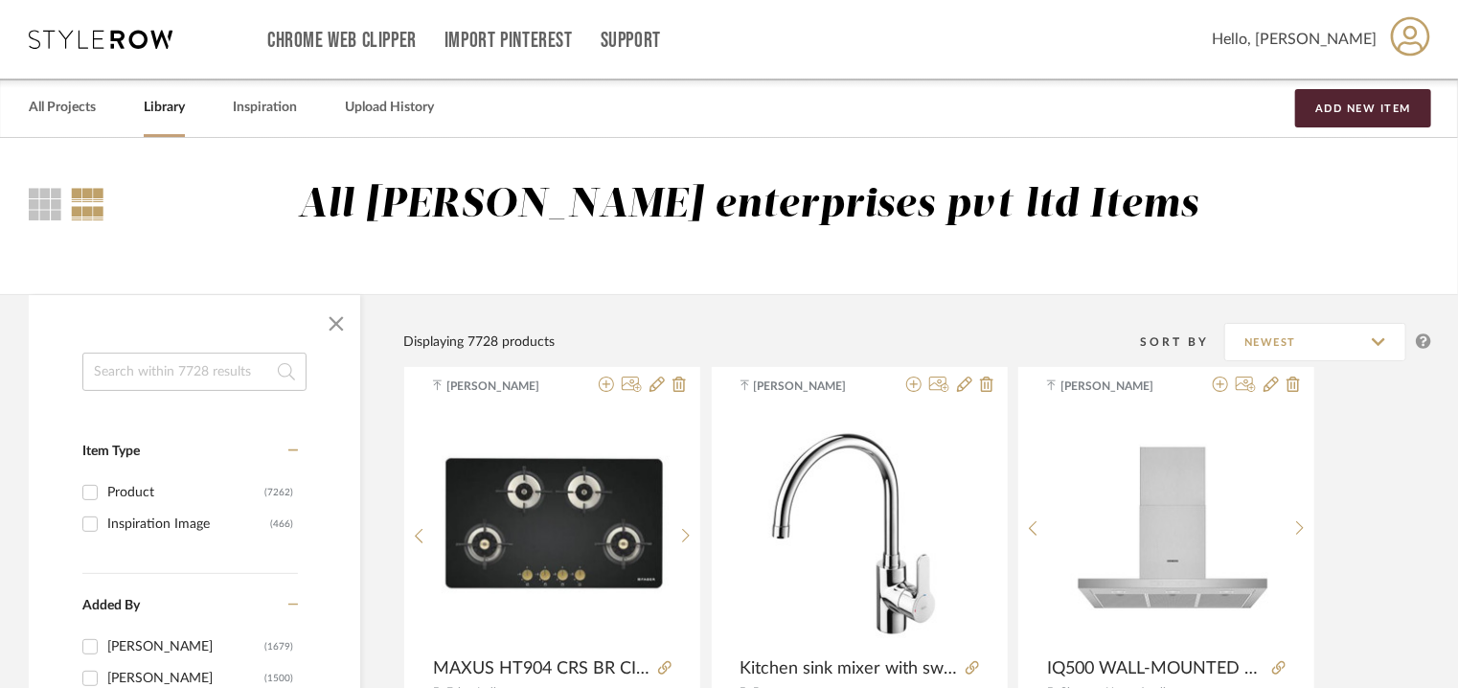
click at [239, 358] on input at bounding box center [194, 371] width 224 height 38
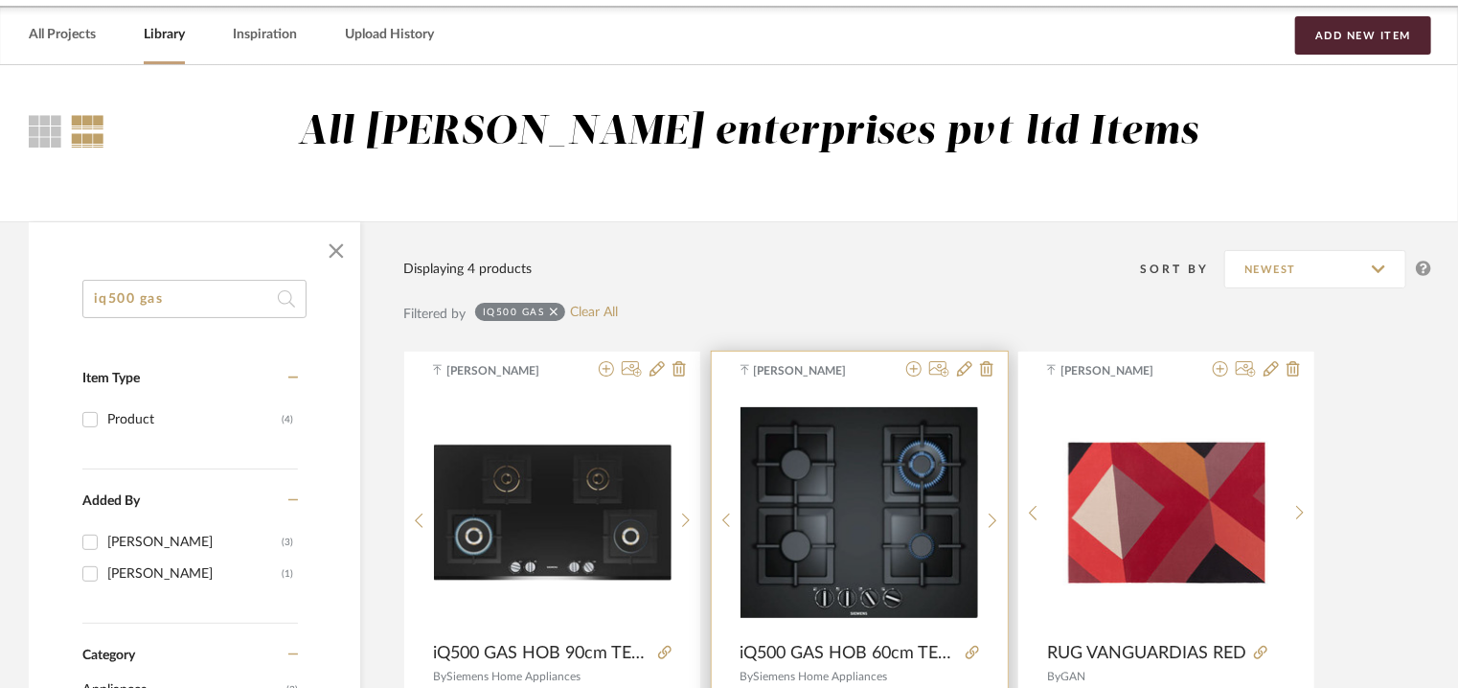
scroll to position [192, 0]
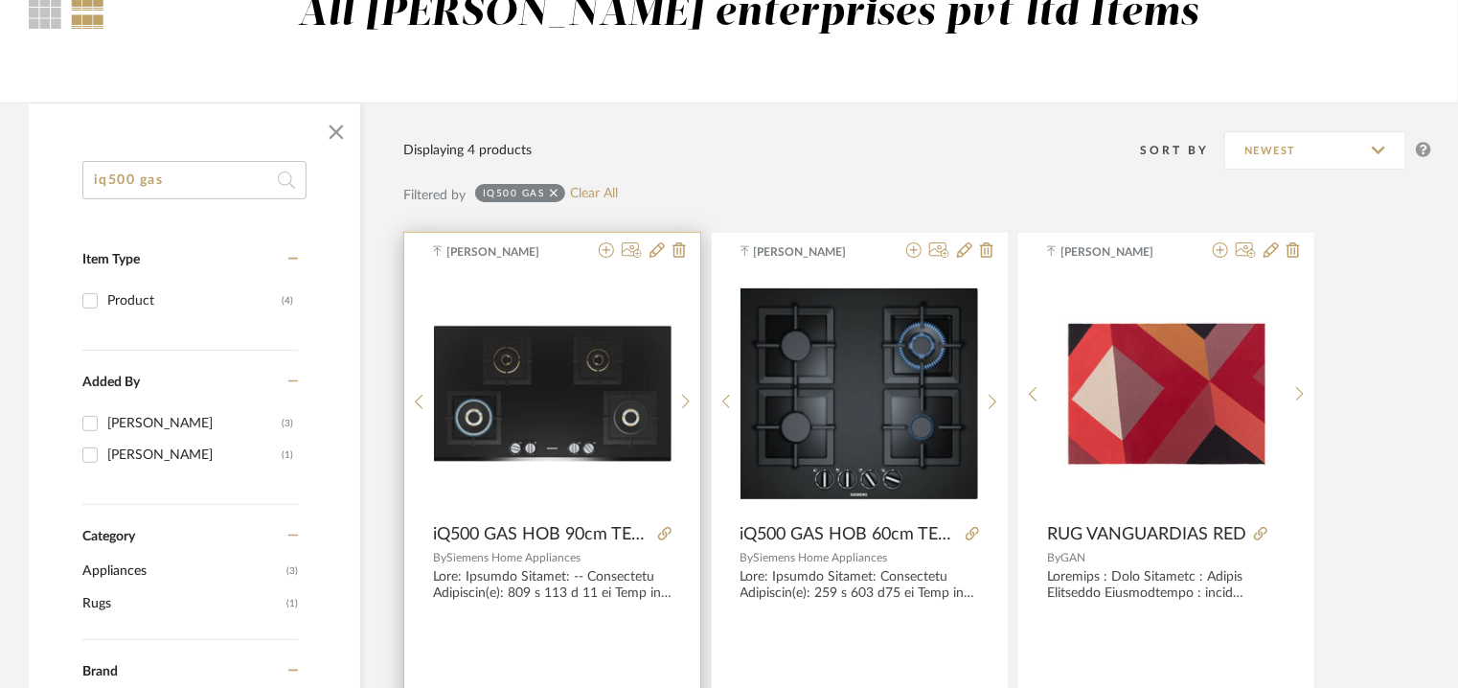
type input "iq500 gas"
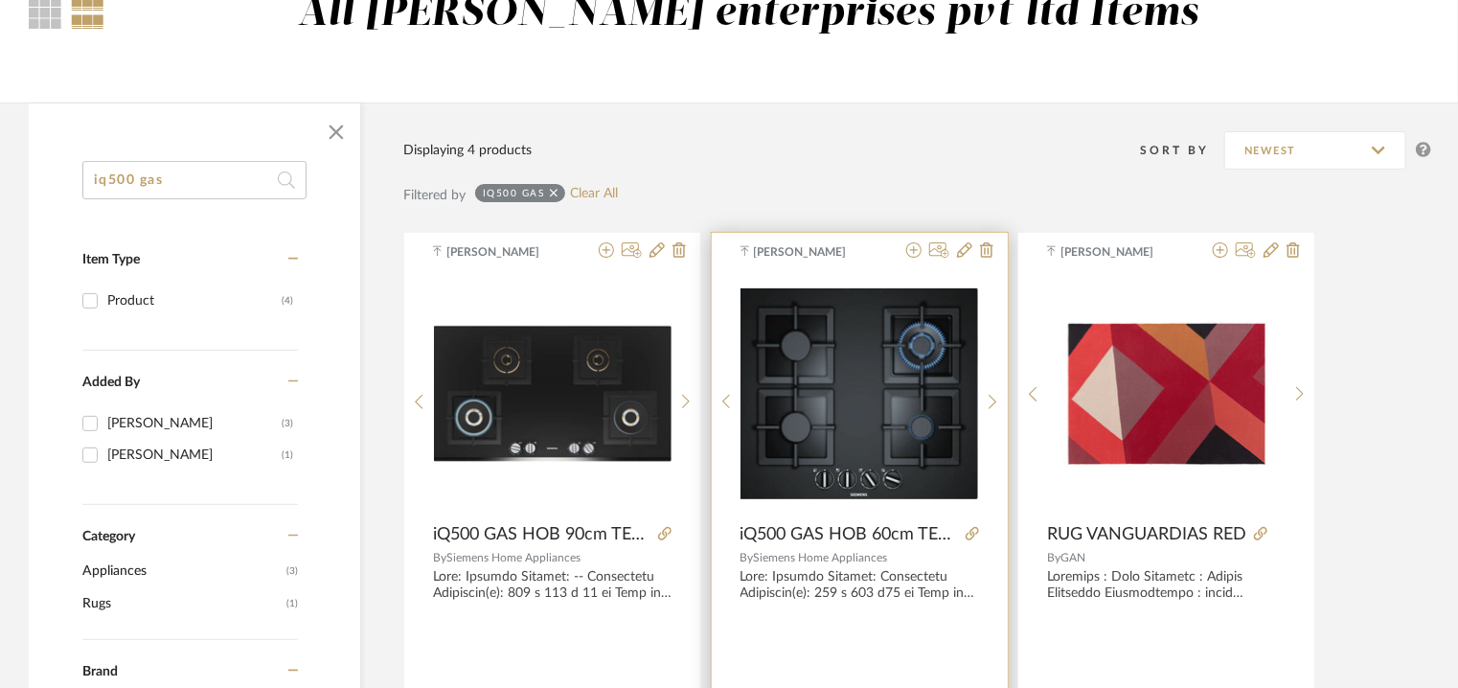
click at [866, 591] on div at bounding box center [859, 585] width 238 height 33
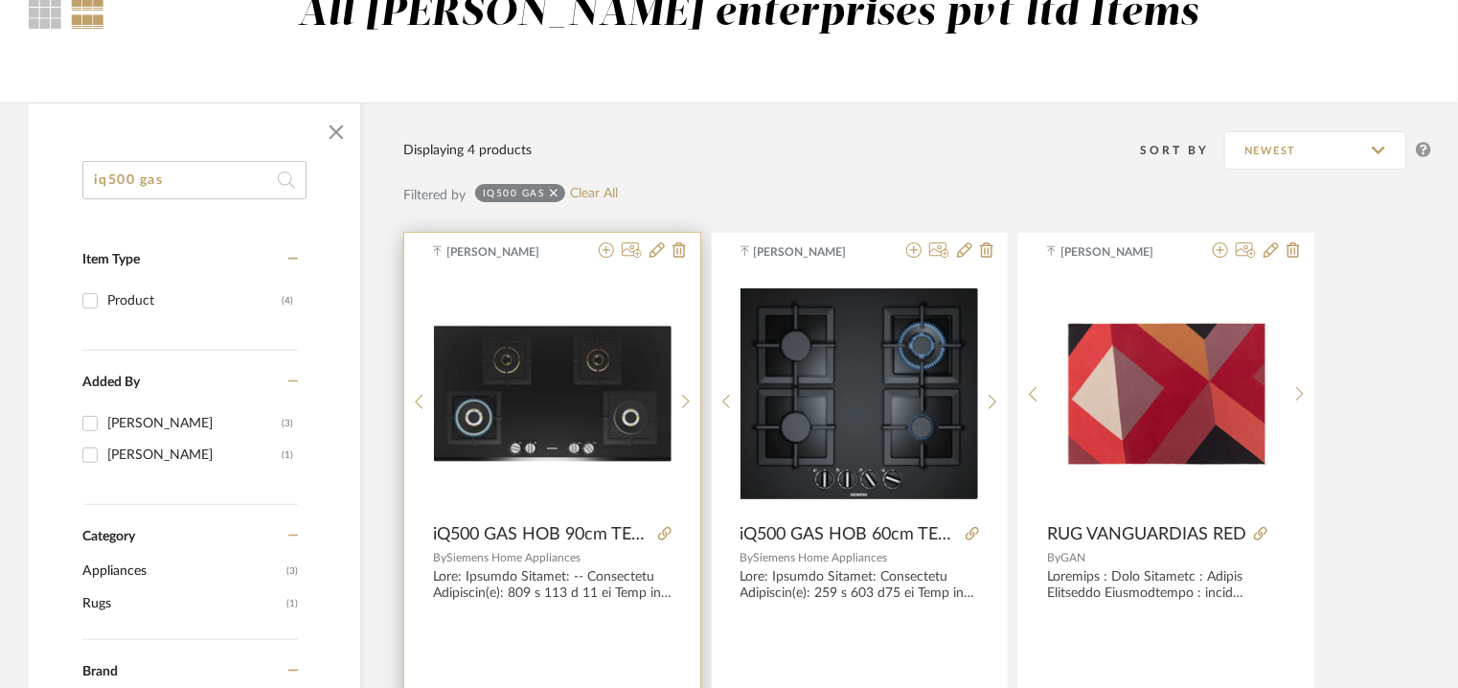
click at [574, 388] on img "0" at bounding box center [553, 394] width 238 height 137
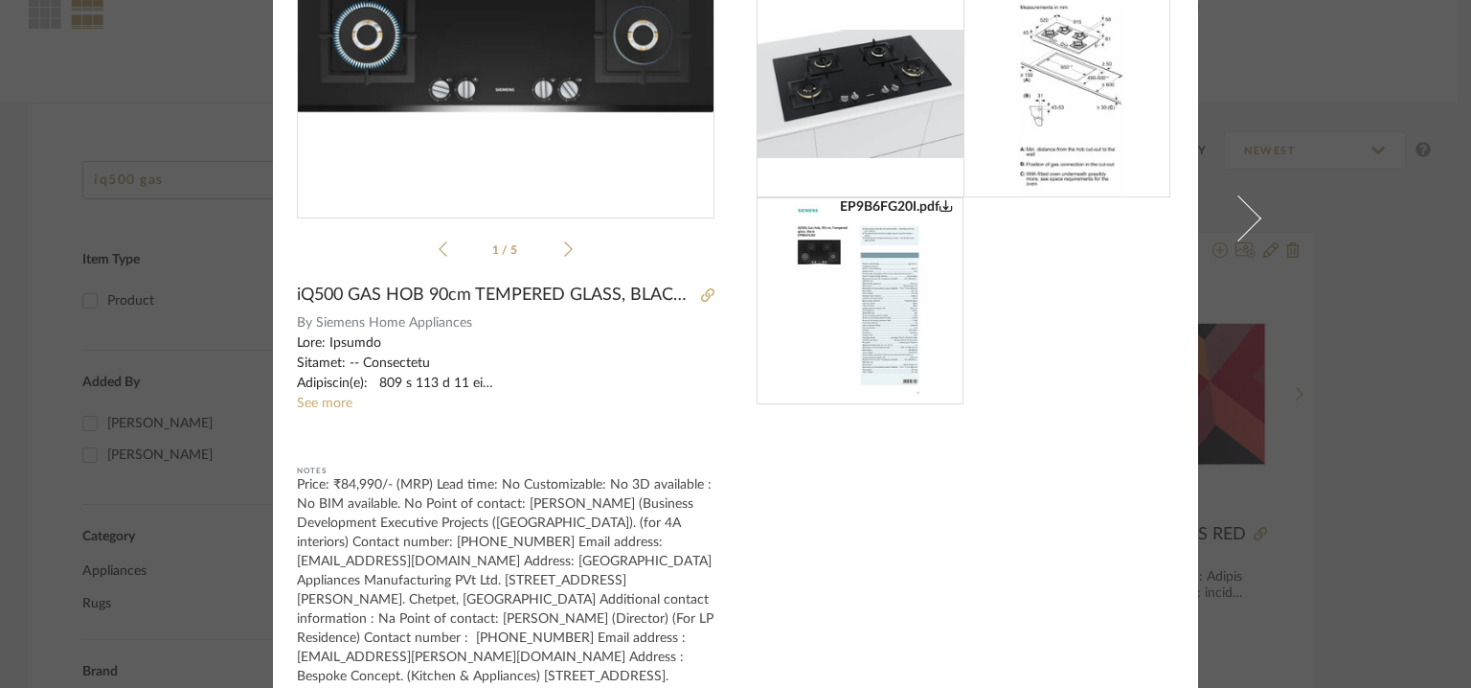
scroll to position [314, 0]
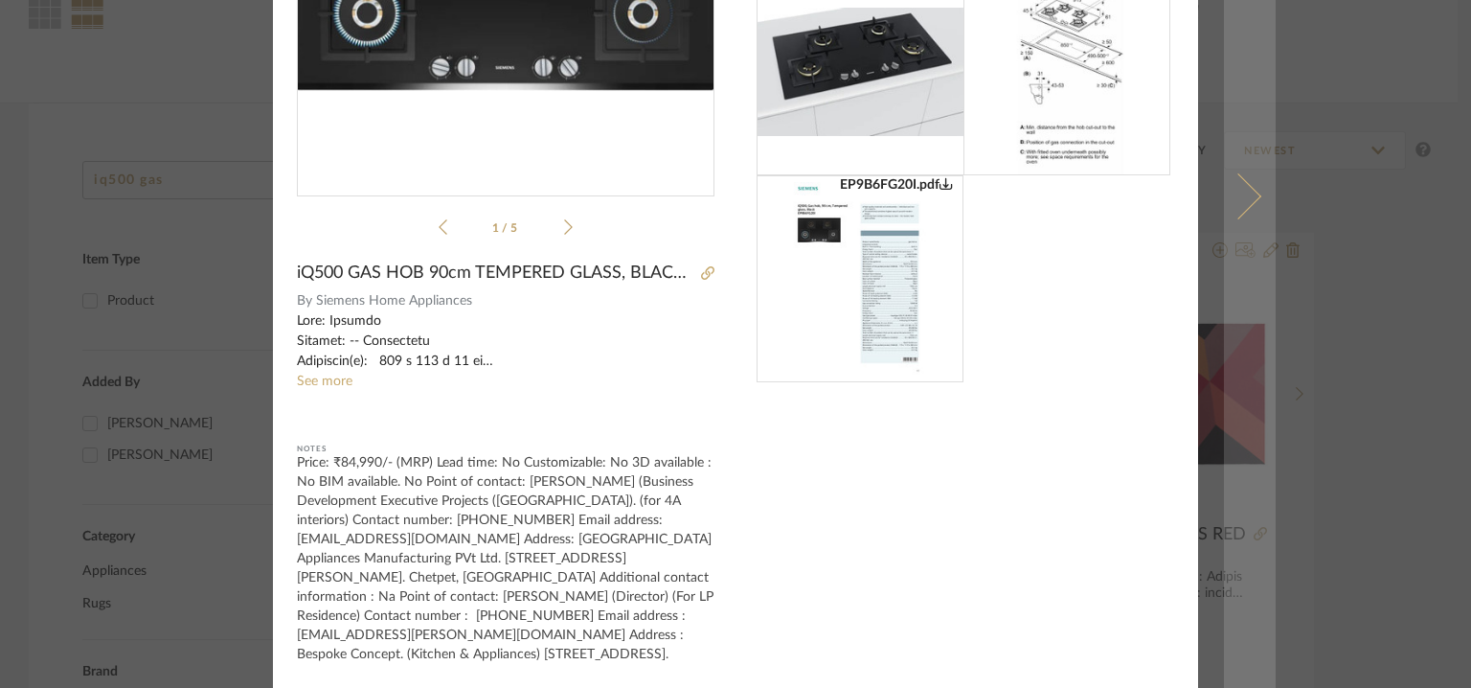
click at [1246, 190] on span at bounding box center [1238, 196] width 46 height 46
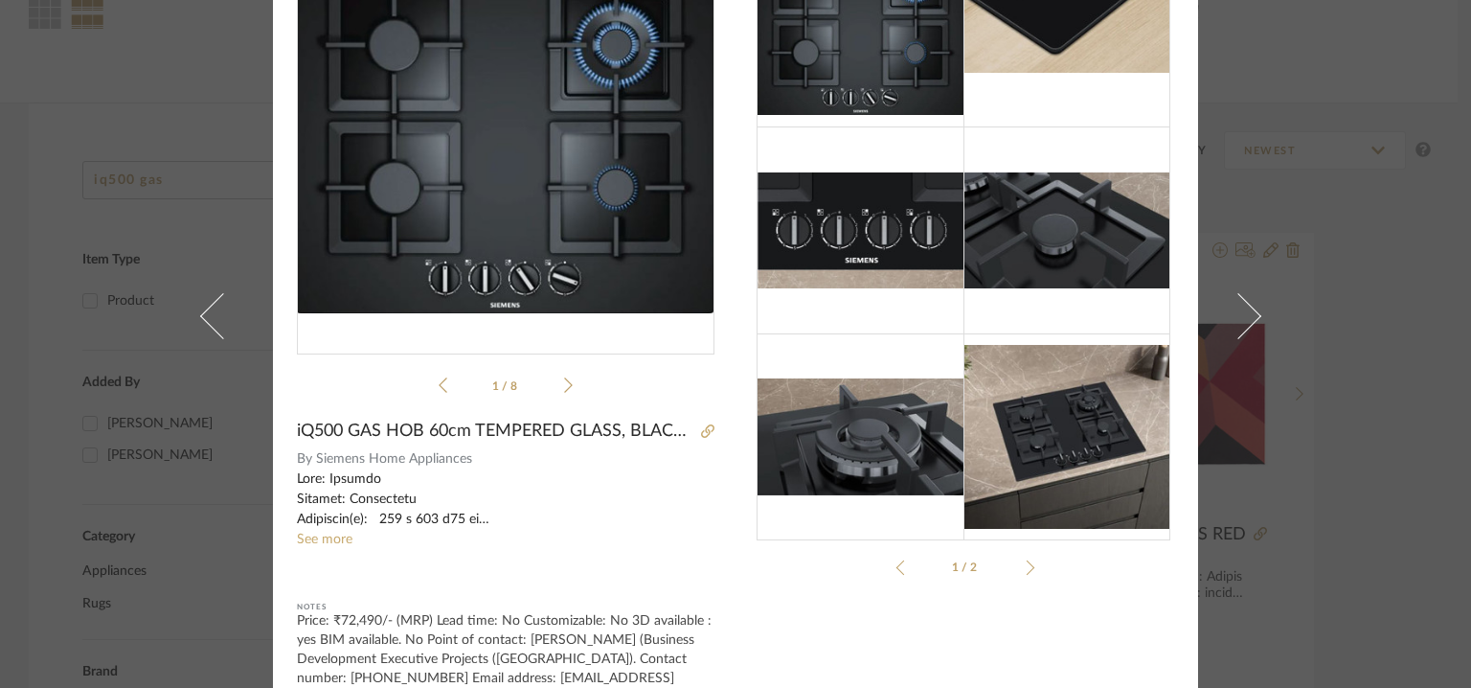
scroll to position [218, 0]
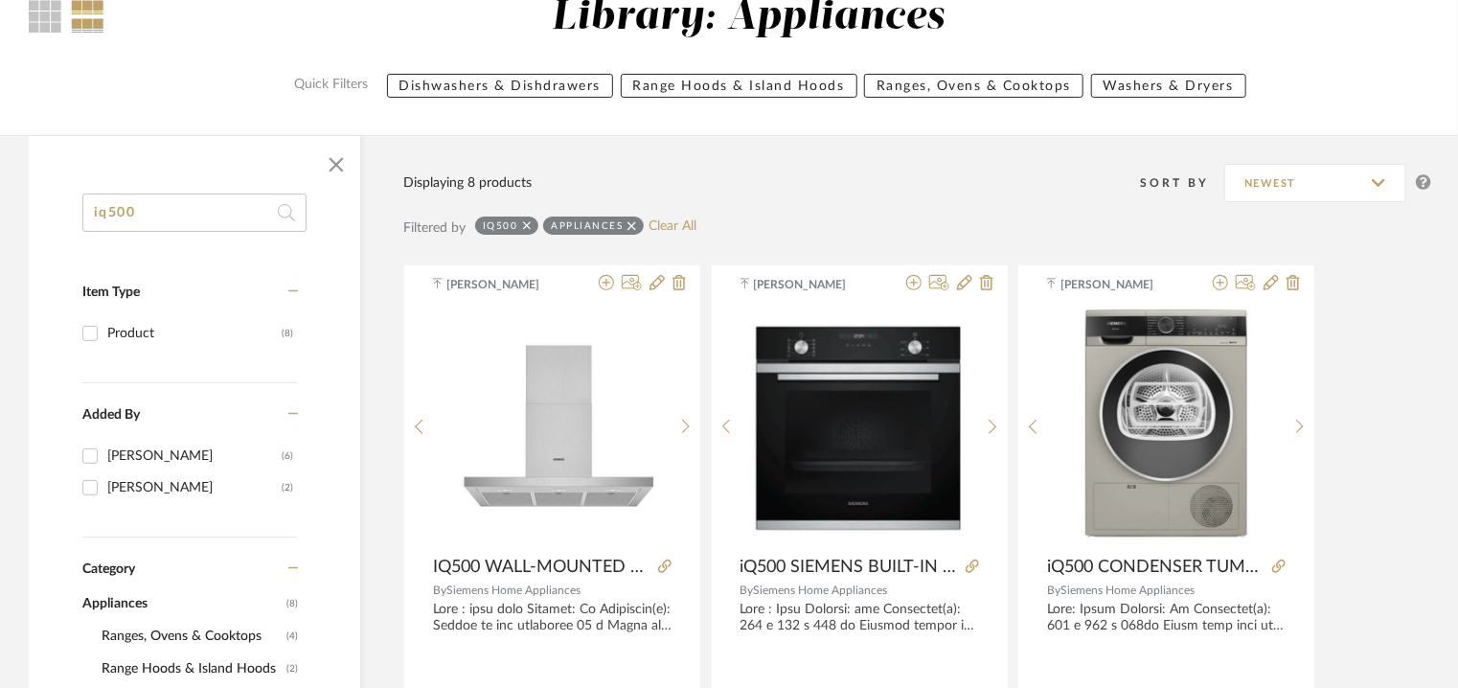
drag, startPoint x: 53, startPoint y: 200, endPoint x: 0, endPoint y: 189, distance: 53.9
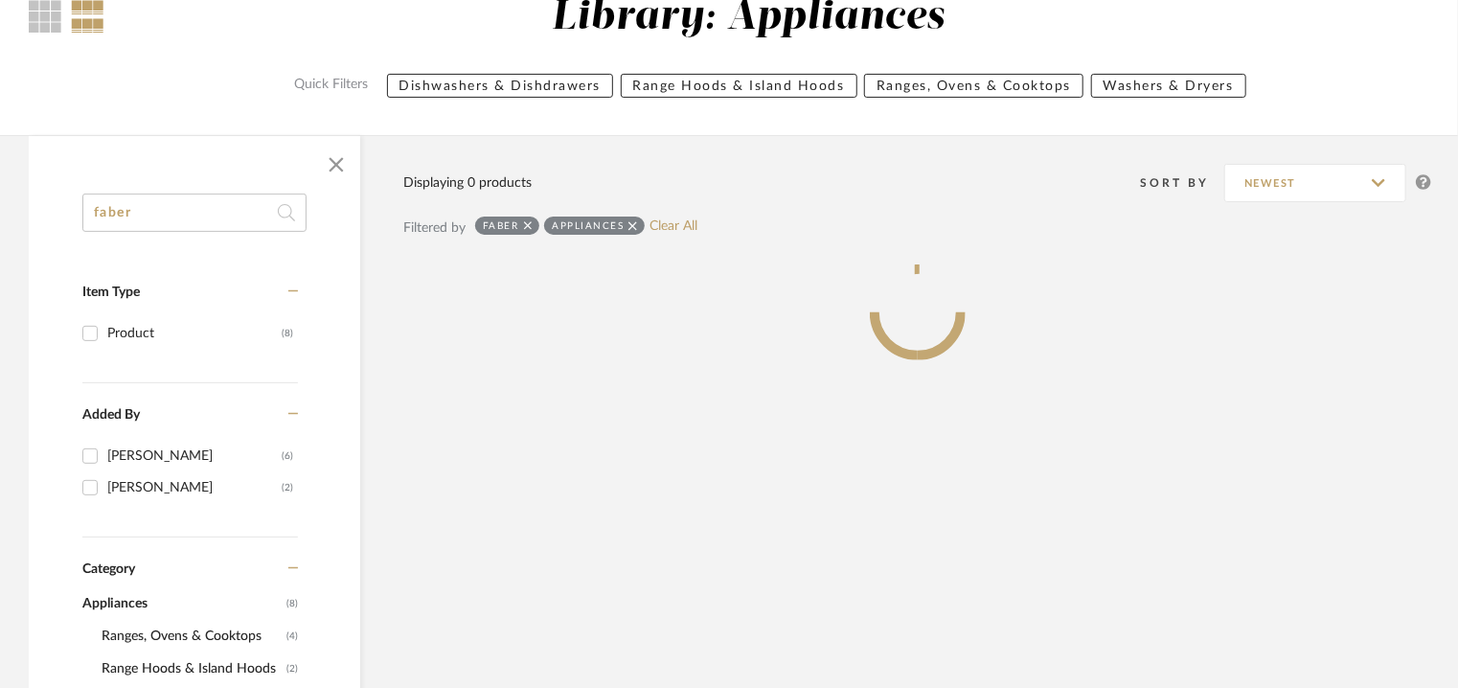
type input "faber"
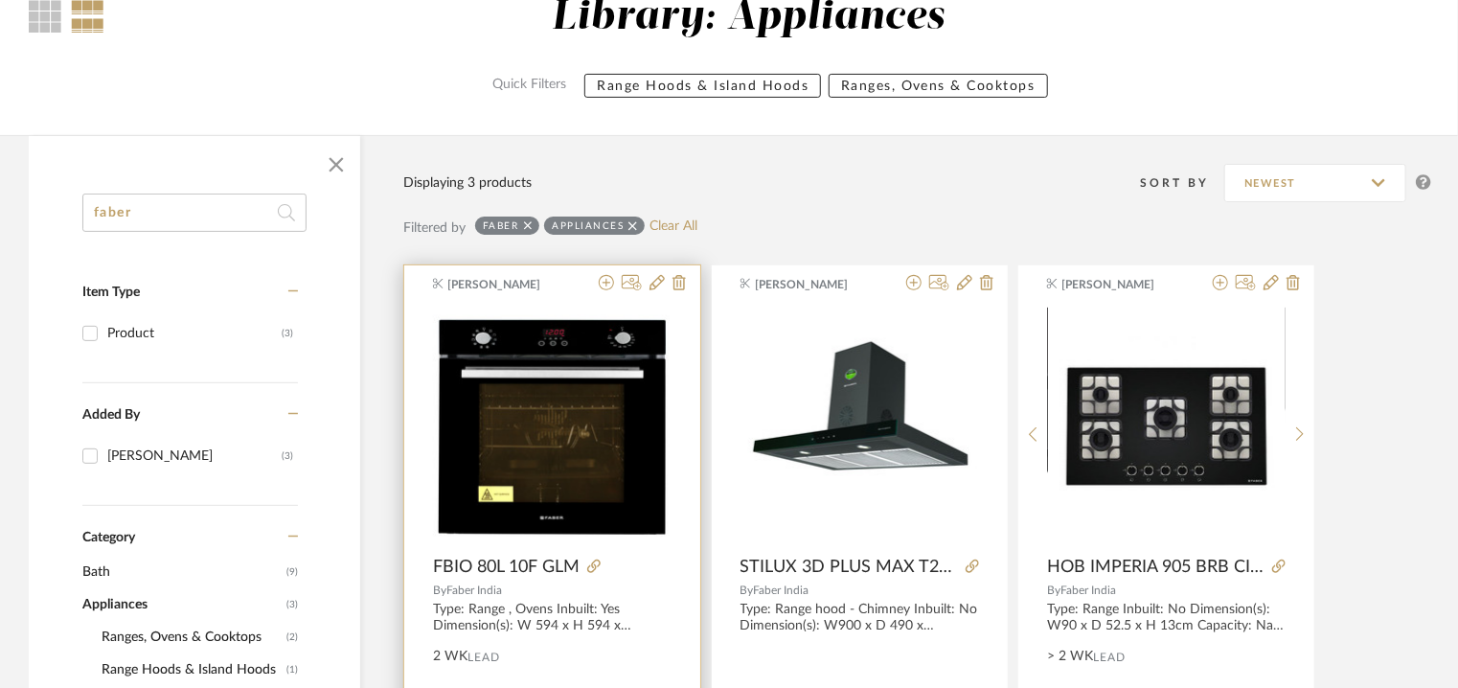
click at [540, 426] on img "0" at bounding box center [552, 426] width 238 height 238
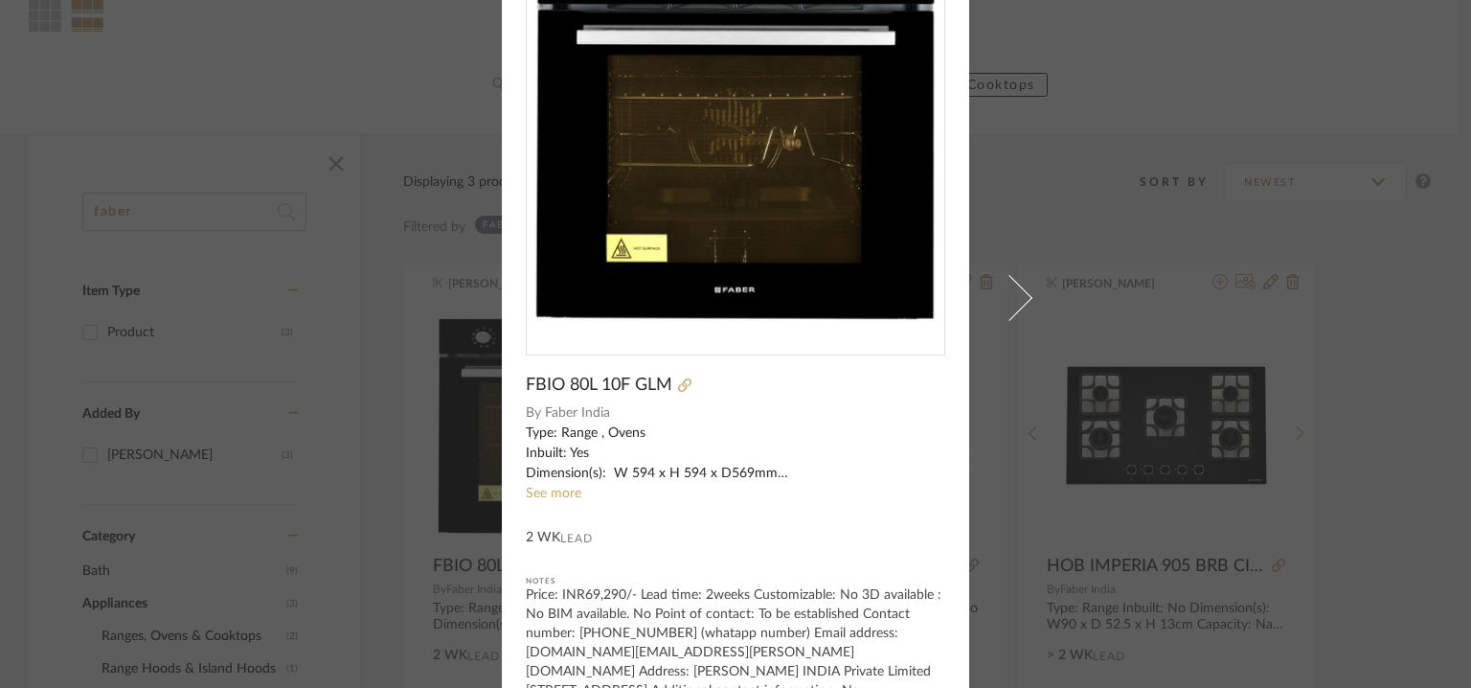
scroll to position [184, 0]
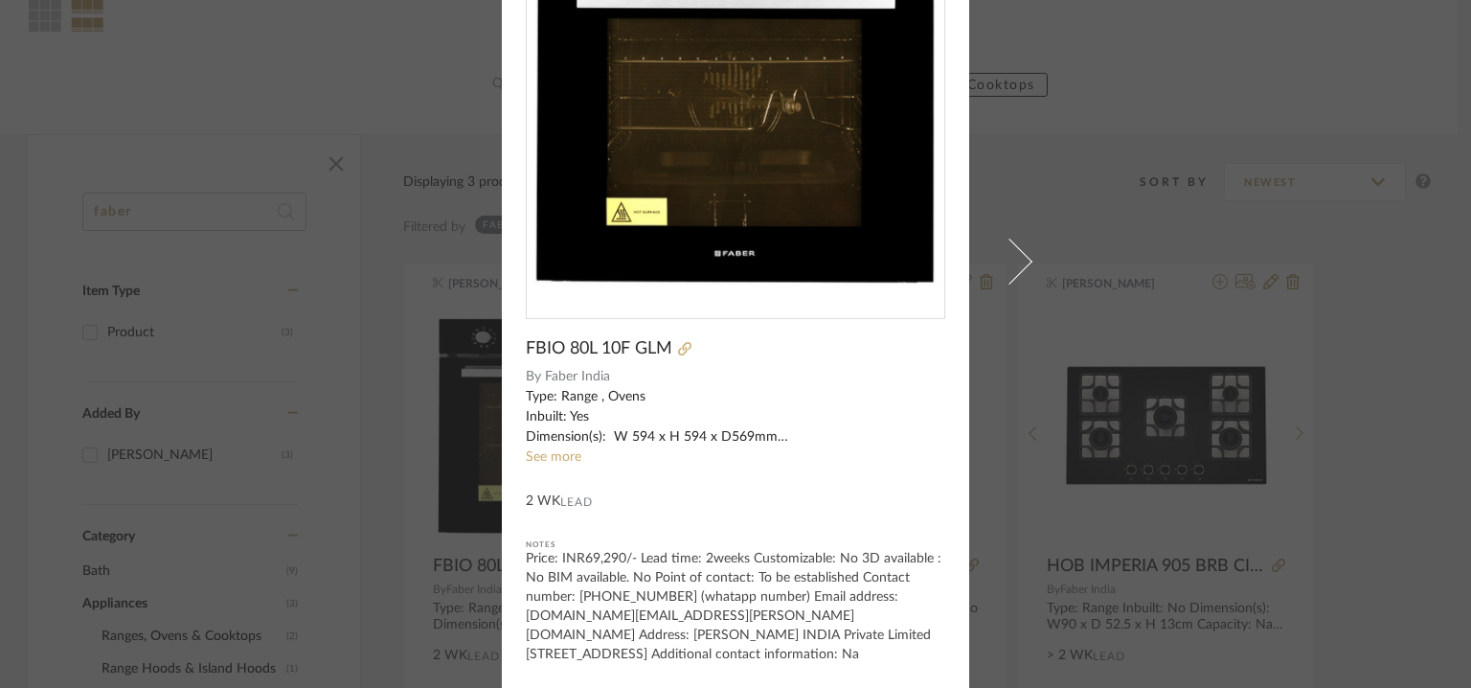
drag, startPoint x: 645, startPoint y: 556, endPoint x: 696, endPoint y: 643, distance: 100.5
click at [679, 667] on div "Sanjanaa Sivabal × FBIO 80L 10F GLM By Faber India Type: Range , Ovens Inbuilt:…" at bounding box center [735, 260] width 467 height 853
